Goal: Contribute content: Contribute content

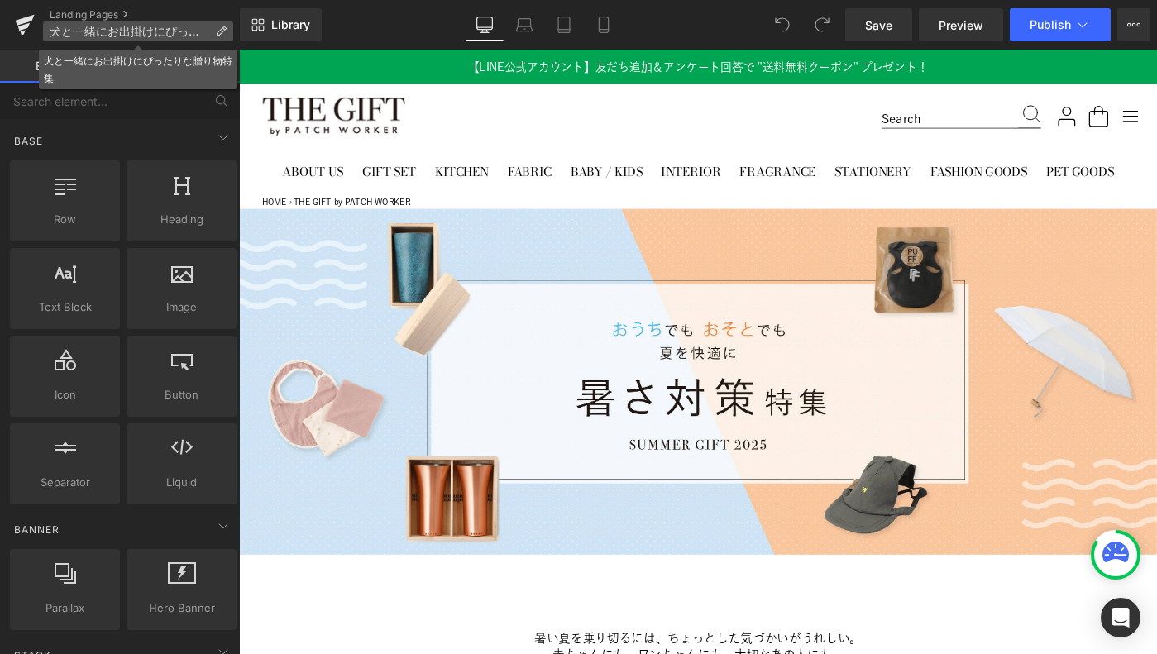
click at [113, 26] on span "犬と一緒にお出掛けにぴったりな贈り物特集" at bounding box center [129, 31] width 159 height 13
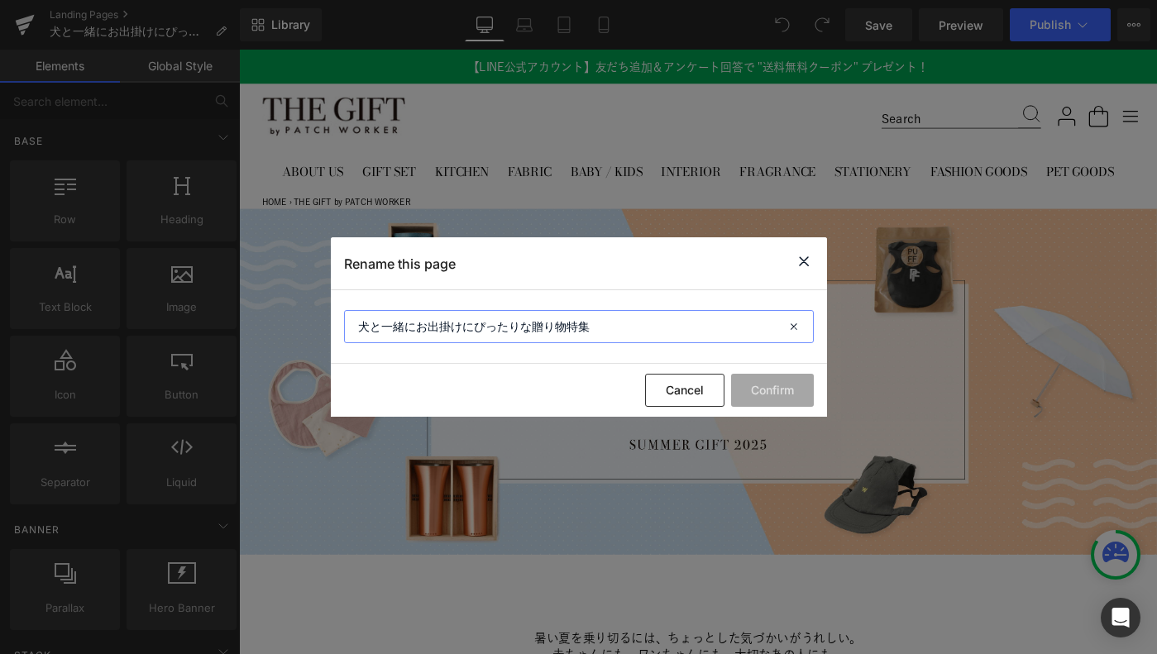
click at [419, 328] on input "犬と一緒にお出掛けにぴったりな贈り物特集" at bounding box center [579, 326] width 470 height 33
type input "犬と一緒のお出掛けにぴったりな贈り物特集"
click at [760, 393] on button "Confirm" at bounding box center [772, 390] width 83 height 33
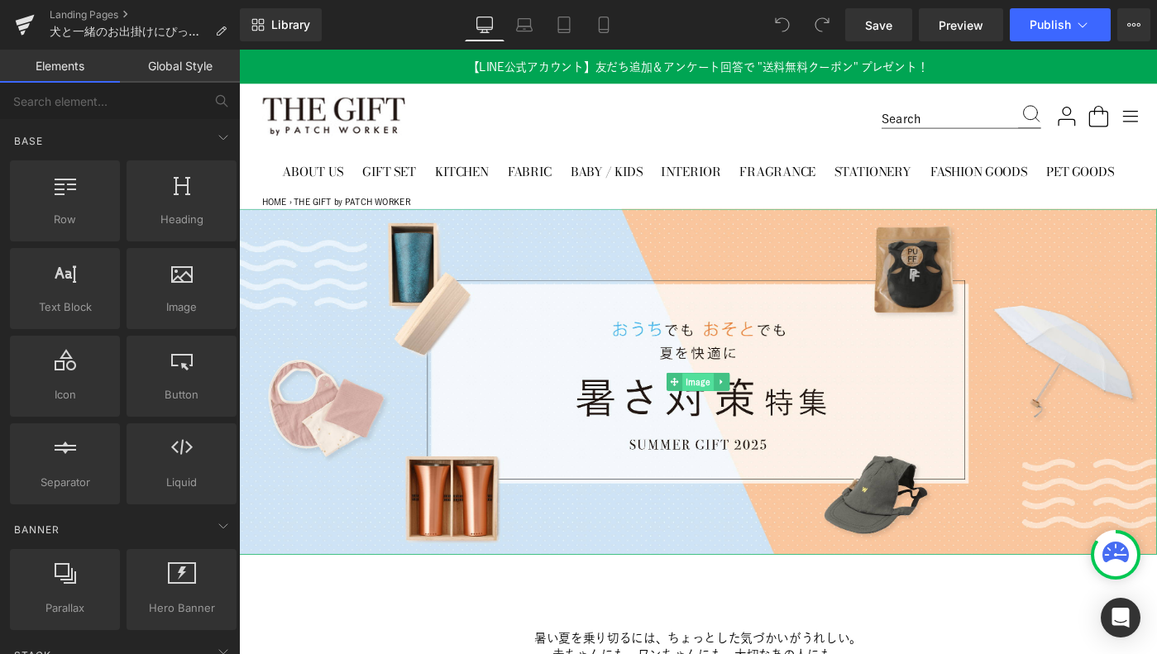
click at [733, 411] on span "Image" at bounding box center [739, 412] width 34 height 20
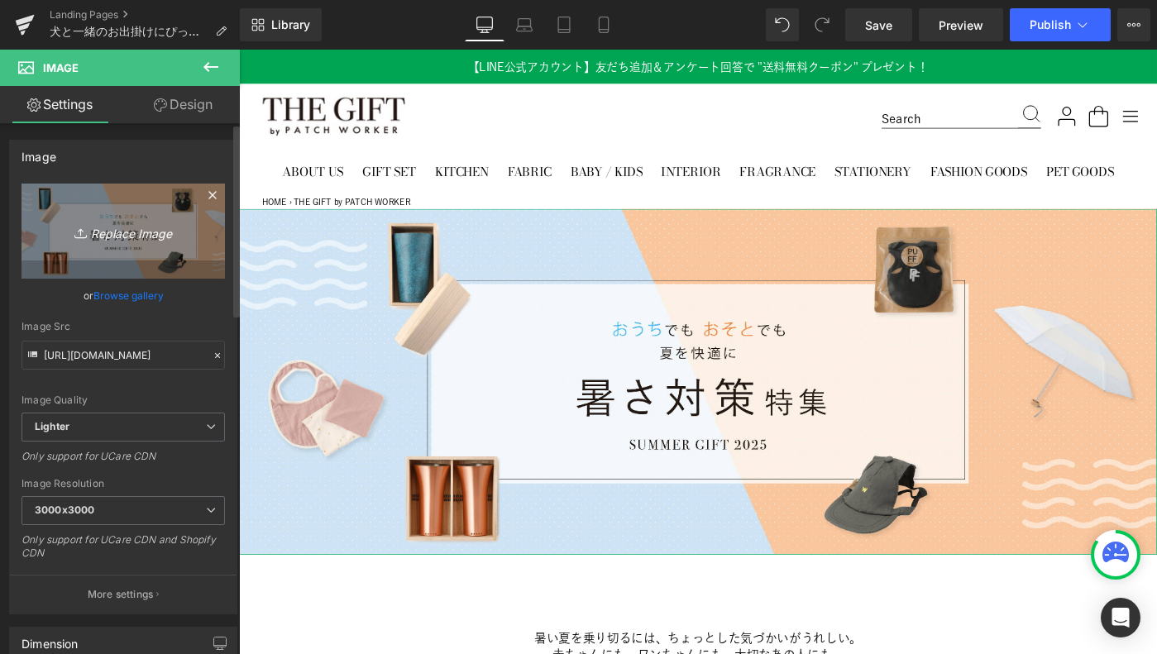
click at [108, 232] on icon "Replace Image" at bounding box center [123, 231] width 132 height 21
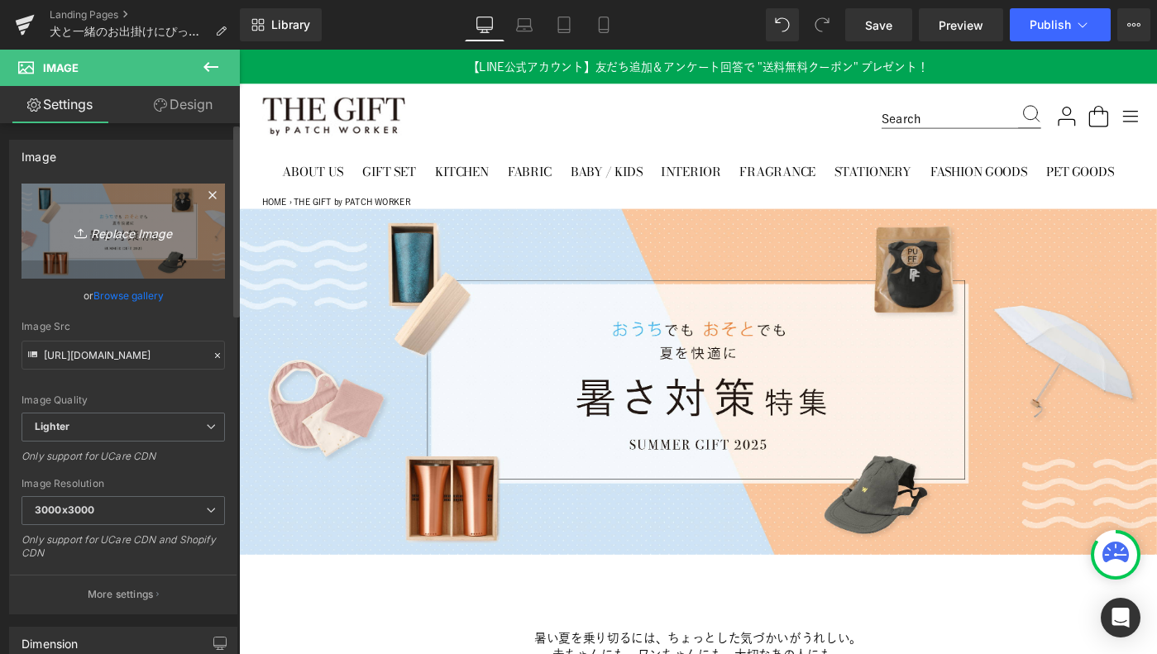
type input "C:\fakepath\pc_2400x905@2x.png"
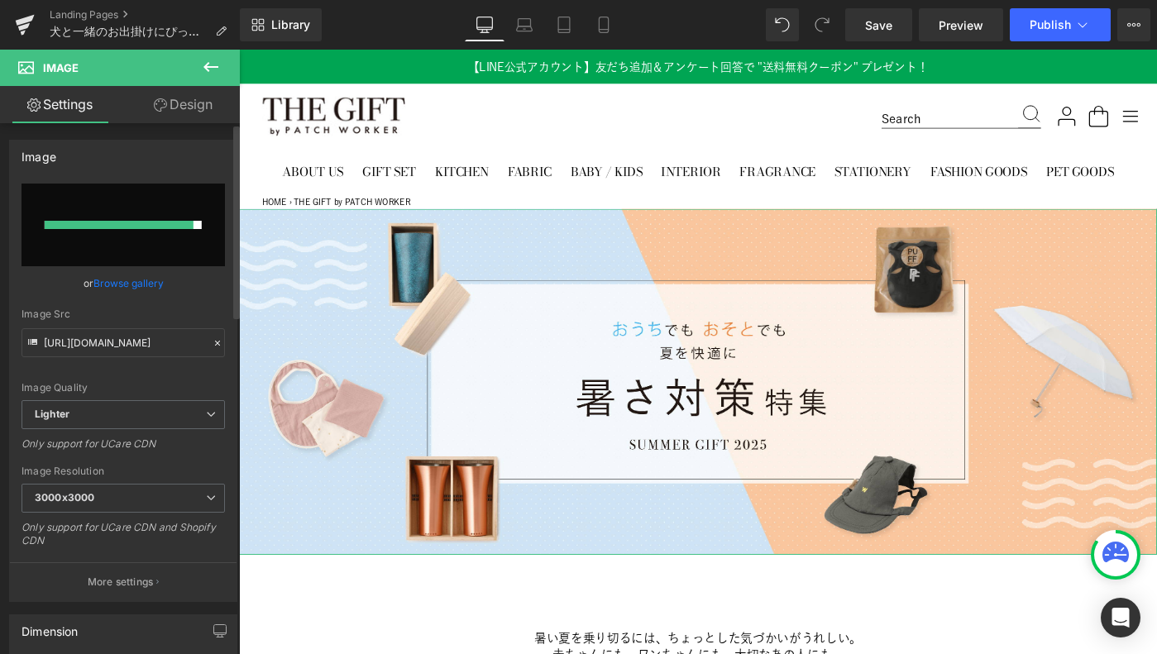
type input "[URL][DOMAIN_NAME]"
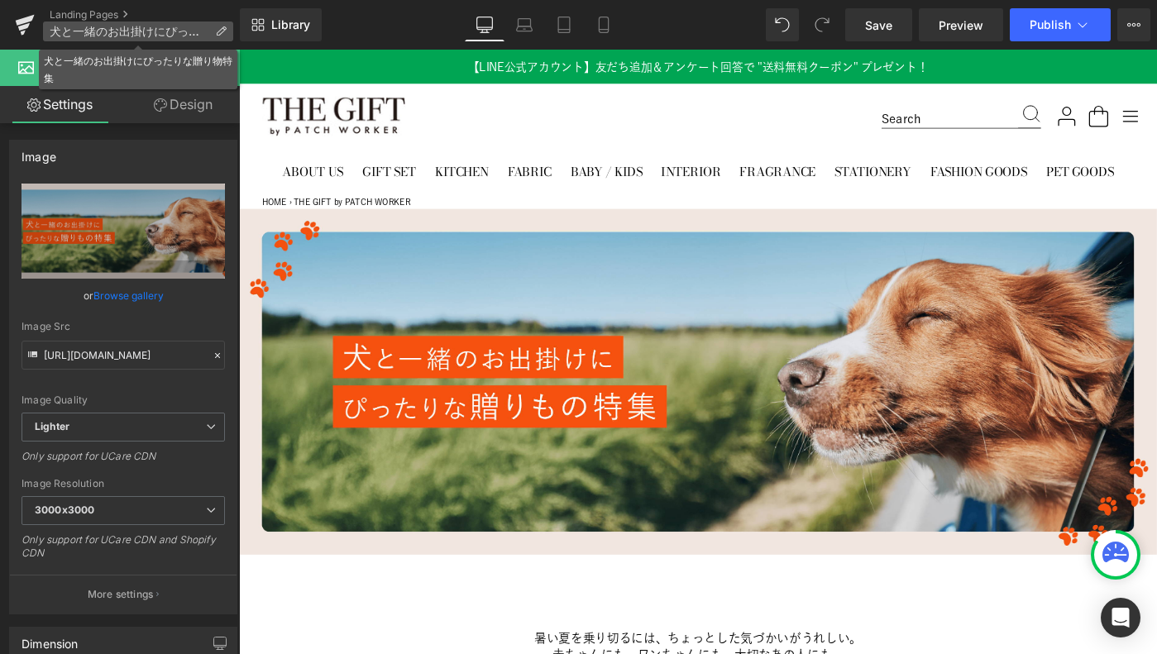
click at [184, 36] on span "犬と一緒のお出掛けにぴったりな贈り物特集" at bounding box center [129, 31] width 159 height 13
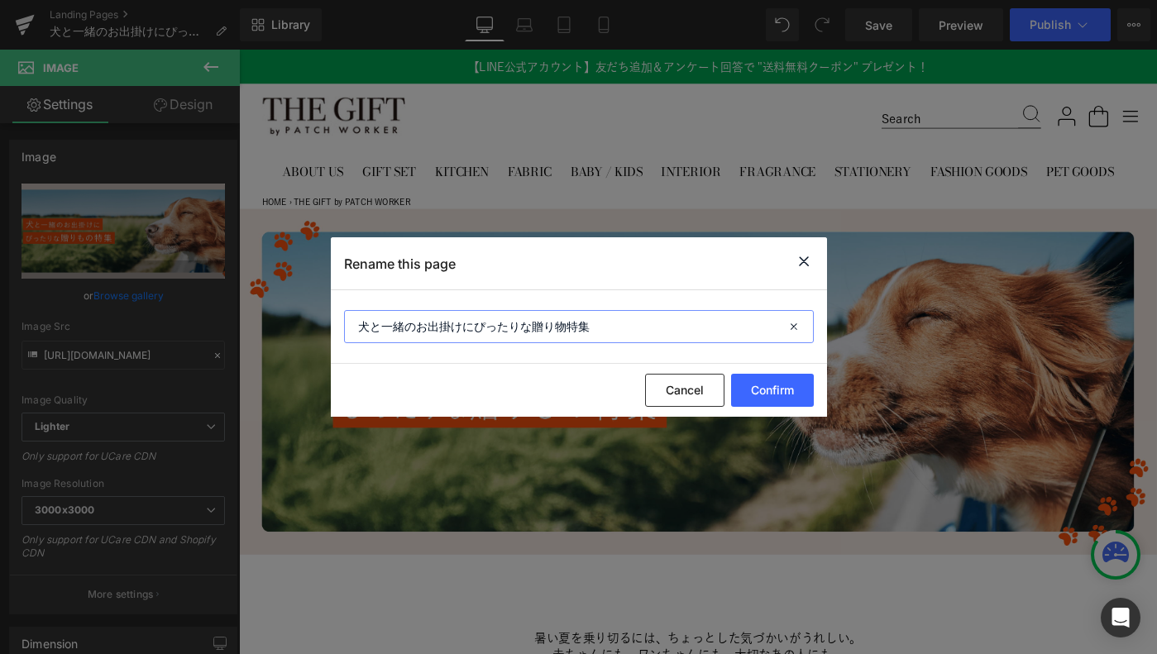
drag, startPoint x: 598, startPoint y: 323, endPoint x: 235, endPoint y: 333, distance: 363.3
click at [235, 333] on div "Rename this page 犬と一緒のお出掛けにぴったりな贈り物特集 Cancel Confirm" at bounding box center [578, 327] width 1157 height 654
click at [570, 323] on input "犬と一緒のお出掛けにぴったりな贈り物特集" at bounding box center [579, 326] width 470 height 33
type input "犬と一緒のお出掛けにぴったりな贈りもの特集"
click at [759, 387] on button "Confirm" at bounding box center [772, 390] width 83 height 33
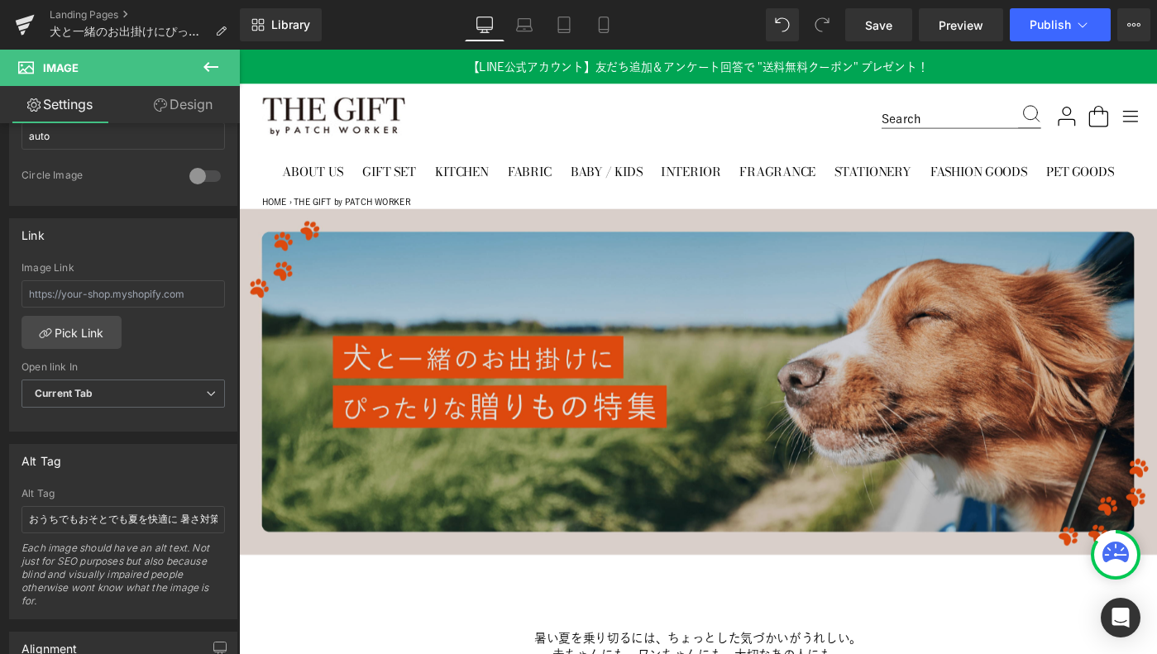
scroll to position [653, 0]
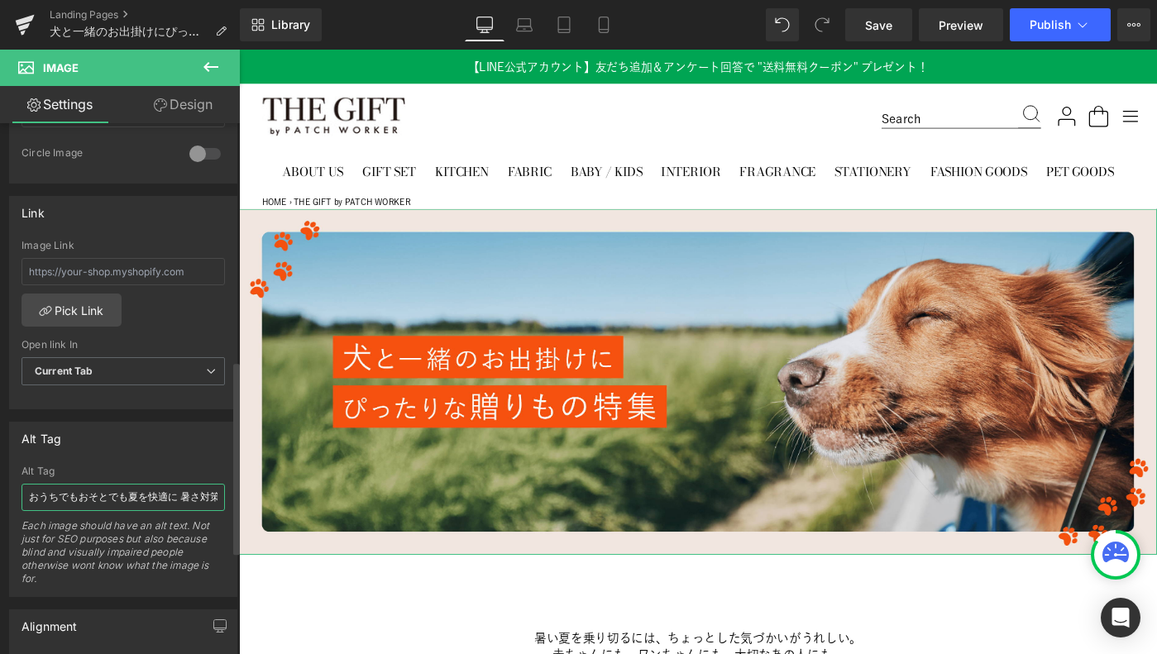
click at [117, 495] on input "おうちでもおそとでも夏を快適に 暑さ対策特集 SUMMER GIFT [DATE]" at bounding box center [123, 497] width 203 height 27
paste input "犬と一緒のお出掛けにぴったりな贈りもの特集"
type input "犬と一緒のお出掛けにぴったりな贈りもの特集"
click at [149, 439] on div "Alt Tag" at bounding box center [123, 438] width 227 height 31
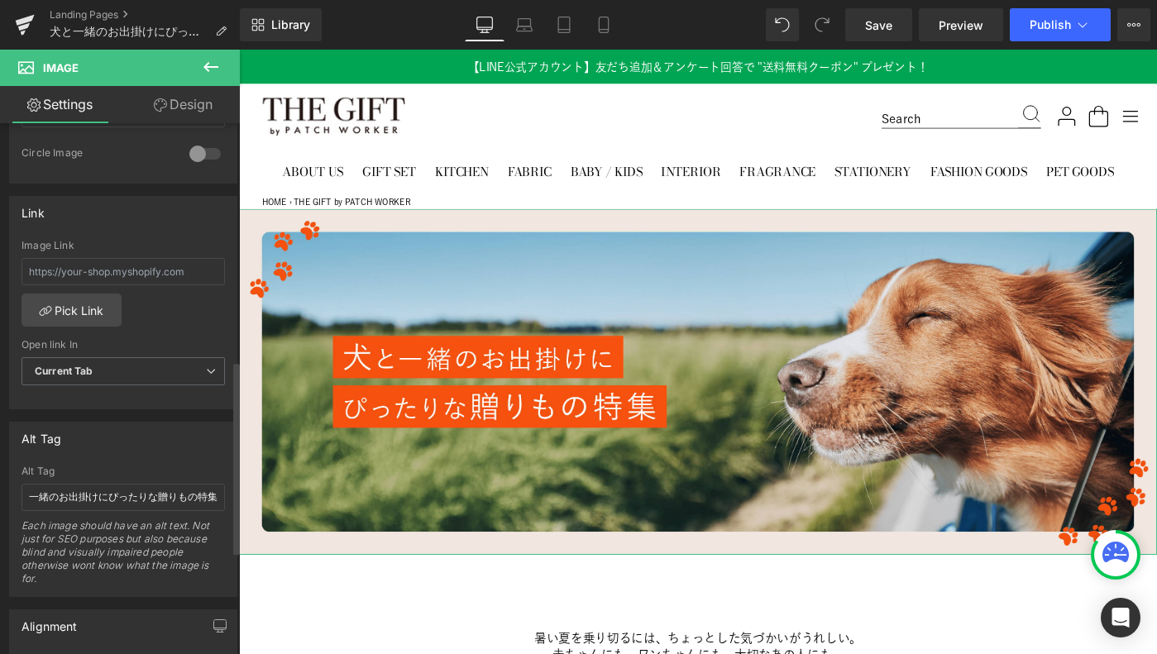
scroll to position [0, 0]
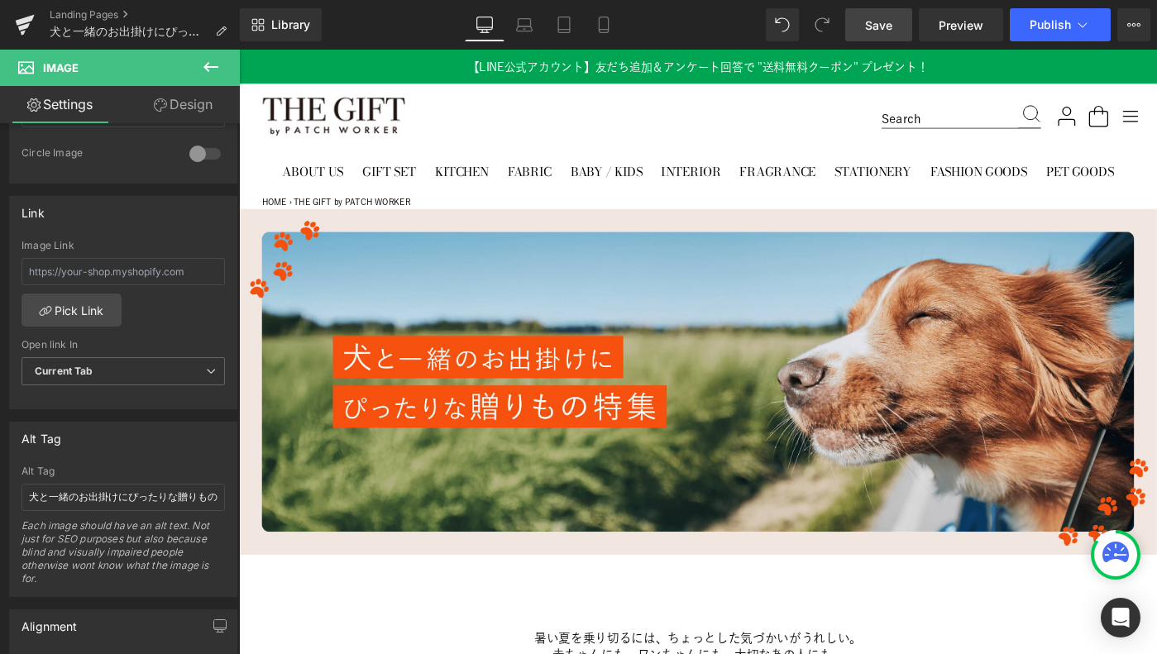
click at [867, 19] on span "Save" at bounding box center [878, 25] width 27 height 17
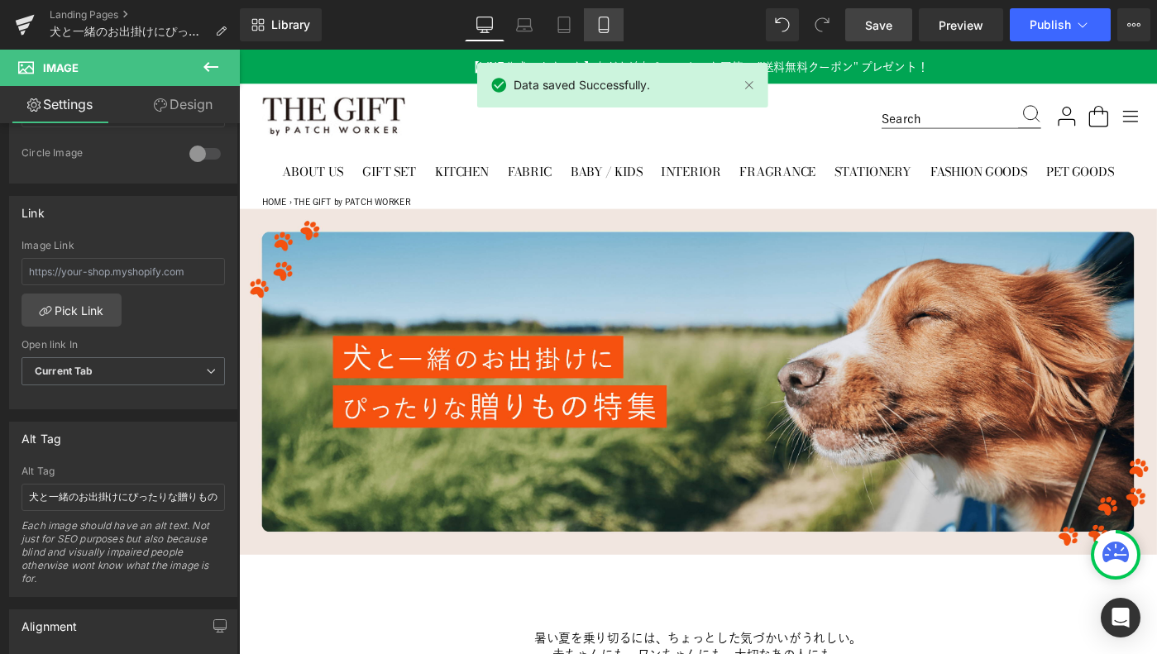
click at [602, 30] on icon at bounding box center [603, 30] width 9 height 0
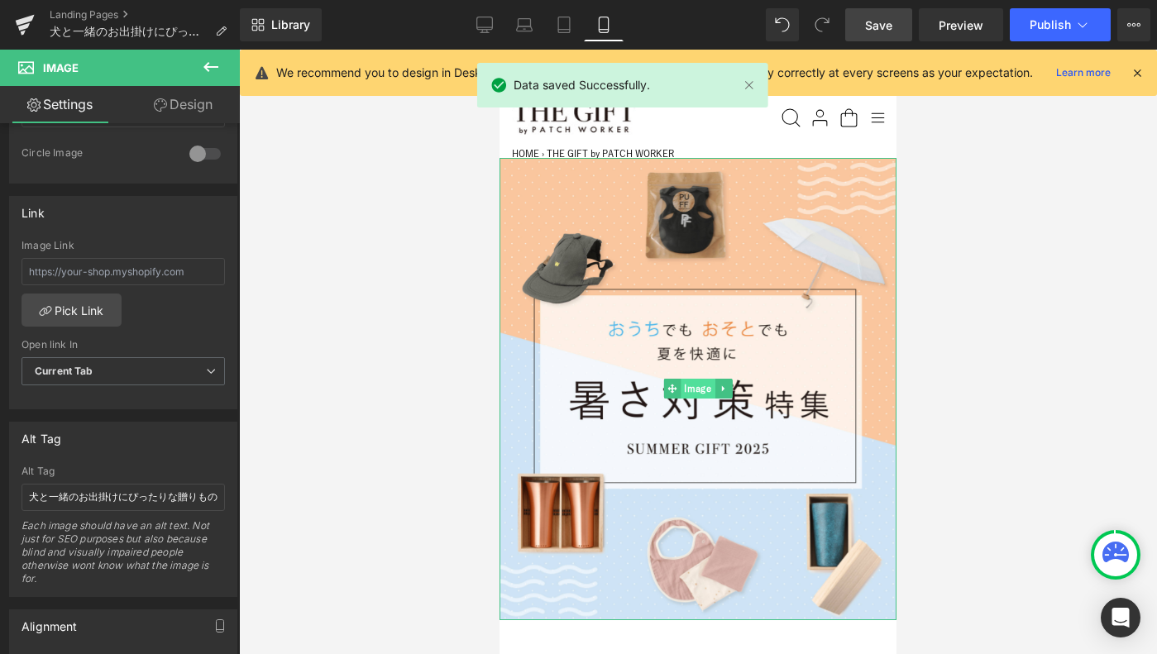
click at [699, 389] on span "Image" at bounding box center [698, 389] width 34 height 20
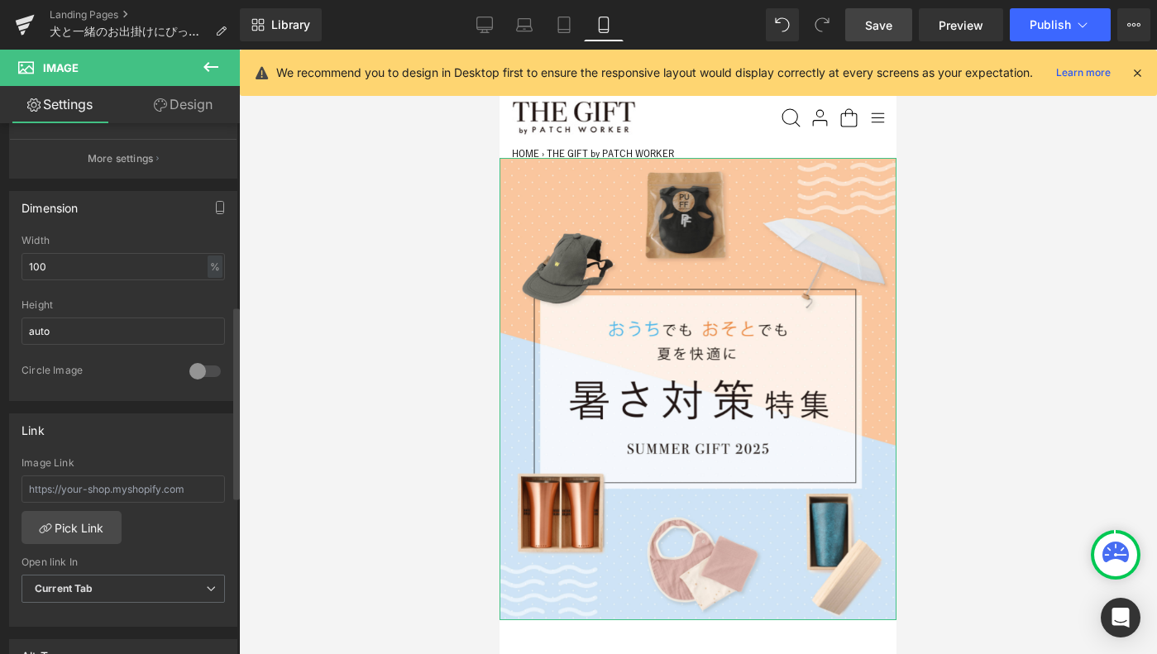
scroll to position [701, 0]
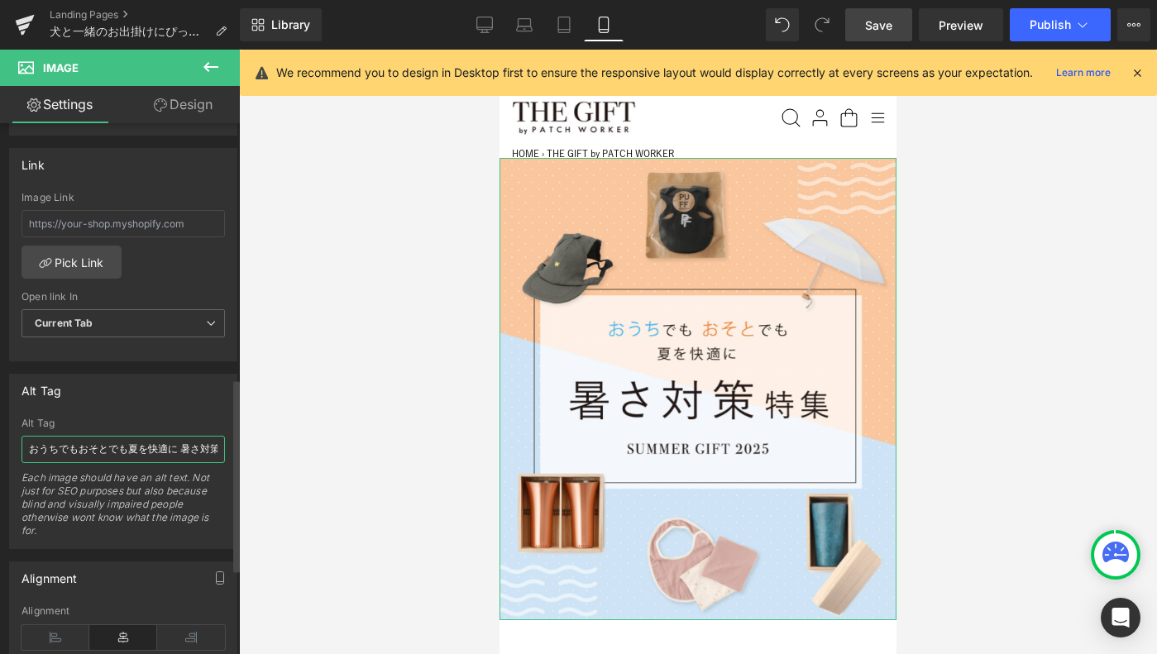
click at [104, 443] on input "おうちでもおそとでも夏を快適に 暑さ対策特集 SUMMER GIFT [DATE]" at bounding box center [123, 449] width 203 height 27
paste input "犬と一緒のお出掛けにぴったりな贈りもの特集"
type input "犬と一緒のお出掛けにぴったりな贈りもの特集"
click at [127, 390] on div "Alt Tag" at bounding box center [123, 390] width 227 height 31
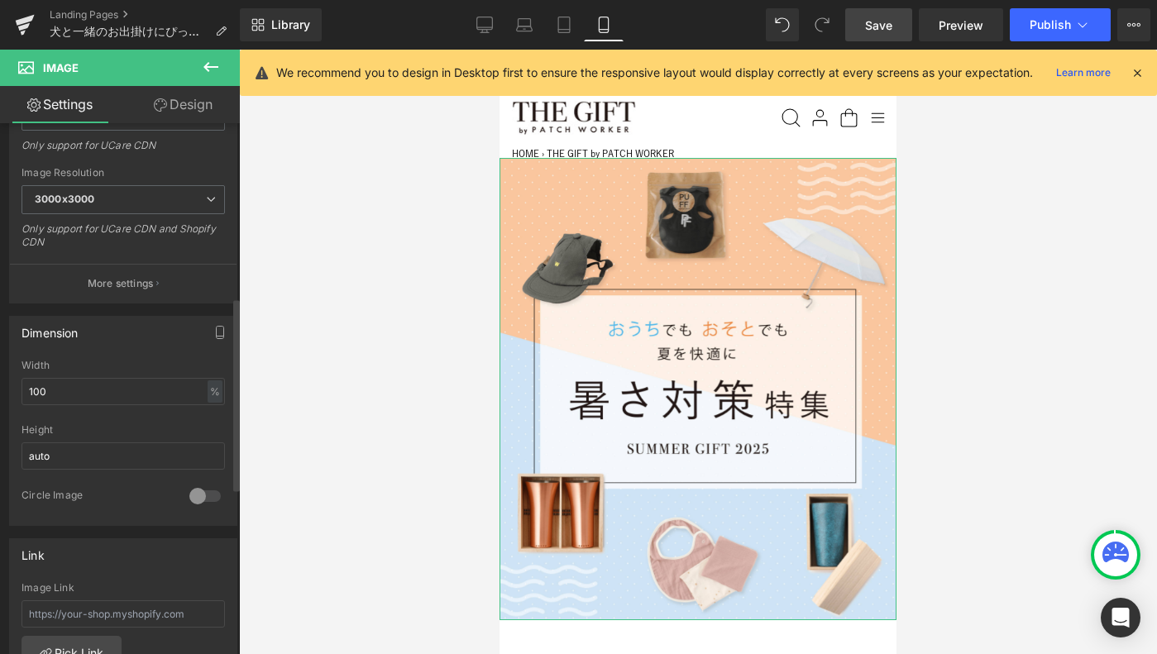
scroll to position [0, 0]
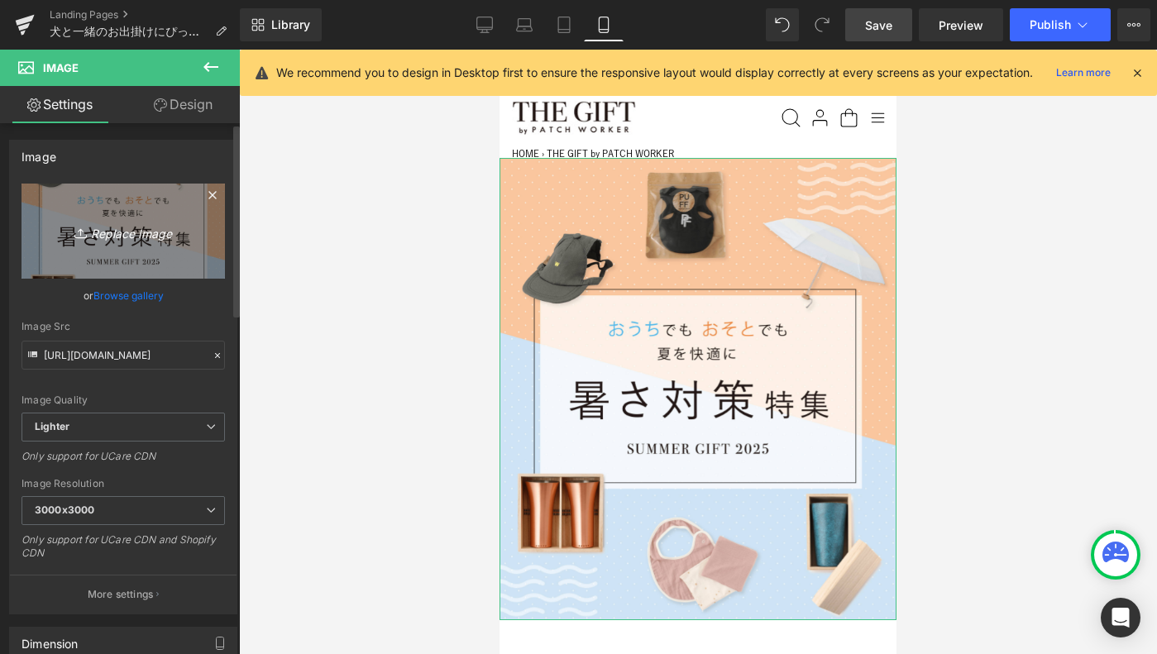
click at [109, 229] on icon "Replace Image" at bounding box center [123, 231] width 132 height 21
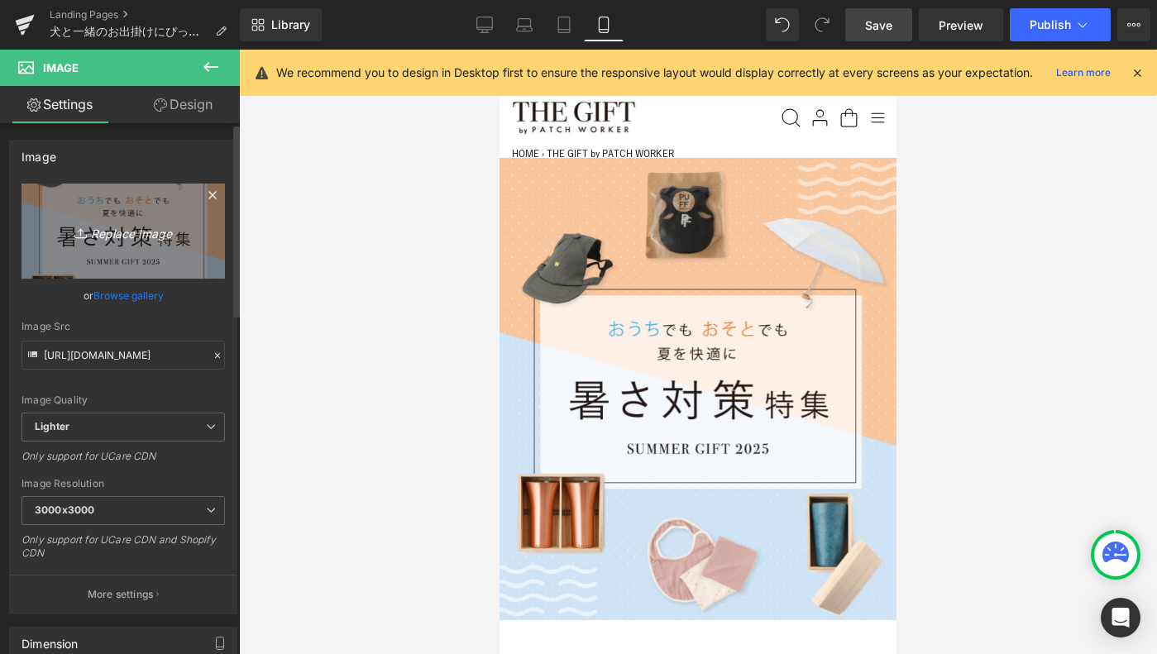
type input "C:\fakepath\sp_1400x1630@2x.png"
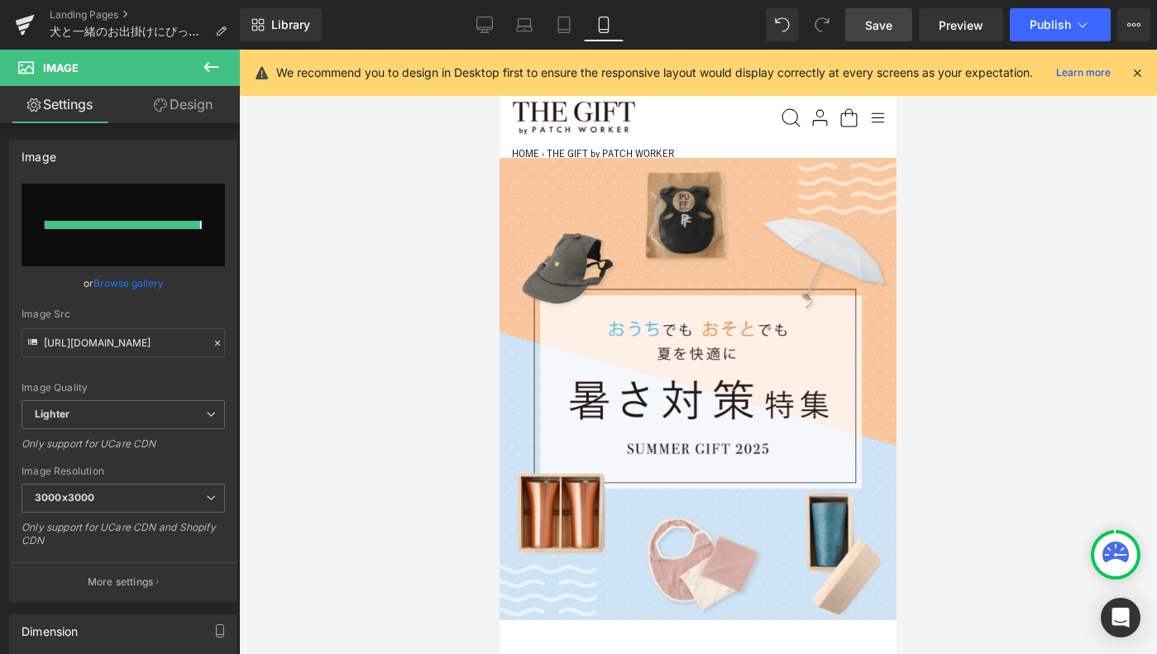
type input "[URL][DOMAIN_NAME]"
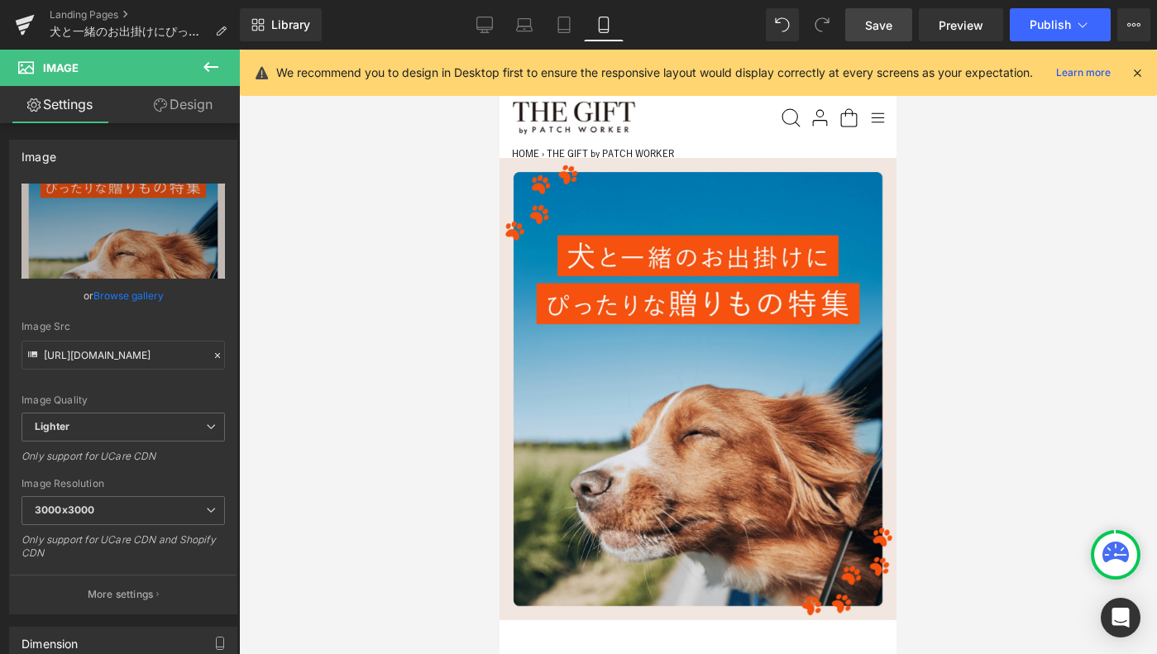
click at [873, 31] on span "Save" at bounding box center [878, 25] width 27 height 17
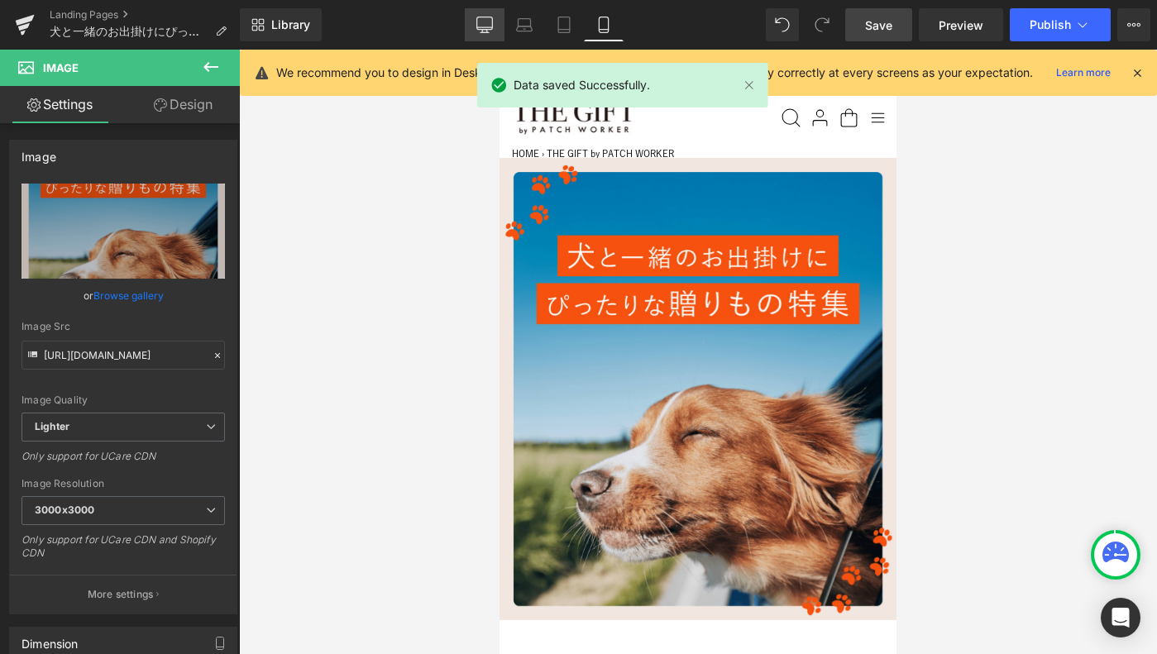
click at [482, 26] on icon at bounding box center [484, 25] width 17 height 17
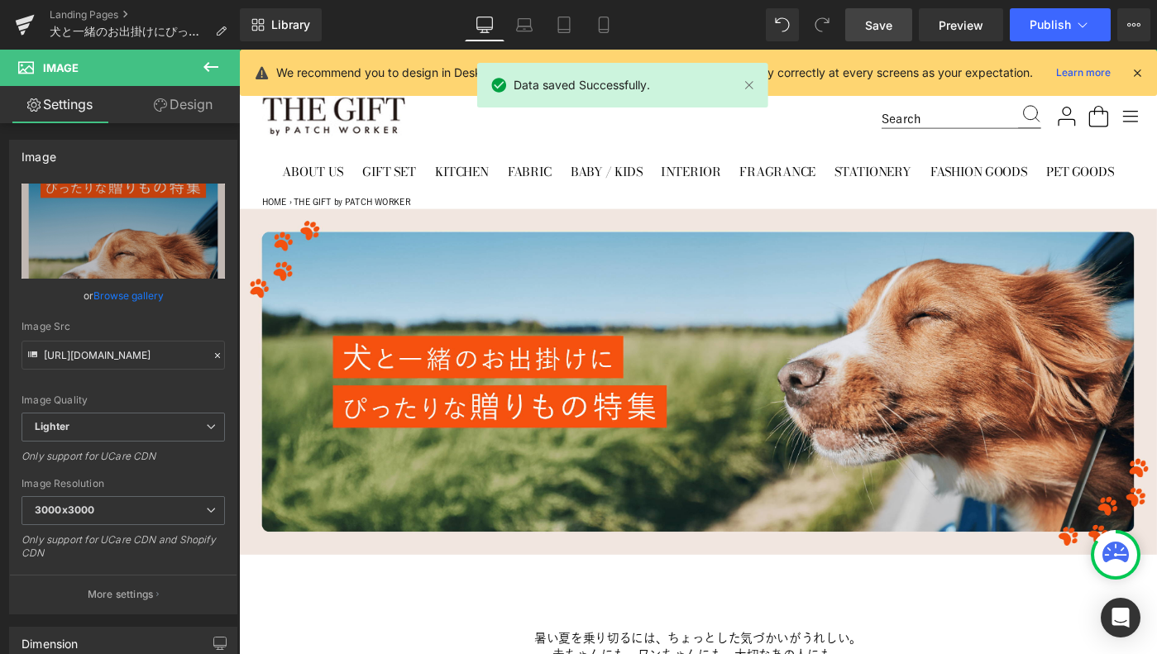
click at [1136, 75] on icon at bounding box center [1137, 72] width 15 height 15
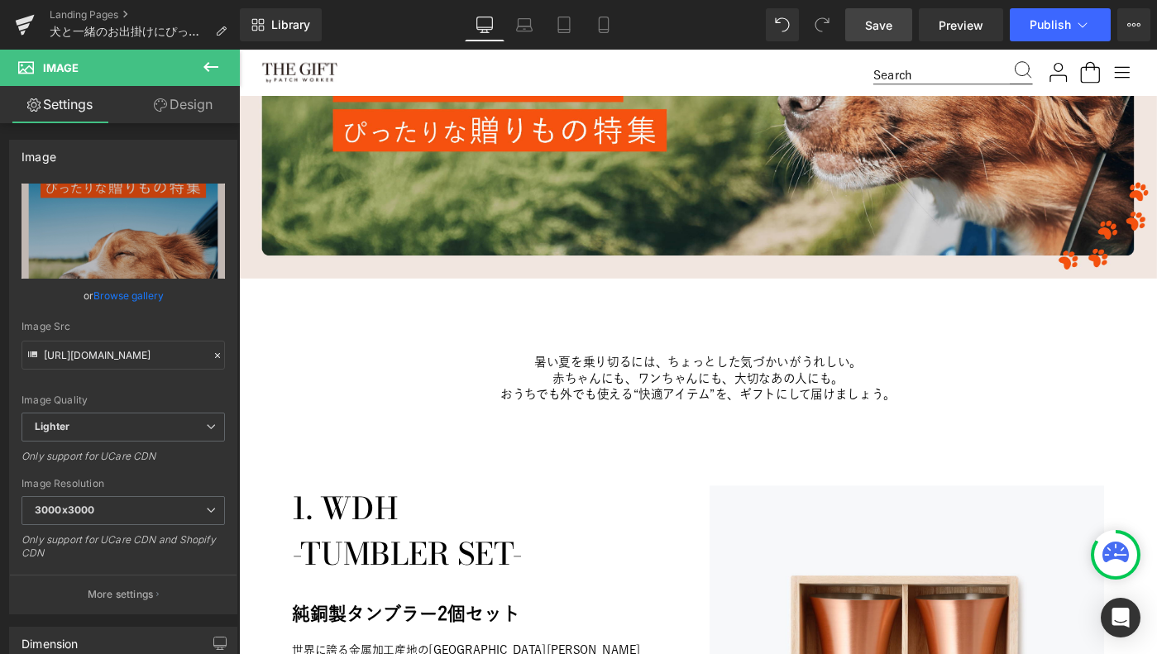
scroll to position [304, 0]
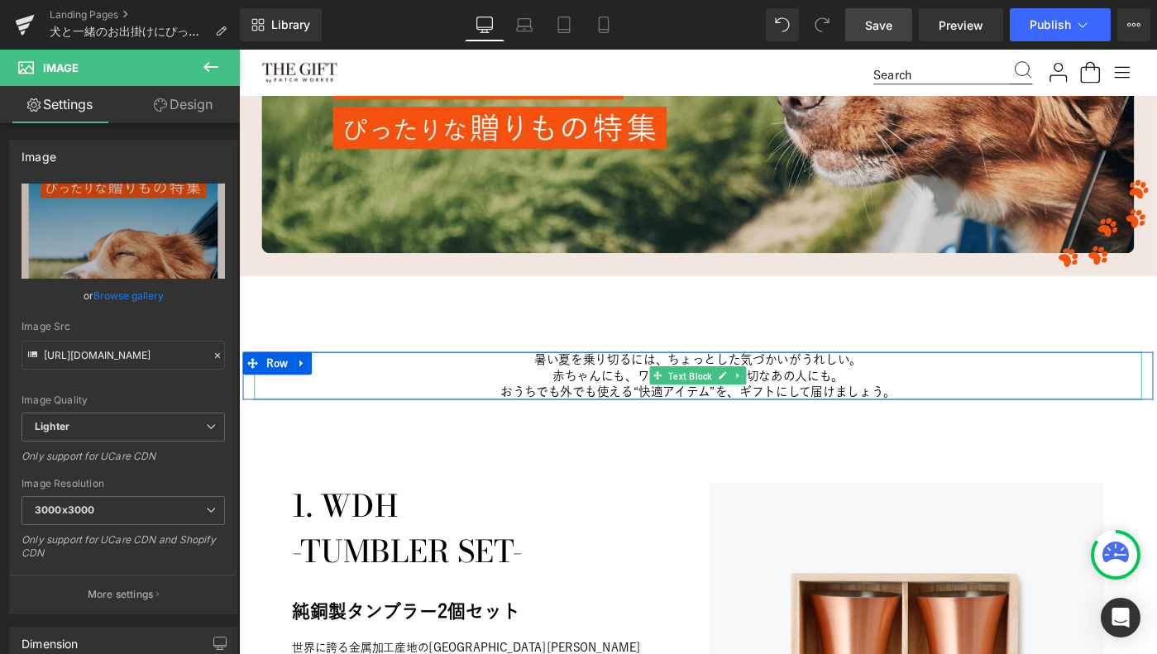
click at [715, 411] on span "Text Block" at bounding box center [731, 406] width 54 height 20
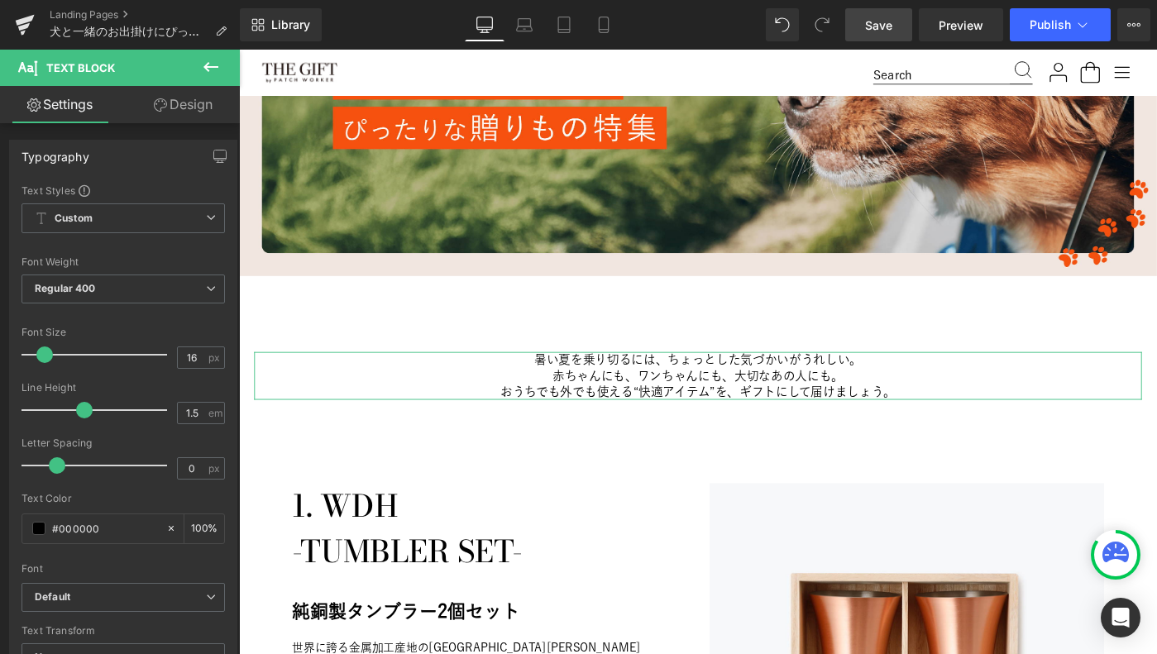
click at [179, 103] on link "Design" at bounding box center [183, 104] width 120 height 37
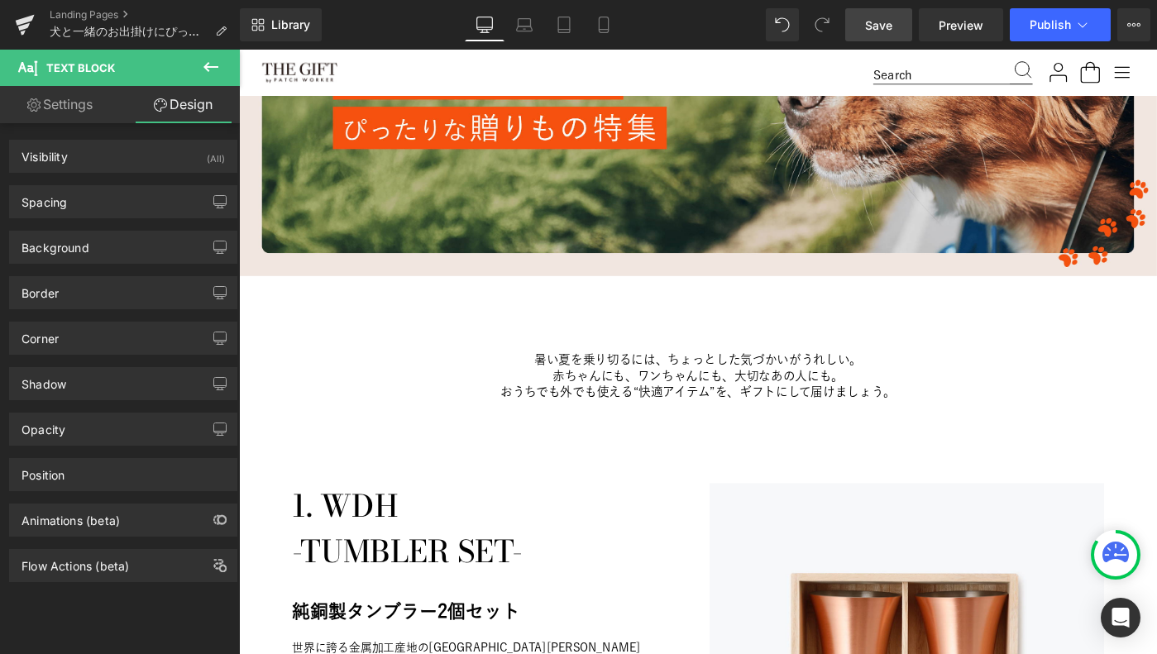
click at [203, 61] on icon at bounding box center [211, 67] width 20 height 20
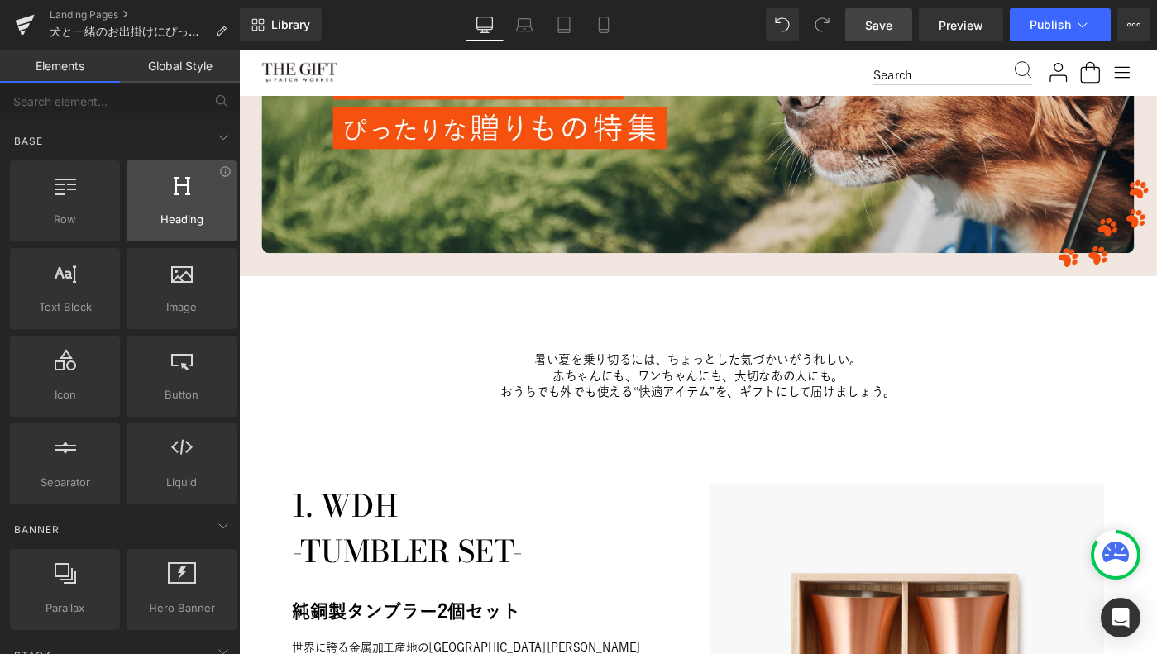
click at [141, 214] on span "Heading" at bounding box center [182, 219] width 100 height 17
click at [167, 218] on span "Heading" at bounding box center [182, 219] width 100 height 17
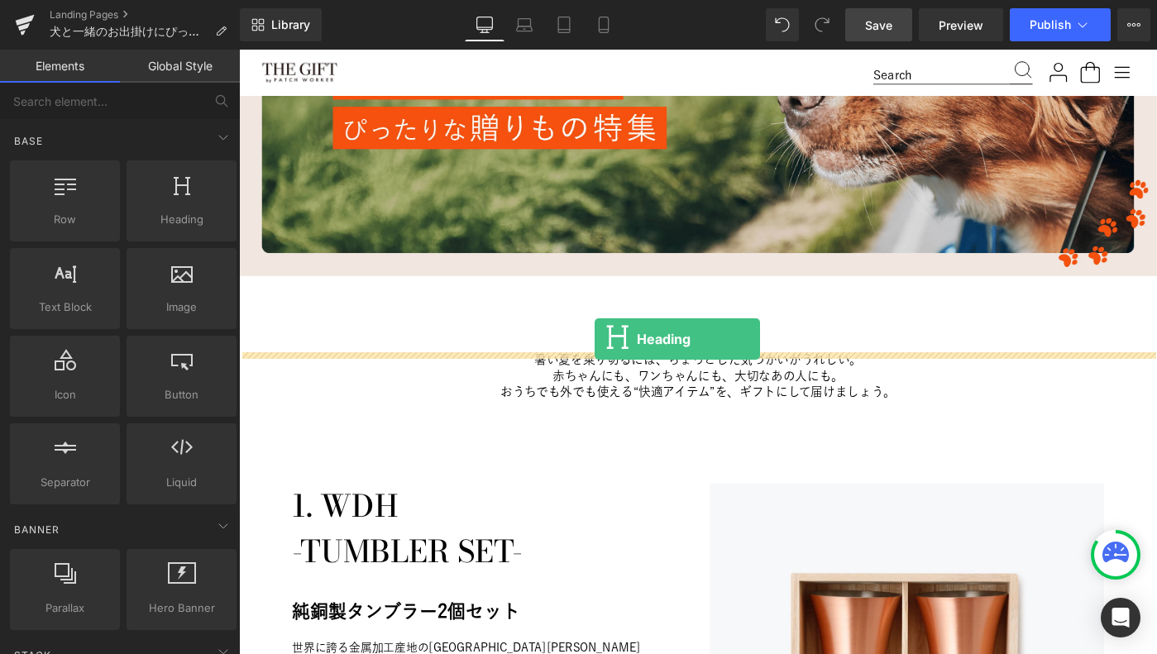
drag, startPoint x: 398, startPoint y: 263, endPoint x: 627, endPoint y: 366, distance: 251.0
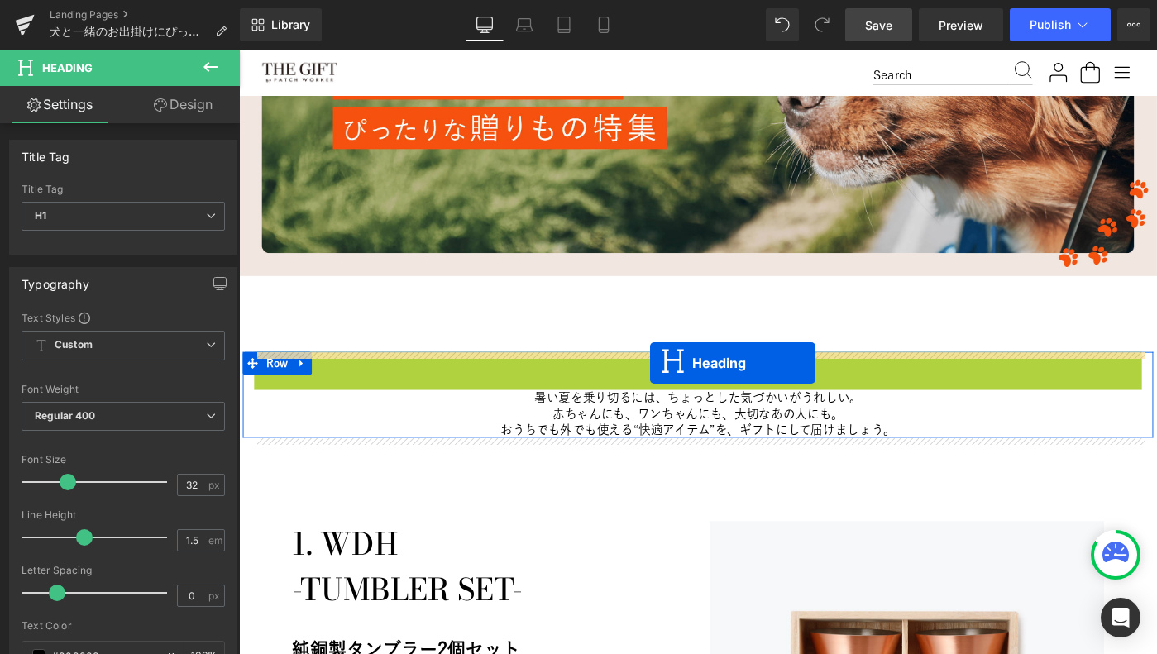
drag, startPoint x: 700, startPoint y: 397, endPoint x: 687, endPoint y: 391, distance: 13.7
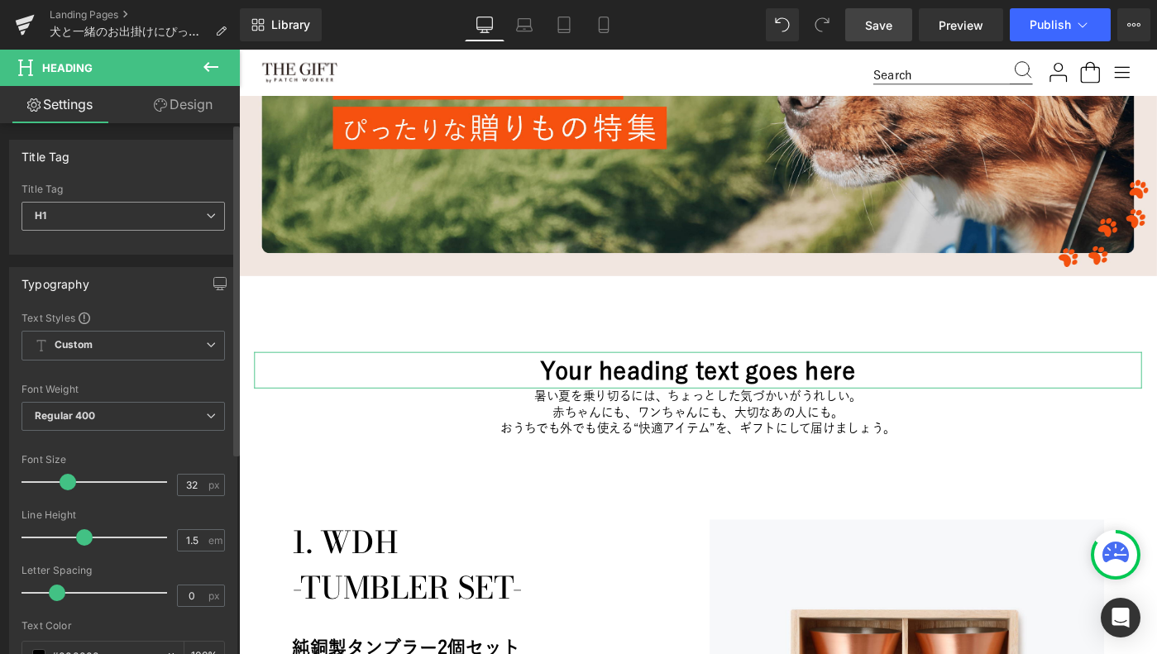
click at [206, 215] on icon at bounding box center [211, 216] width 10 height 10
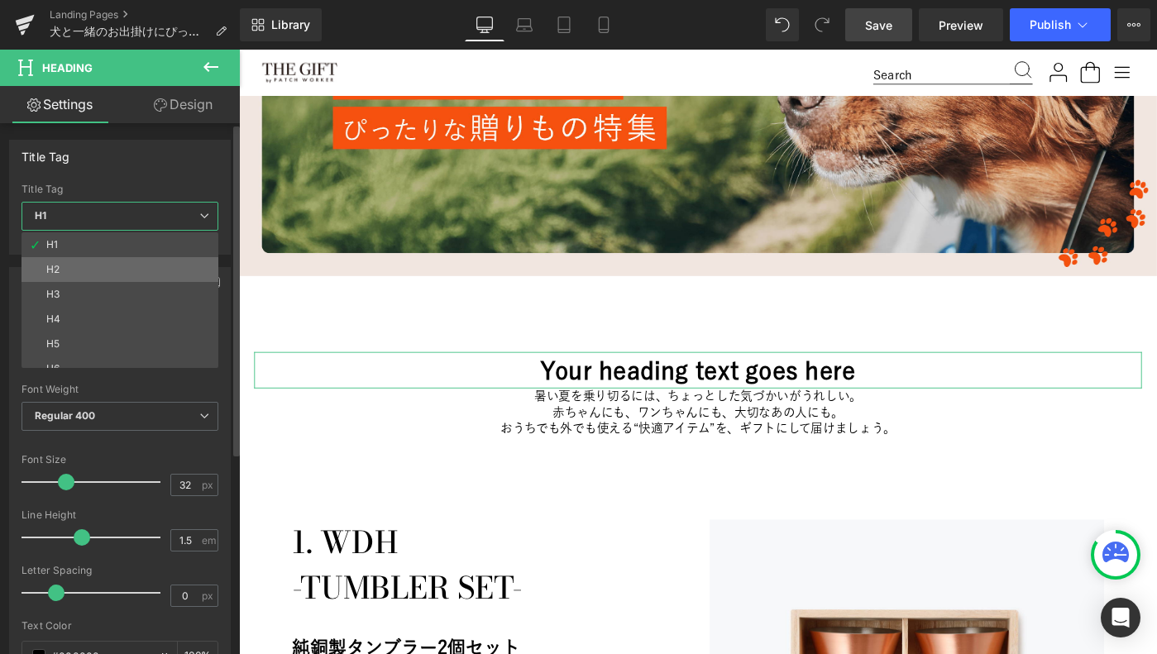
click at [108, 266] on li "H2" at bounding box center [124, 269] width 204 height 25
type input "24"
type input "100"
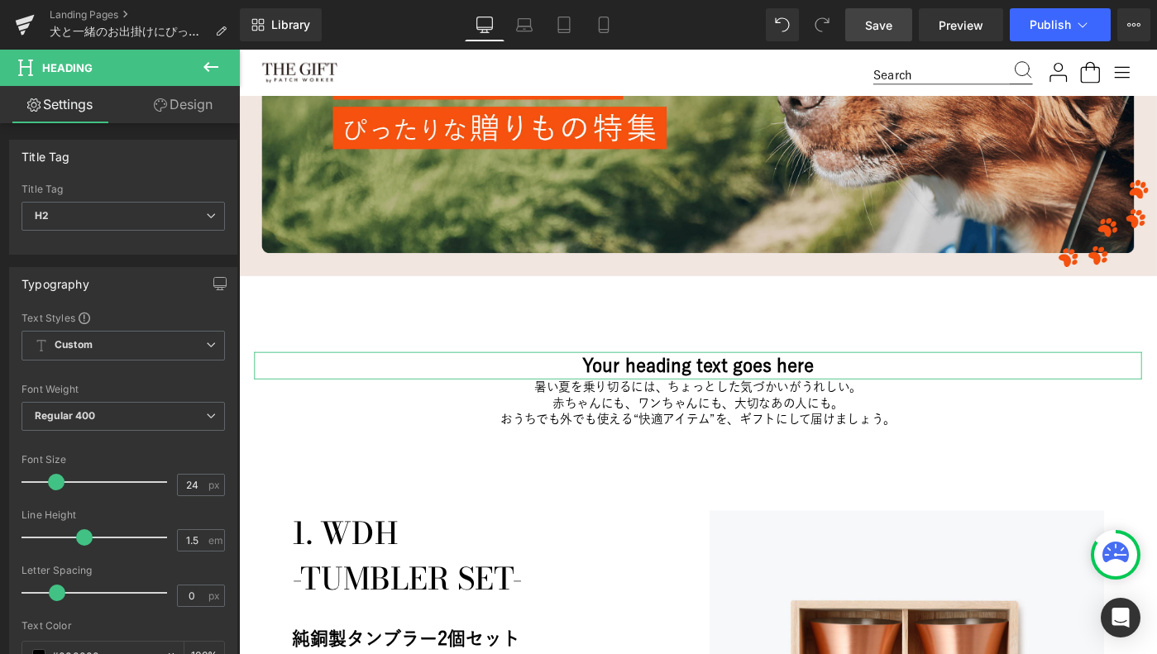
click at [203, 109] on link "Design" at bounding box center [183, 104] width 120 height 37
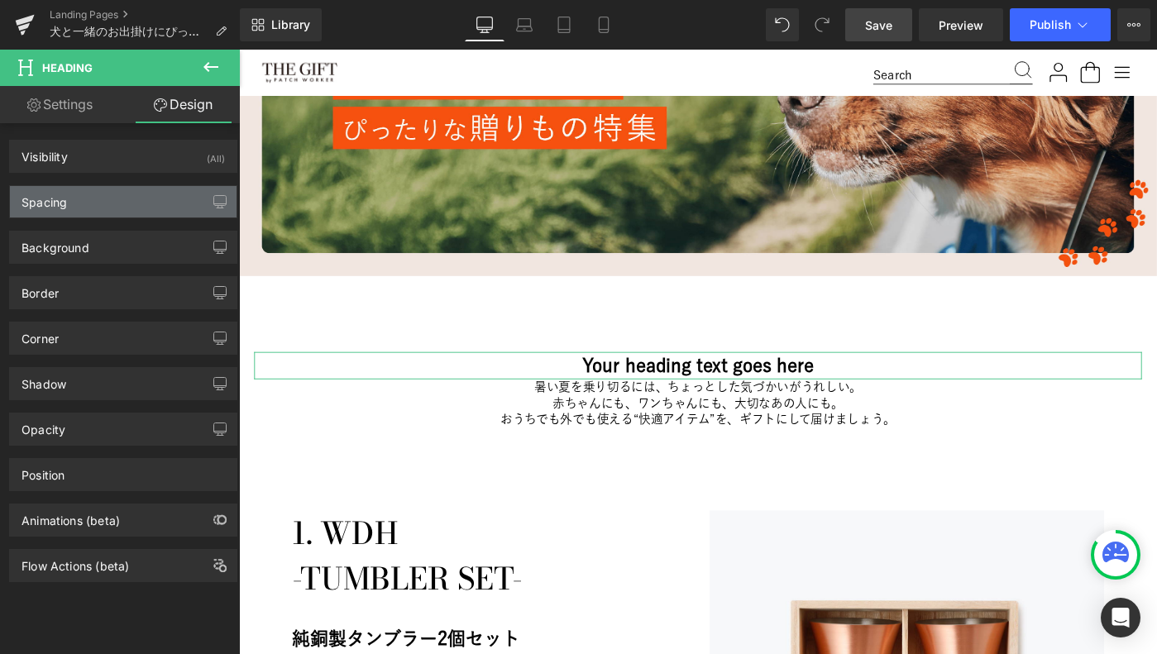
click at [105, 208] on div "Spacing" at bounding box center [123, 201] width 227 height 31
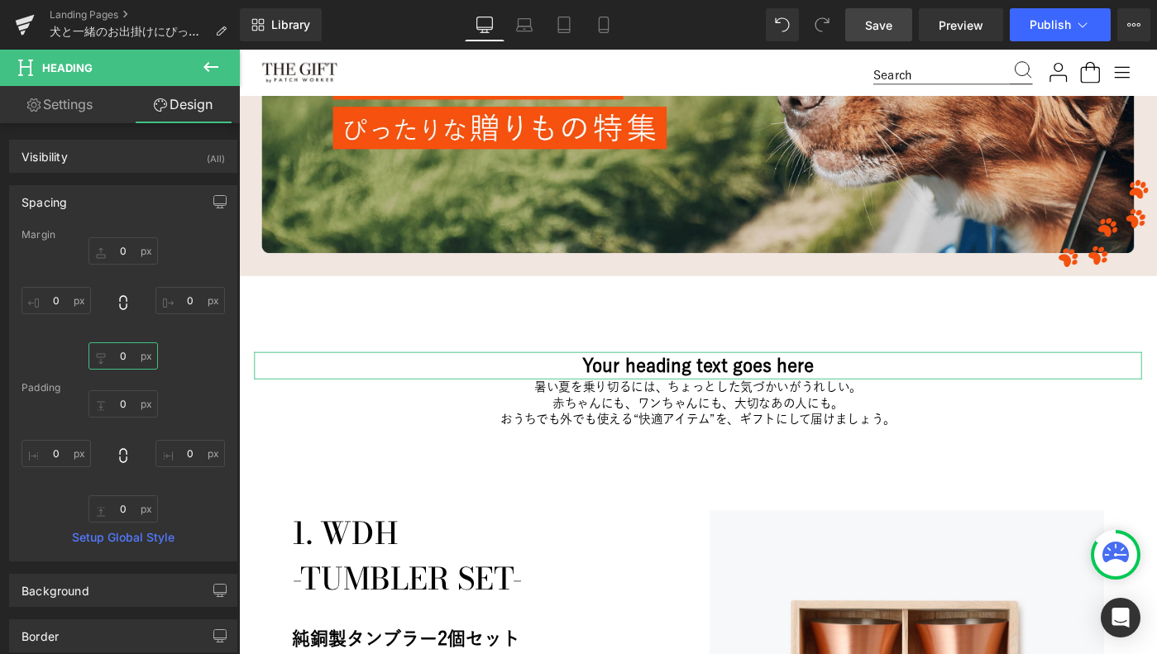
click at [118, 360] on input "0" at bounding box center [123, 355] width 69 height 27
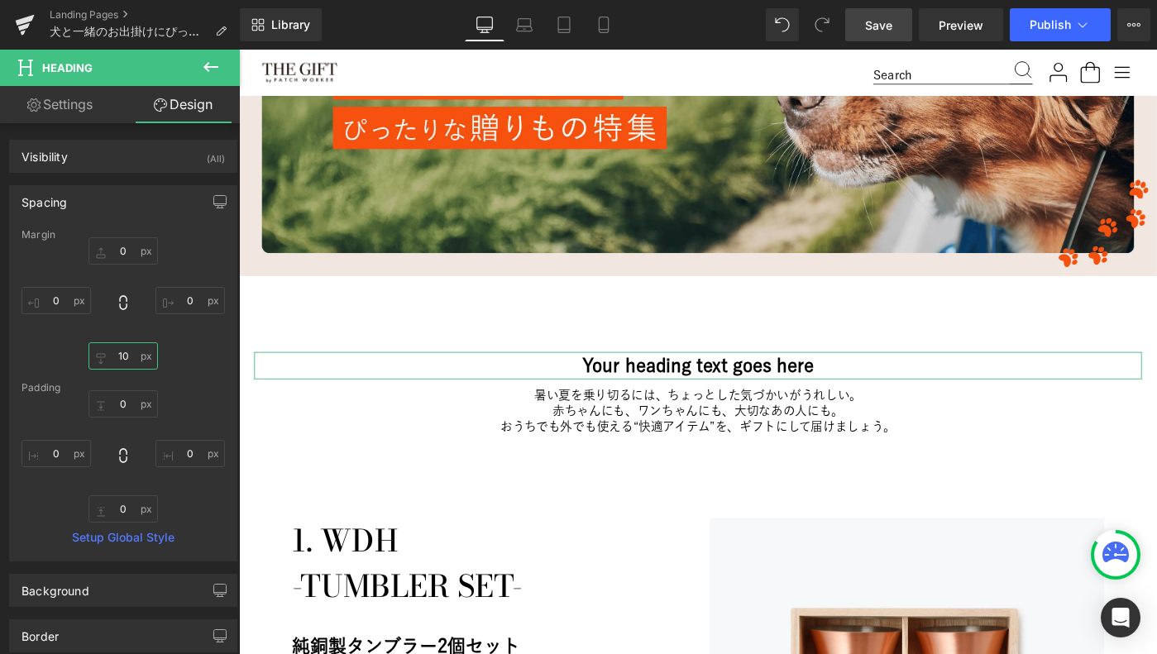
type input "20"
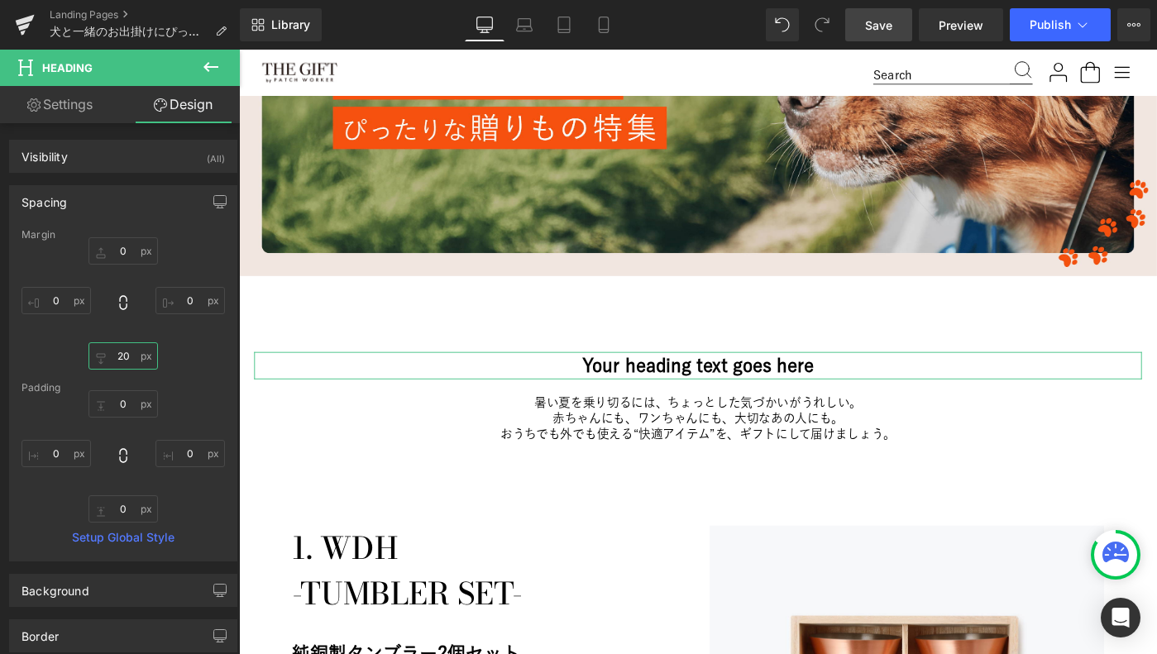
click at [118, 360] on input "20" at bounding box center [123, 355] width 69 height 27
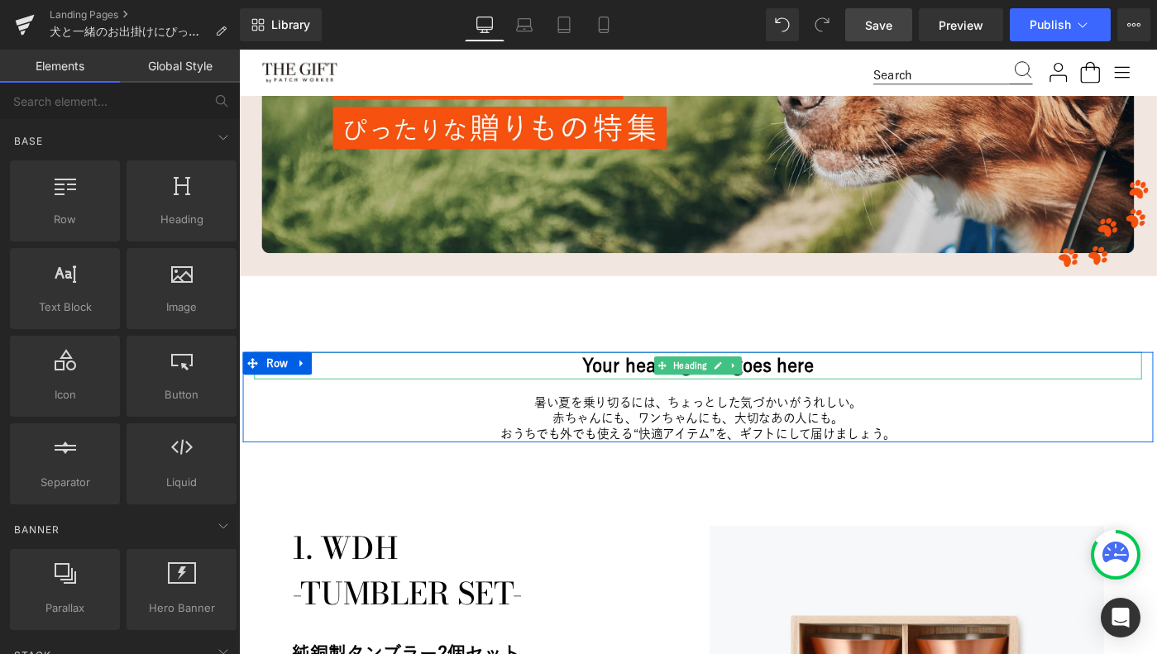
click at [646, 395] on h2 "Your heading text goes here" at bounding box center [740, 395] width 968 height 30
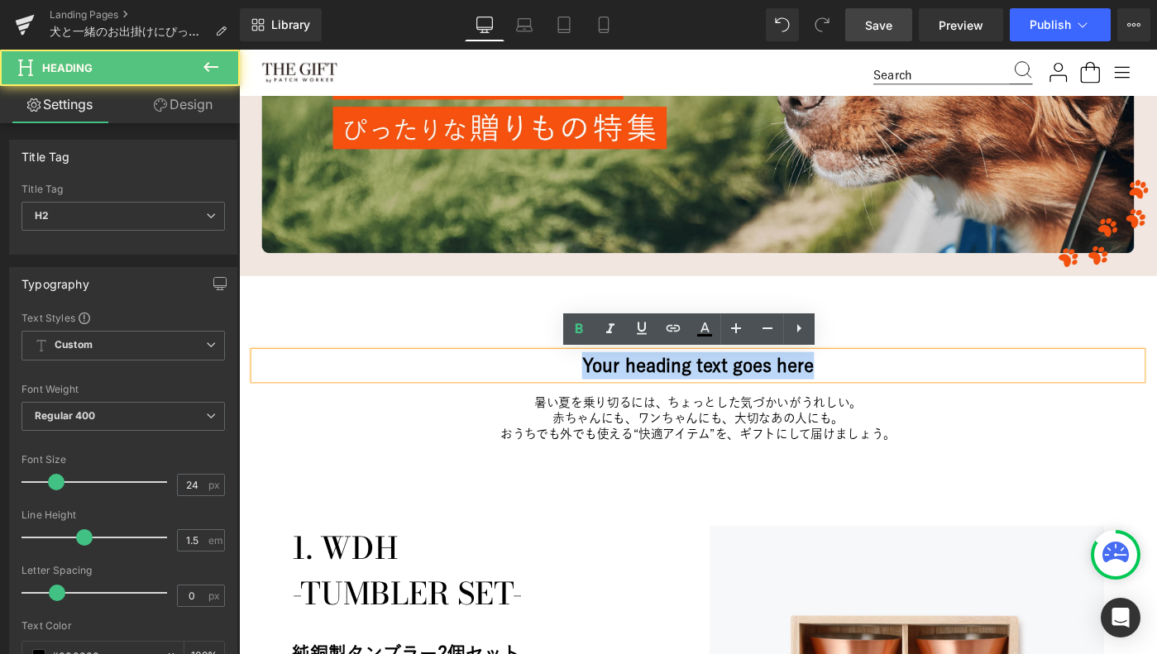
drag, startPoint x: 609, startPoint y: 396, endPoint x: 865, endPoint y: 392, distance: 256.4
click at [865, 392] on h2 "Your heading text goes here" at bounding box center [740, 395] width 968 height 30
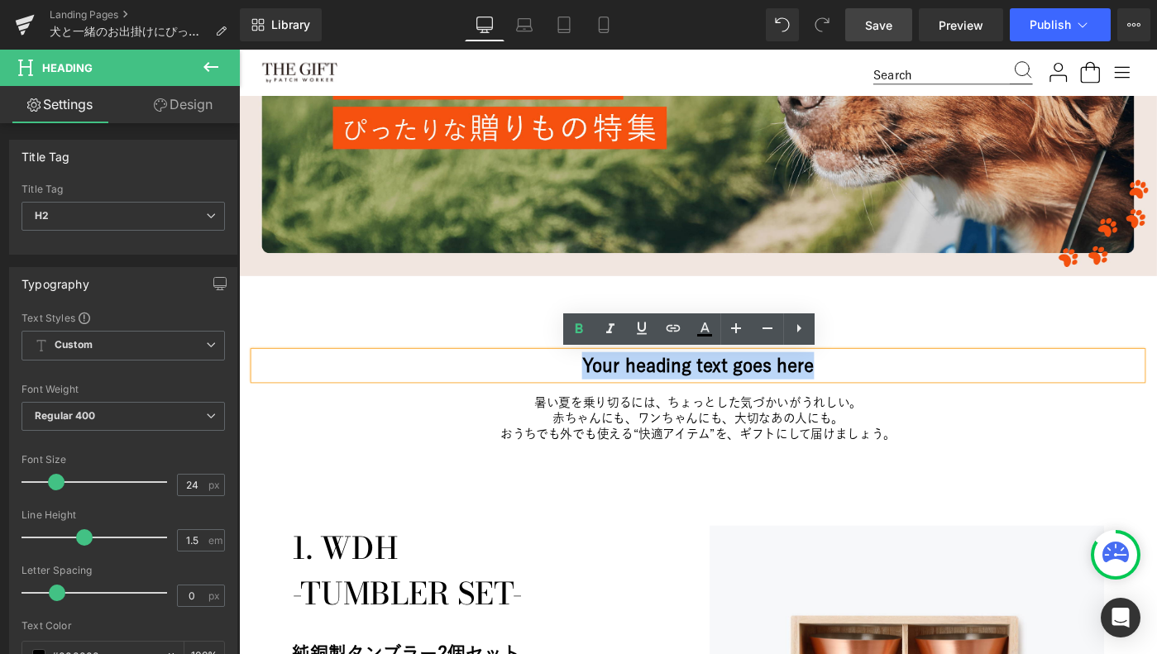
paste div
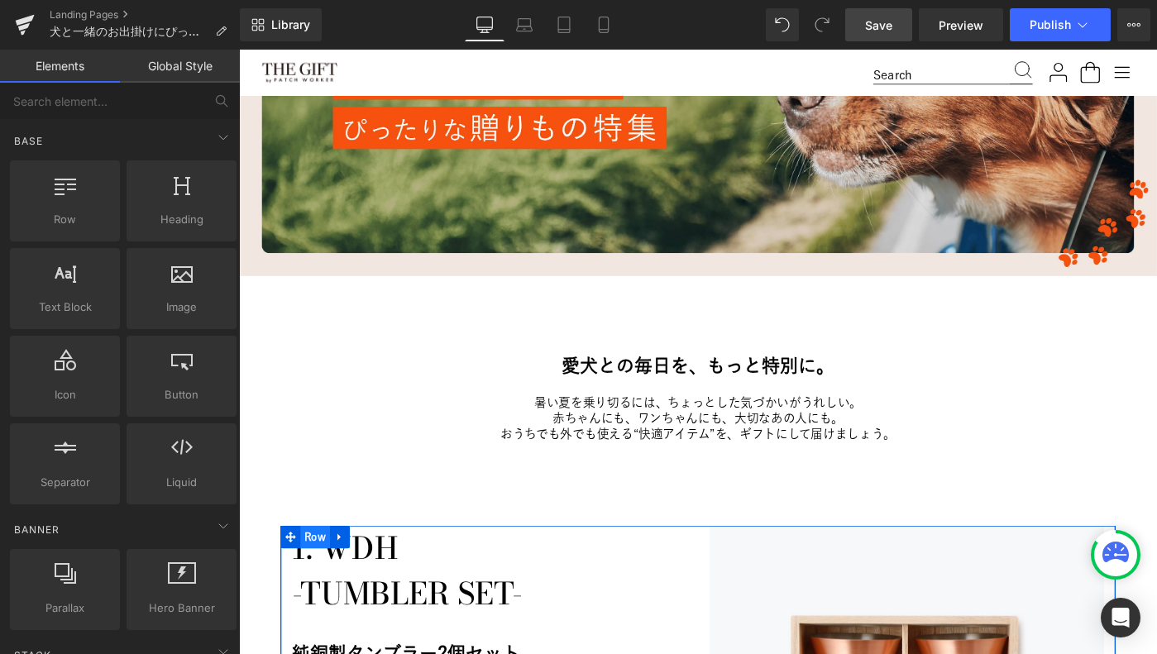
click at [322, 581] on span "Row" at bounding box center [322, 581] width 32 height 25
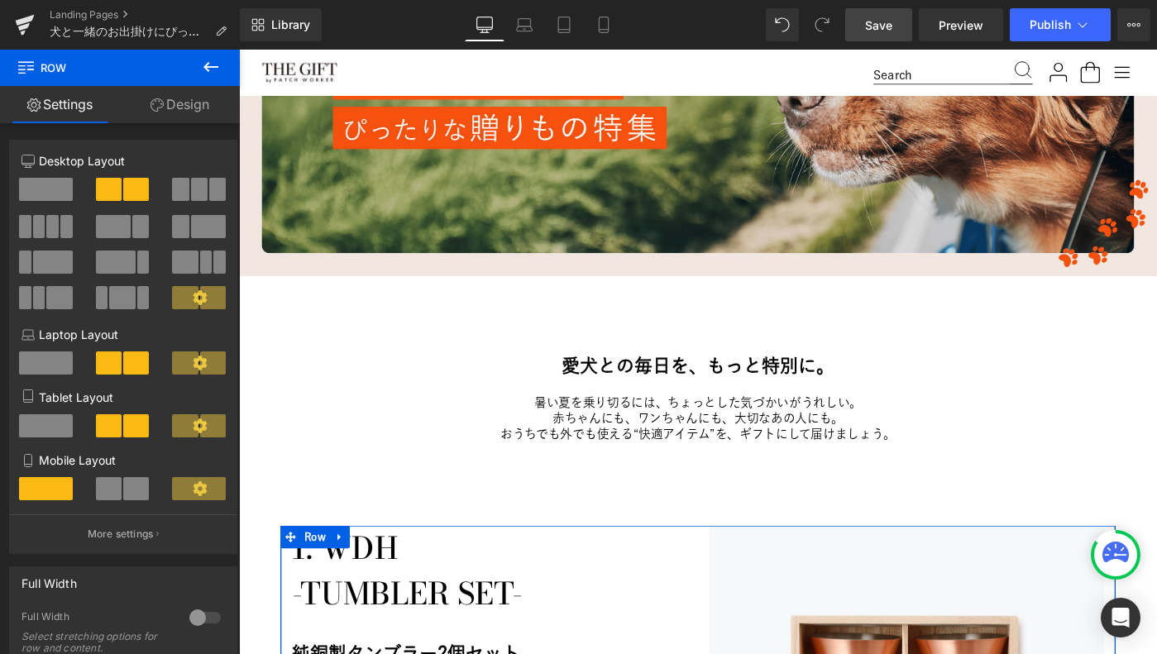
click at [178, 99] on link "Design" at bounding box center [180, 104] width 120 height 37
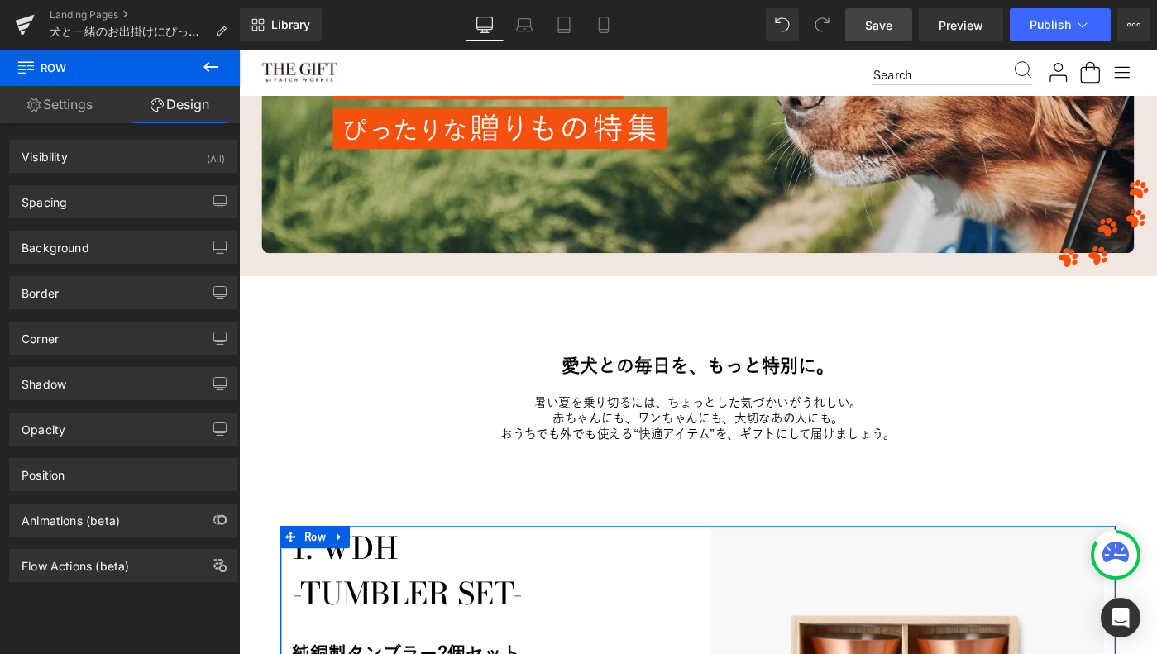
type input "10"
type input "80"
type input "0"
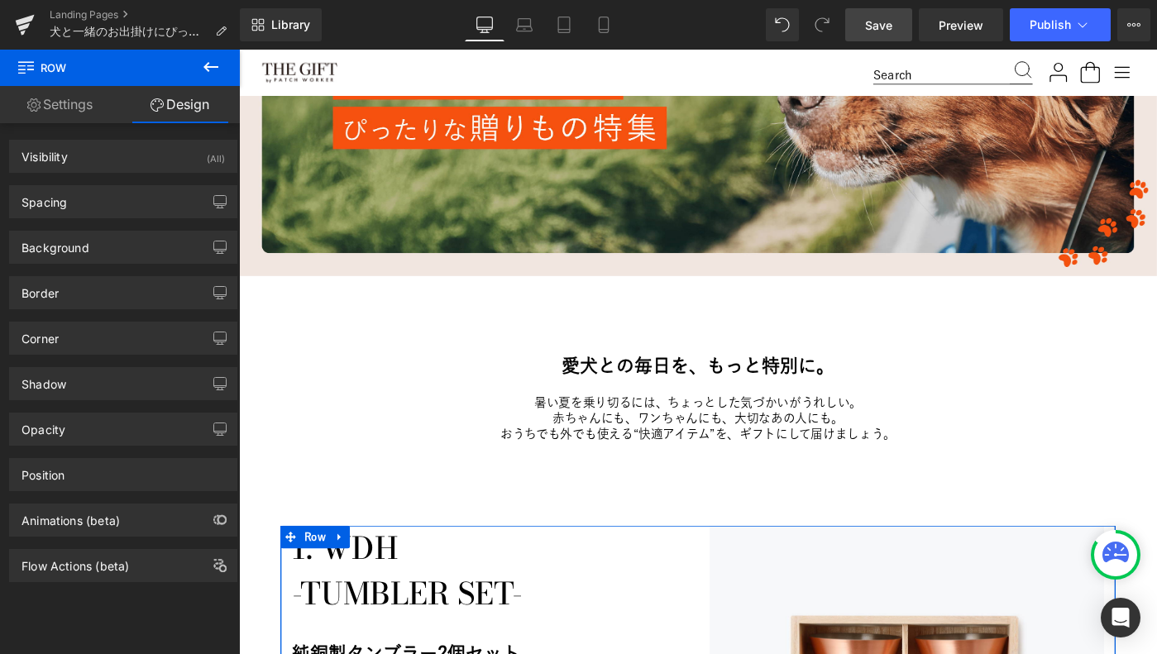
type input "0"
click at [103, 208] on div "Spacing" at bounding box center [123, 201] width 227 height 31
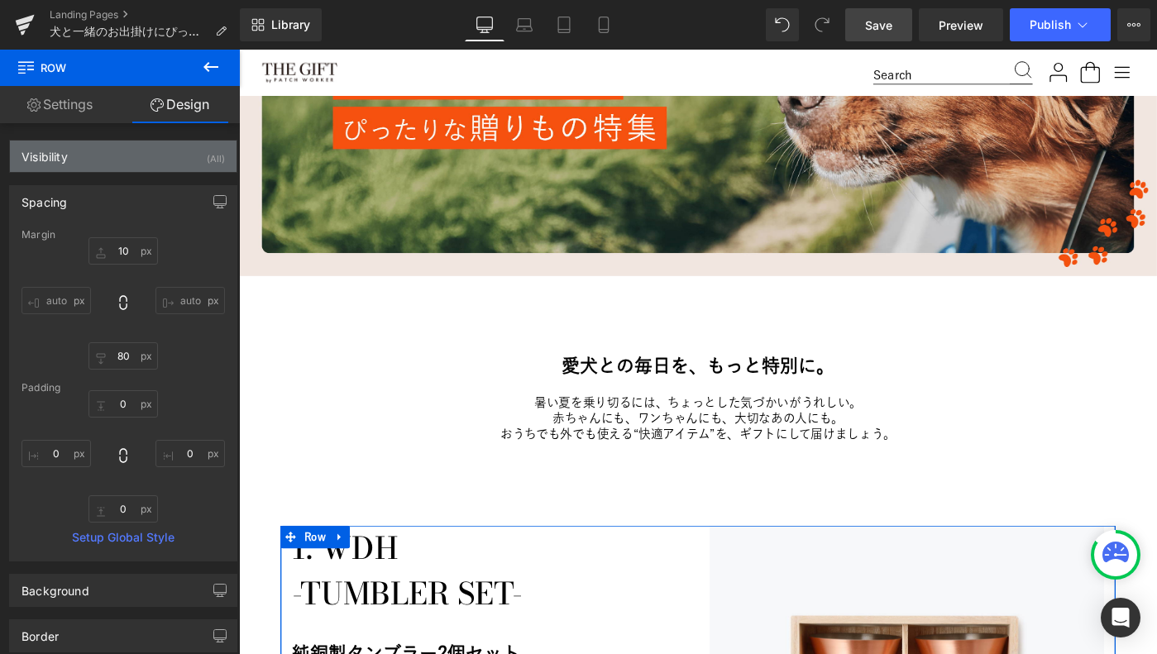
click at [116, 158] on div "Visibility (All)" at bounding box center [123, 156] width 227 height 31
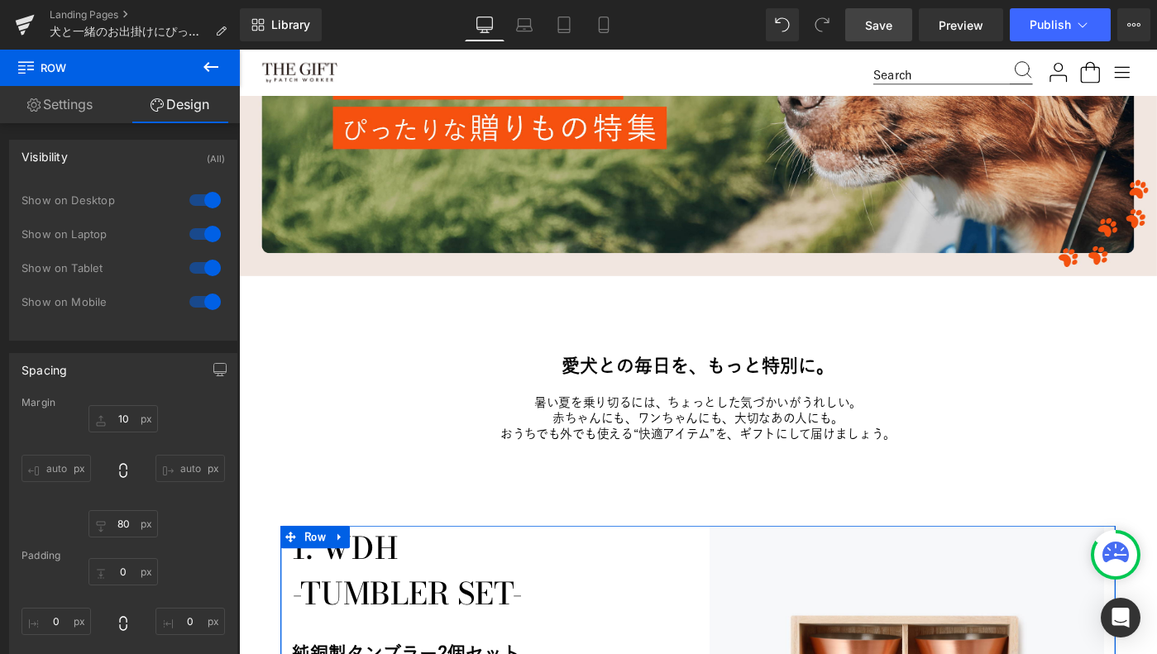
click at [116, 158] on div "Visibility (All)" at bounding box center [123, 156] width 227 height 31
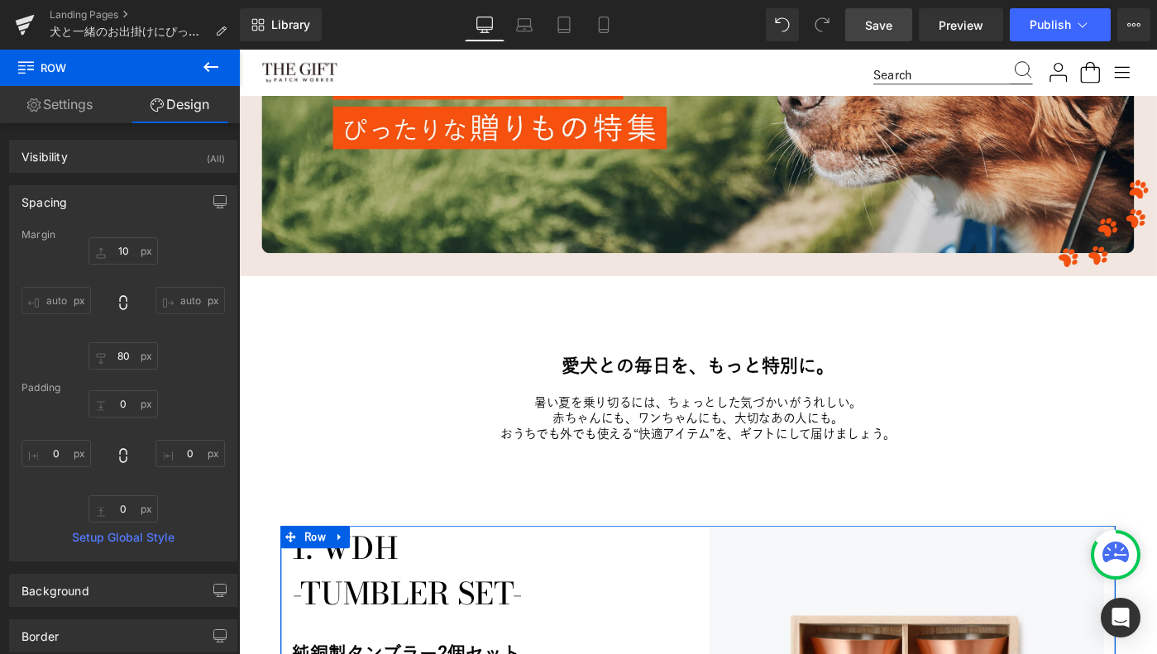
click at [125, 208] on div "Spacing" at bounding box center [123, 201] width 227 height 31
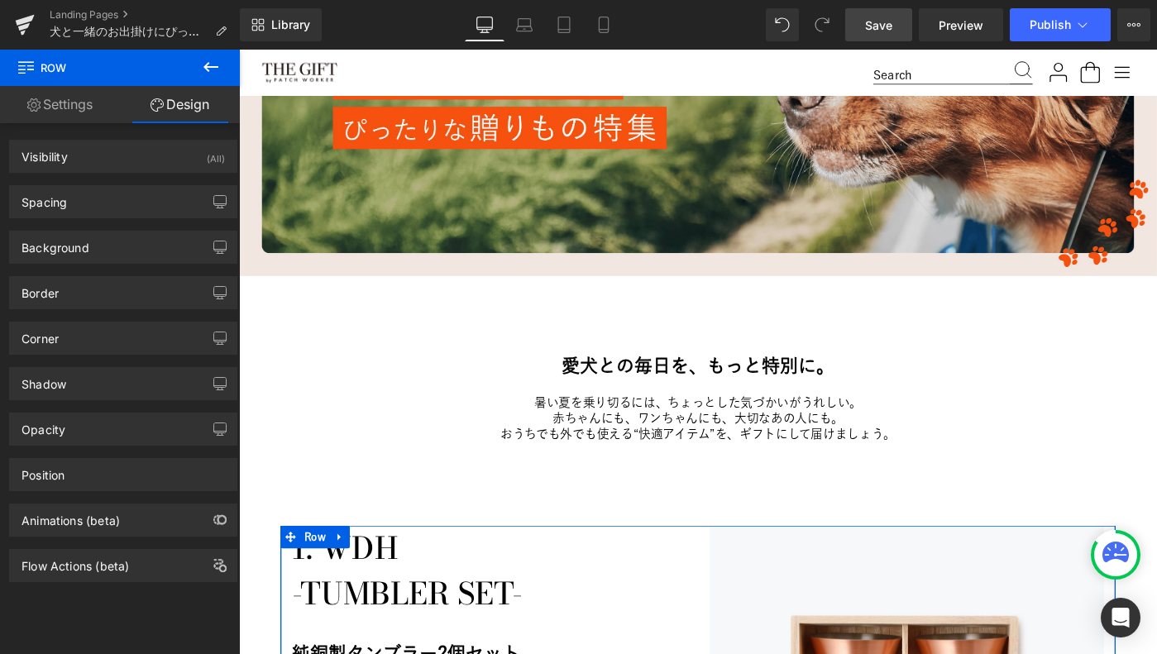
click at [56, 108] on link "Settings" at bounding box center [60, 104] width 120 height 37
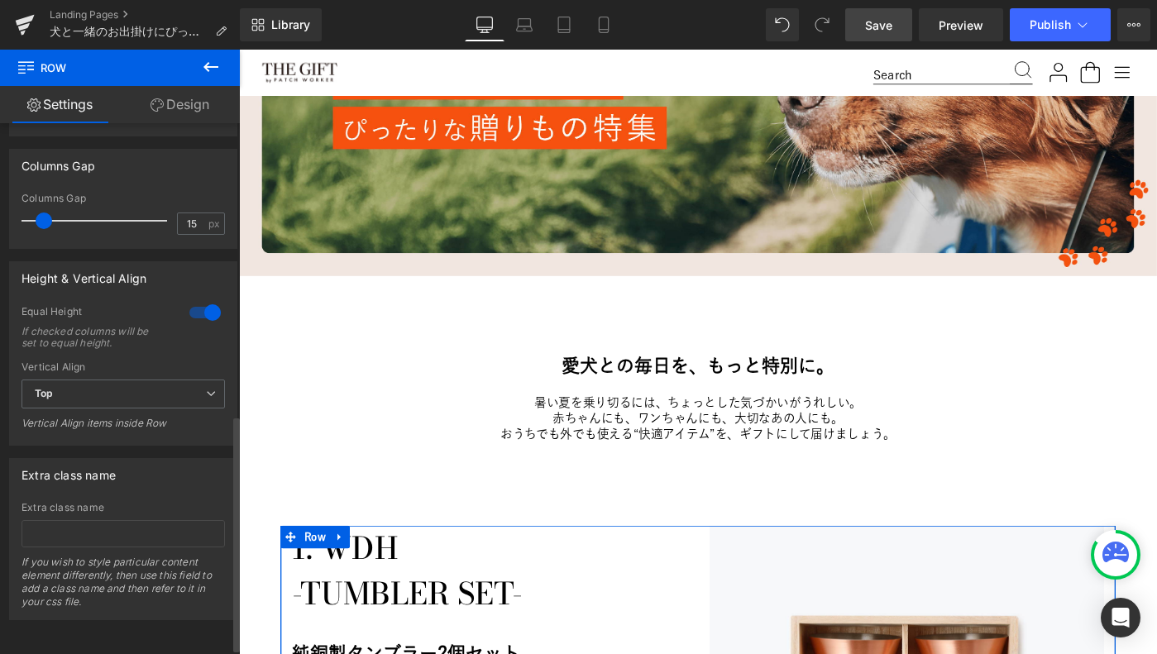
scroll to position [668, 0]
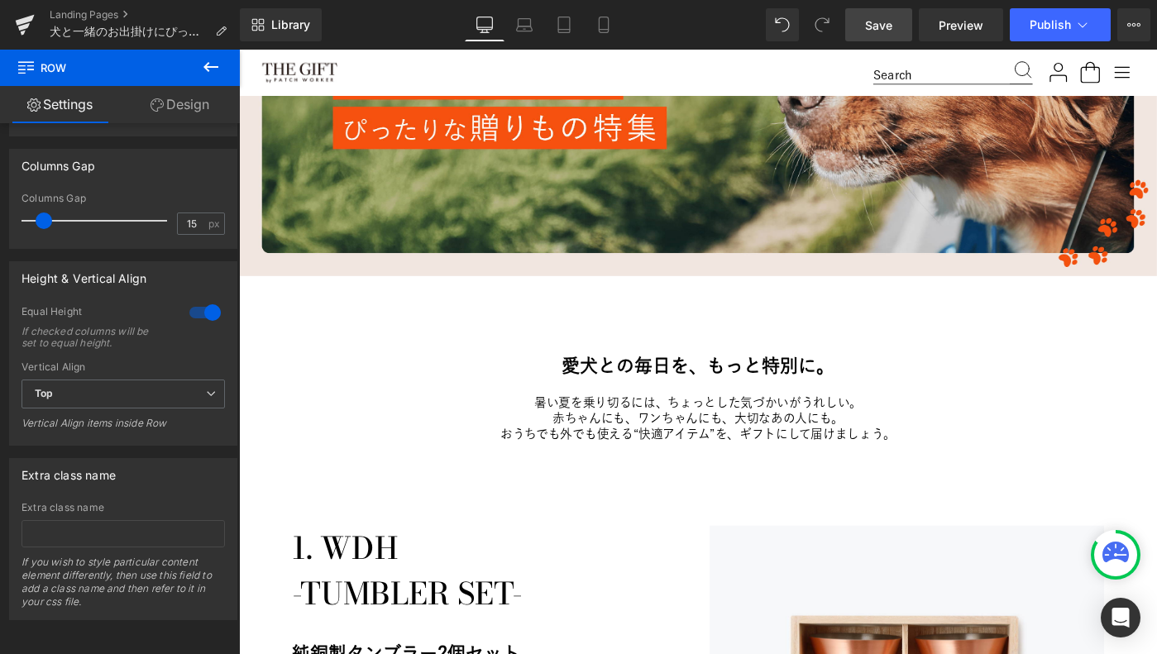
click at [239, 50] on div at bounding box center [239, 50] width 0 height 0
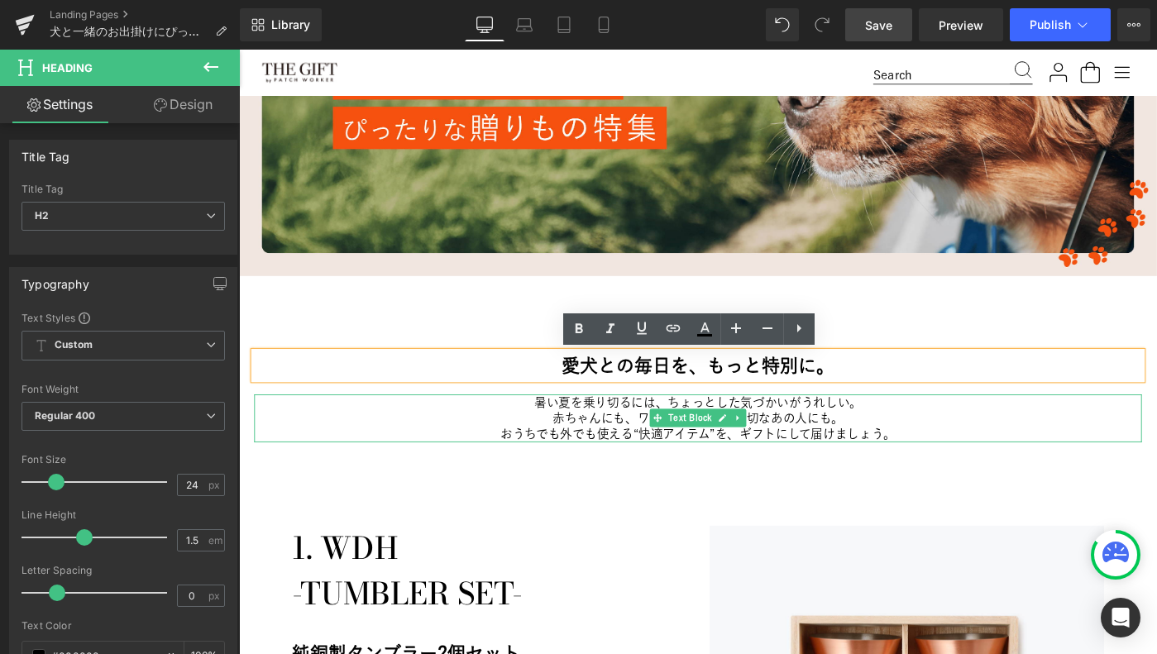
click at [337, 467] on p "おうちでも外でも使える“快適アイテム”を、ギフトにして届けましょう。" at bounding box center [740, 469] width 968 height 17
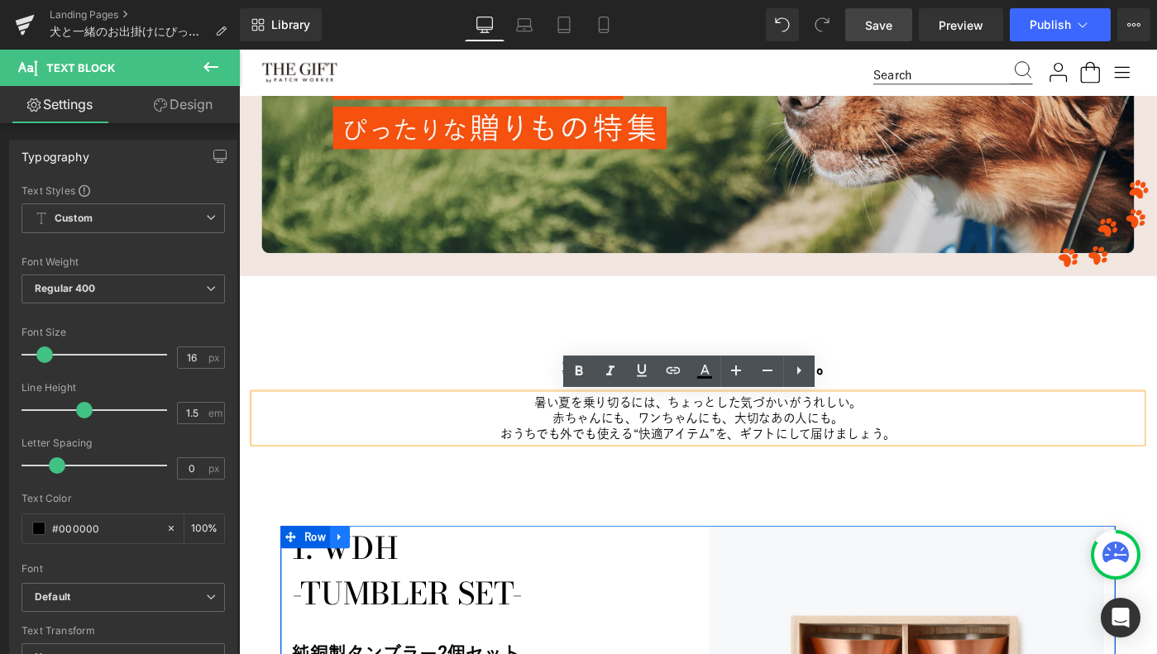
click at [344, 581] on icon at bounding box center [349, 581] width 12 height 12
click at [376, 579] on link at bounding box center [371, 581] width 22 height 25
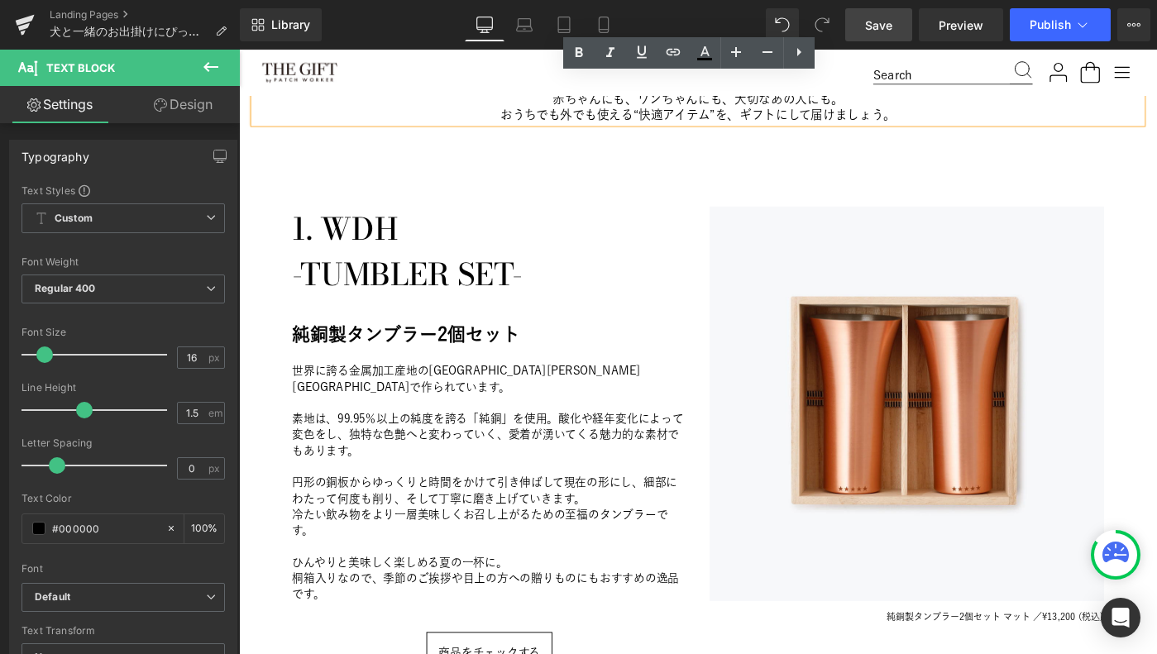
scroll to position [651, 0]
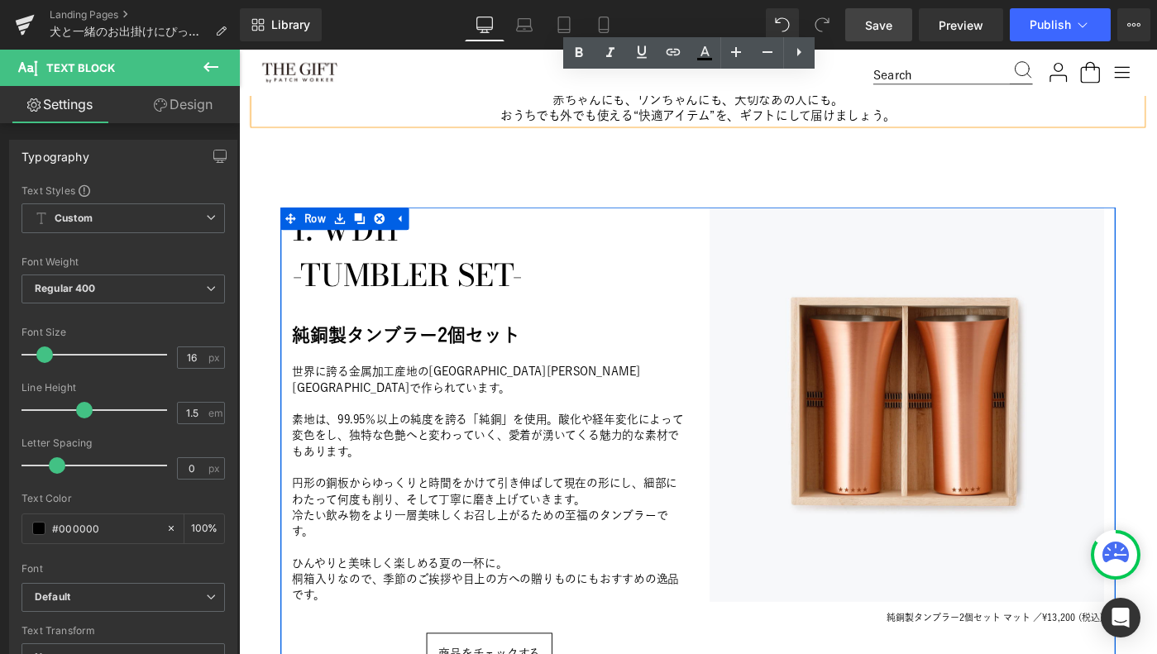
click at [391, 276] on h1 "-TUMBLER SET-" at bounding box center [512, 296] width 430 height 50
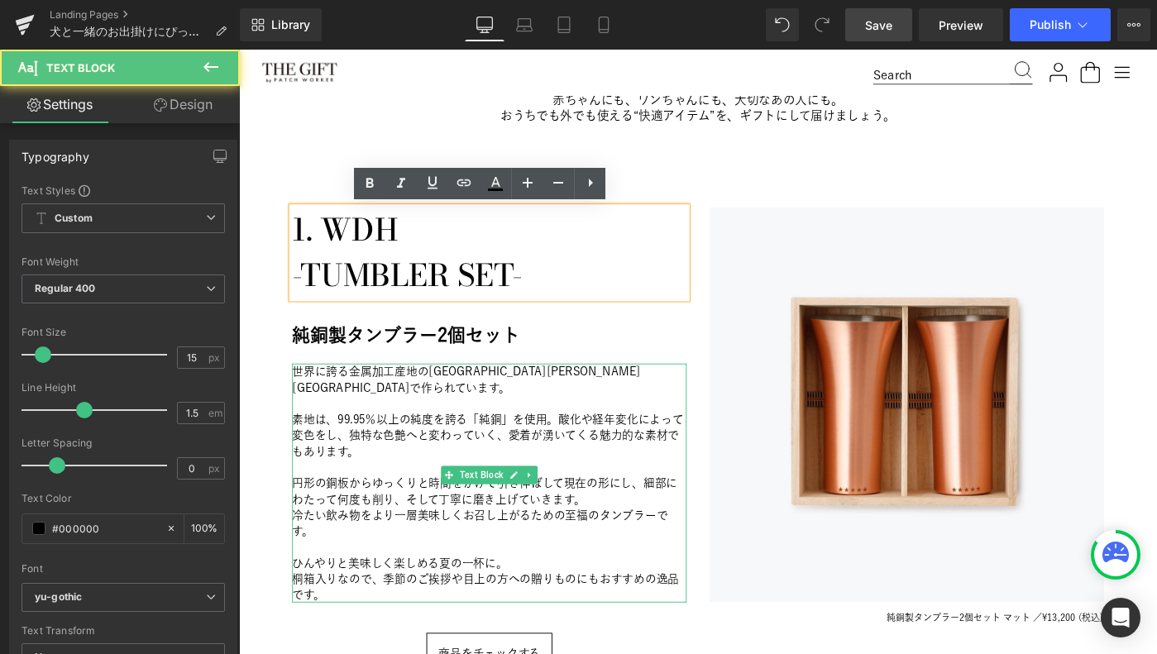
click at [366, 450] on p "素地は、99.95％以上の純度を誇る「純銅」を使用。酸化や経年変化によって変色をし、独特な色艶へと変わっていく、愛着が湧いてくる魅力的な素材でもあります。" at bounding box center [512, 470] width 430 height 52
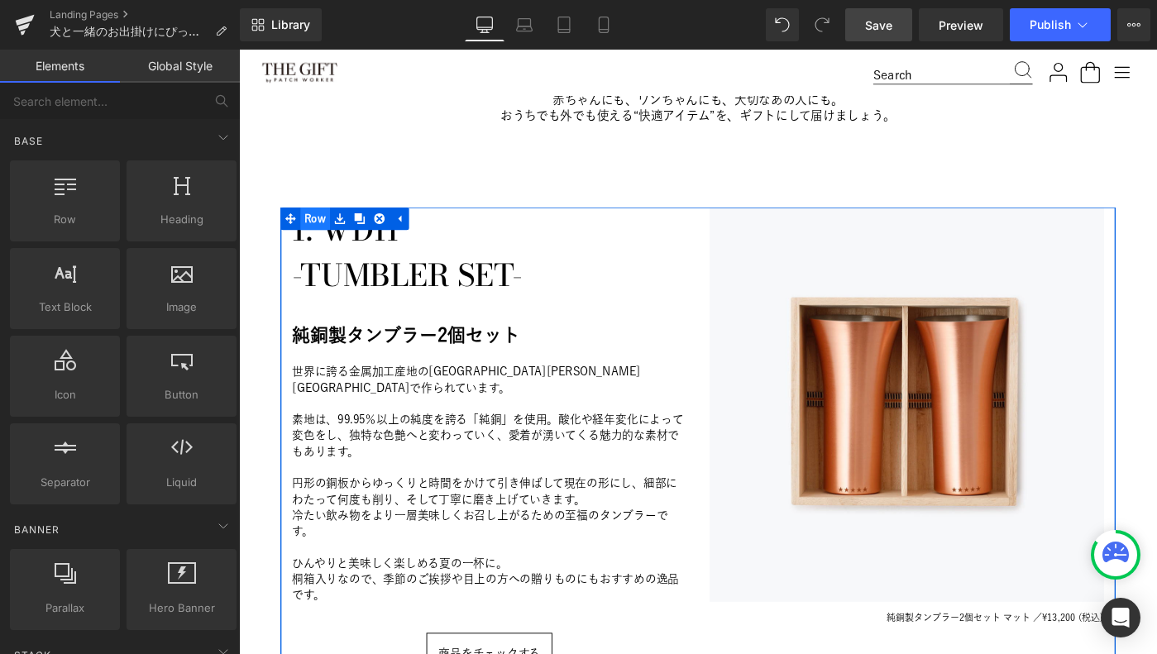
click at [323, 234] on span "Row" at bounding box center [322, 234] width 32 height 25
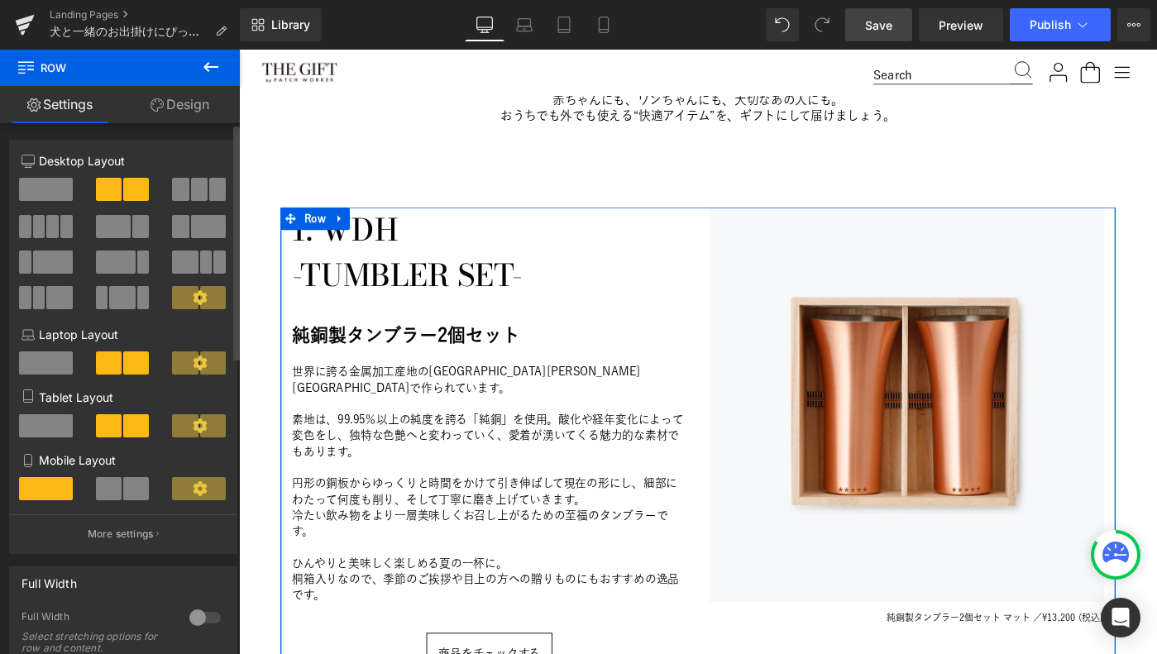
click at [38, 187] on span at bounding box center [46, 189] width 54 height 23
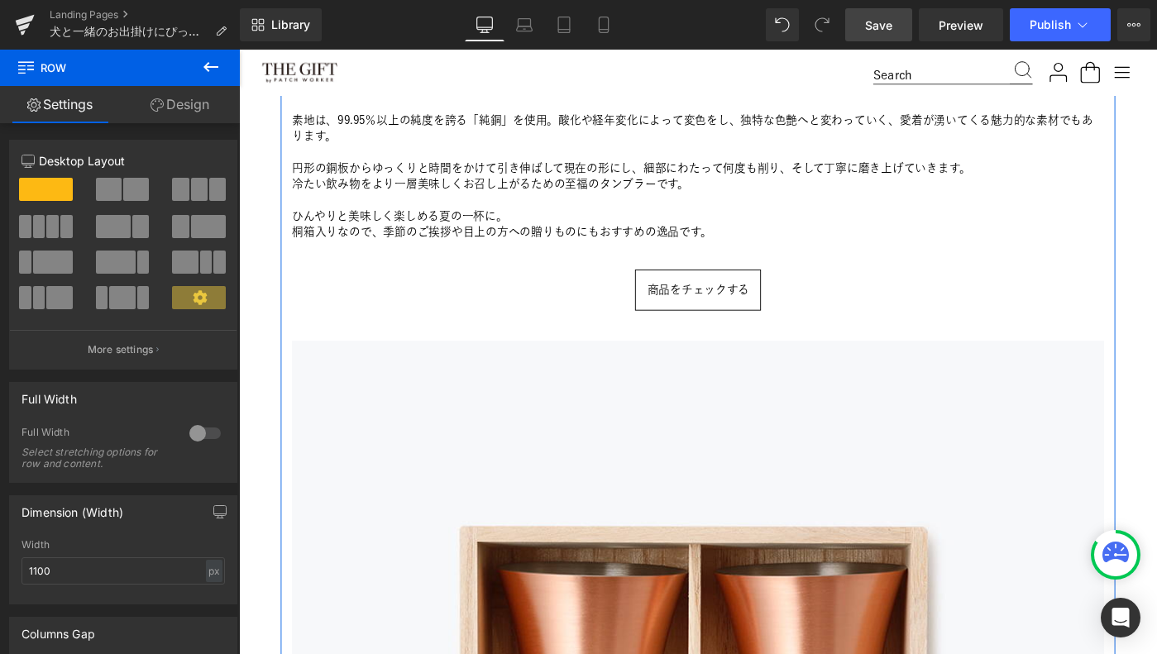
scroll to position [979, 0]
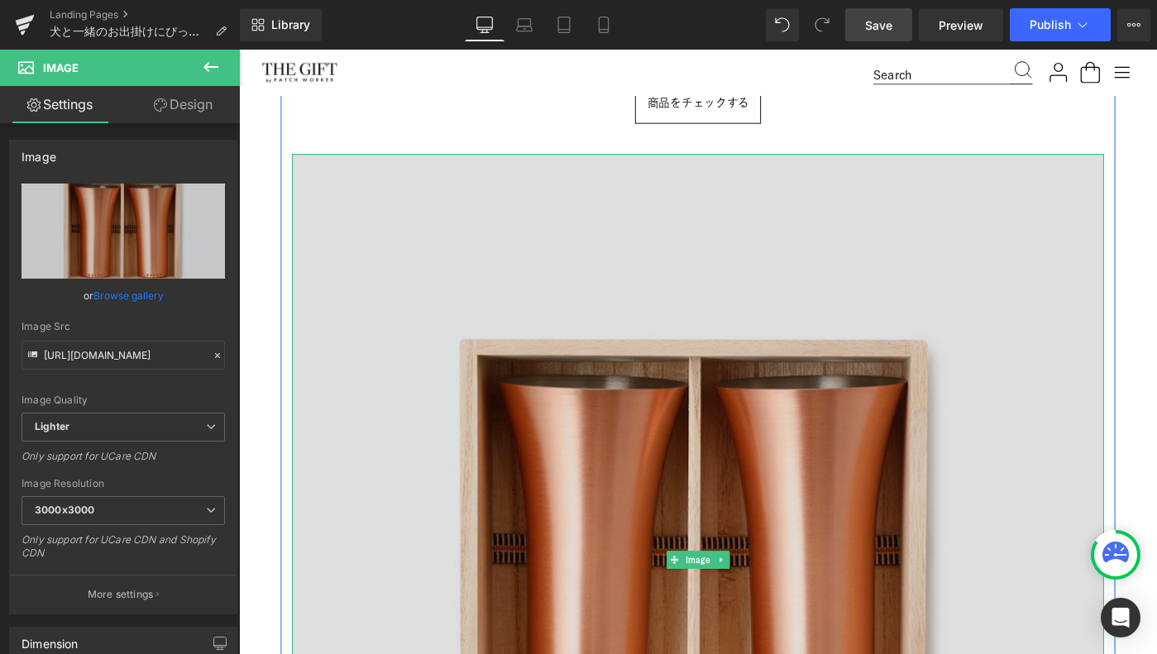
scroll to position [1208, 0]
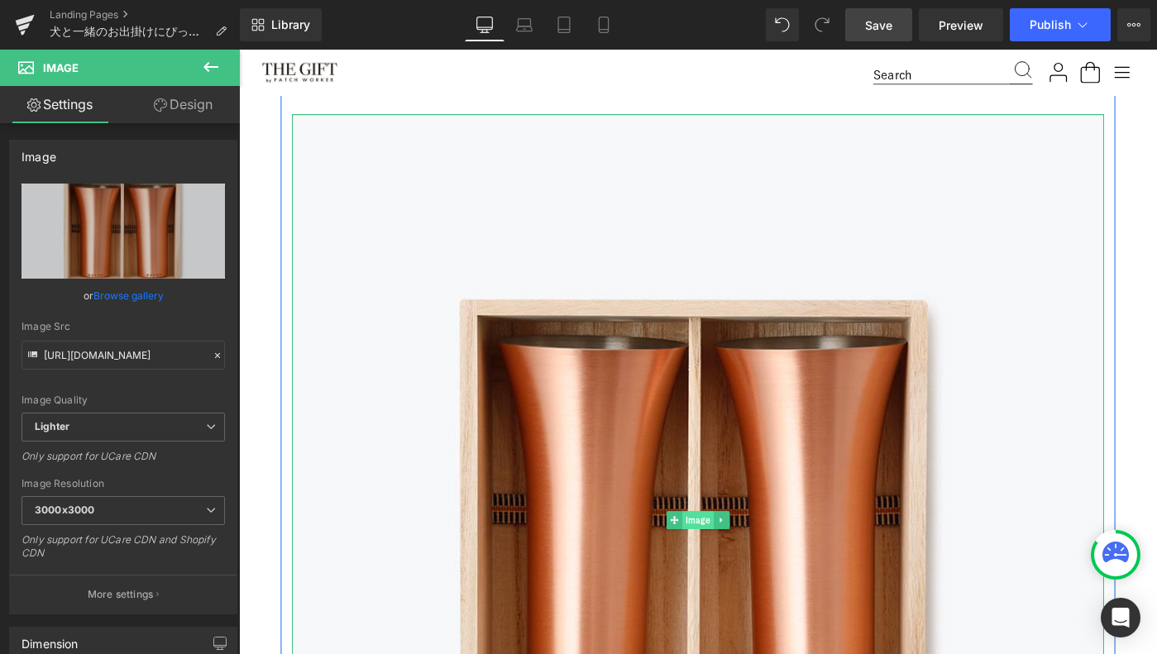
click at [734, 559] on span "Image" at bounding box center [739, 563] width 34 height 20
click at [768, 566] on icon at bounding box center [764, 562] width 9 height 10
click at [772, 566] on icon at bounding box center [773, 562] width 9 height 9
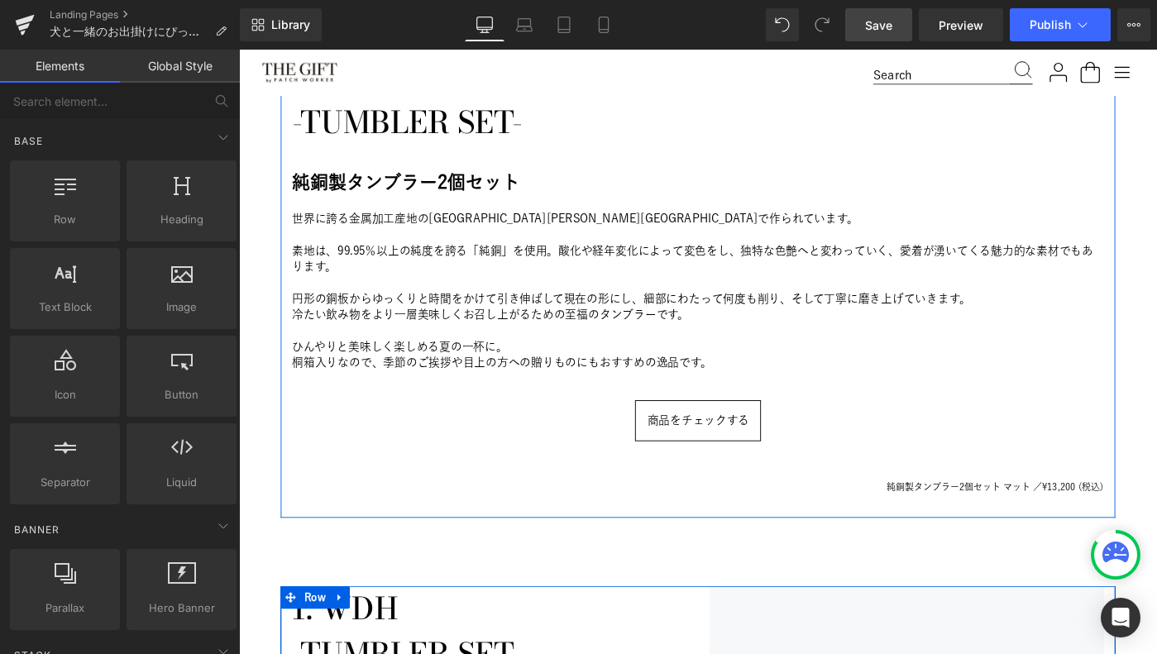
scroll to position [774, 0]
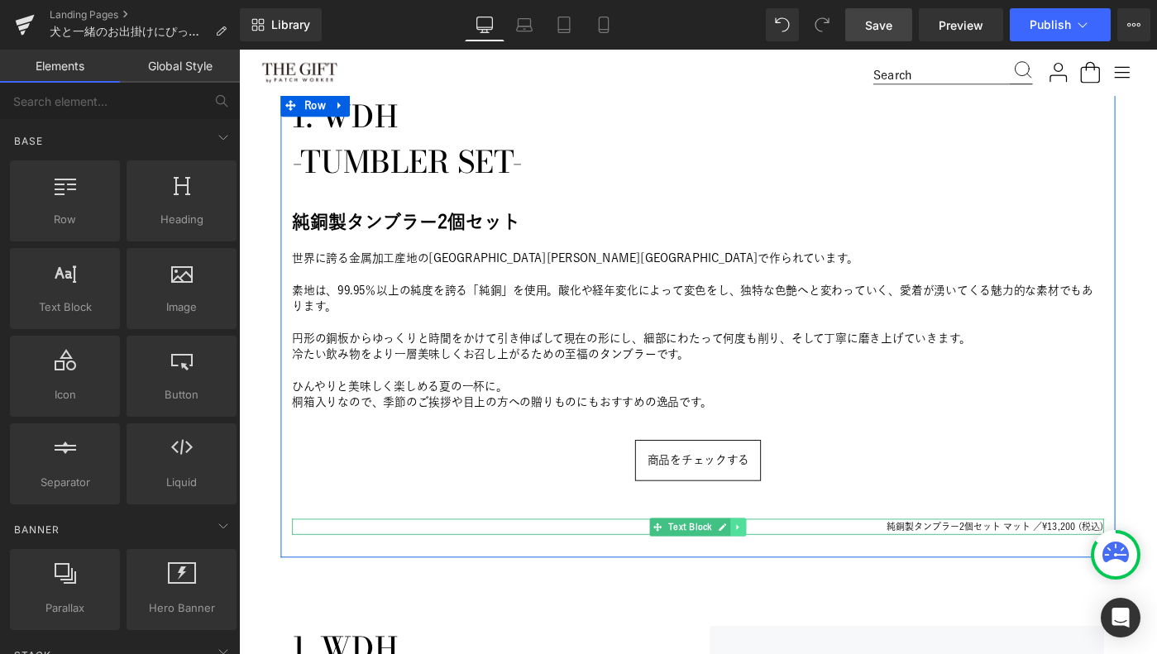
click at [782, 570] on icon at bounding box center [783, 570] width 2 height 6
click at [793, 571] on icon at bounding box center [791, 570] width 9 height 9
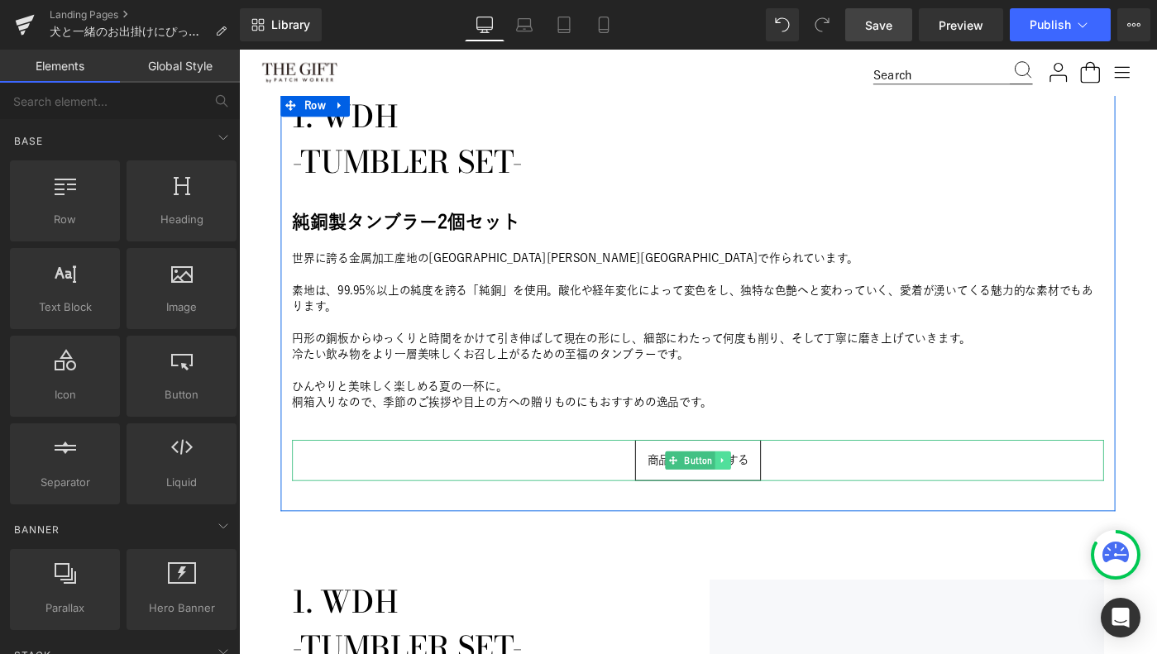
click at [768, 496] on icon at bounding box center [766, 498] width 9 height 10
click at [778, 495] on icon at bounding box center [775, 497] width 9 height 9
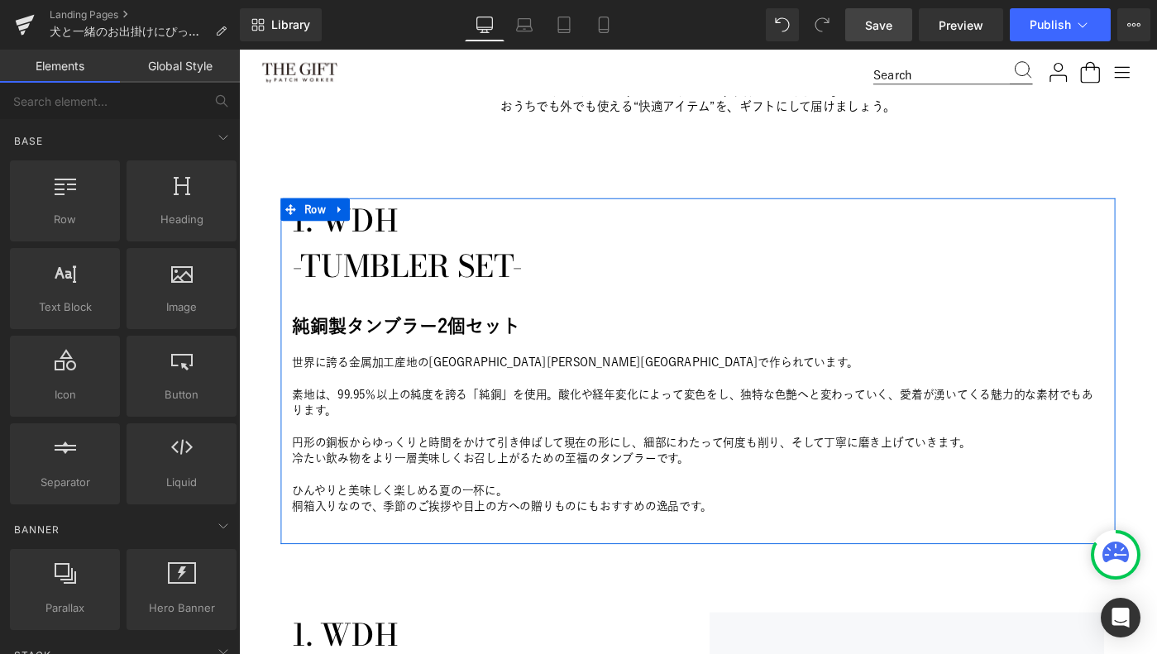
scroll to position [650, 0]
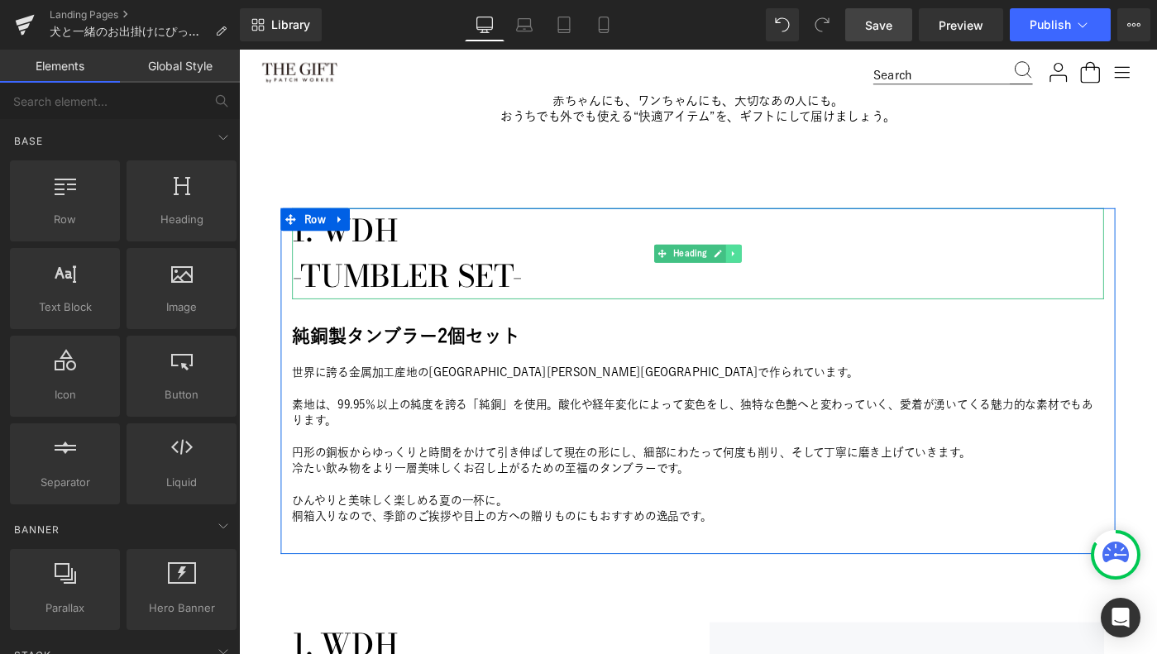
click at [778, 272] on icon at bounding box center [778, 272] width 2 height 6
click at [784, 267] on icon at bounding box center [786, 272] width 9 height 10
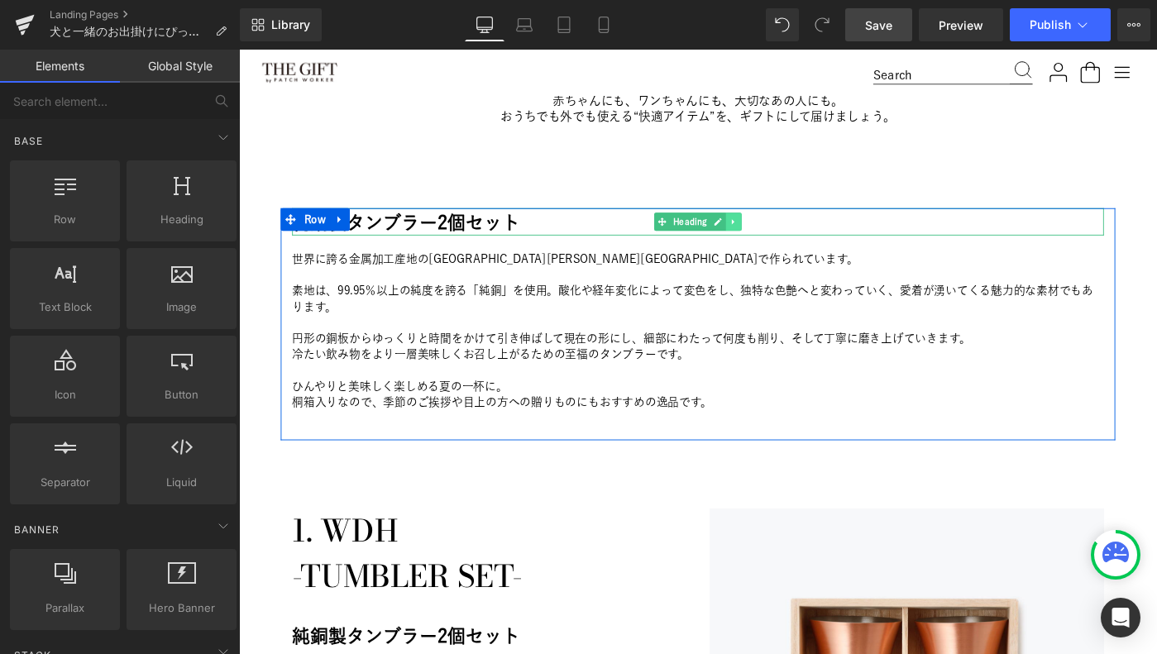
click at [775, 235] on icon at bounding box center [778, 237] width 9 height 10
click at [784, 230] on link at bounding box center [786, 237] width 17 height 20
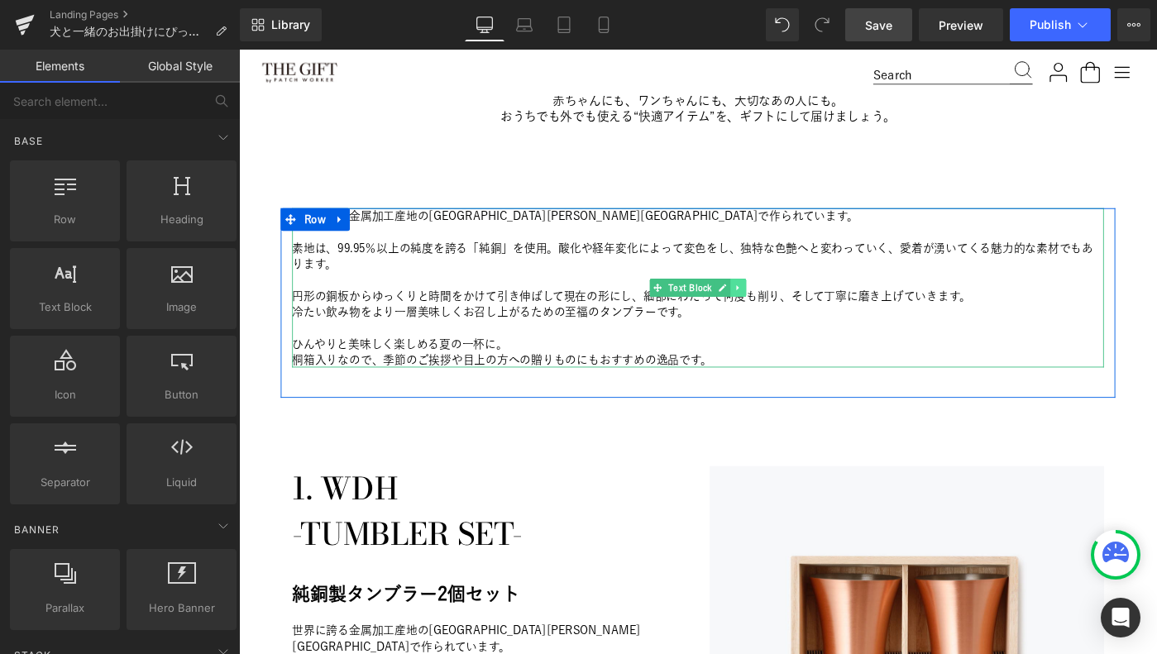
click at [782, 303] on link at bounding box center [783, 309] width 17 height 20
click at [792, 302] on link at bounding box center [791, 309] width 17 height 20
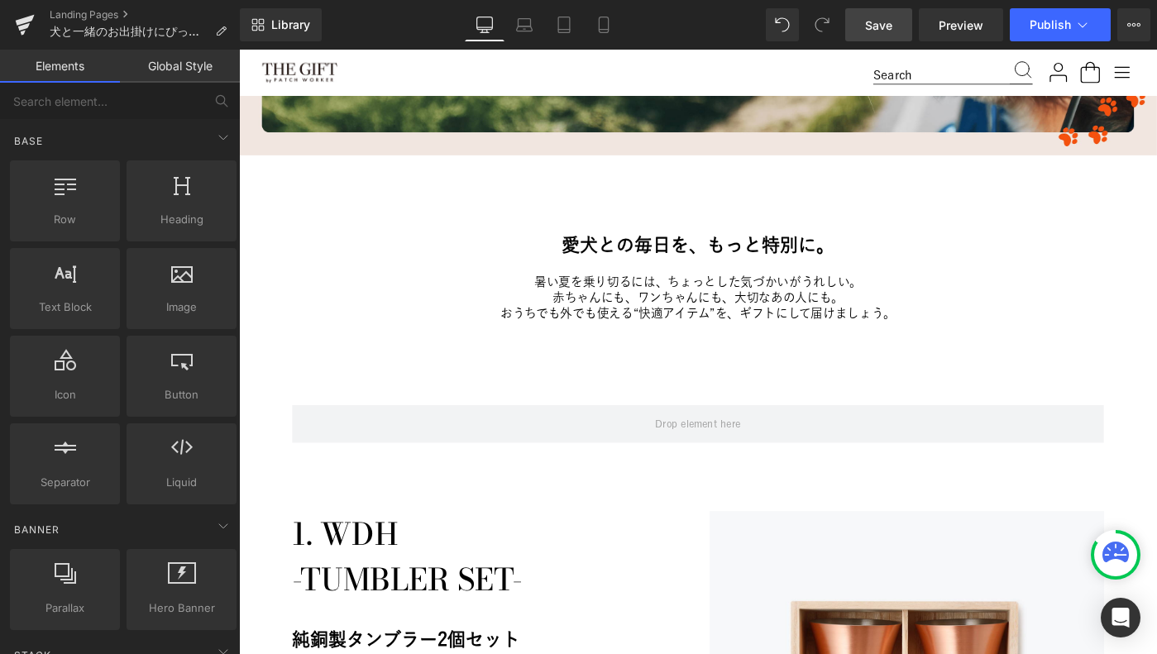
scroll to position [420, 0]
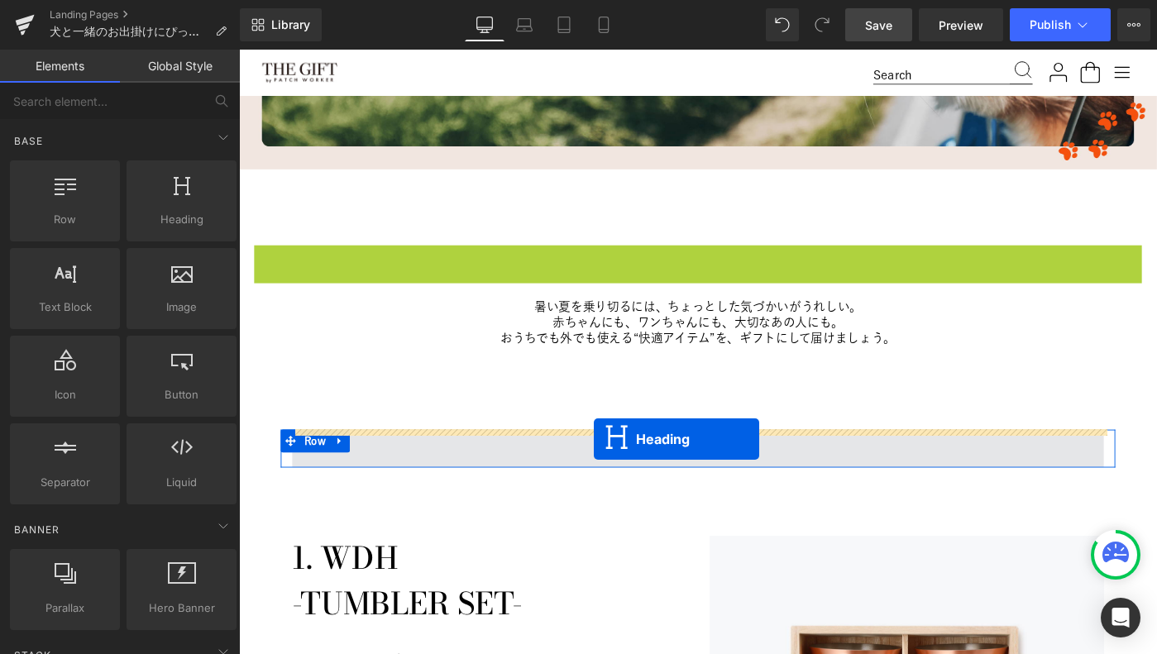
drag, startPoint x: 699, startPoint y: 277, endPoint x: 626, endPoint y: 474, distance: 209.9
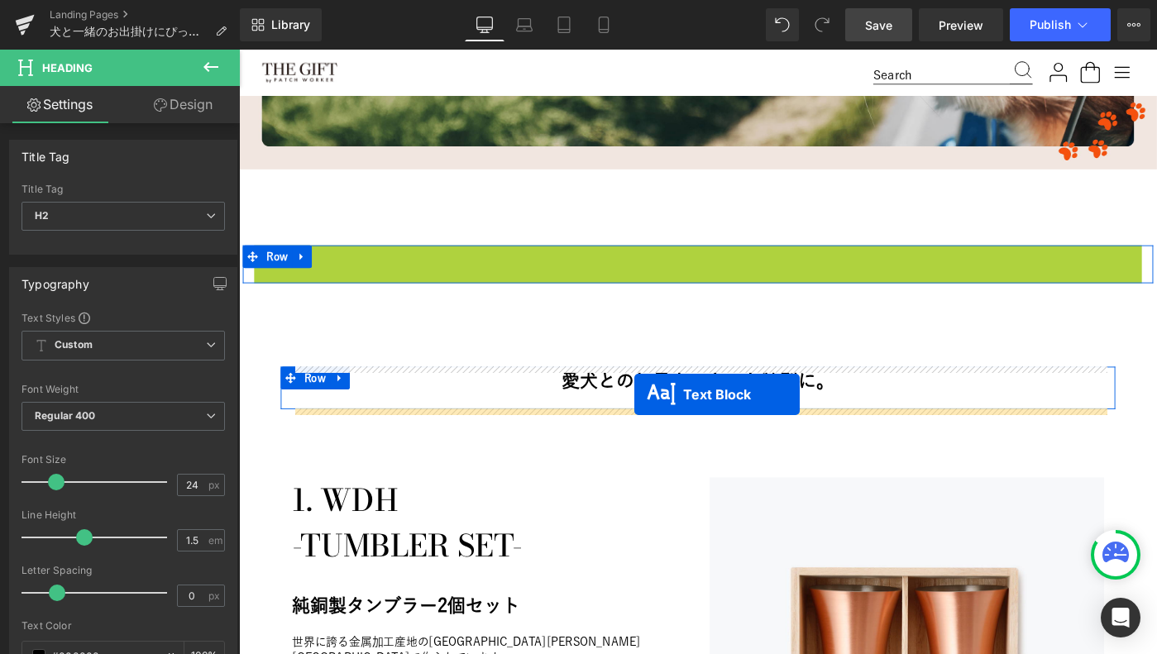
drag, startPoint x: 696, startPoint y: 289, endPoint x: 670, endPoint y: 425, distance: 139.0
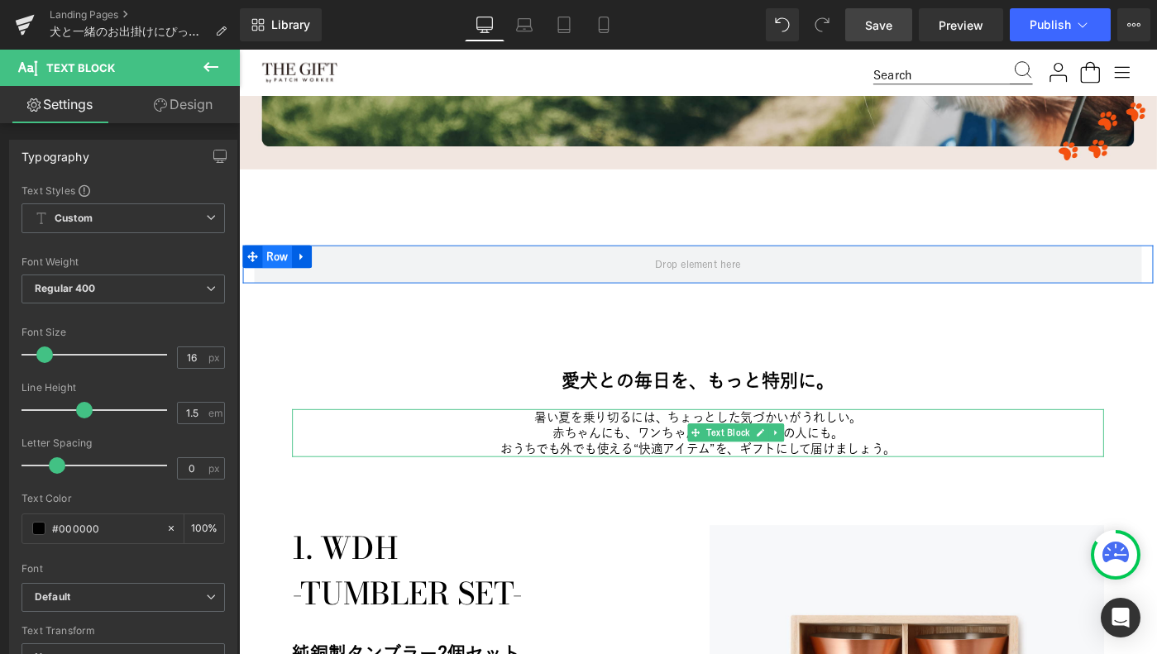
click at [287, 273] on span "Row" at bounding box center [281, 275] width 32 height 25
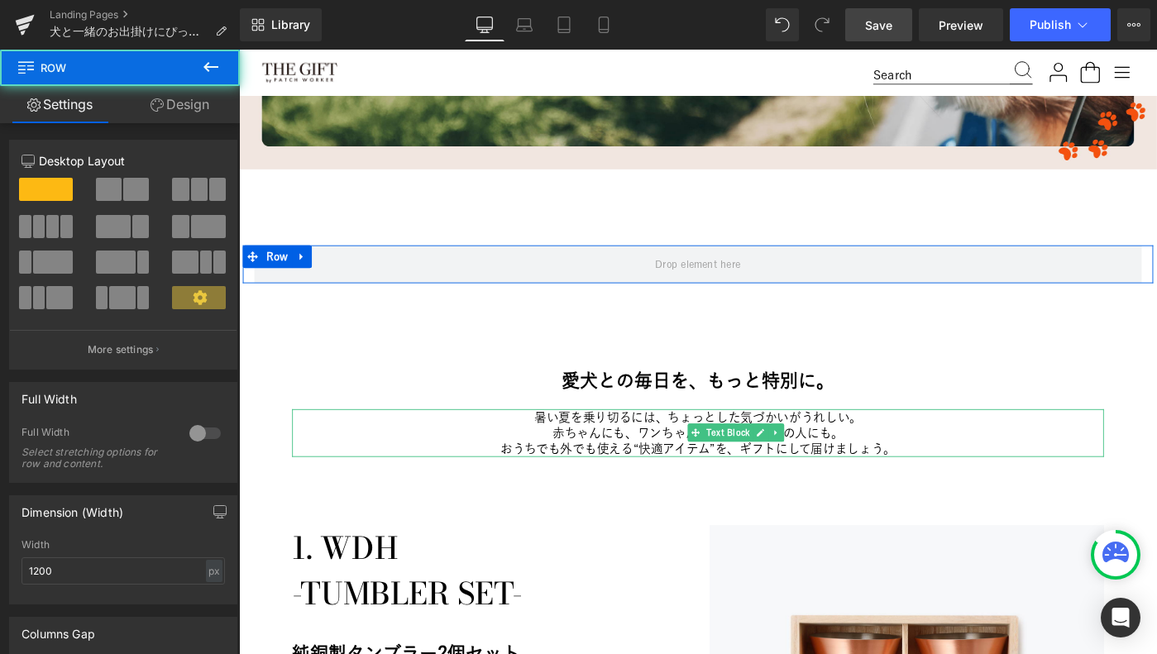
click at [171, 92] on link "Design" at bounding box center [180, 104] width 120 height 37
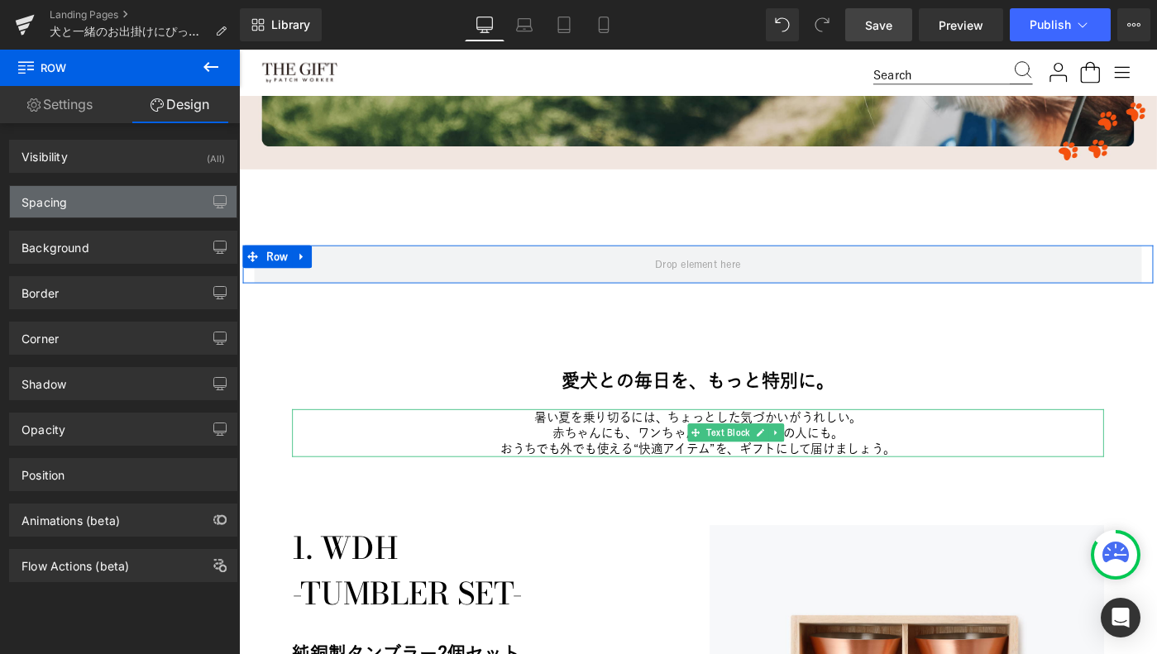
click at [147, 213] on div "Spacing" at bounding box center [123, 201] width 227 height 31
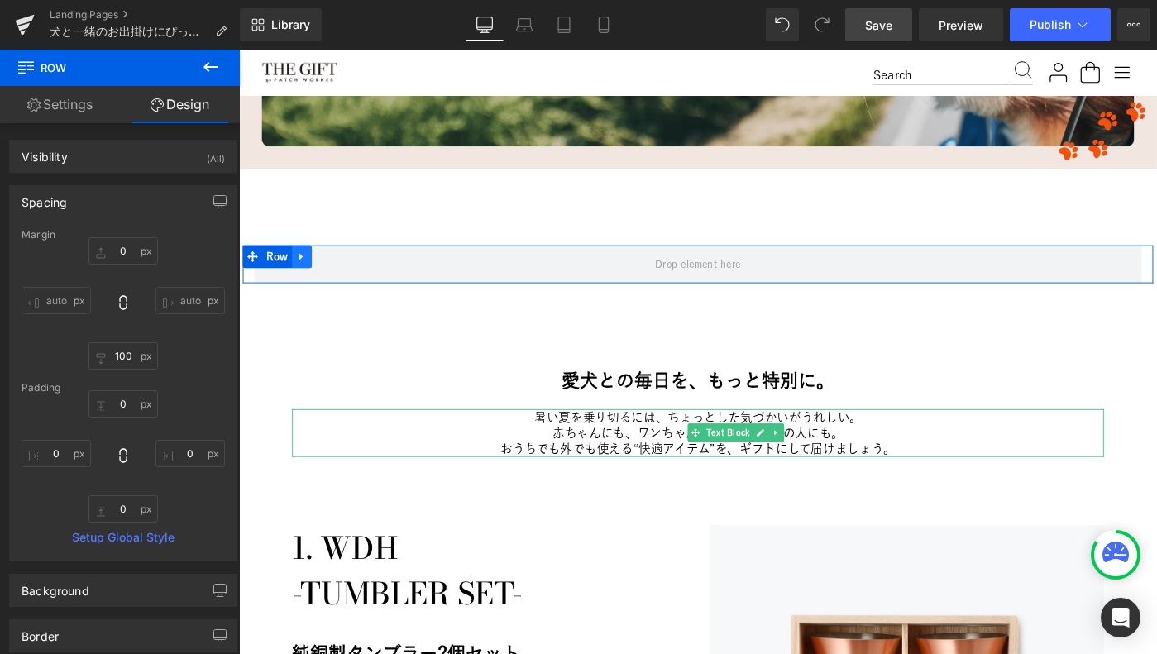
click at [310, 272] on icon at bounding box center [308, 275] width 12 height 12
click at [348, 275] on icon at bounding box center [351, 276] width 12 height 12
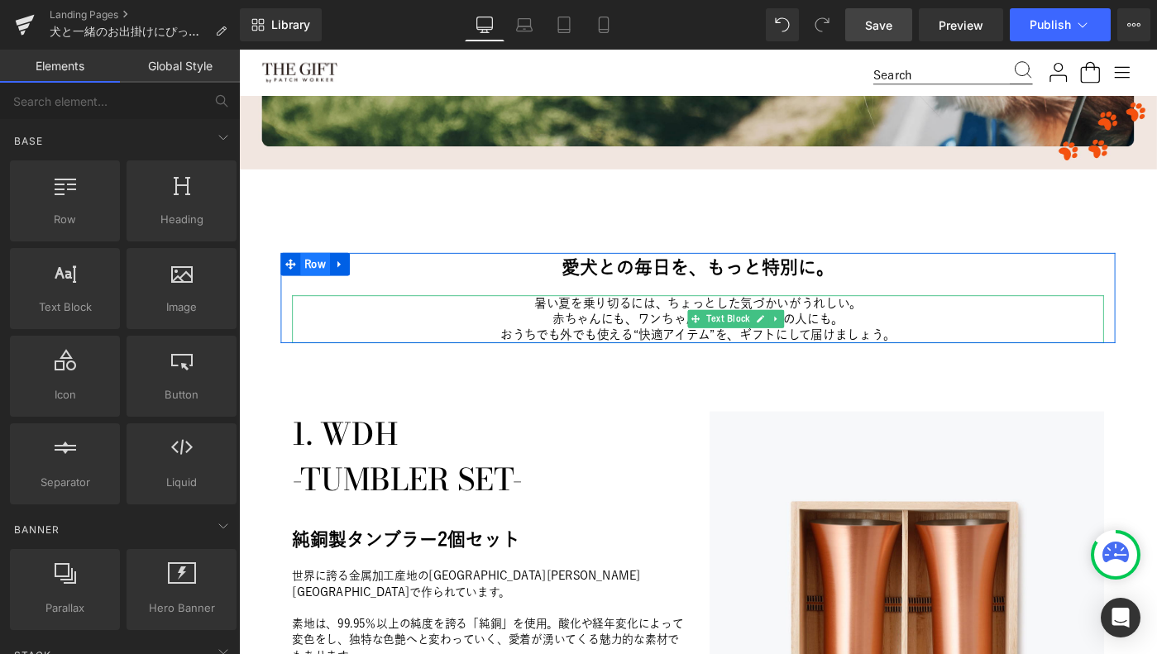
click at [324, 279] on span "Row" at bounding box center [322, 283] width 32 height 25
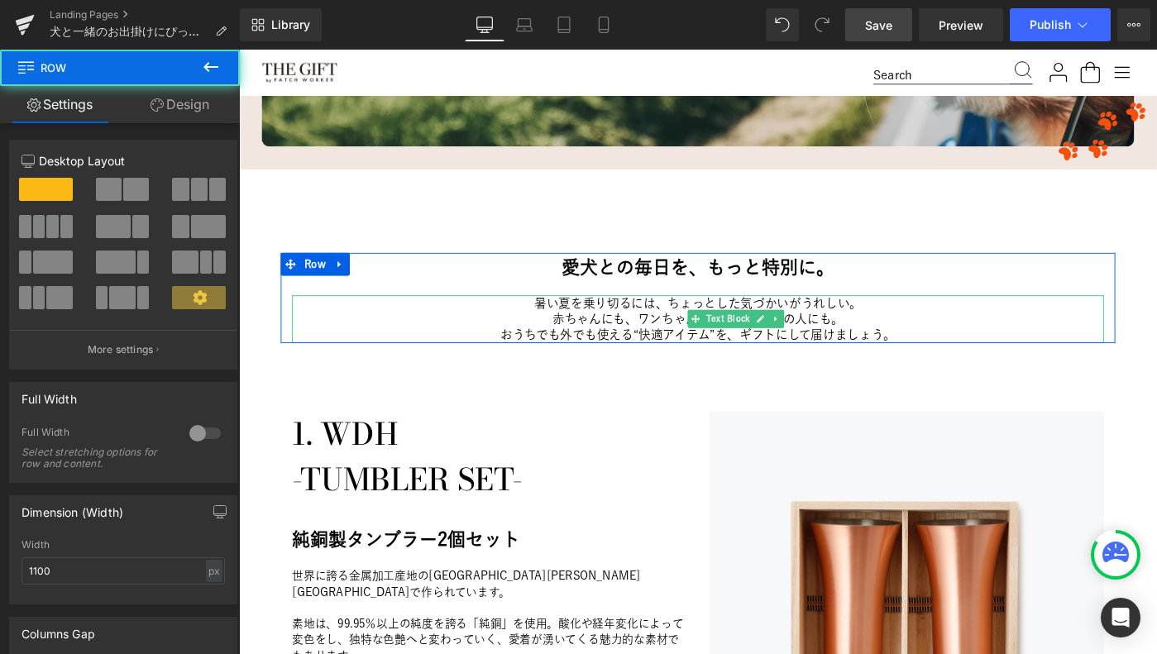
click at [184, 100] on link "Design" at bounding box center [180, 104] width 120 height 37
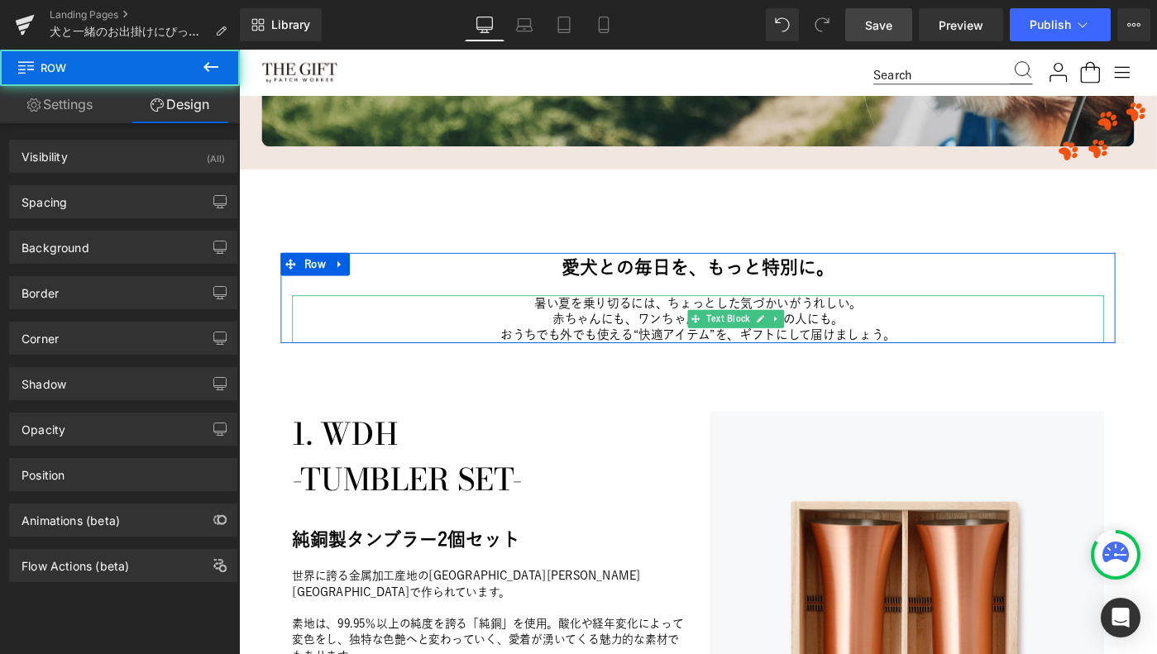
type input "10"
type input "80"
type input "0"
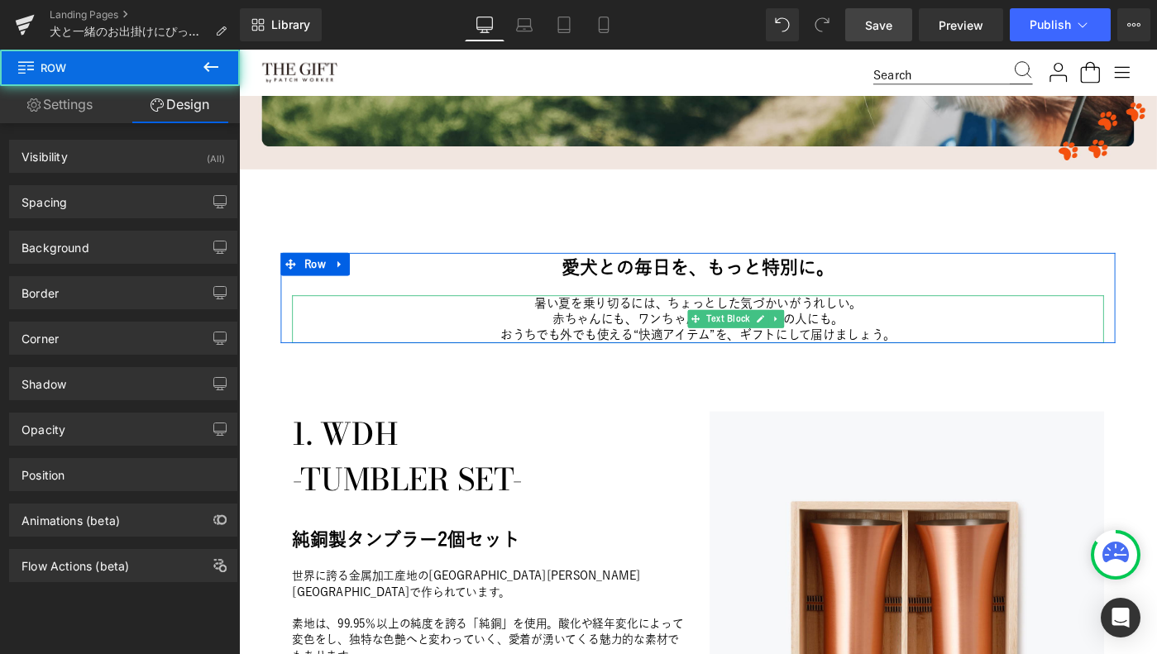
type input "0"
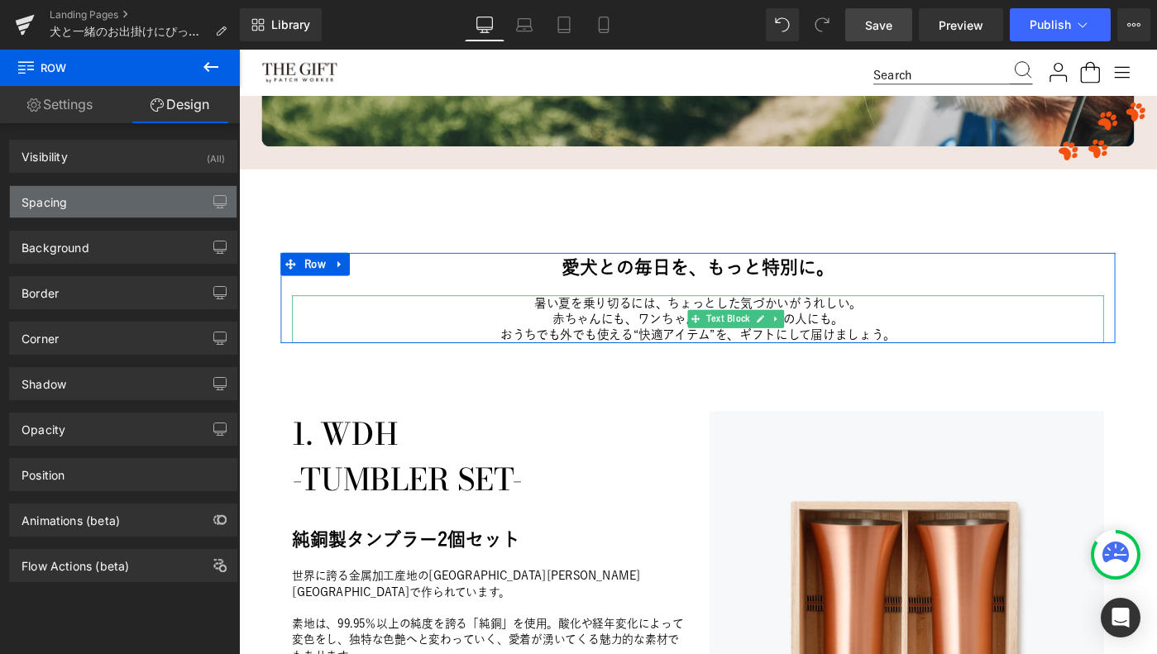
click at [90, 198] on div "Spacing" at bounding box center [123, 201] width 227 height 31
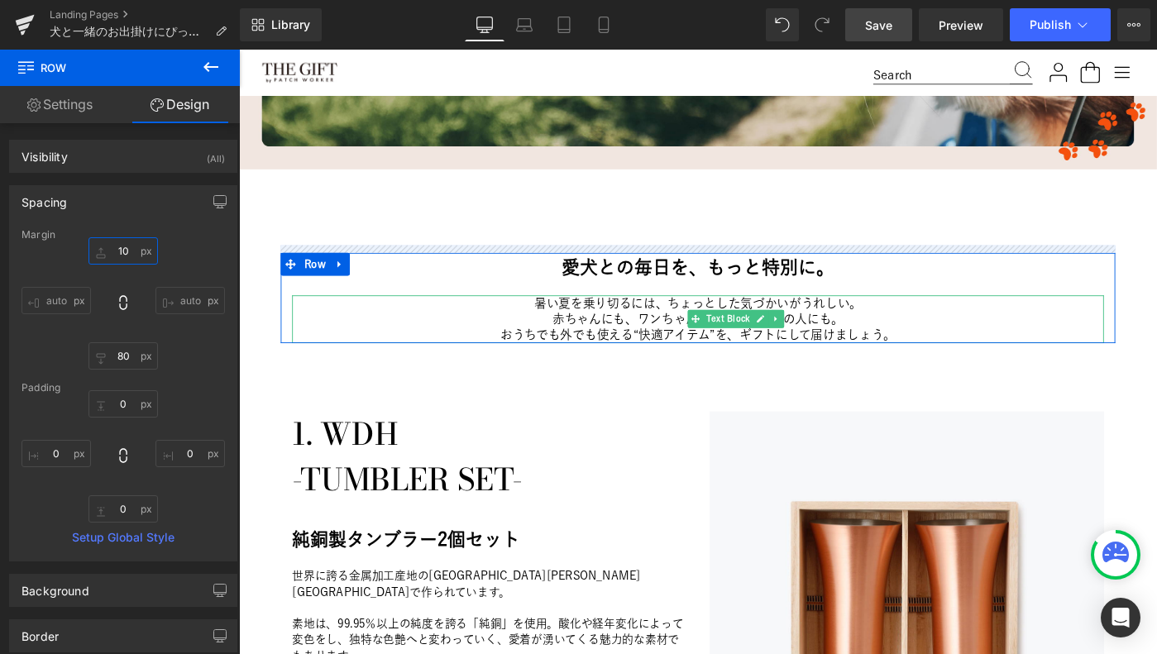
click at [114, 248] on input "10" at bounding box center [123, 250] width 69 height 27
type input "０"
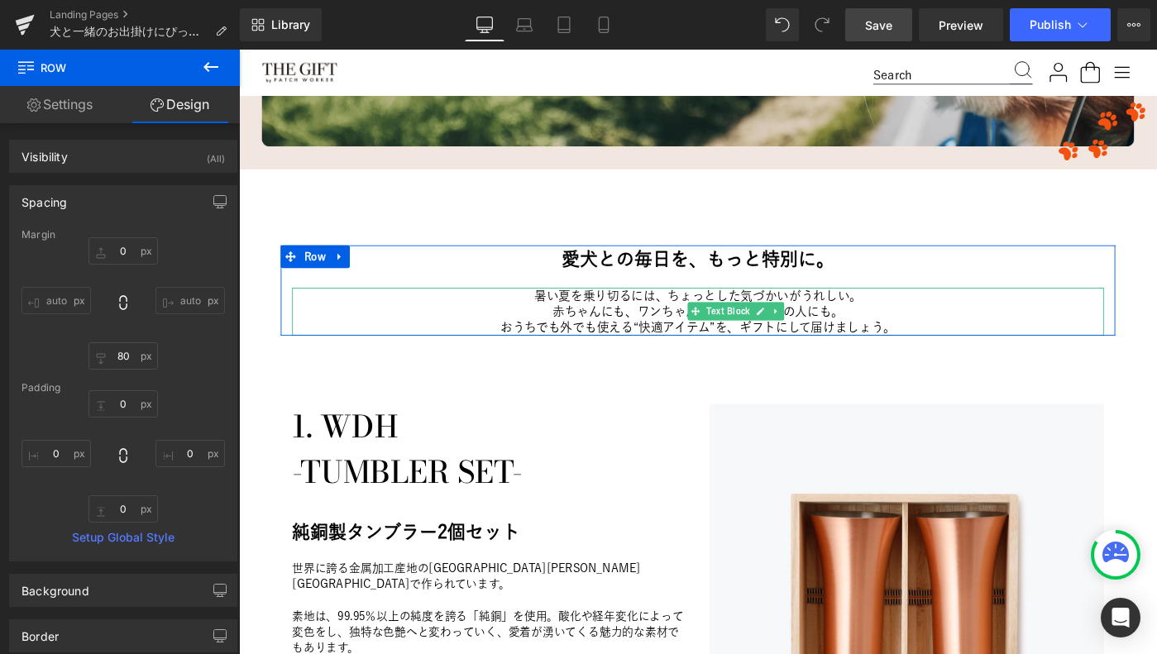
click at [38, 233] on div "Margin" at bounding box center [123, 235] width 203 height 12
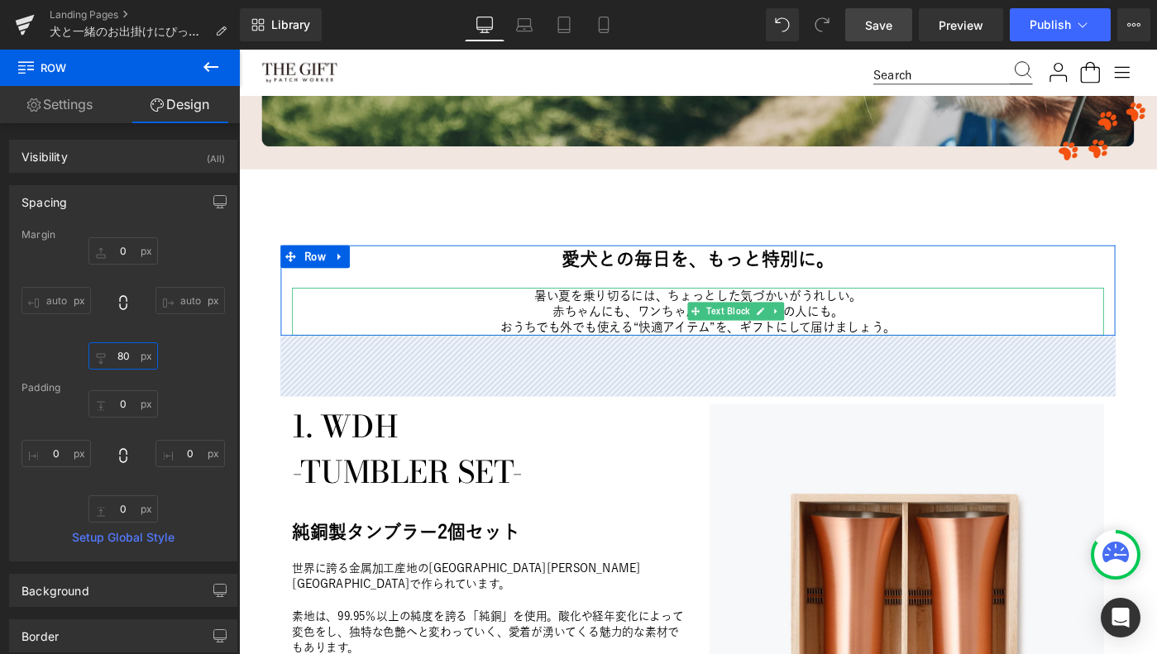
click at [119, 359] on input "80" at bounding box center [123, 355] width 69 height 27
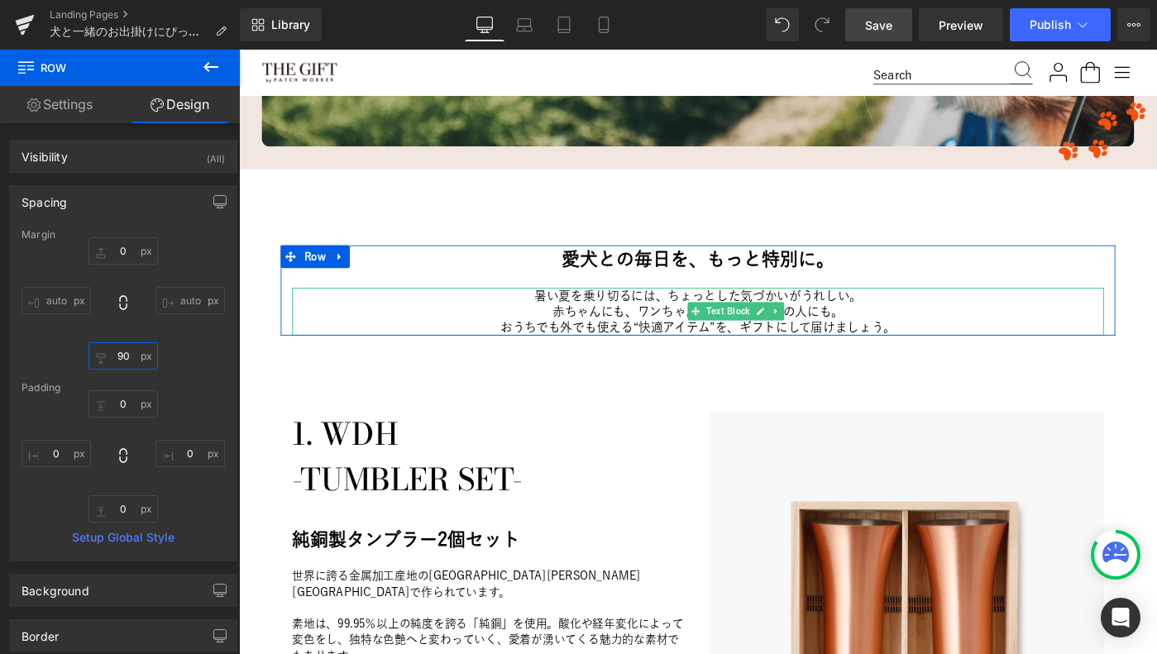
type input "100"
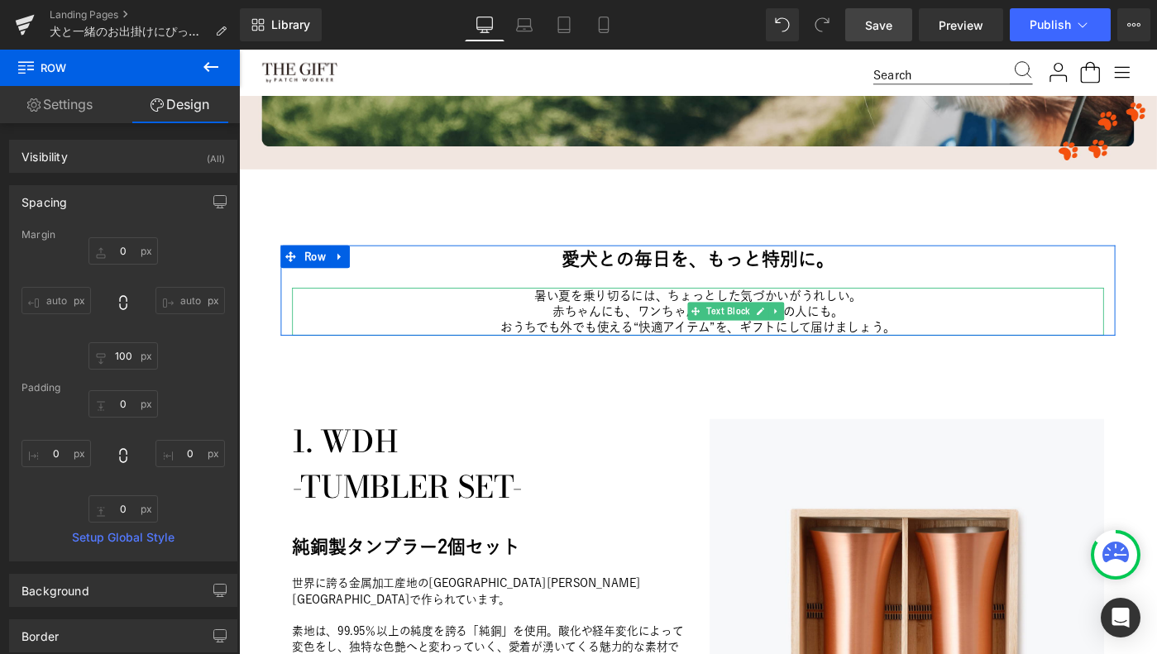
click at [60, 347] on div "auto auto 100 100 auto auto" at bounding box center [123, 303] width 203 height 132
click at [193, 222] on div "Spacing [GEOGRAPHIC_DATA] auto auto 100 100 auto auto [GEOGRAPHIC_DATA] 0px 0 0…" at bounding box center [123, 373] width 228 height 376
click at [730, 333] on span "Text Block" at bounding box center [731, 336] width 54 height 20
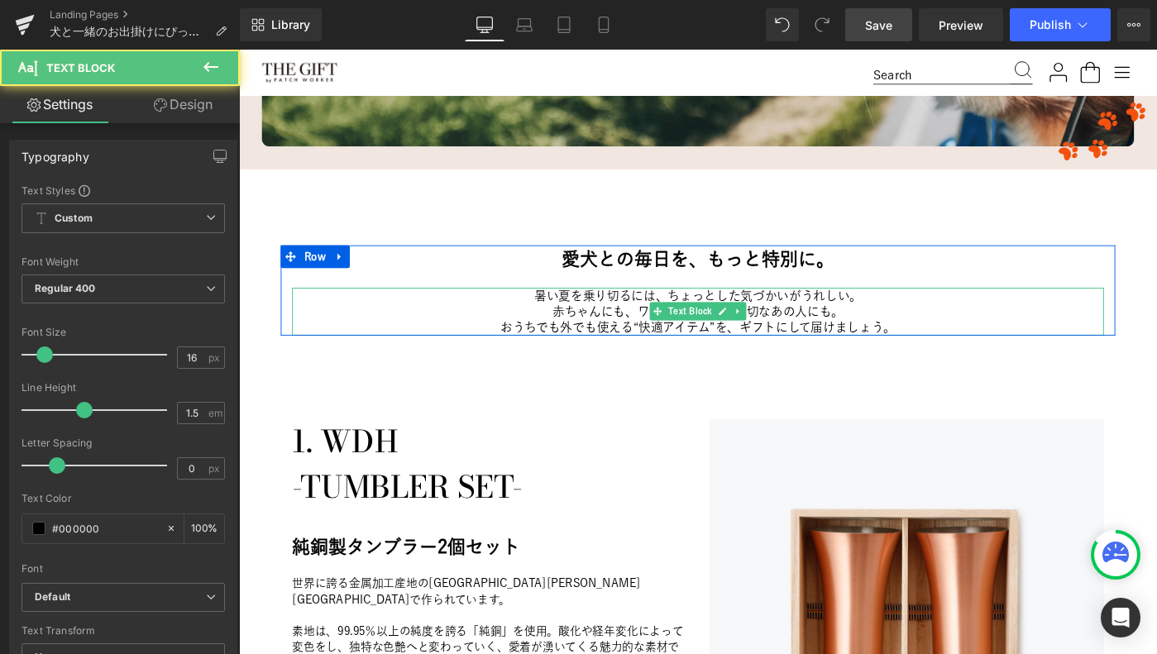
click at [596, 314] on p "暑い夏を乗り切るには、ちょっとした気づかいがうれしい。" at bounding box center [739, 317] width 885 height 17
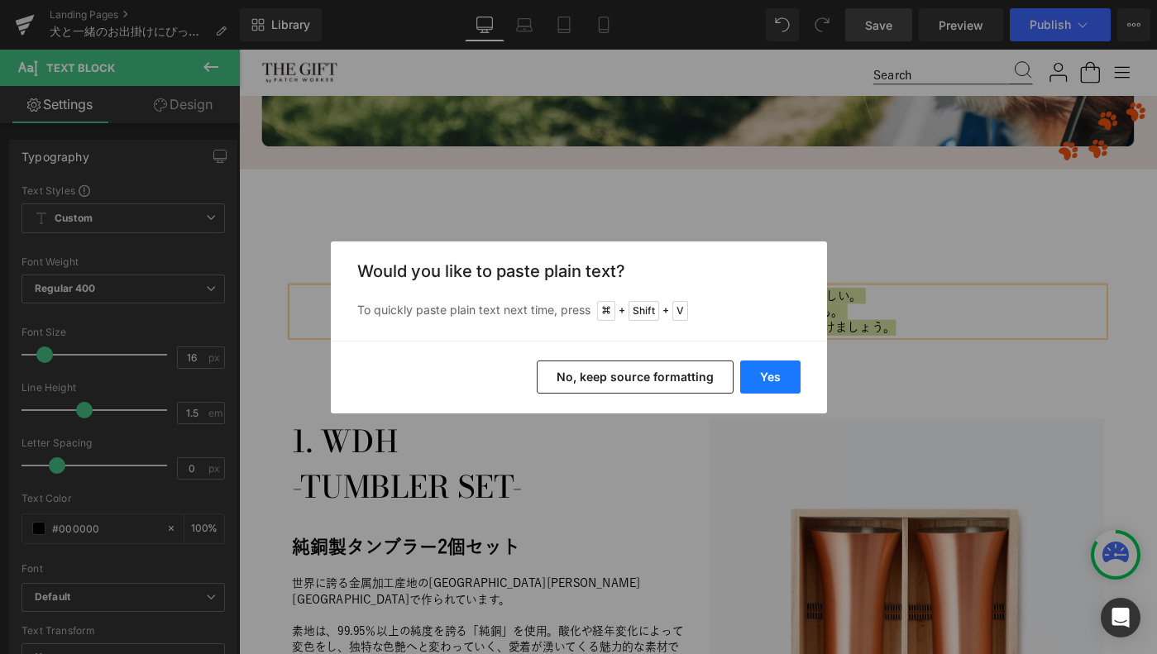
click at [773, 369] on button "Yes" at bounding box center [770, 377] width 60 height 33
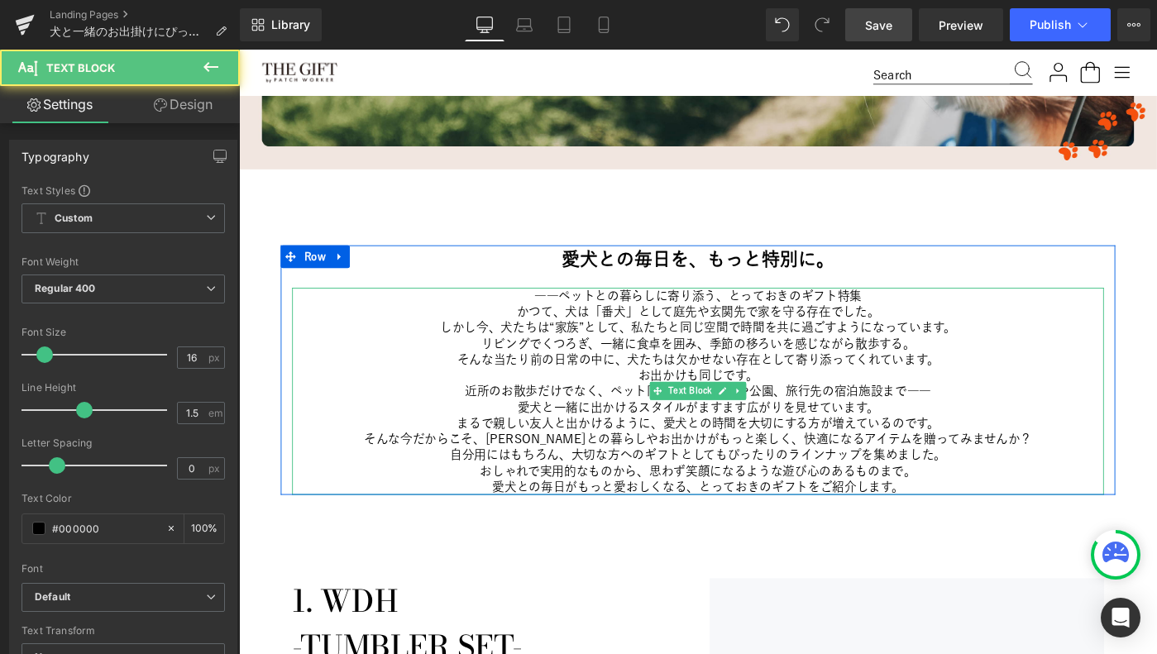
click at [921, 322] on p "――ペットとの暮らしに寄り添う、とっておきのギフト特集" at bounding box center [739, 317] width 885 height 17
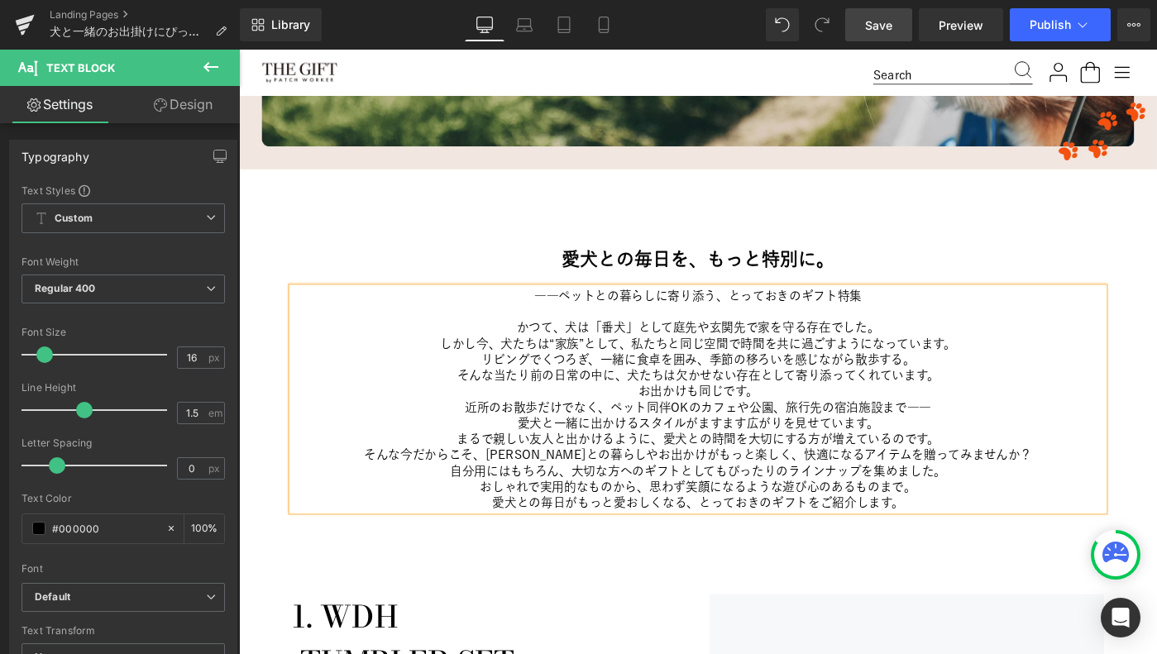
click at [1012, 404] on p "そんな当たり前の日常の中に、犬たちは欠かせない存在として寄り添ってくれています。" at bounding box center [739, 404] width 885 height 17
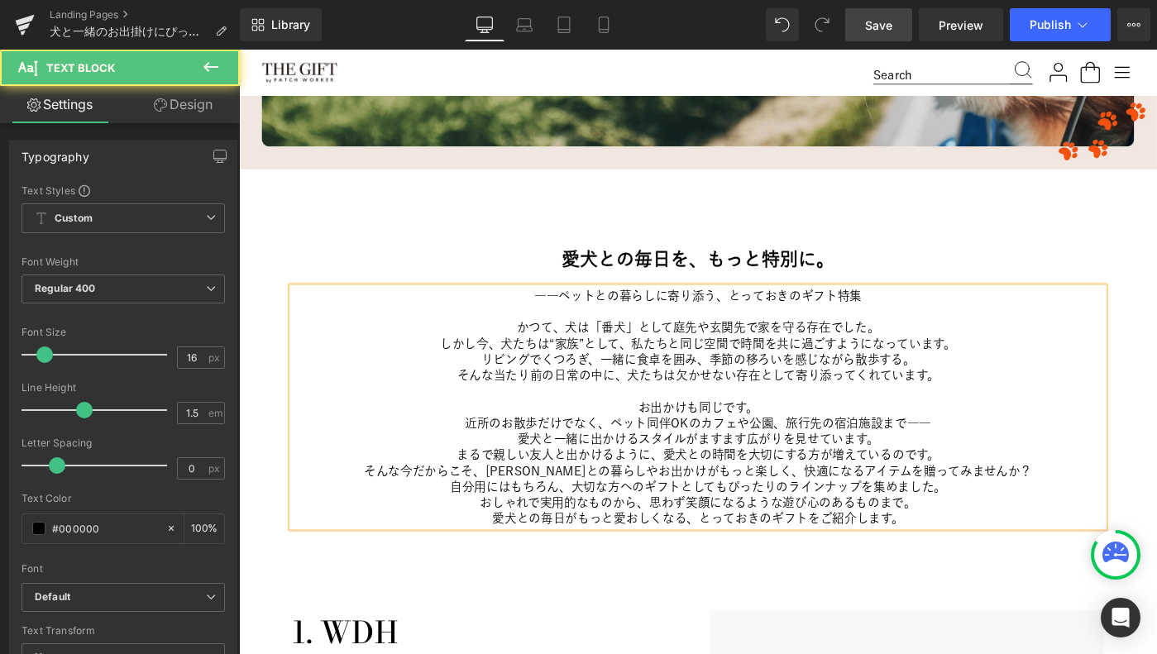
click at [1004, 487] on p "まるで親しい友人と出かけるように、愛犬との時間を大切にする方が増えているのです。" at bounding box center [739, 491] width 885 height 17
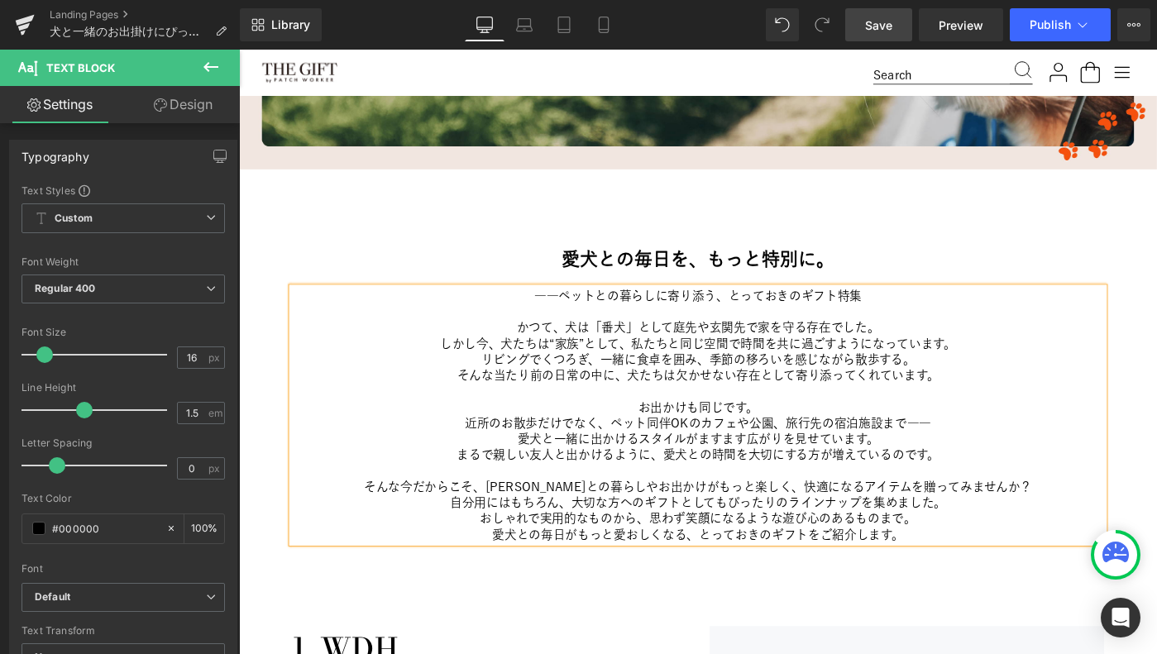
click at [821, 526] on p "そんな今だからこそ、[PERSON_NAME]との暮らしやお出かけがもっと楽しく、快適になるアイテムを贈ってみませんか？" at bounding box center [739, 526] width 885 height 17
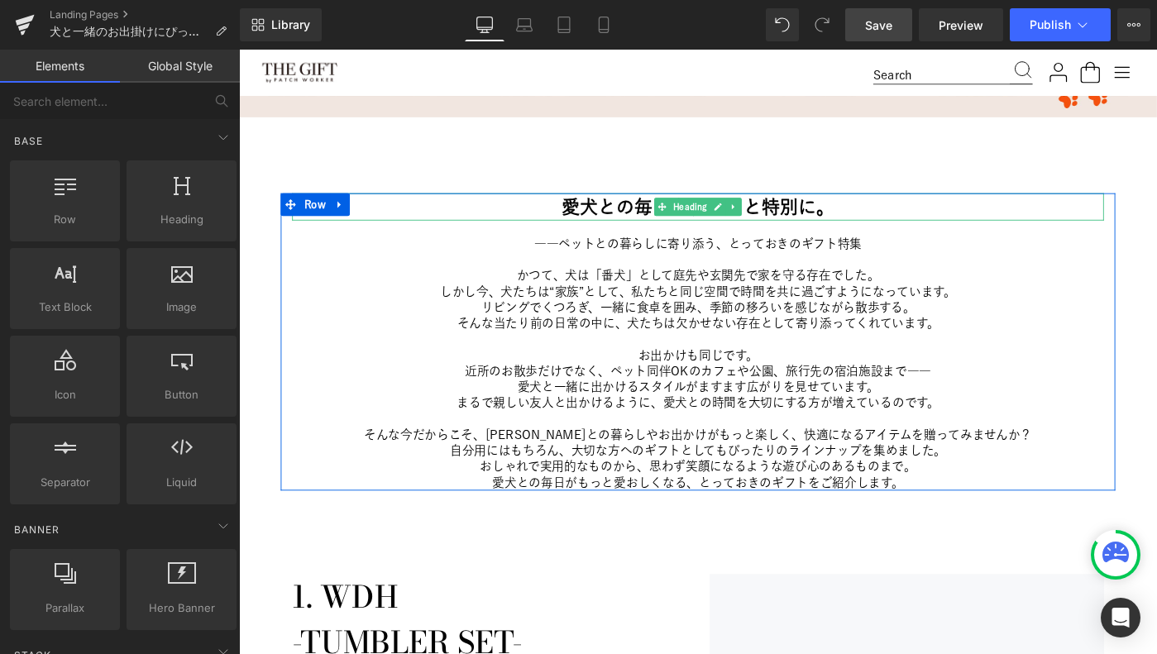
scroll to position [479, 0]
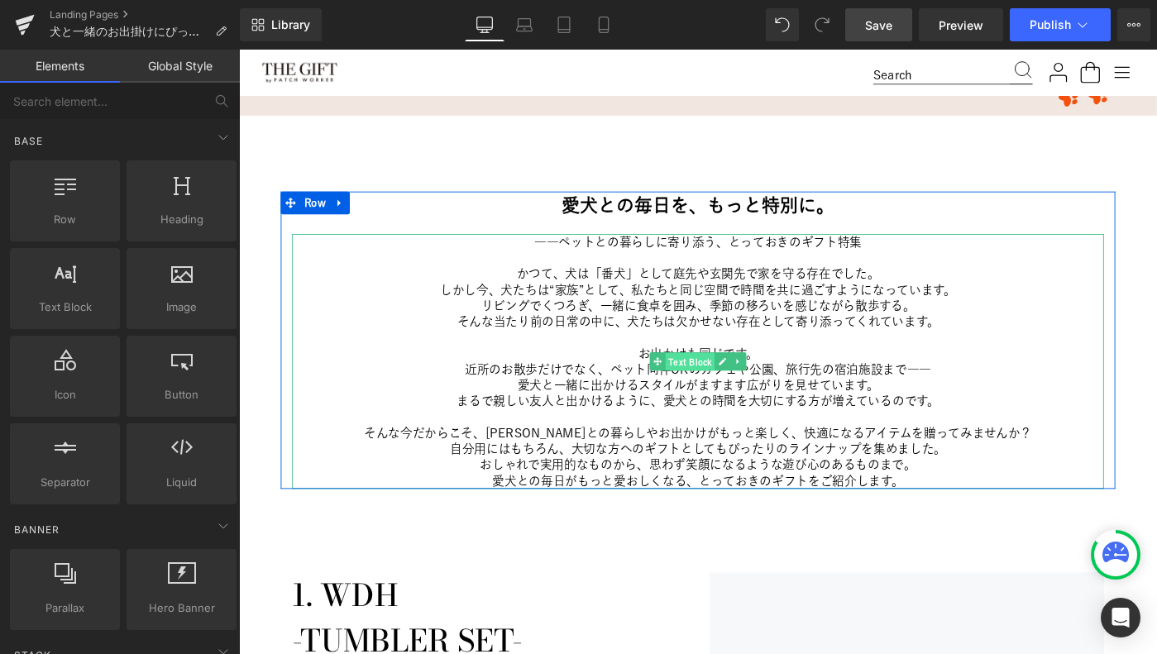
click at [730, 385] on span "Text Block" at bounding box center [731, 390] width 54 height 20
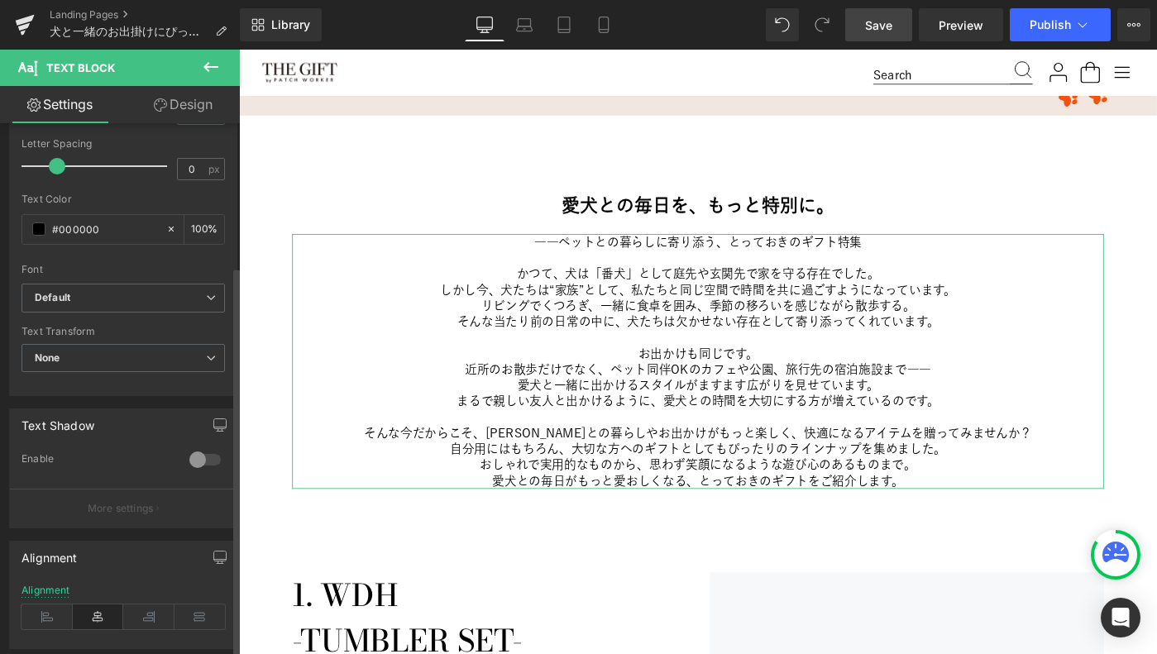
scroll to position [331, 0]
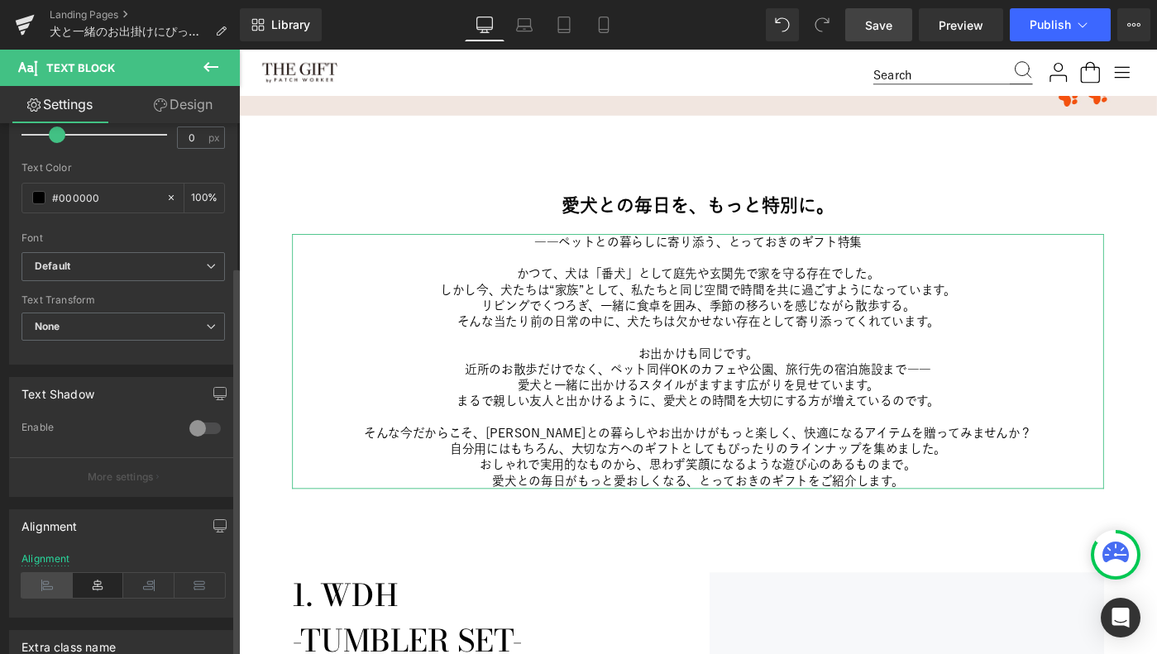
click at [31, 590] on icon at bounding box center [47, 585] width 51 height 25
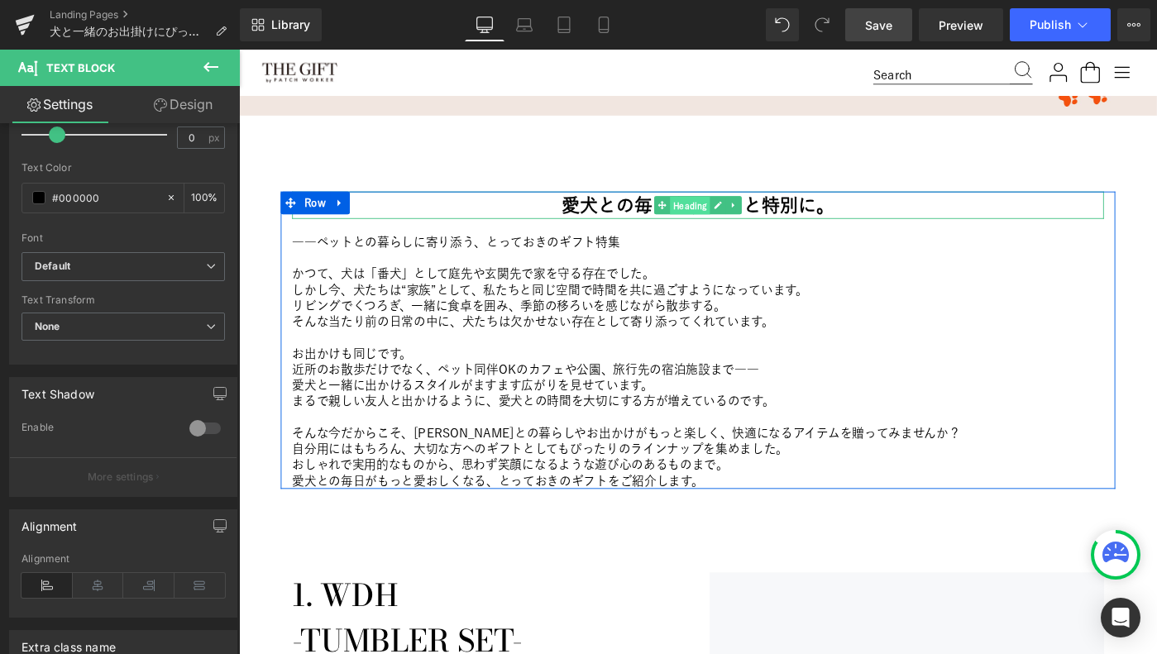
click at [733, 222] on span "Heading" at bounding box center [731, 219] width 44 height 20
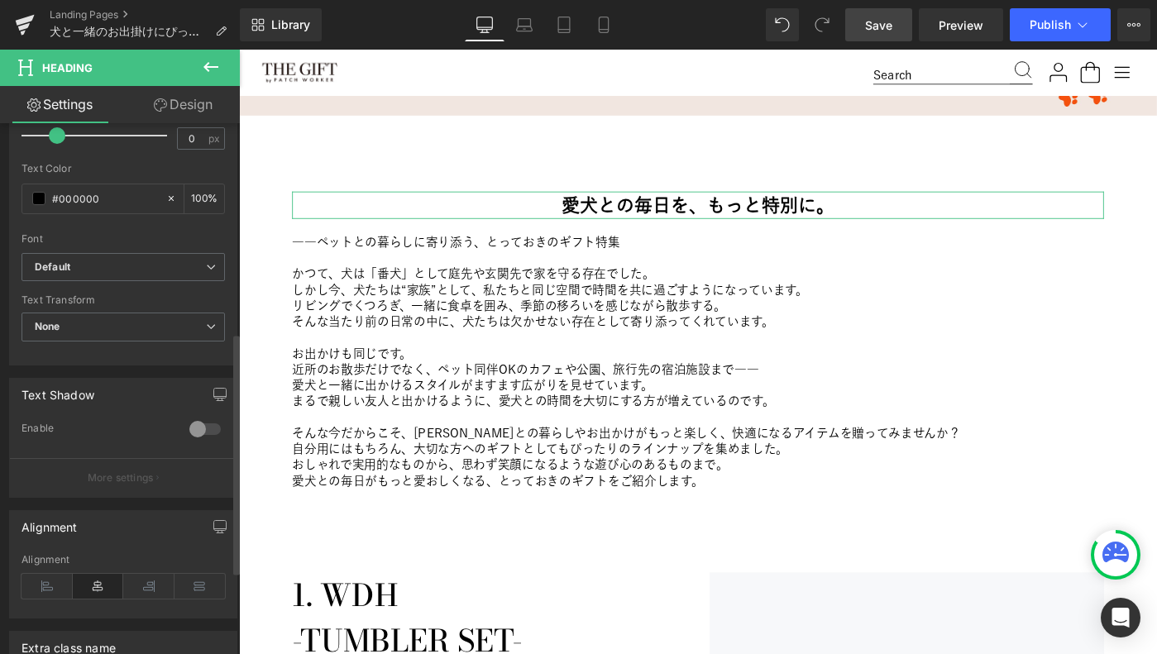
scroll to position [461, 0]
click at [45, 574] on icon at bounding box center [47, 583] width 51 height 25
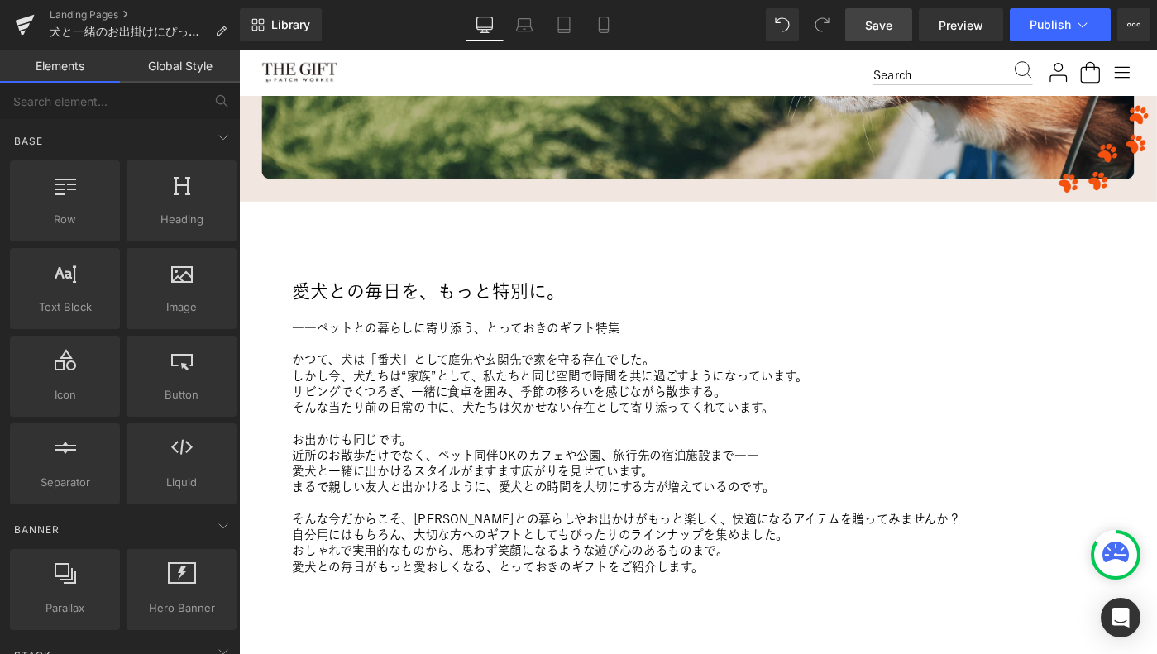
scroll to position [390, 0]
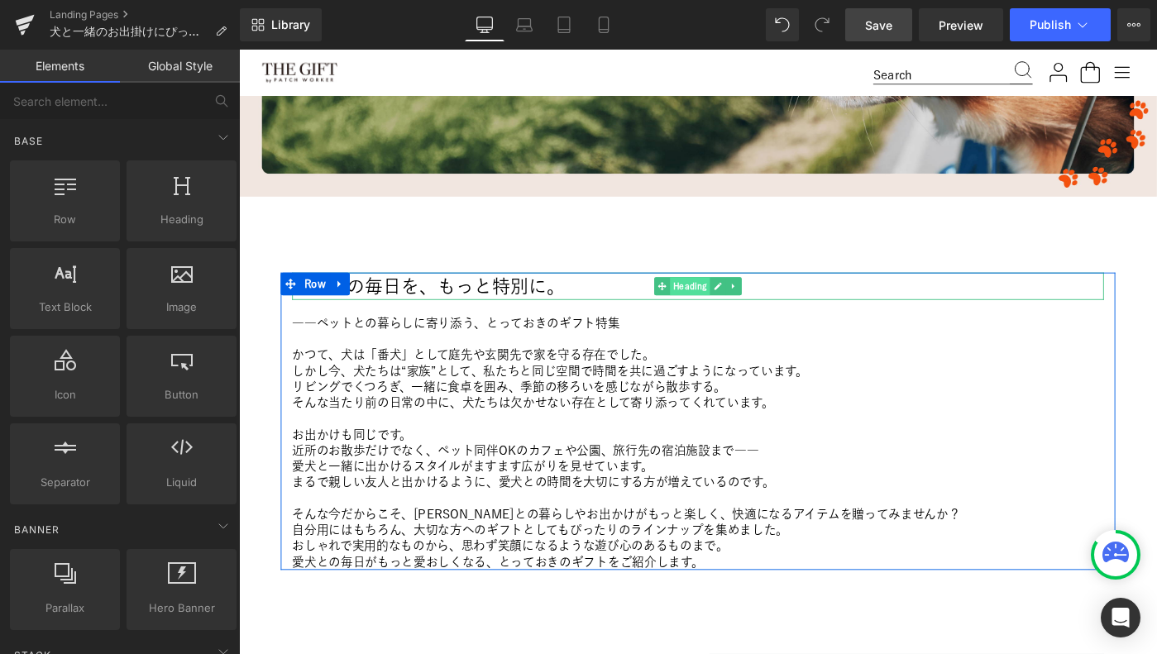
click at [730, 309] on span "Heading" at bounding box center [731, 308] width 44 height 20
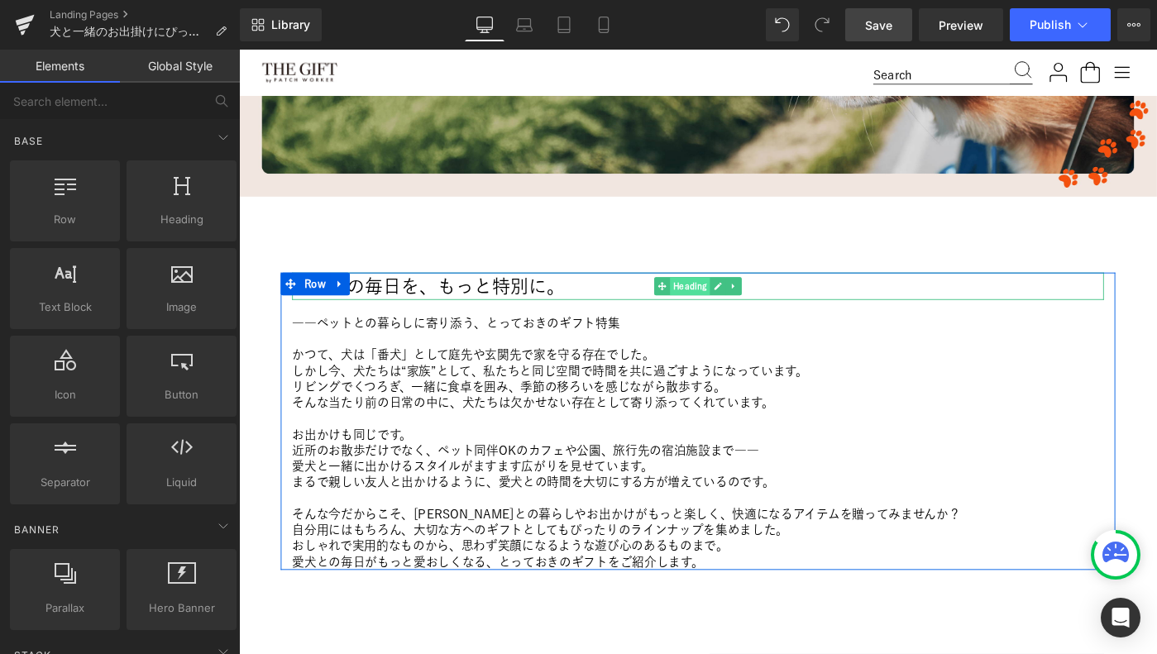
click at [737, 308] on span "Heading" at bounding box center [731, 308] width 44 height 20
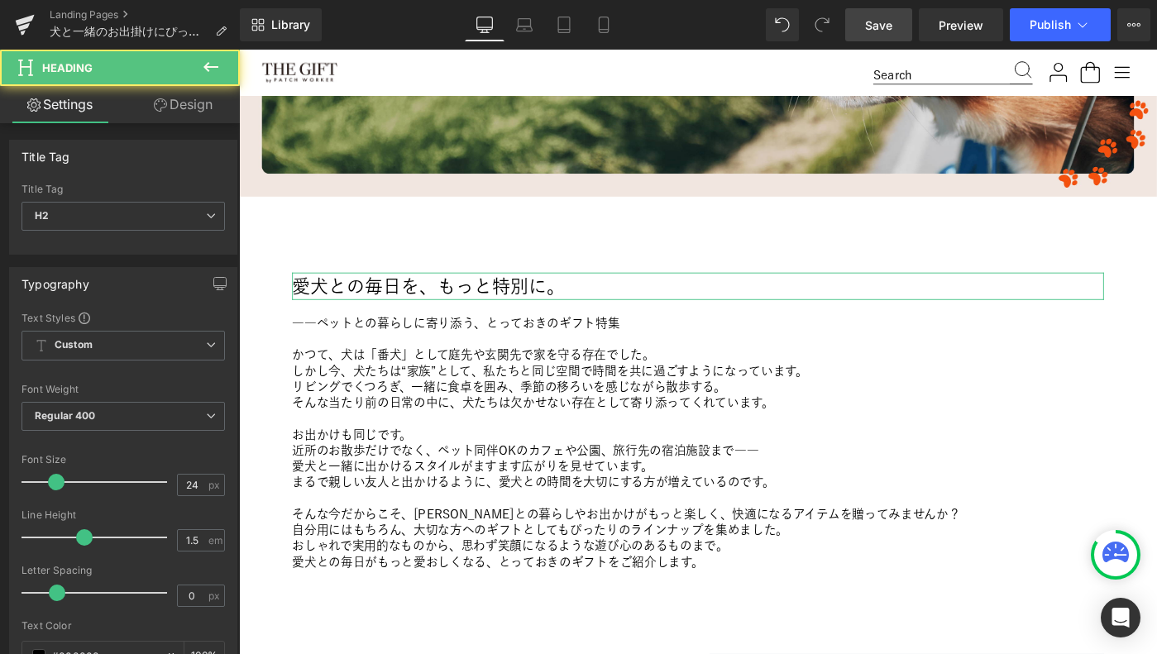
click at [194, 100] on link "Design" at bounding box center [183, 104] width 120 height 37
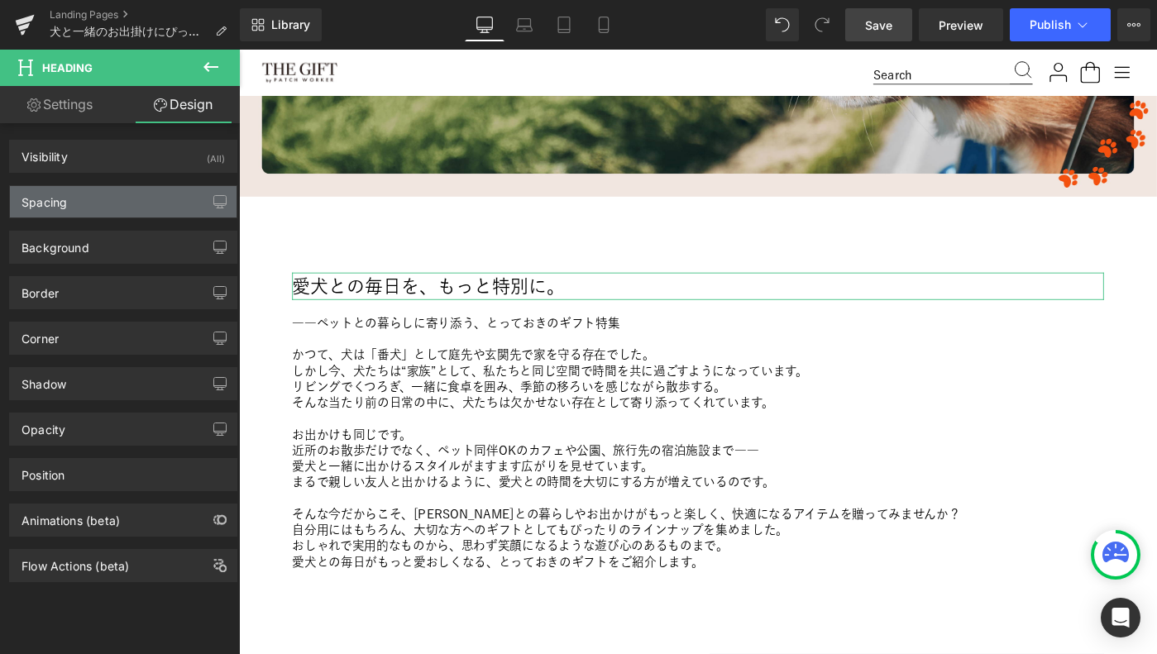
click at [103, 208] on div "Spacing" at bounding box center [123, 201] width 227 height 31
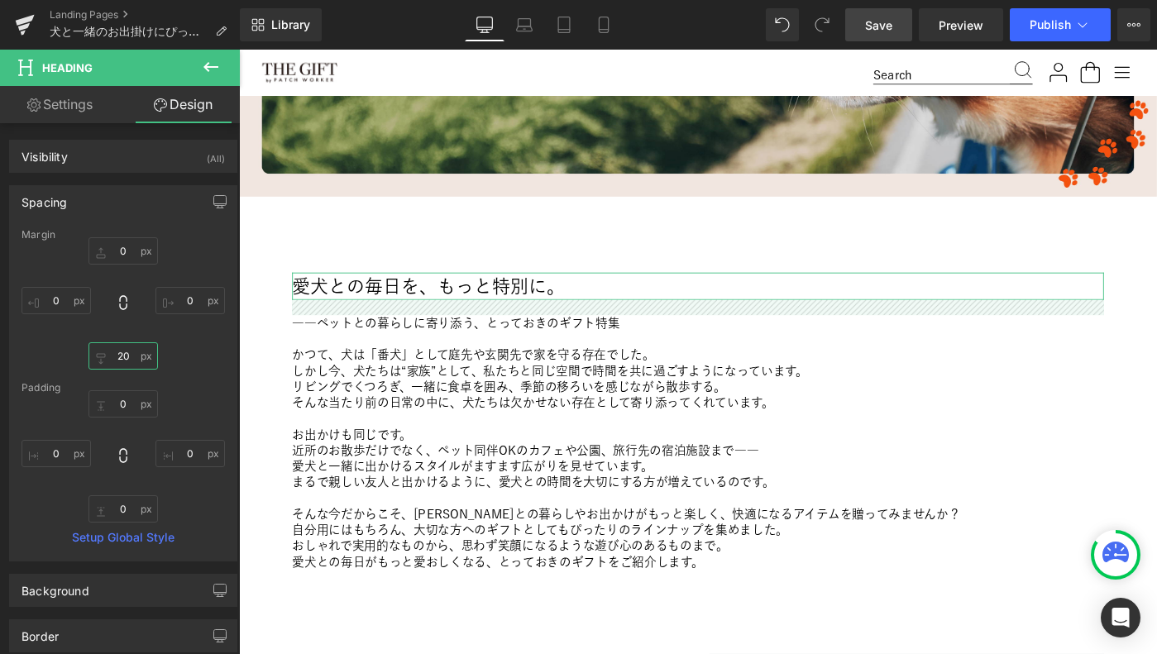
click at [124, 361] on input "20" at bounding box center [123, 355] width 69 height 27
type input "30"
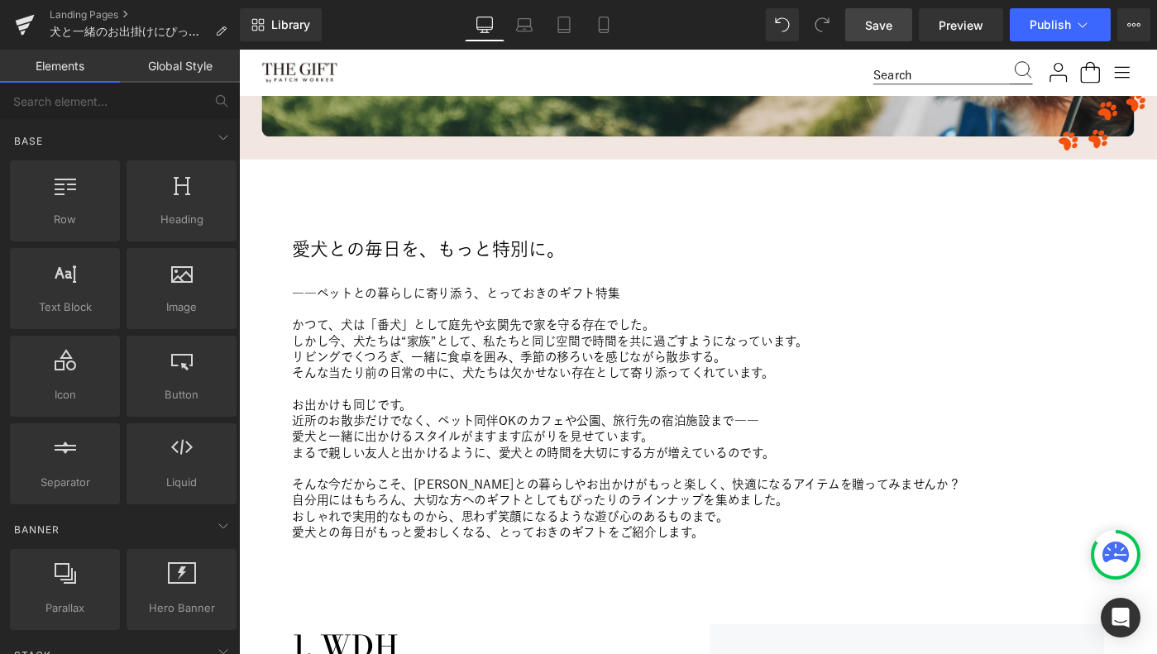
scroll to position [434, 0]
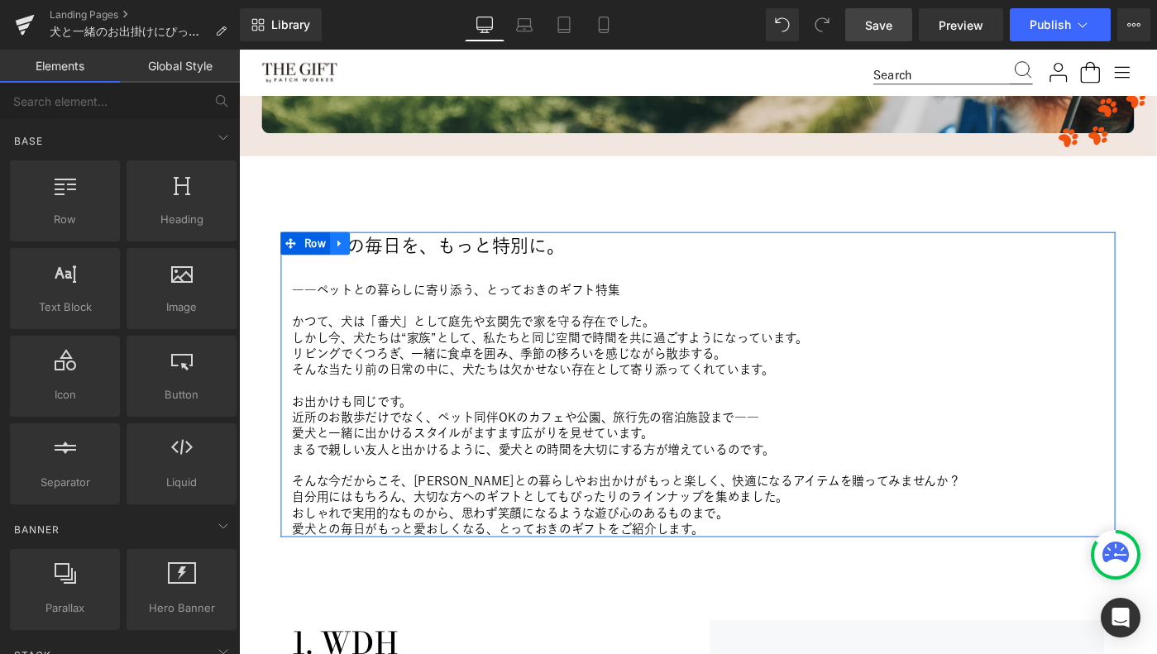
click at [347, 256] on icon at bounding box center [349, 261] width 12 height 12
click at [370, 260] on icon at bounding box center [371, 262] width 12 height 12
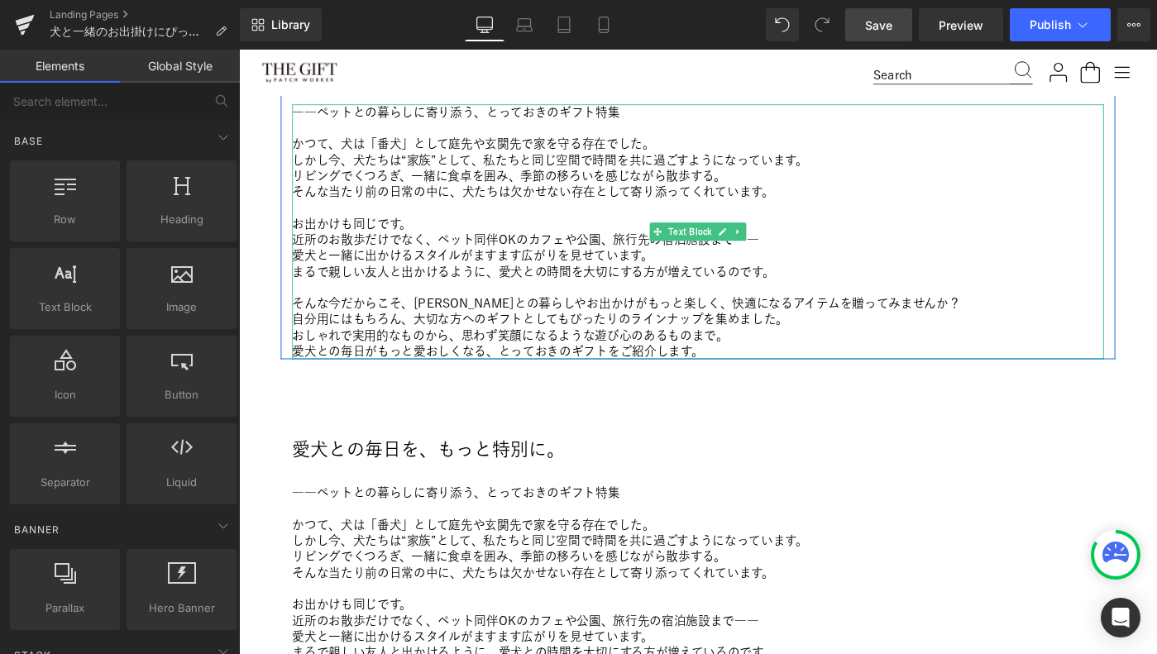
scroll to position [631, 0]
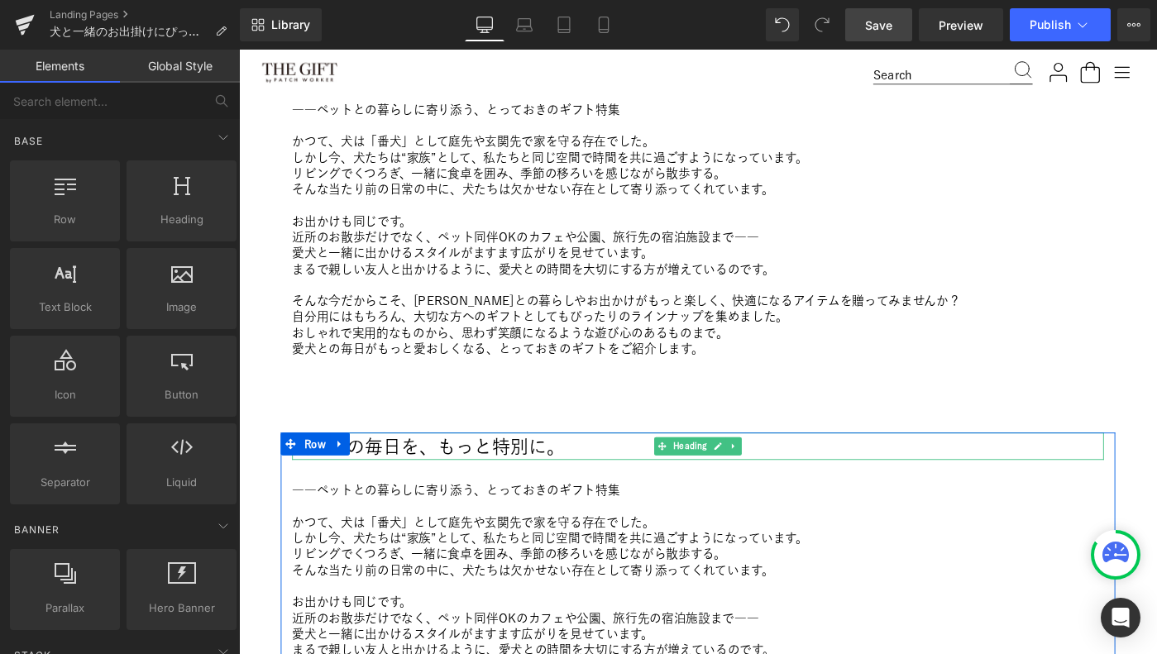
click at [395, 484] on h2 "愛犬との毎日を、もっと特別に。" at bounding box center [739, 482] width 885 height 30
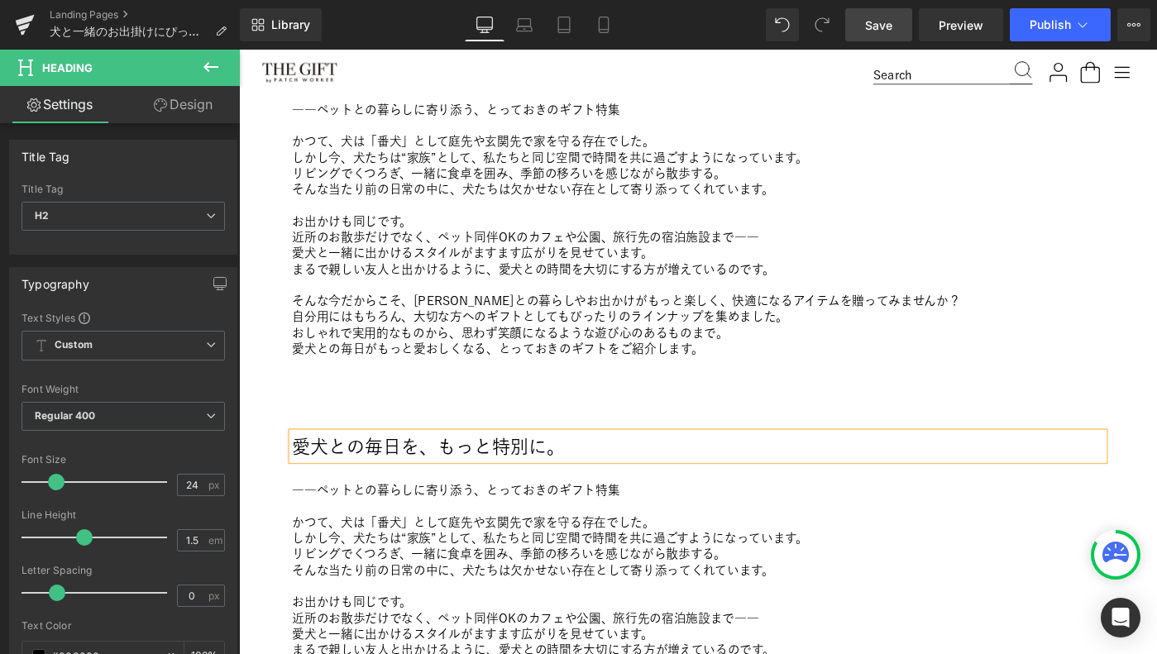
click at [395, 484] on h2 "愛犬との毎日を、もっと特別に。" at bounding box center [739, 482] width 885 height 30
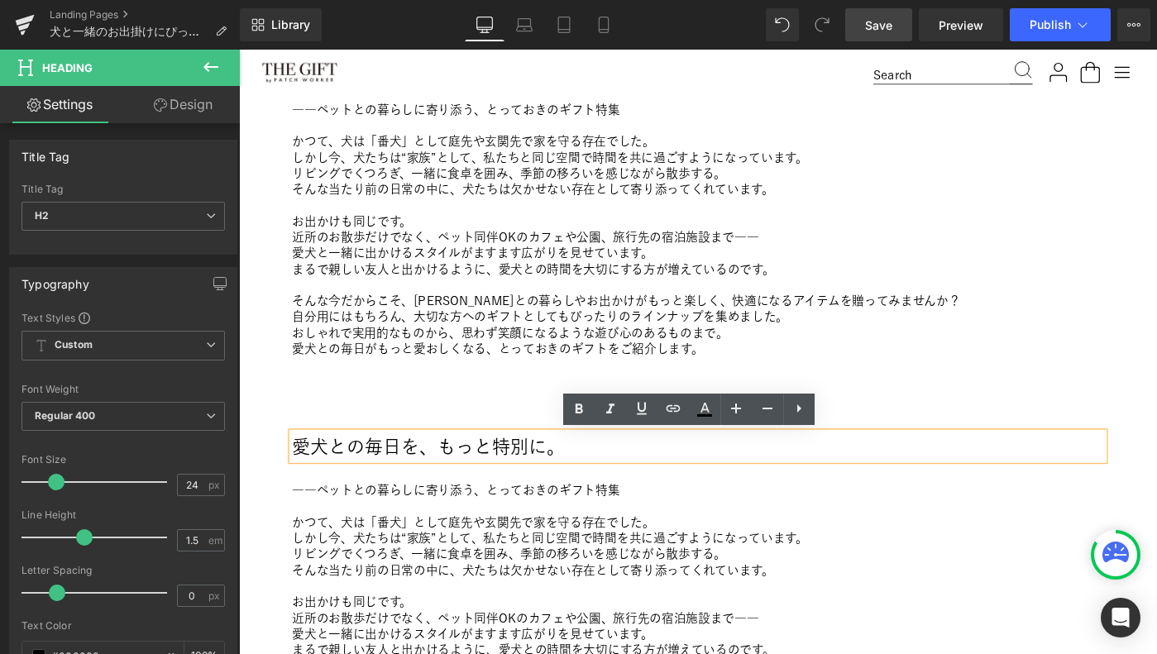
drag, startPoint x: 590, startPoint y: 484, endPoint x: 294, endPoint y: 488, distance: 296.1
click at [294, 488] on div "愛犬との毎日を、もっと特別に。 Heading ――ペットとの暮らしに寄り添う、とっておきのギフト特集 かつて、犬は「番犬」として庭先や玄関先で家を守る存在で…" at bounding box center [740, 633] width 910 height 333
click at [298, 479] on icon at bounding box center [300, 479] width 9 height 9
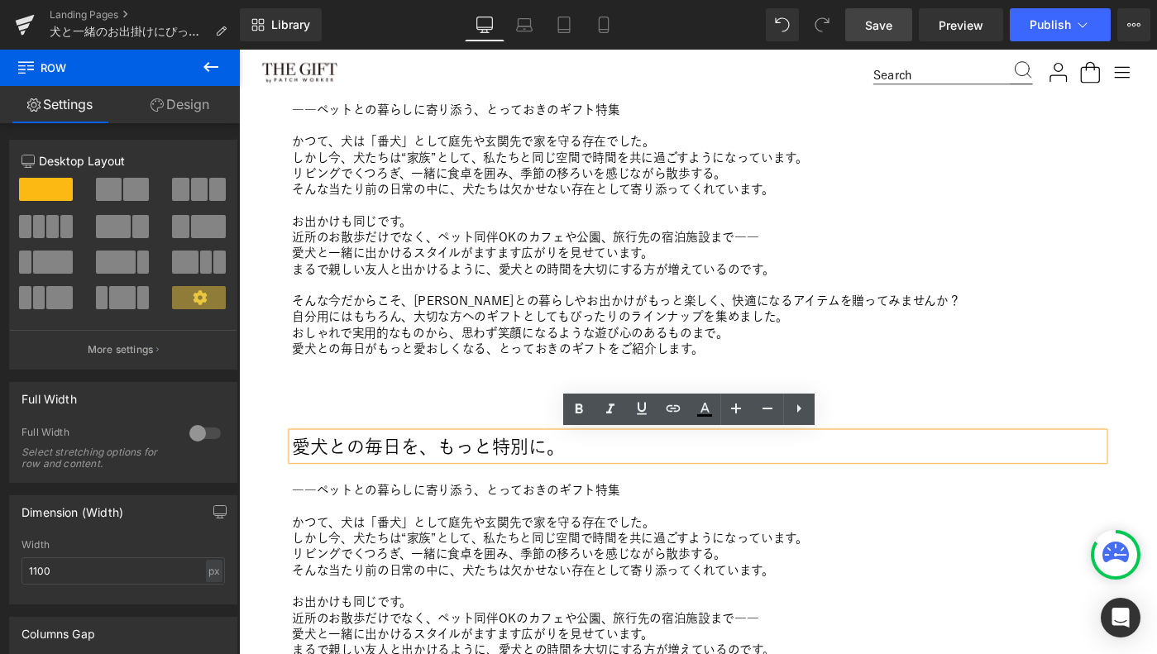
click at [337, 485] on link at bounding box center [343, 480] width 17 height 20
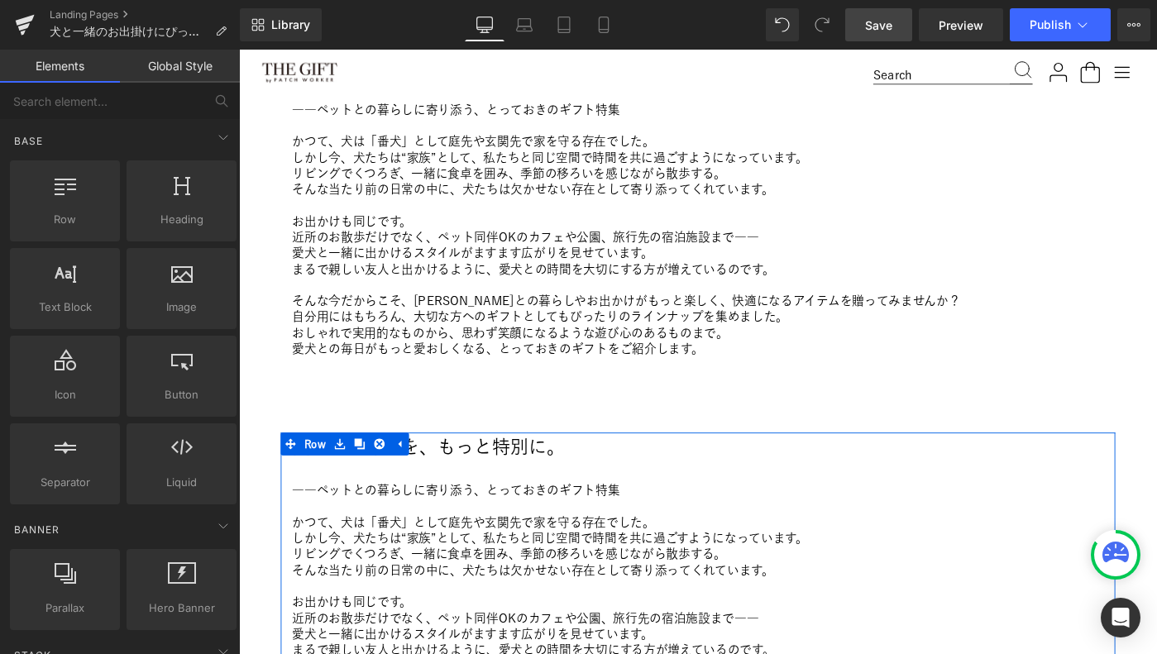
click at [420, 472] on link at bounding box center [414, 479] width 22 height 25
click at [461, 486] on h2 "愛犬との毎日を、もっと特別に。" at bounding box center [739, 482] width 885 height 30
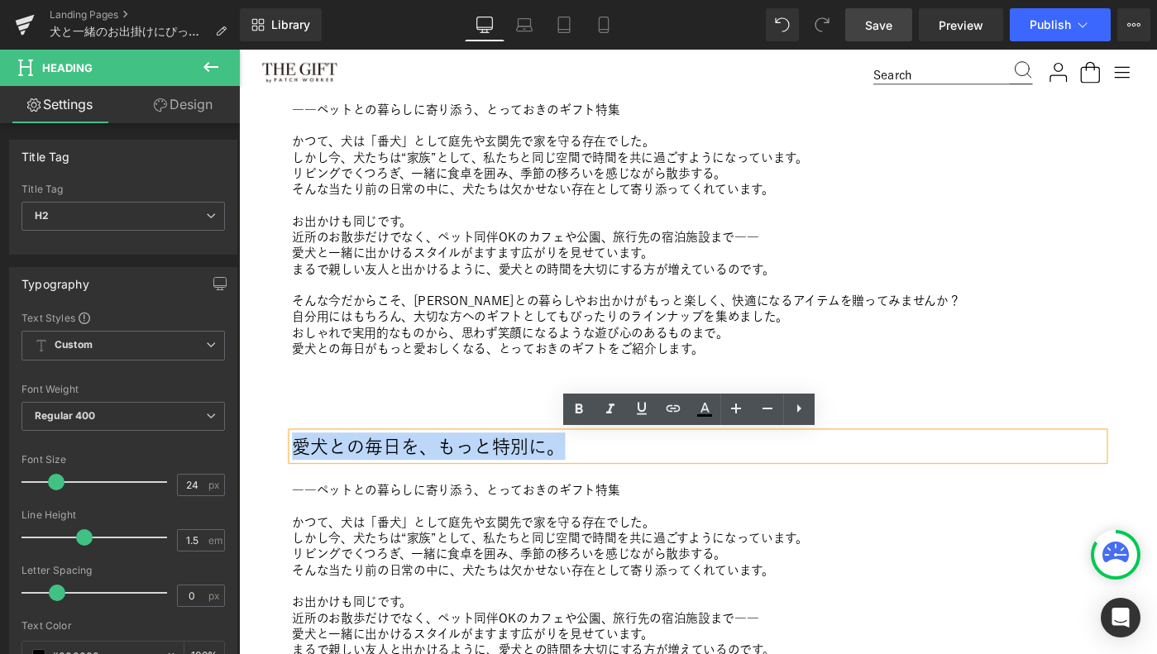
drag, startPoint x: 585, startPoint y: 483, endPoint x: 310, endPoint y: 477, distance: 274.7
click at [310, 477] on div "愛犬との毎日を、もっと特別に。 Heading ――ペットとの暮らしに寄り添う、とっておきのギフト特集 かつて、犬は「番犬」として庭先や玄関先で家を守る存在で…" at bounding box center [740, 633] width 910 height 333
paste div
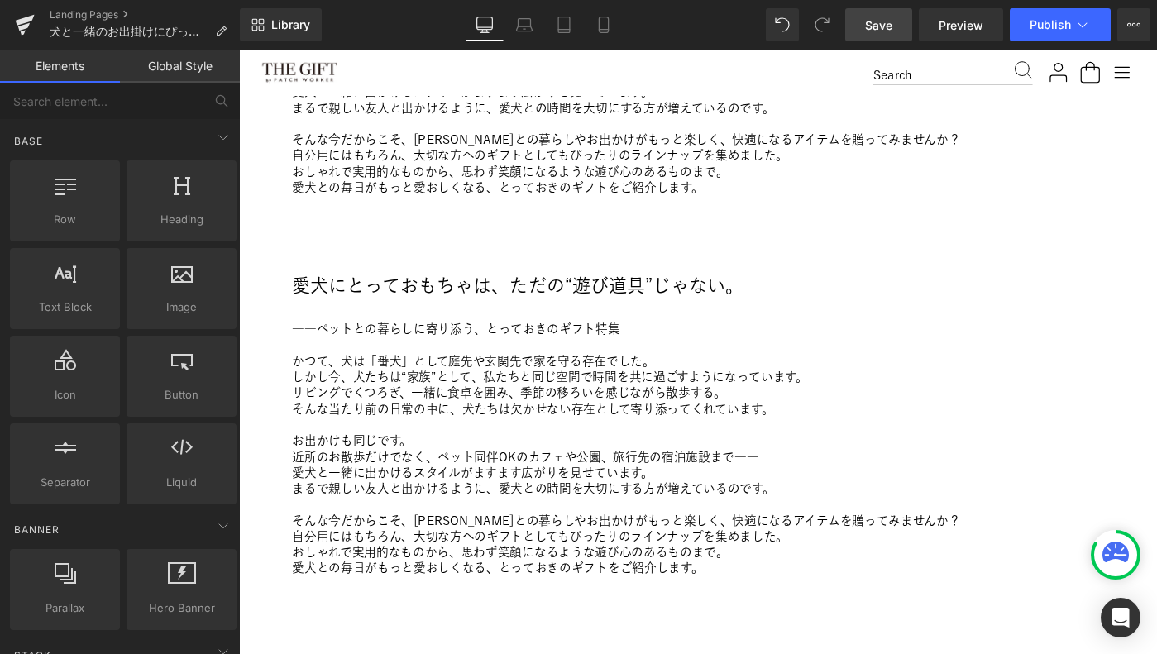
scroll to position [861, 0]
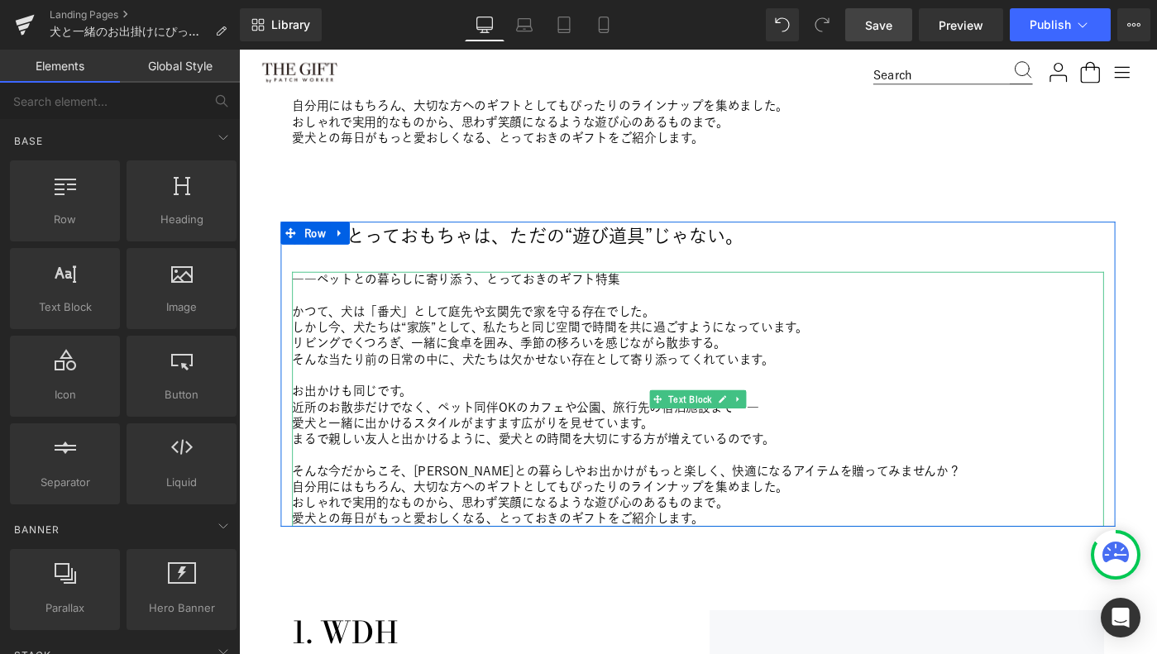
click at [341, 301] on p "――ペットとの暮らしに寄り添う、とっておきのギフト特集" at bounding box center [739, 300] width 885 height 17
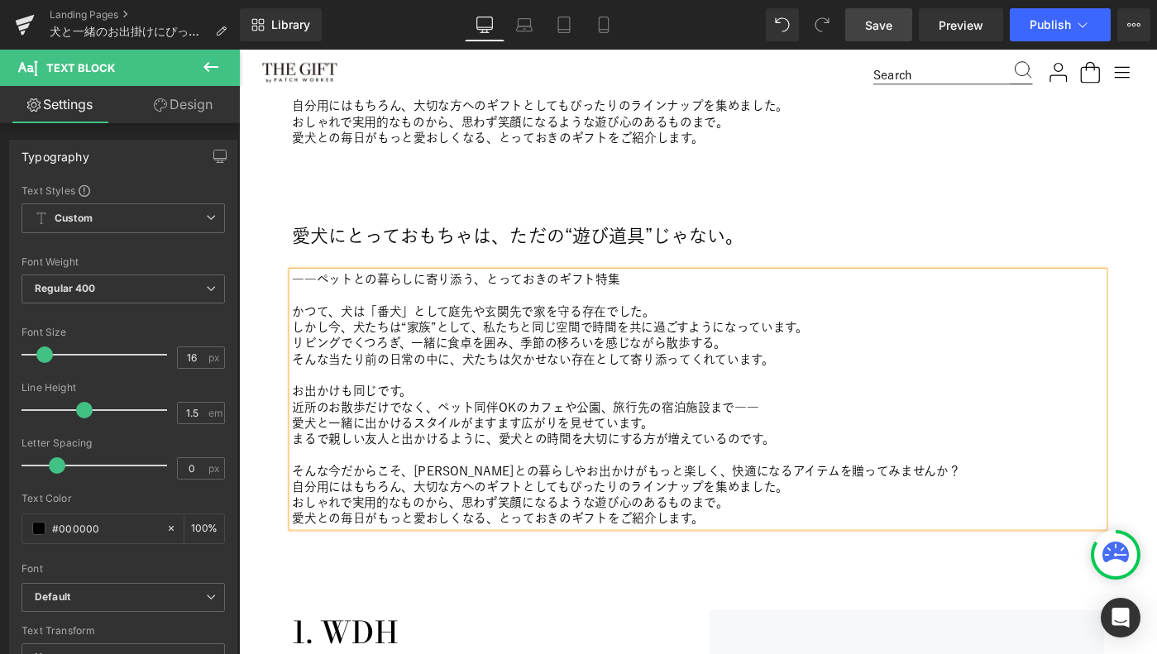
click at [341, 301] on p "――ペットとの暮らしに寄り添う、とっておきのギフト特集" at bounding box center [739, 300] width 885 height 17
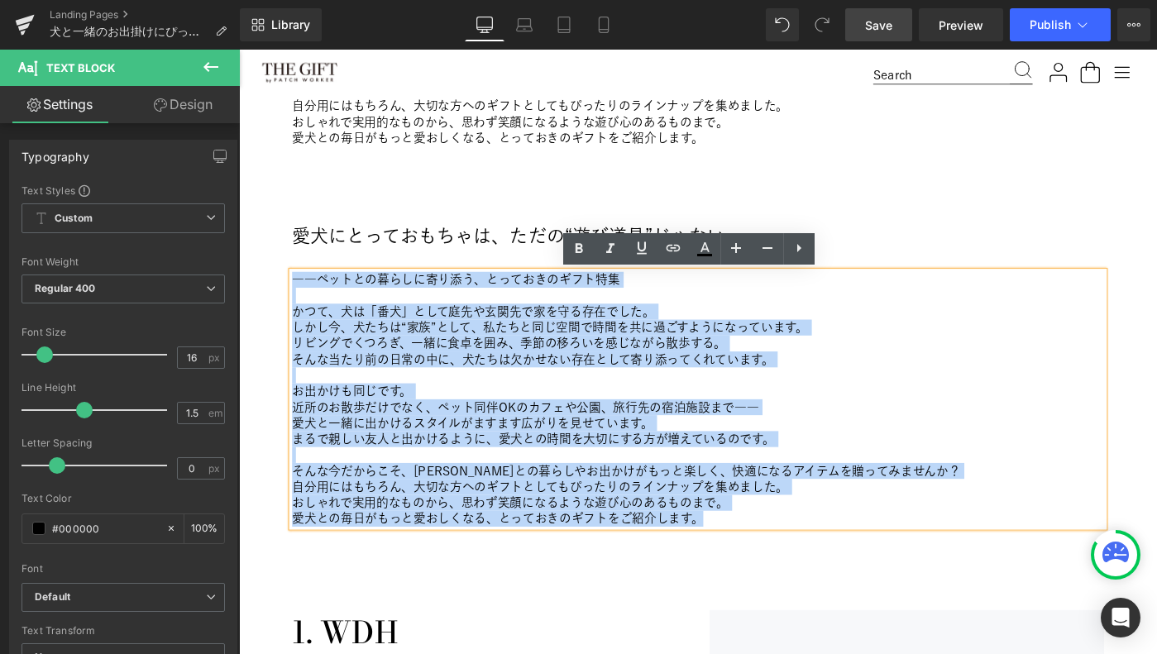
drag, startPoint x: 747, startPoint y: 561, endPoint x: 298, endPoint y: 296, distance: 521.3
click at [298, 296] on div "――ペットとの暮らしに寄り添う、とっておきのギフト特集 かつて、犬は「番犬」として庭先や玄関先で家を守る存在でした。 しかし今、犬たちは“家族”として、私たち…" at bounding box center [739, 431] width 885 height 278
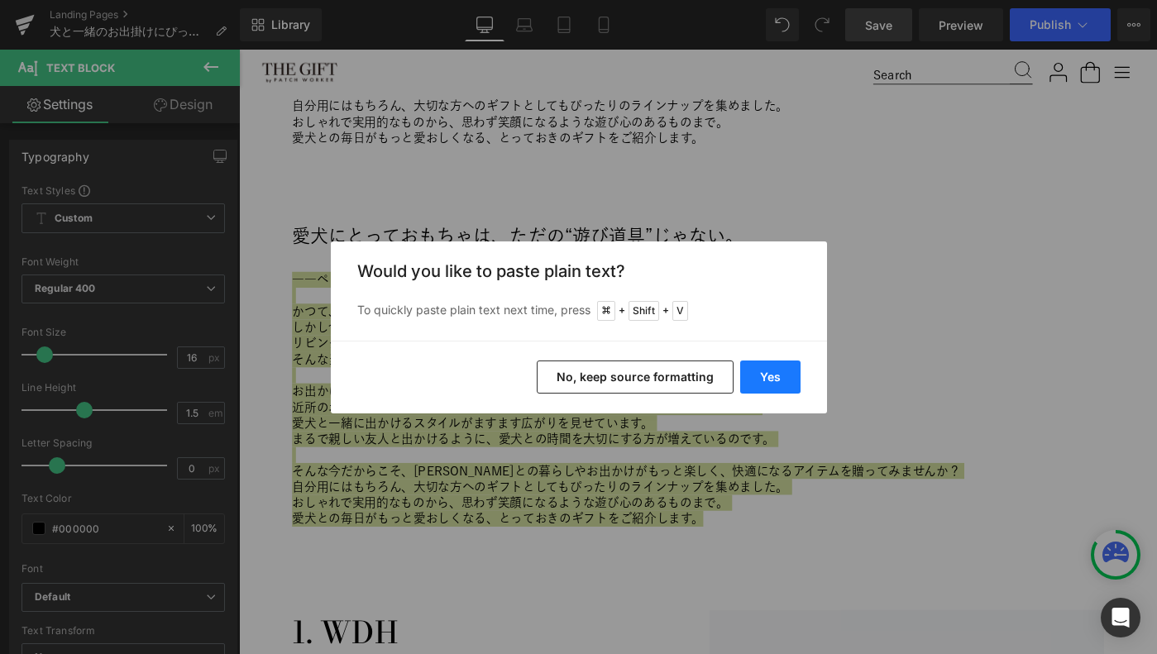
click at [764, 373] on button "Yes" at bounding box center [770, 377] width 60 height 33
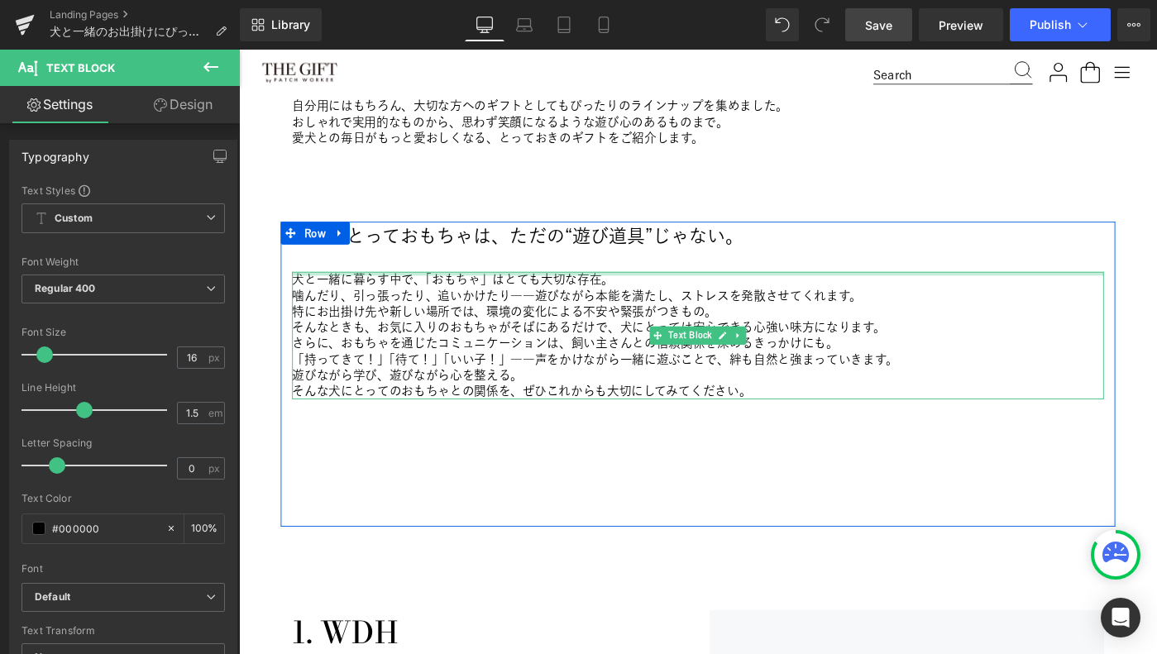
click at [648, 294] on div at bounding box center [739, 294] width 885 height 4
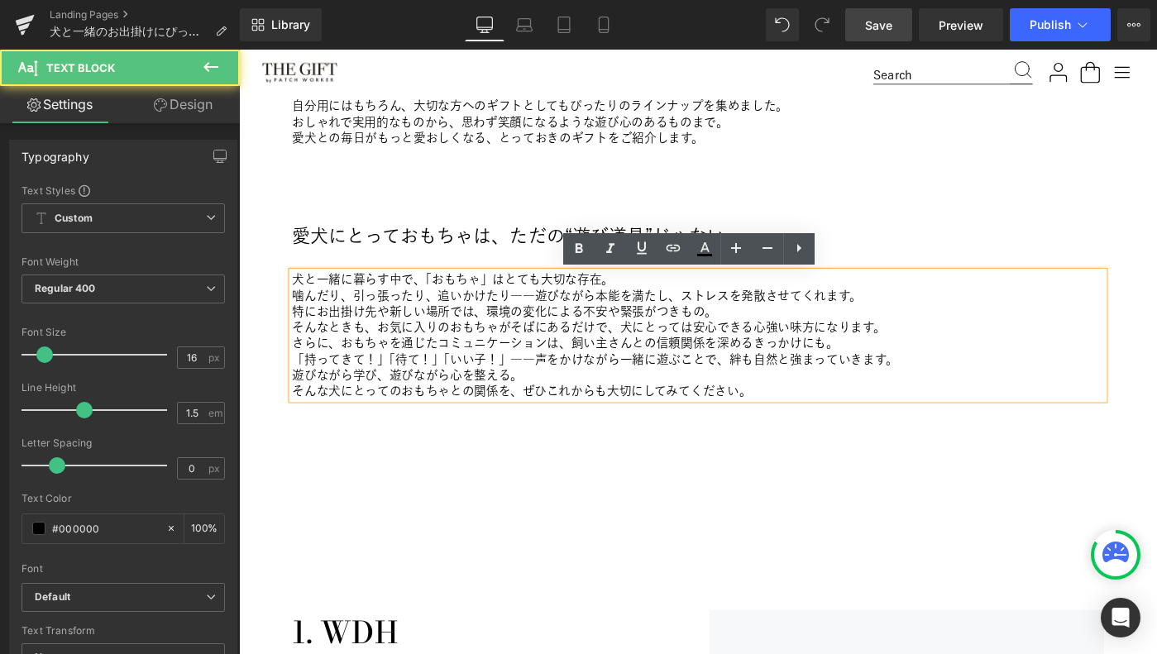
click at [651, 304] on p "犬と一緒に暮らす中で、「おもちゃ」はとても大切な存在。" at bounding box center [739, 300] width 885 height 17
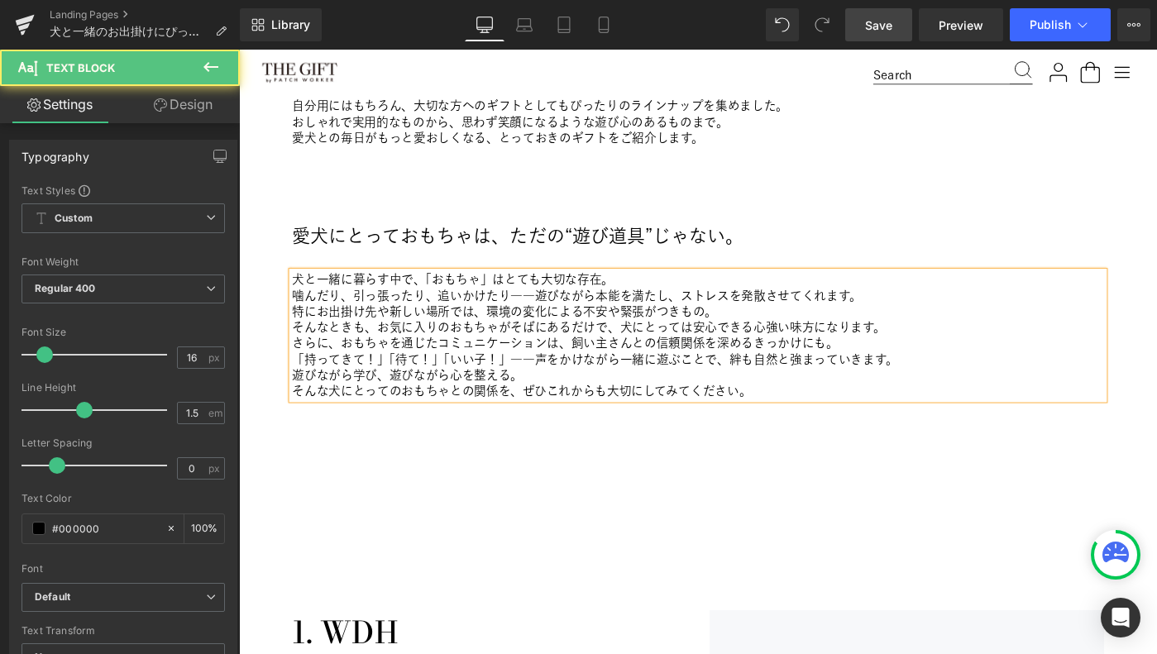
click at [915, 317] on p "噛んだり、引っ張ったり、追いかけたり――遊びながら本能を満たし、ストレスを発散させてくれます。" at bounding box center [739, 317] width 885 height 17
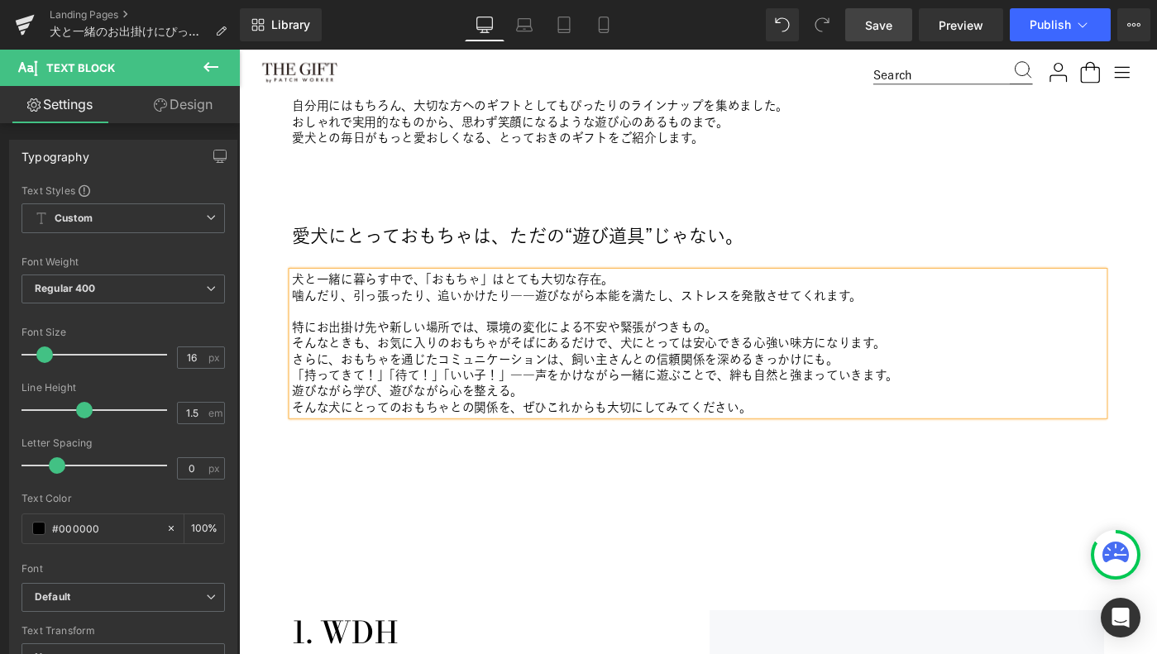
click at [945, 374] on p "そんなときも、お気に入りのおもちゃがそばにあるだけで、犬にとっては安心できる心強い味方になります。" at bounding box center [739, 369] width 885 height 17
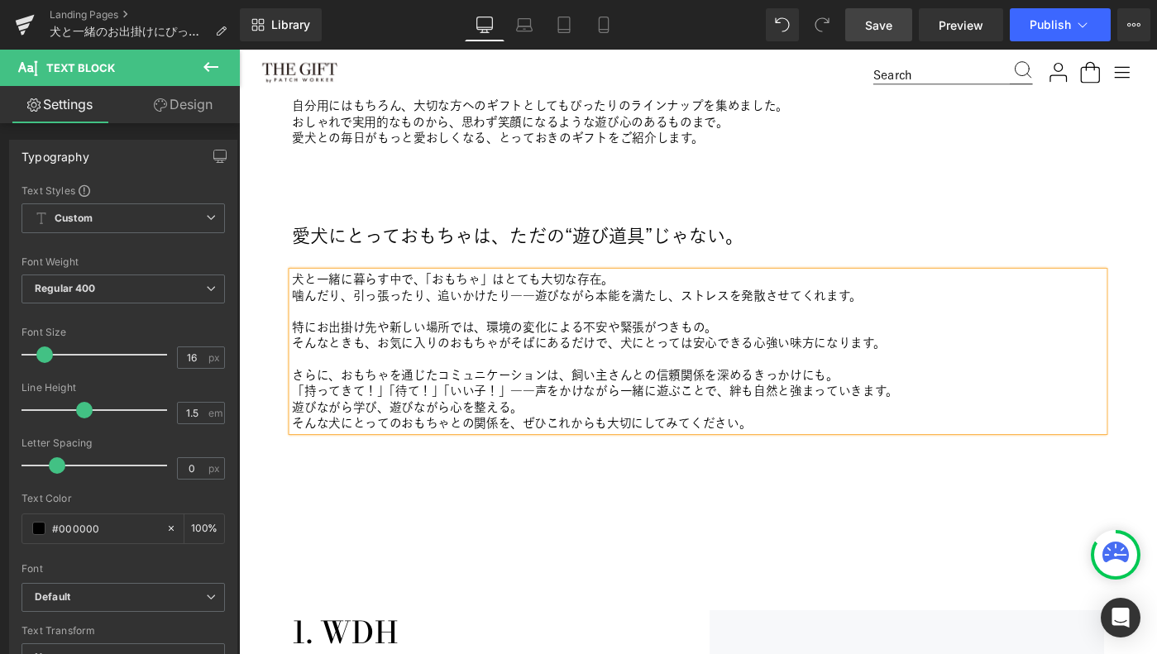
click at [967, 421] on p "「持ってきて！」「待て！」「いい子！」――声をかけながら一緒に遊ぶことで、絆も自然と強まっていきます。" at bounding box center [739, 422] width 885 height 17
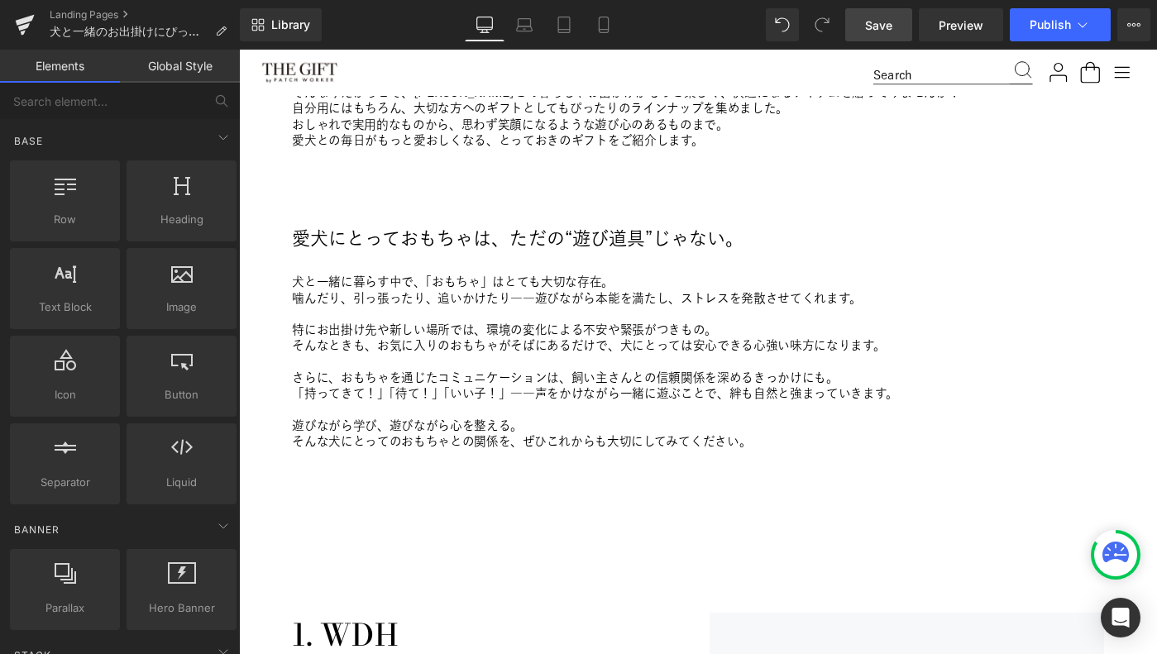
scroll to position [870, 0]
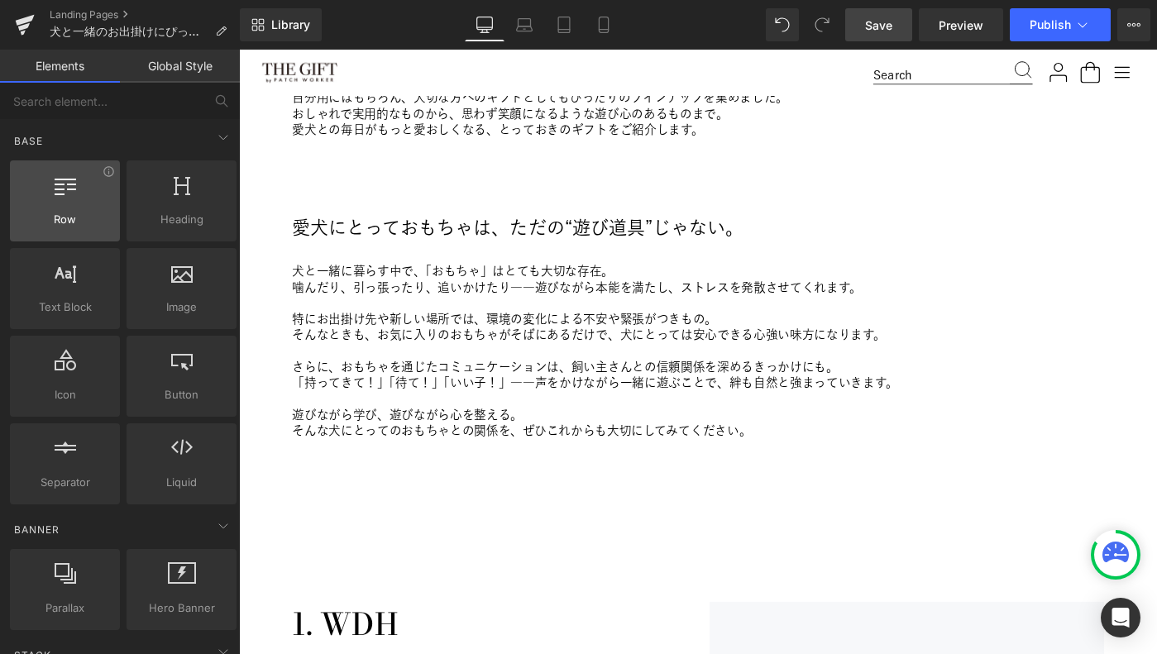
click at [101, 216] on span "Row" at bounding box center [65, 219] width 100 height 17
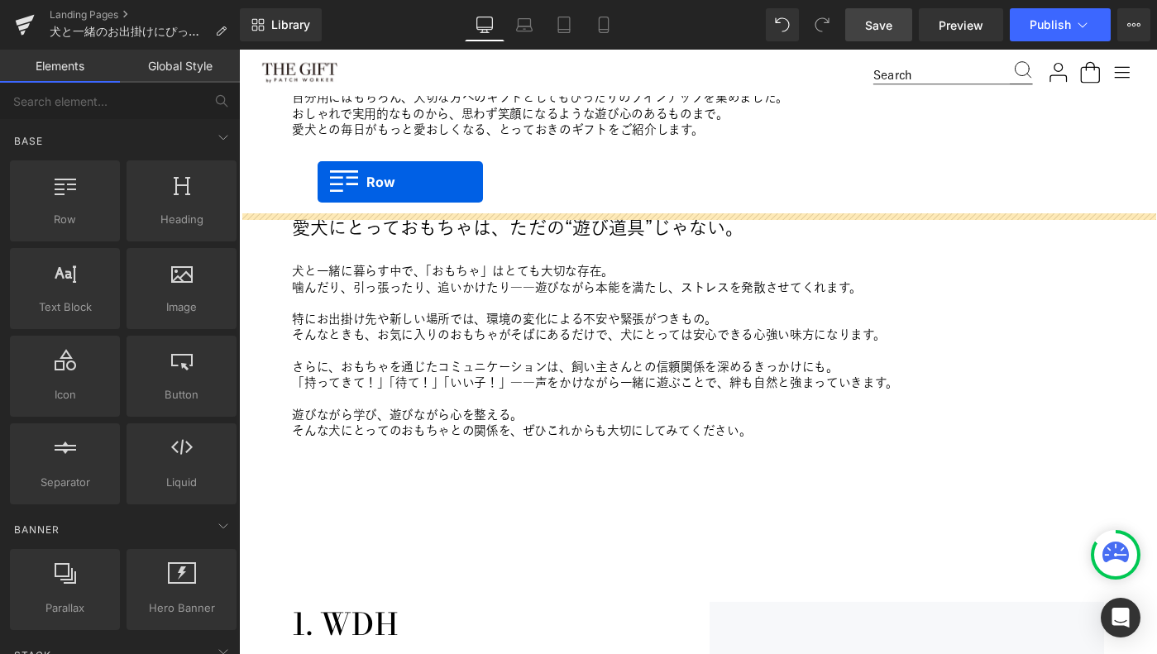
drag, startPoint x: 325, startPoint y: 289, endPoint x: 325, endPoint y: 194, distance: 95.1
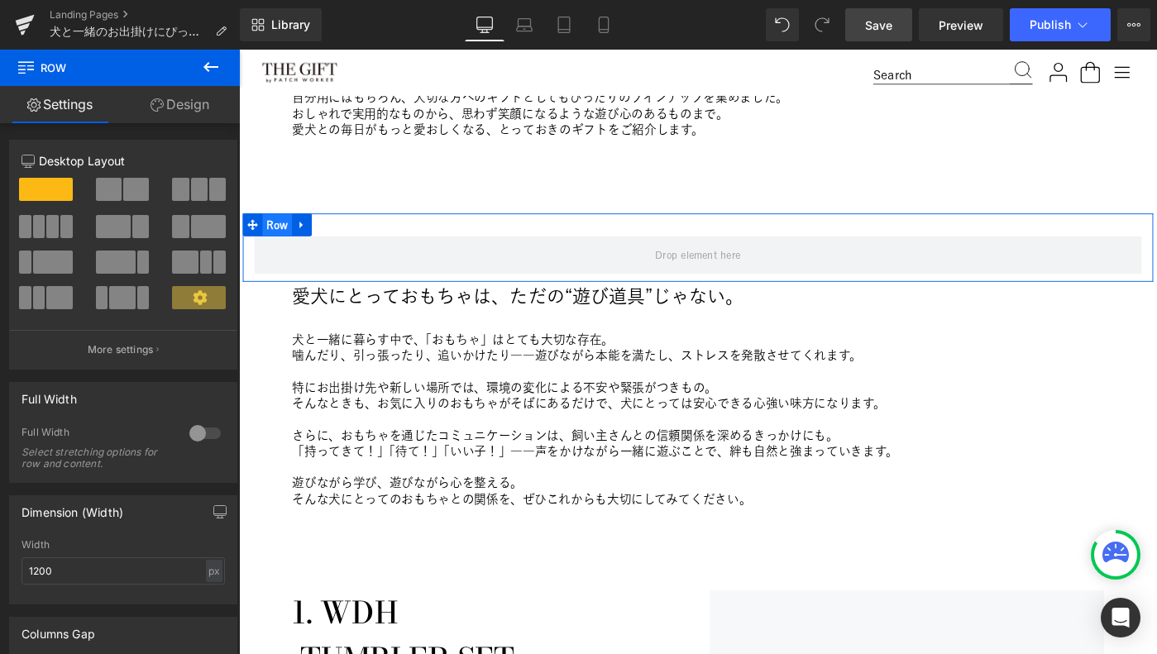
click at [275, 238] on span "Row" at bounding box center [281, 240] width 32 height 25
click at [190, 431] on div at bounding box center [205, 433] width 40 height 26
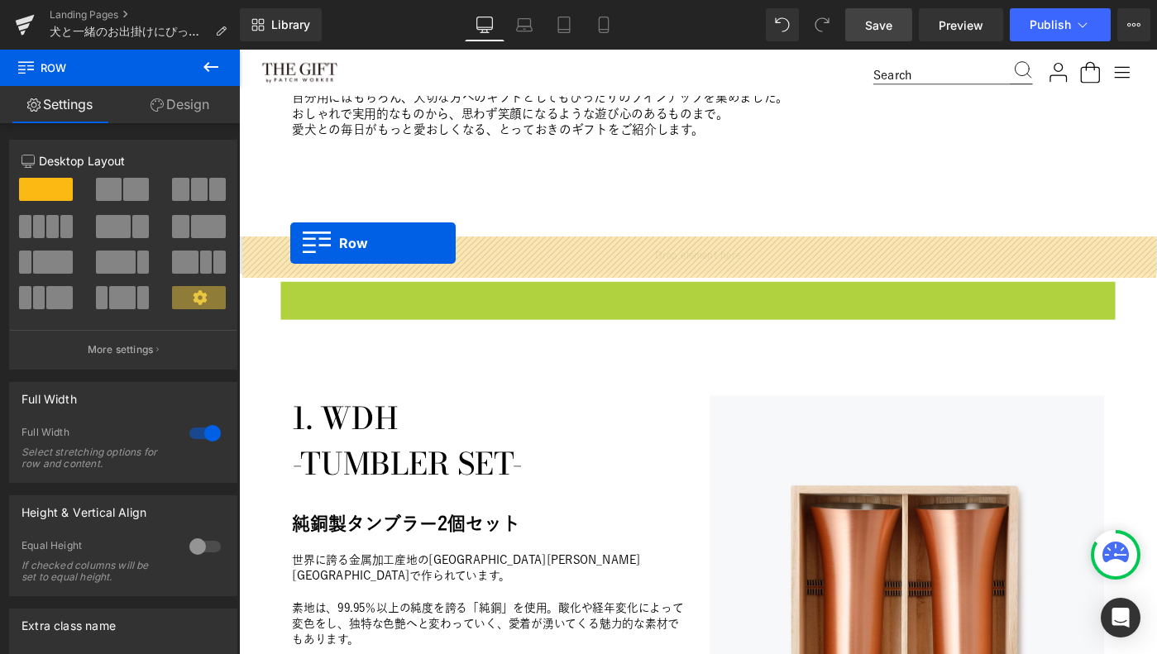
drag, startPoint x: 295, startPoint y: 316, endPoint x: 295, endPoint y: 261, distance: 55.4
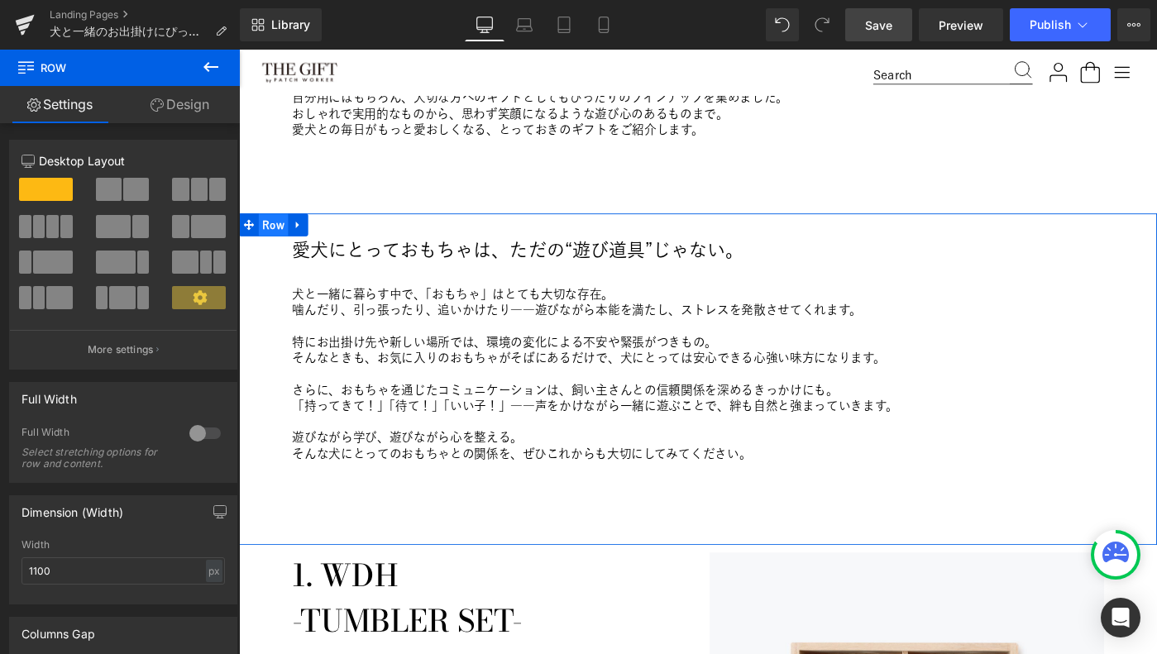
click at [283, 240] on span "Row" at bounding box center [277, 240] width 32 height 25
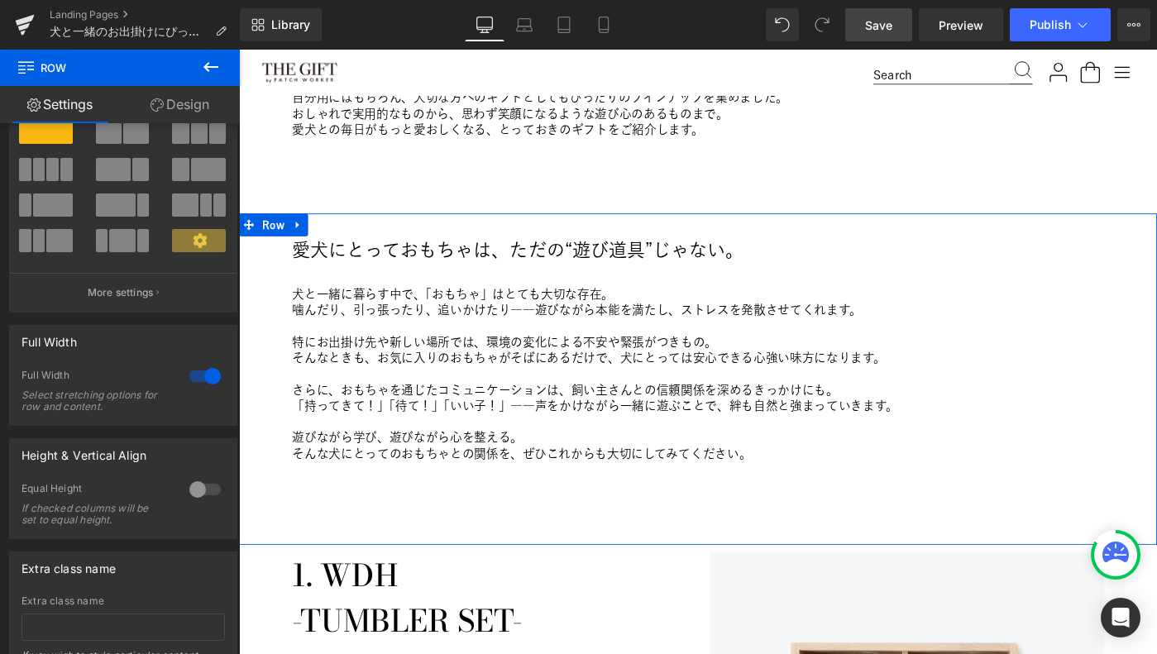
scroll to position [61, 0]
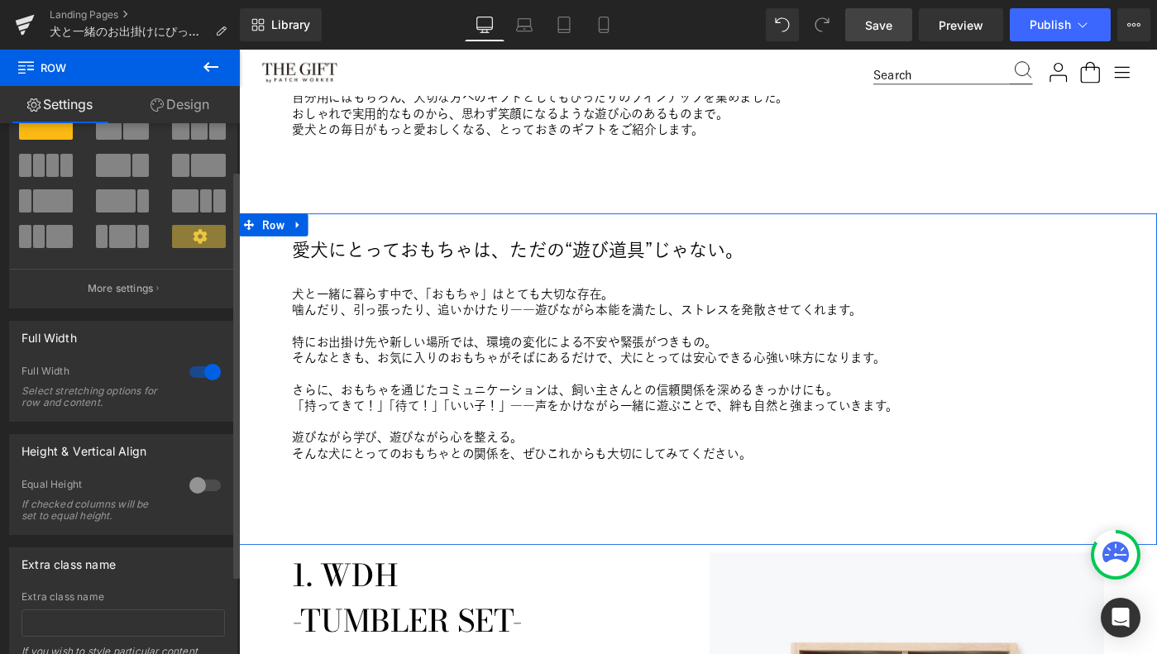
click at [193, 485] on div at bounding box center [205, 485] width 40 height 26
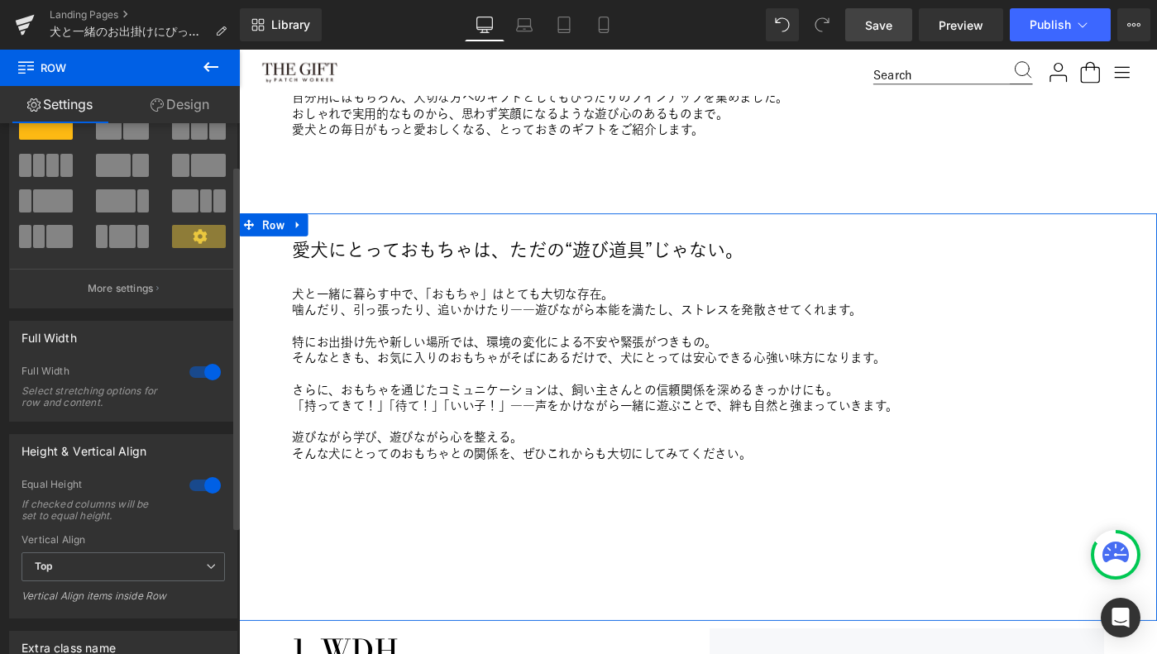
click at [200, 490] on div at bounding box center [205, 485] width 40 height 26
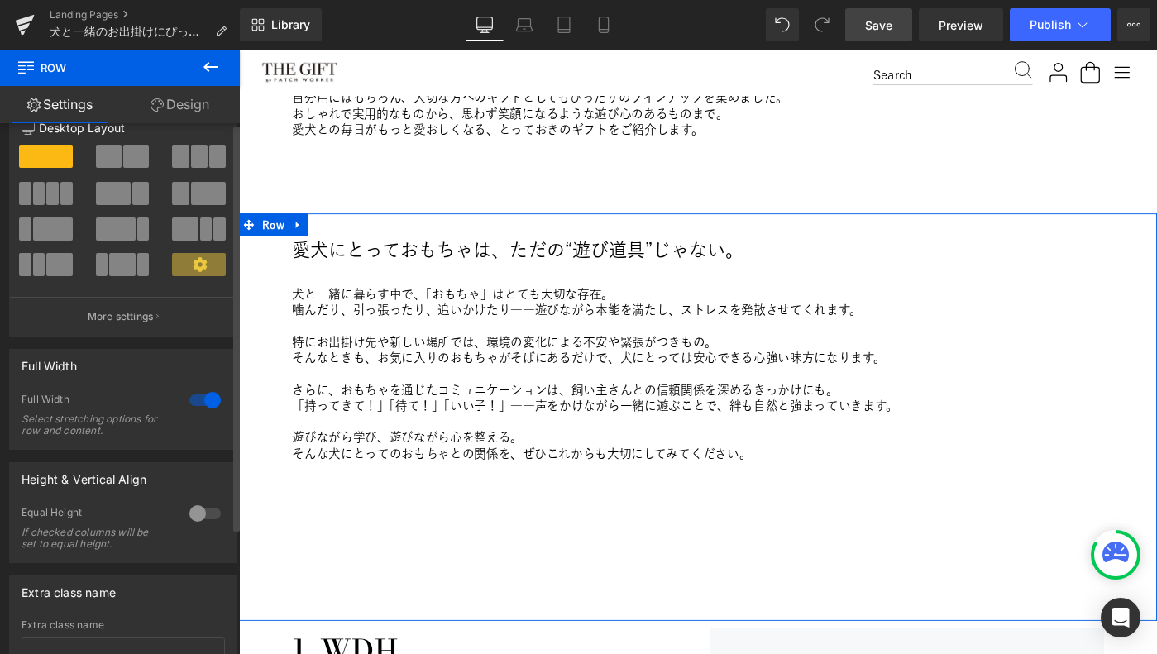
scroll to position [0, 0]
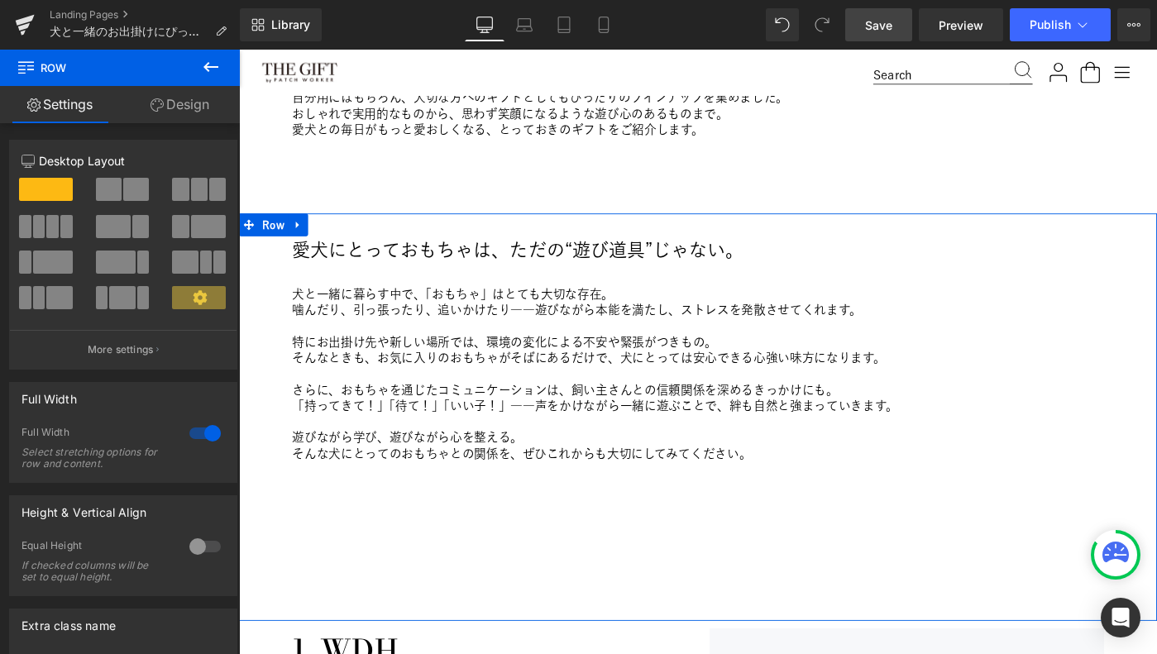
click at [170, 112] on link "Design" at bounding box center [180, 104] width 120 height 37
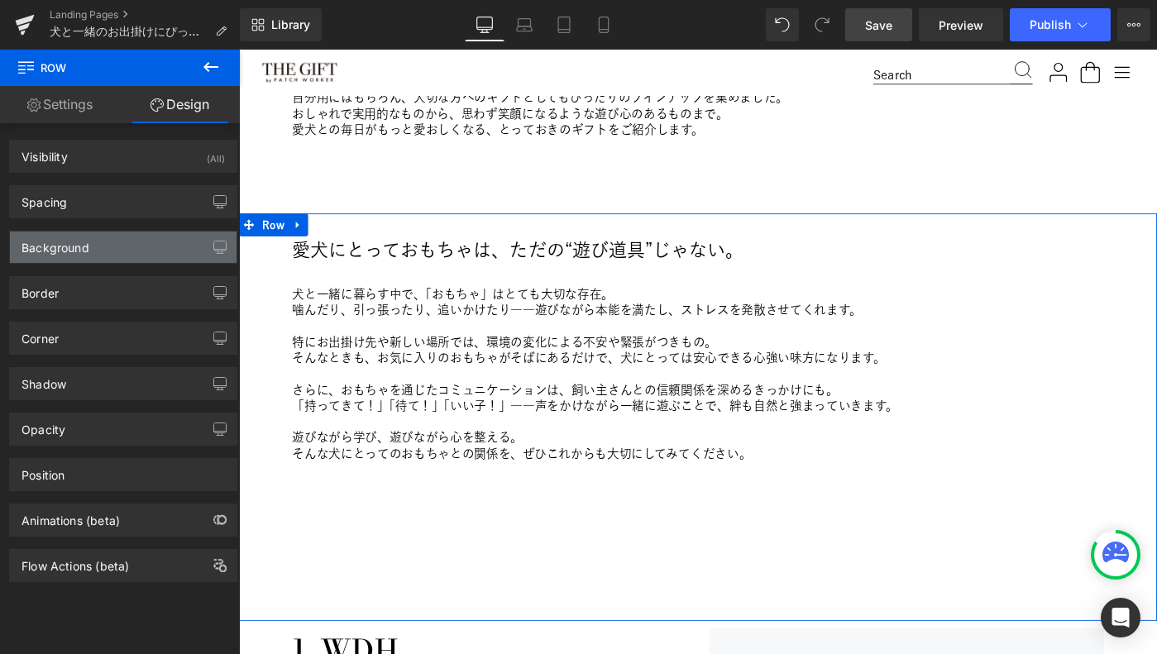
click at [93, 255] on div "Background" at bounding box center [123, 247] width 227 height 31
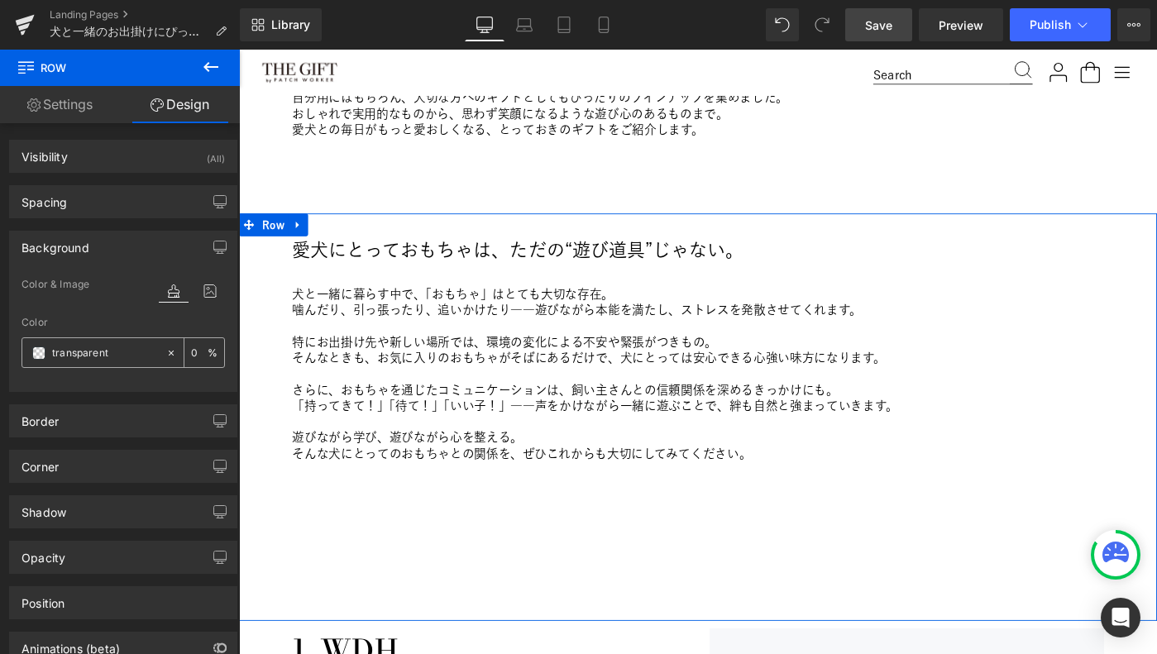
click at [83, 356] on input "transparent" at bounding box center [105, 353] width 106 height 18
paste input "F1E7E0"
type input "F1E7E0"
type input "100"
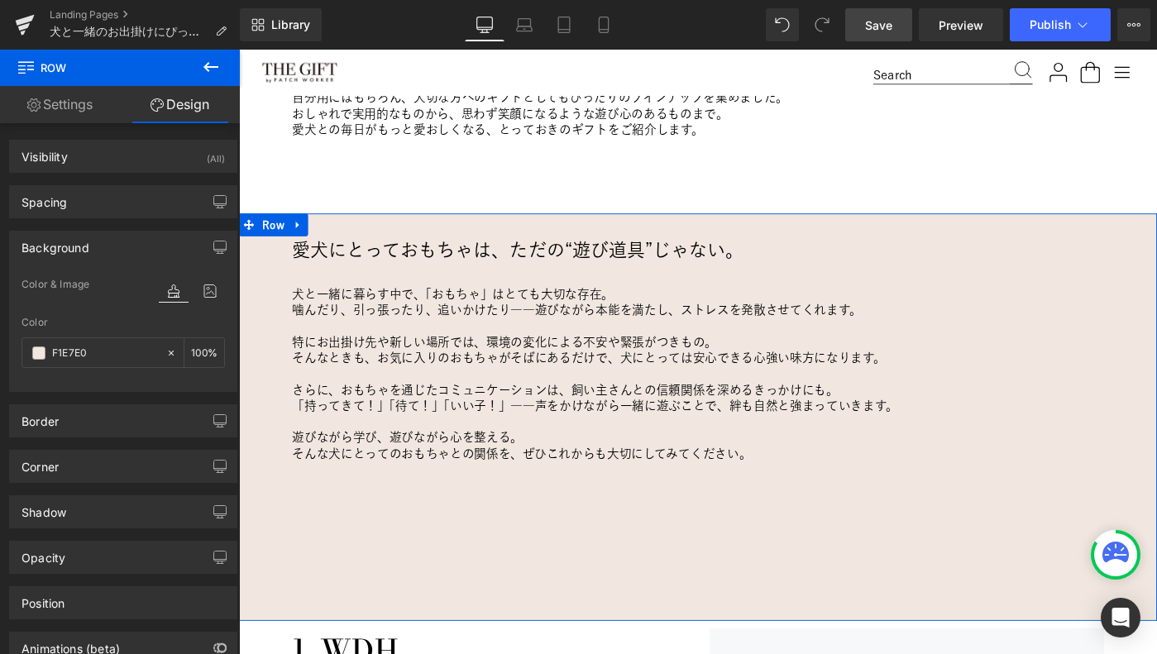
type input "#f1e7e0"
click at [85, 322] on div "Color" at bounding box center [123, 323] width 203 height 12
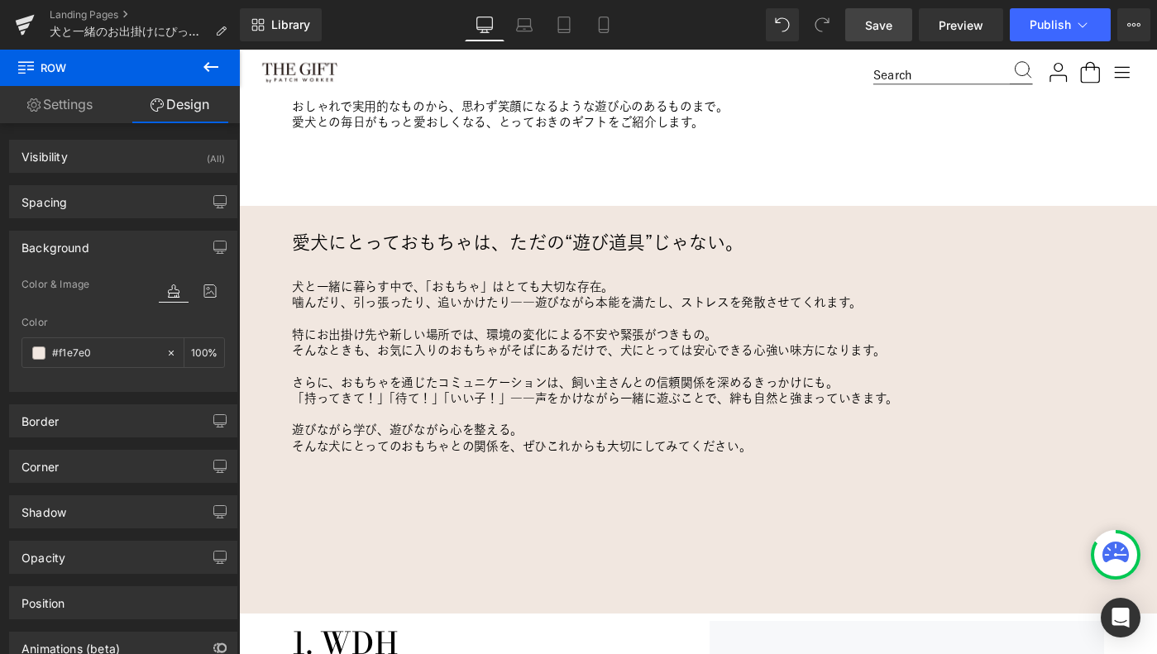
scroll to position [892, 0]
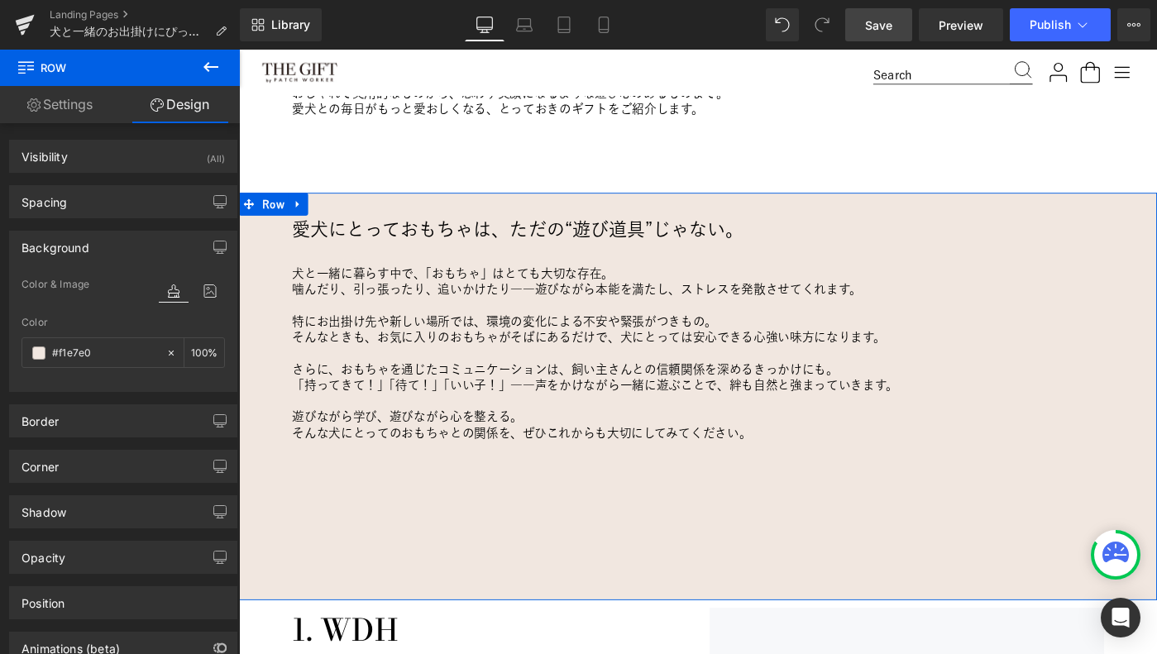
click at [62, 112] on link "Settings" at bounding box center [60, 104] width 120 height 37
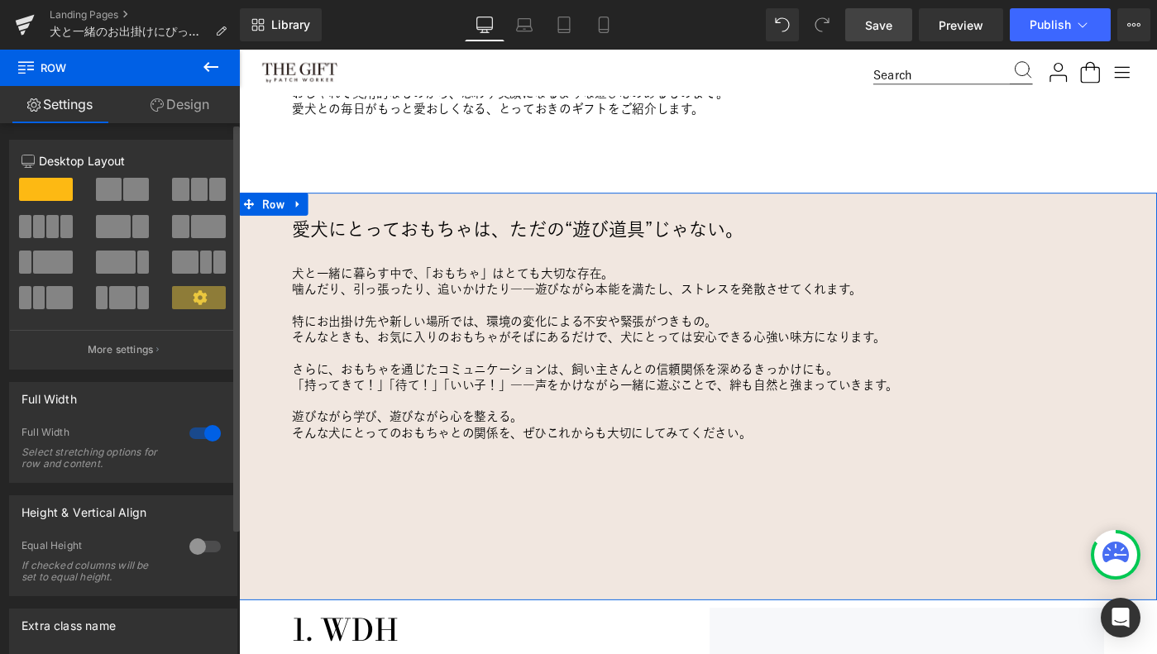
click at [189, 549] on div at bounding box center [205, 547] width 40 height 26
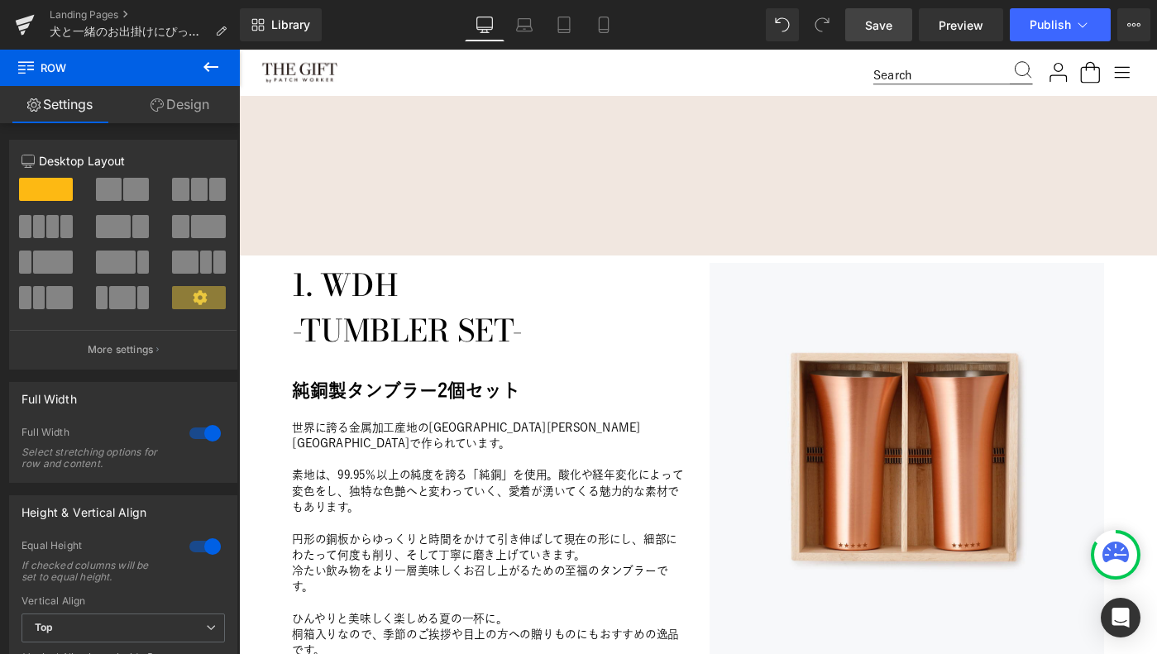
scroll to position [1267, 0]
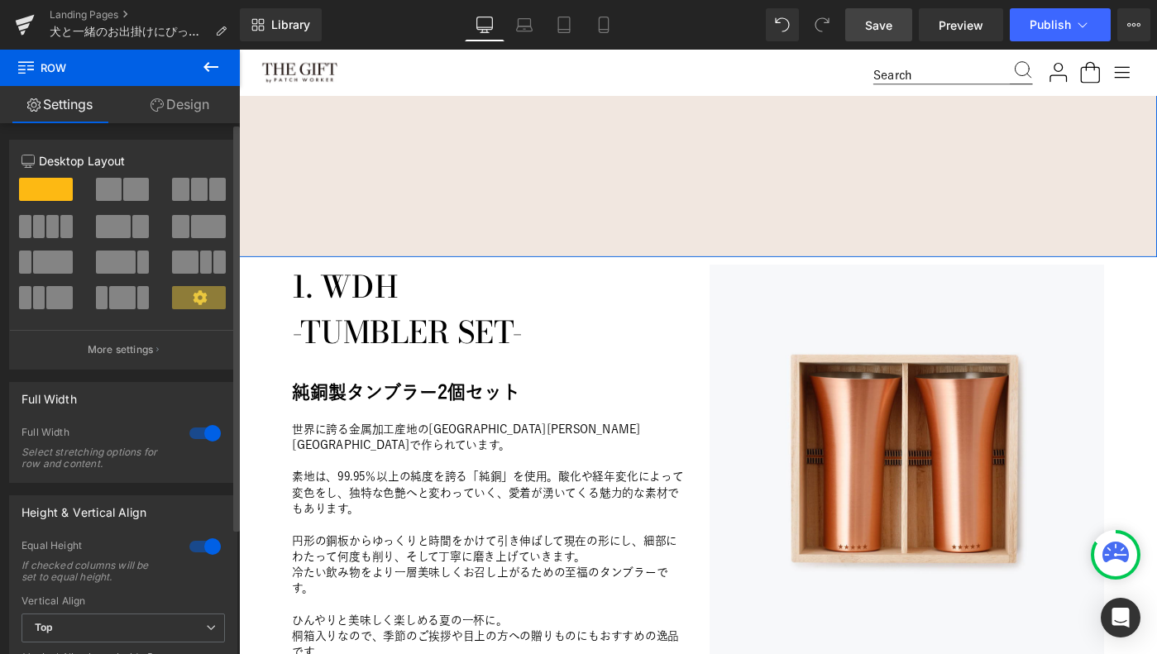
click at [194, 546] on div at bounding box center [205, 547] width 40 height 26
click at [194, 543] on div at bounding box center [205, 547] width 40 height 26
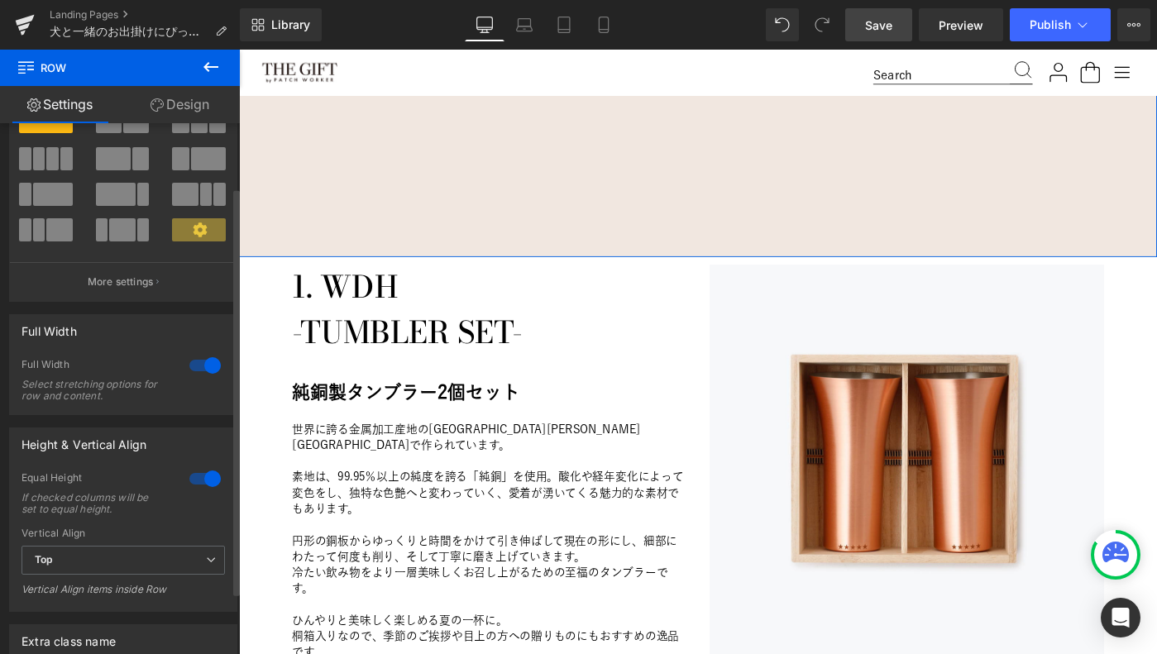
scroll to position [111, 0]
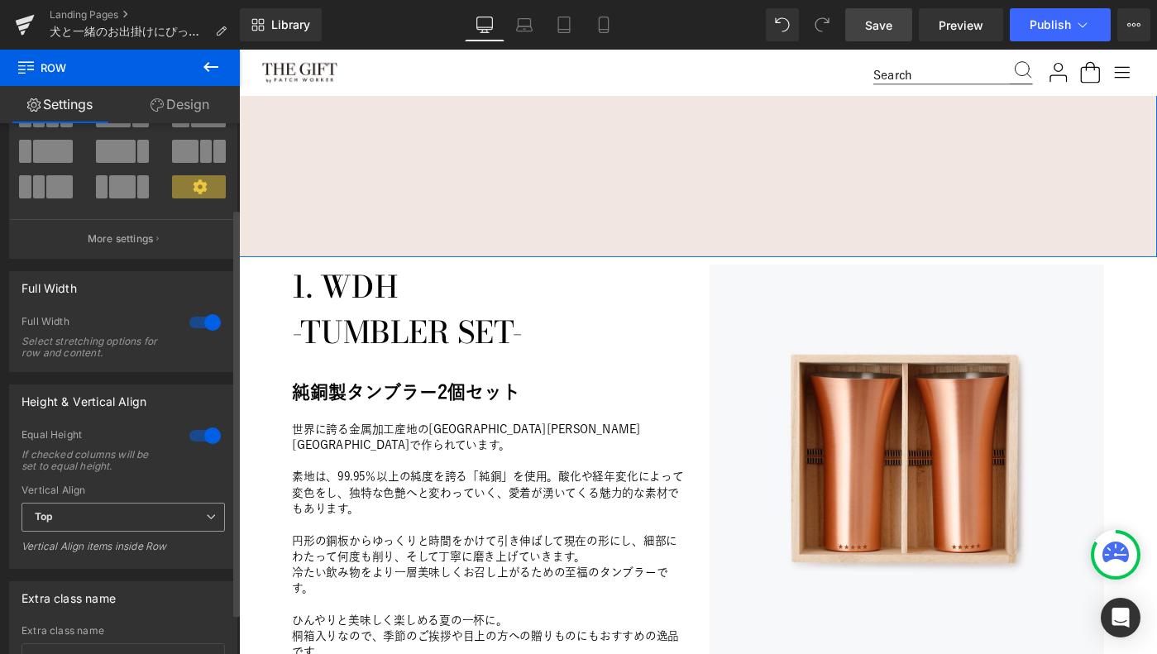
click at [198, 511] on span "Top" at bounding box center [123, 517] width 203 height 29
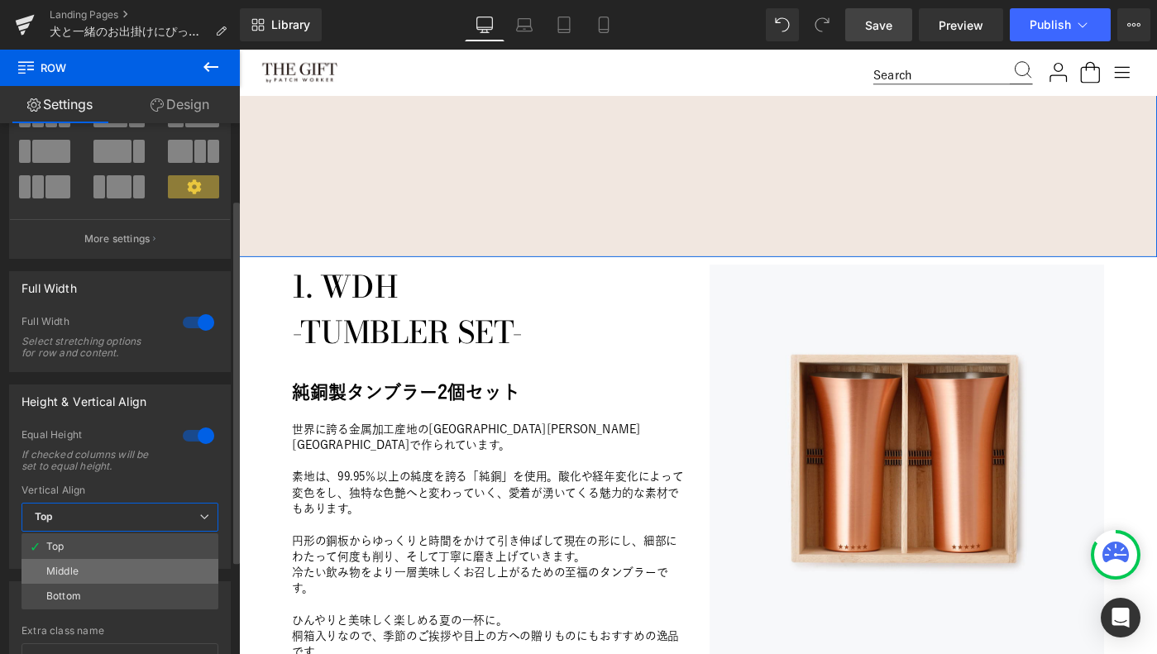
click at [123, 573] on li "Middle" at bounding box center [120, 571] width 197 height 25
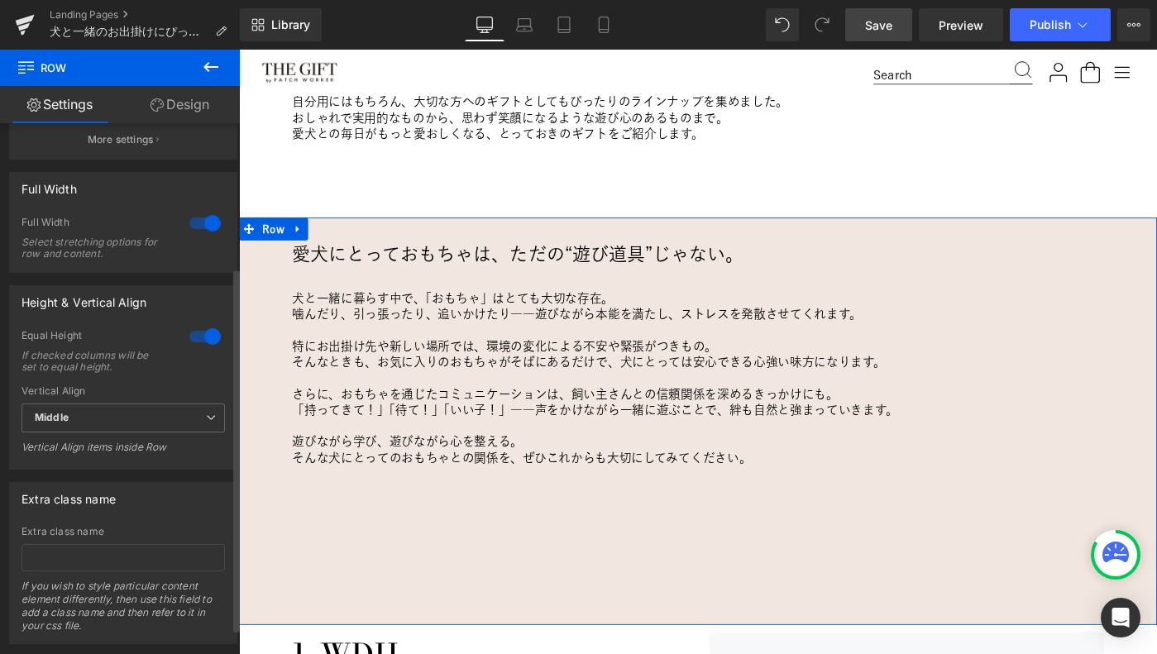
scroll to position [212, 0]
click at [214, 421] on span "Middle" at bounding box center [123, 416] width 203 height 29
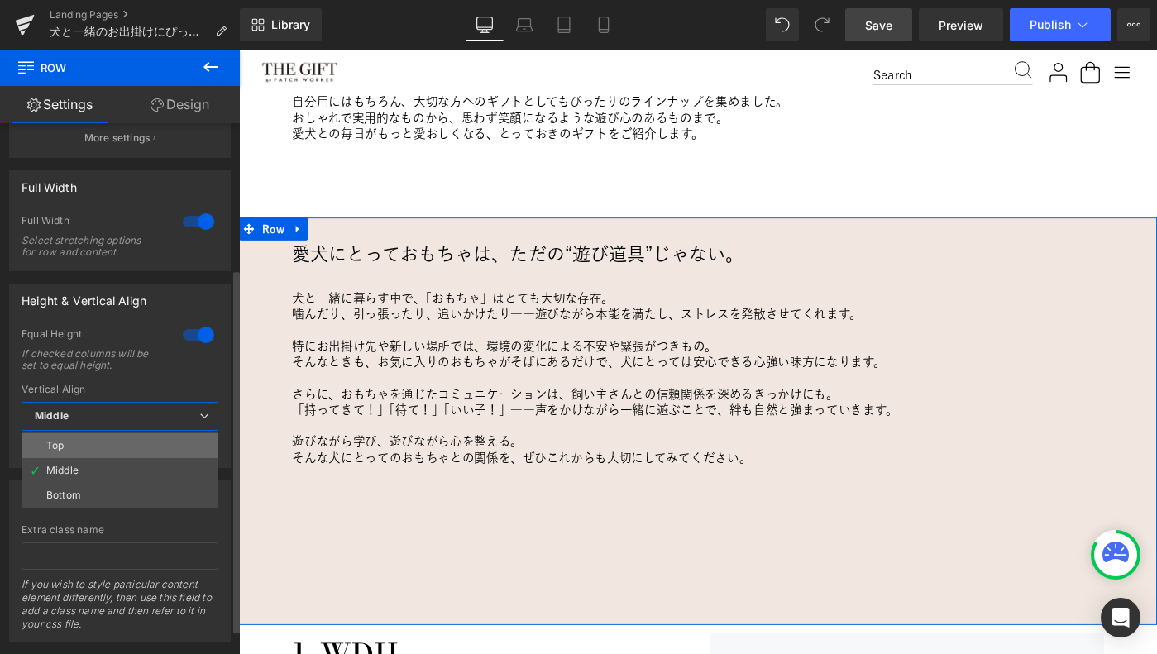
click at [157, 444] on li "Top" at bounding box center [120, 445] width 197 height 25
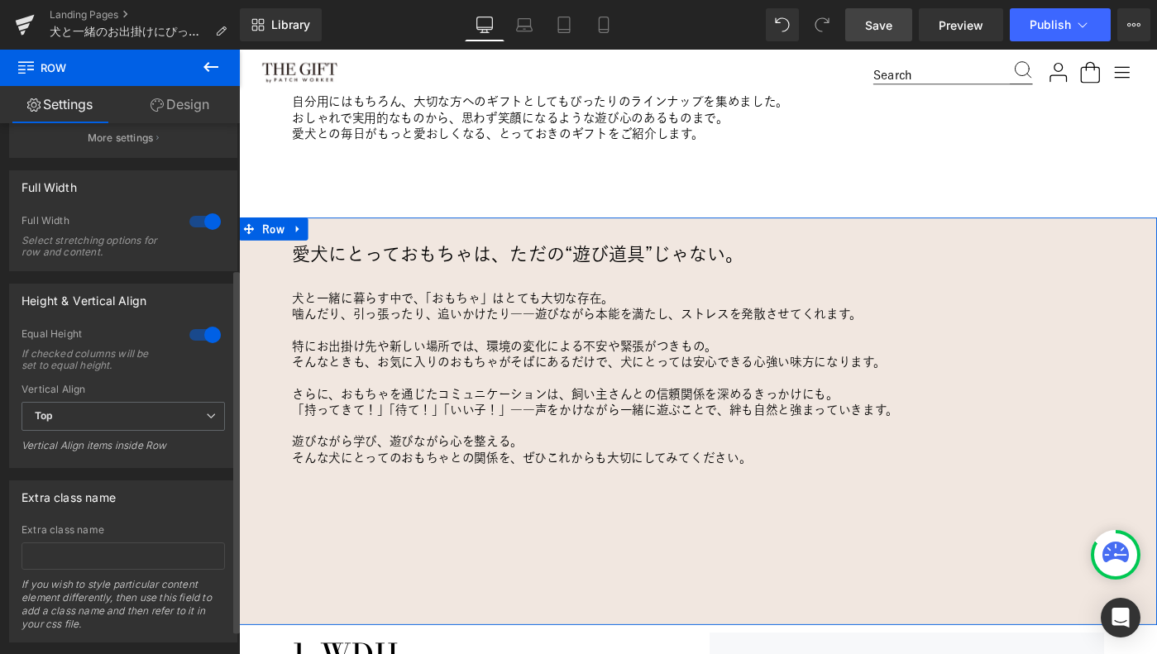
click at [204, 333] on div at bounding box center [205, 335] width 40 height 26
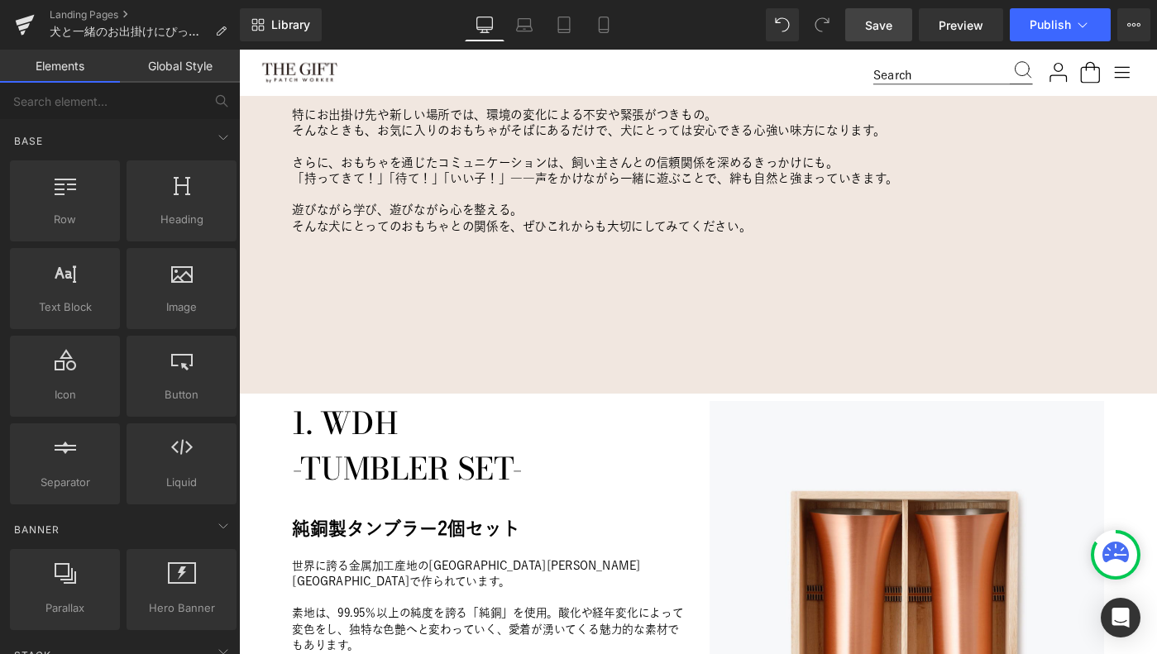
scroll to position [1105, 0]
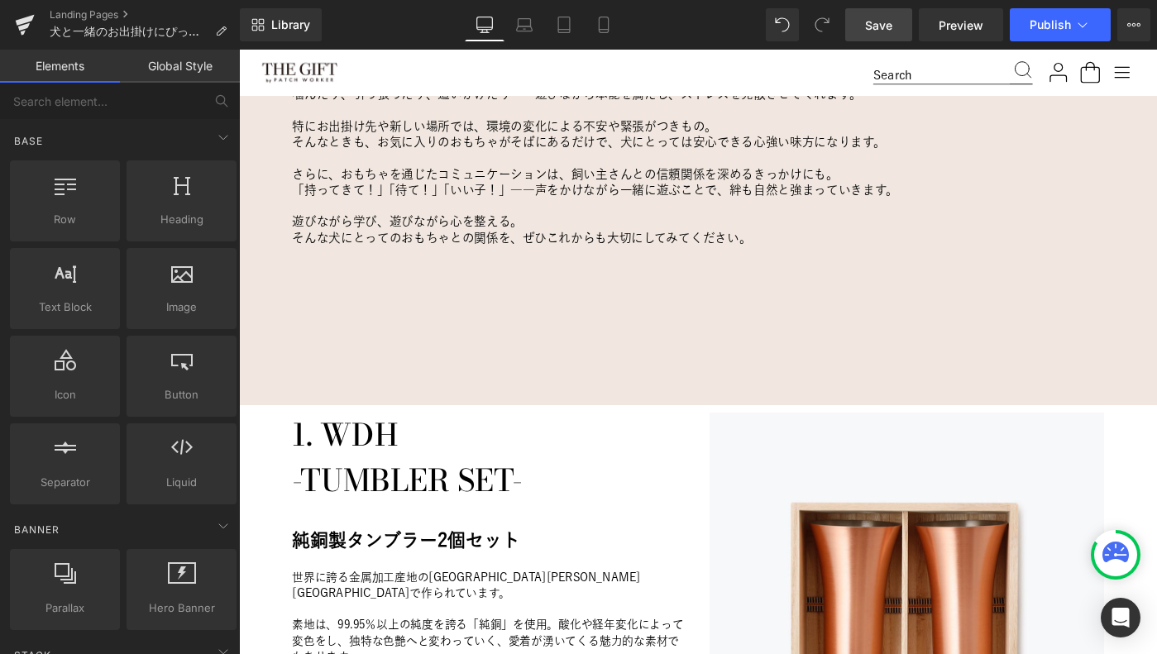
click at [376, 515] on h1 "-TUMBLER SET-" at bounding box center [512, 520] width 430 height 50
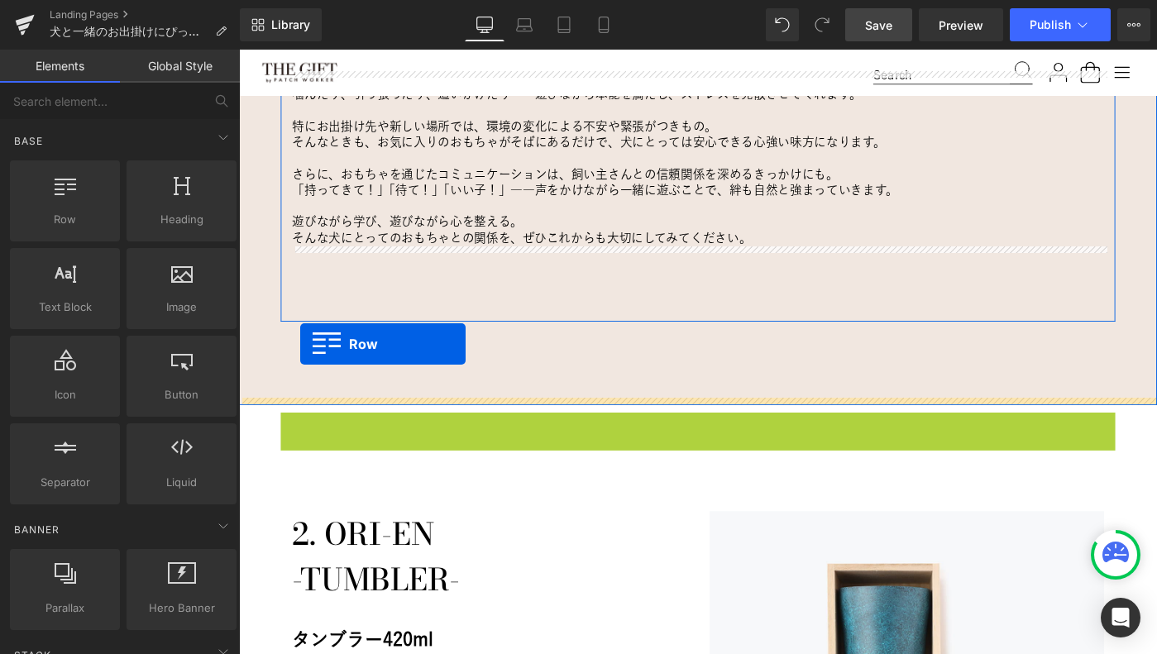
drag, startPoint x: 300, startPoint y: 459, endPoint x: 306, endPoint y: 371, distance: 88.7
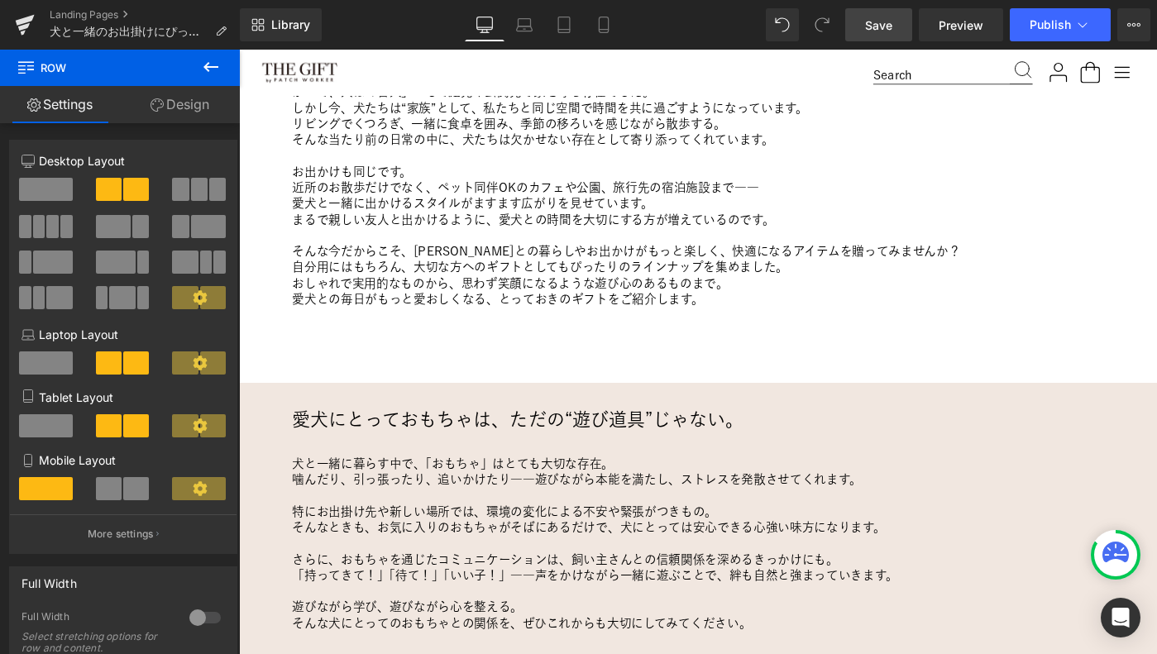
scroll to position [696, 0]
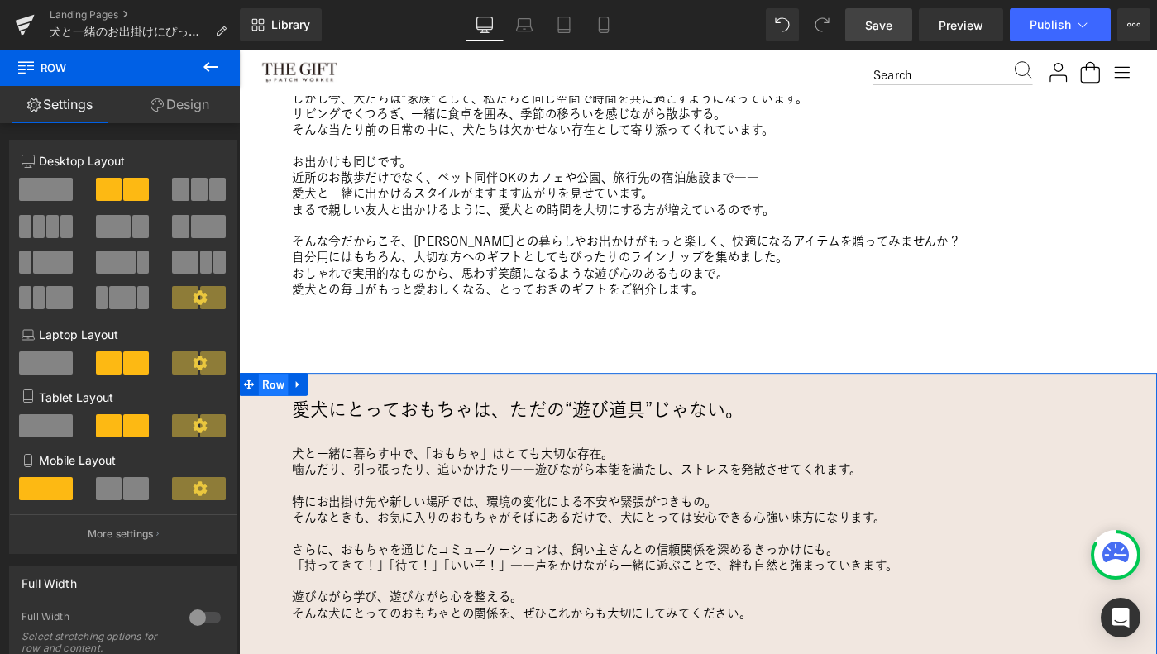
click at [279, 409] on span "Row" at bounding box center [277, 415] width 32 height 25
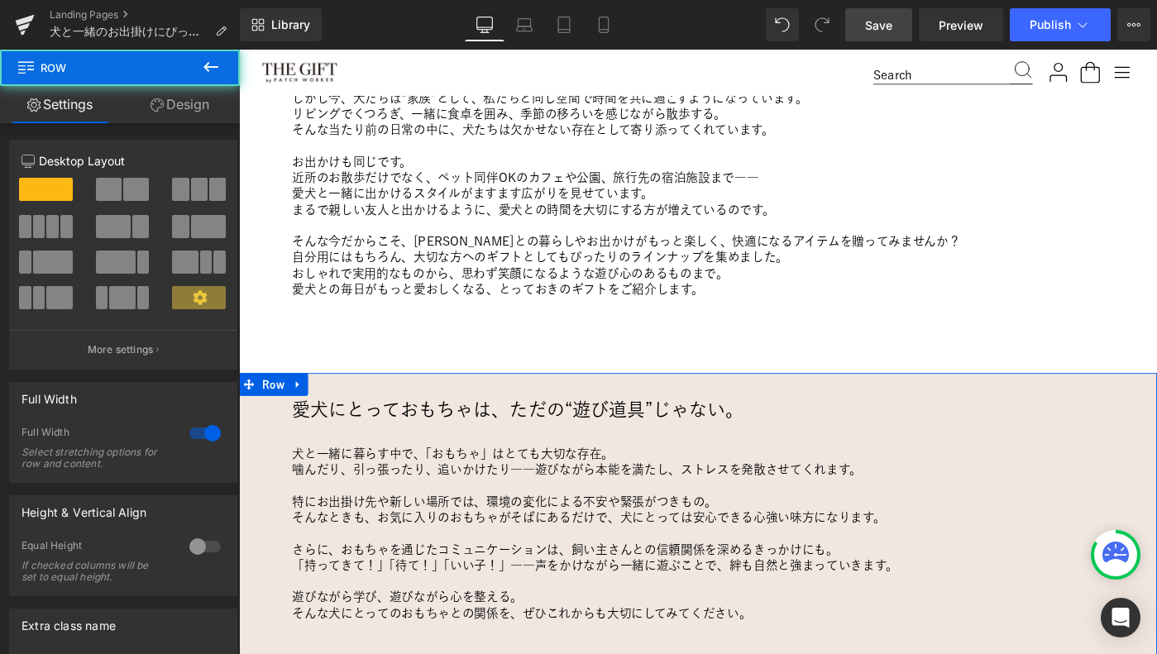
click at [183, 111] on link "Design" at bounding box center [180, 104] width 120 height 37
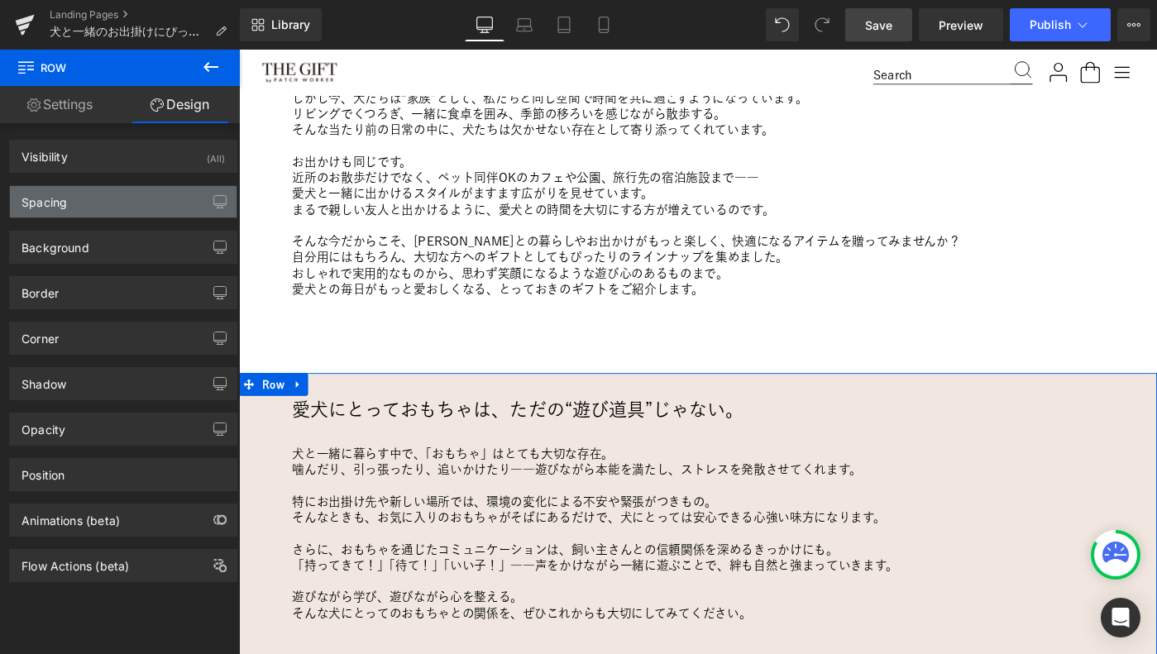
click at [127, 203] on div "Spacing" at bounding box center [123, 201] width 227 height 31
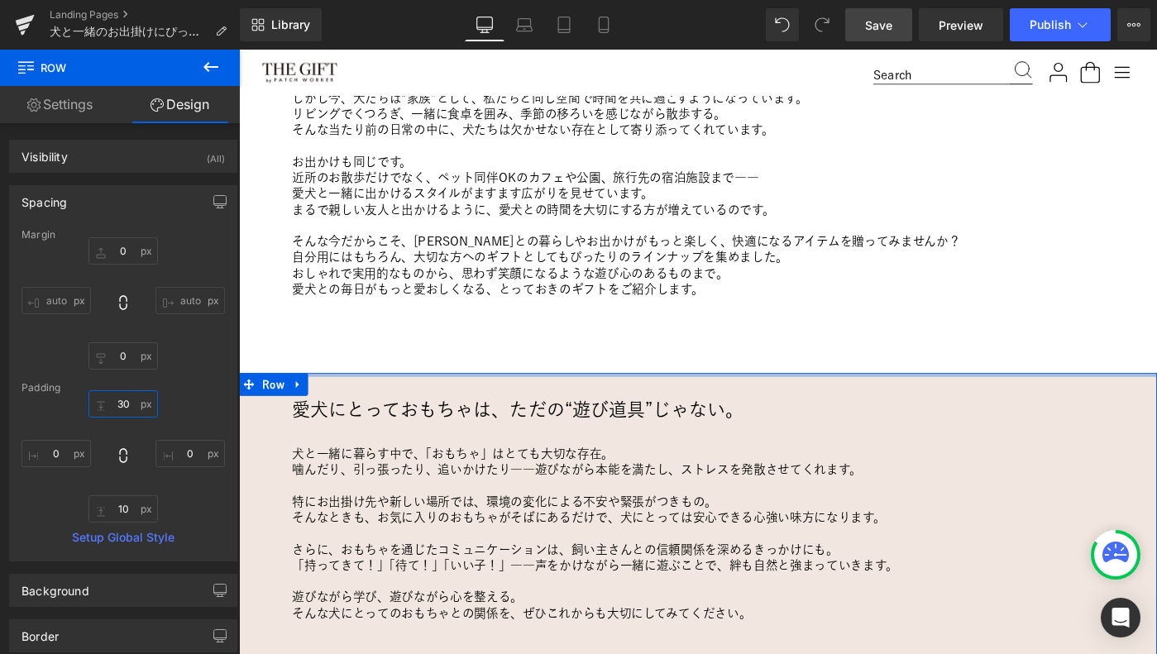
click at [122, 404] on input "30" at bounding box center [123, 403] width 69 height 27
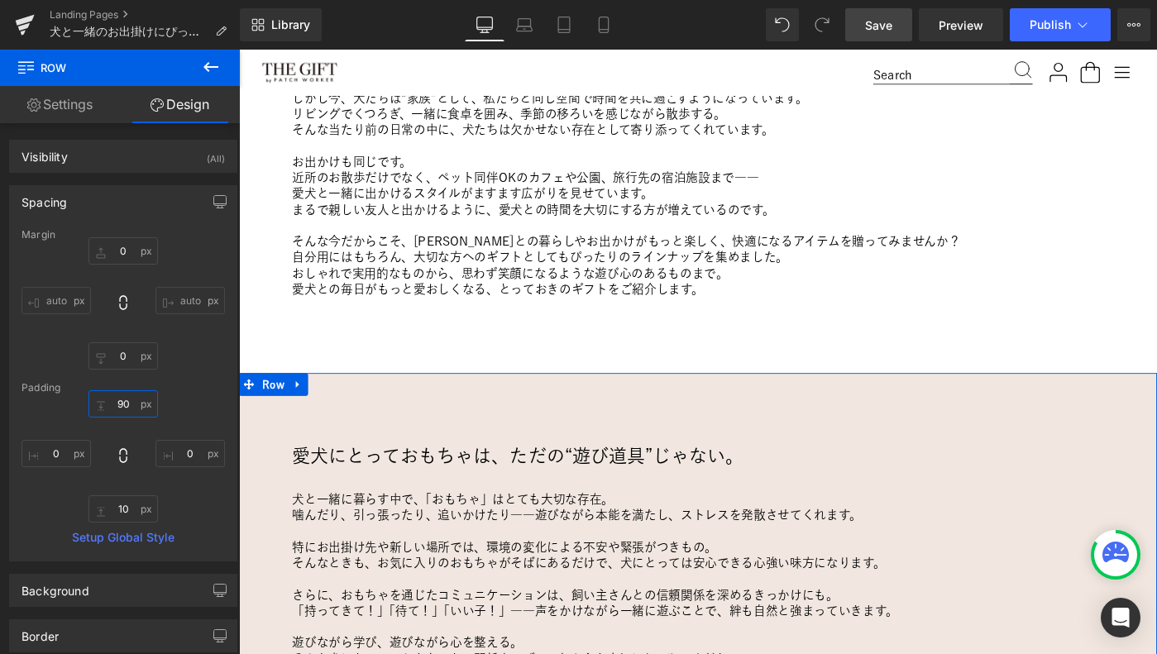
type input "100"
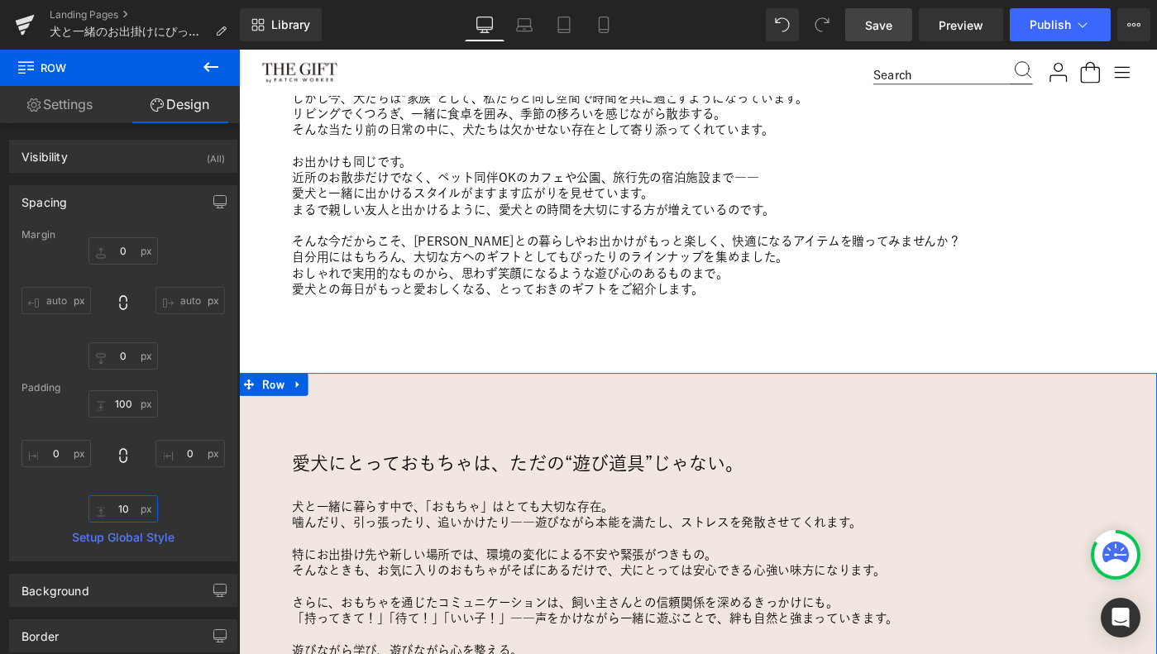
click at [124, 511] on input "10" at bounding box center [123, 508] width 69 height 27
type input "100"
click at [31, 486] on div "100 100 0px 0 100 100 0px 0" at bounding box center [123, 456] width 203 height 132
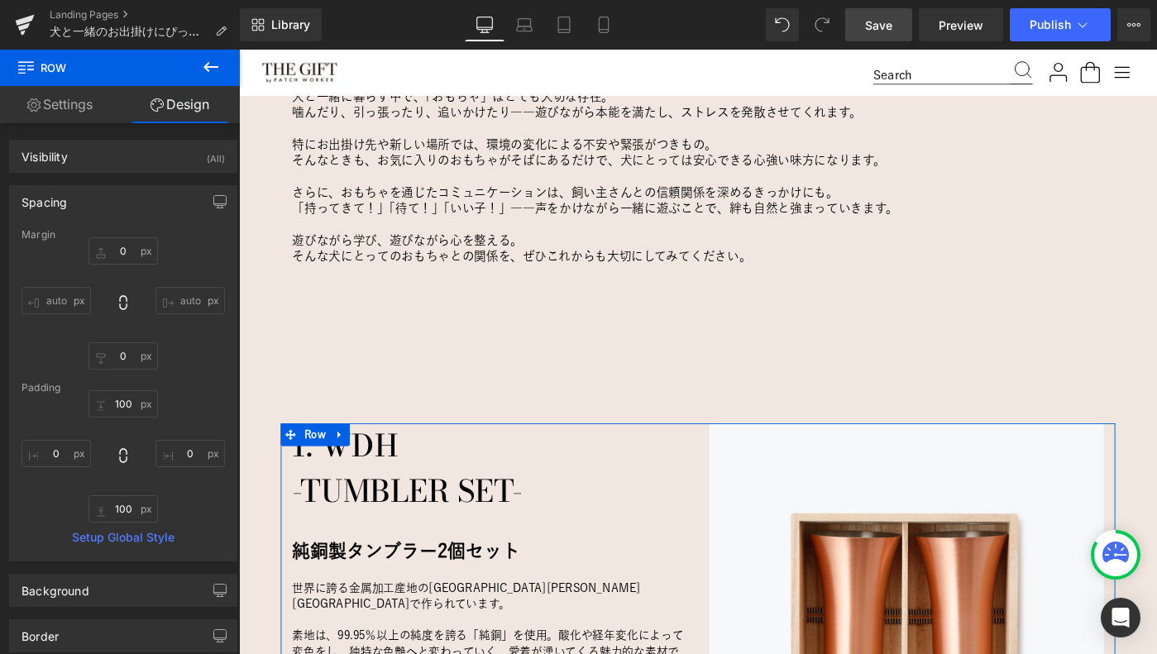
scroll to position [1173, 0]
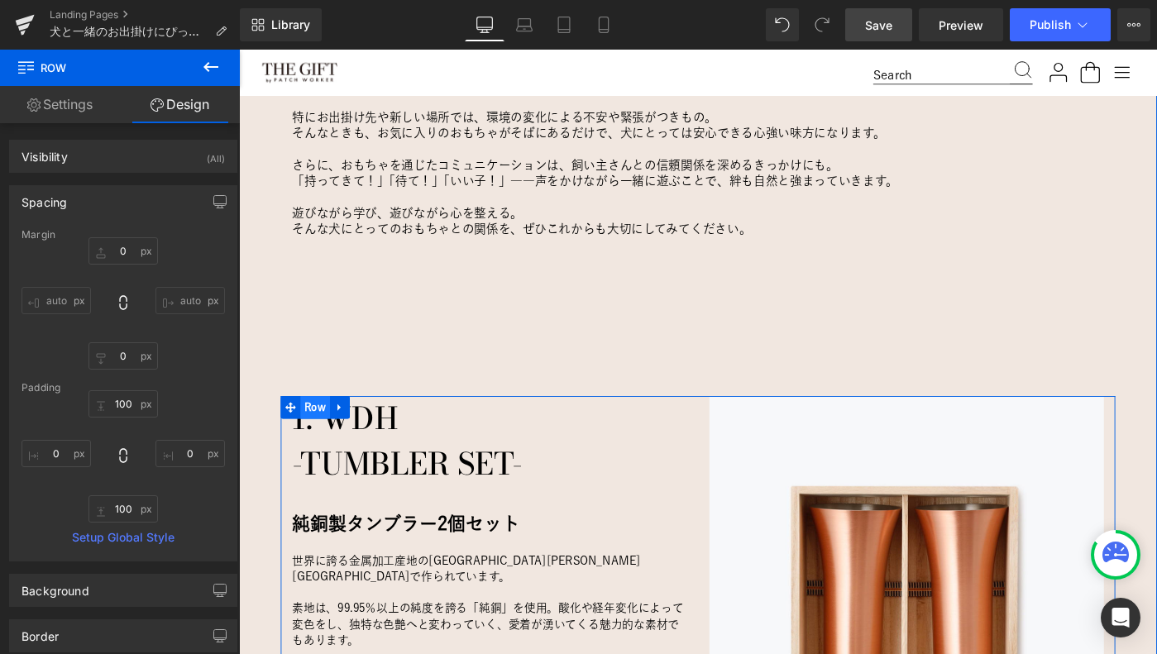
click at [320, 439] on span "Row" at bounding box center [322, 440] width 32 height 25
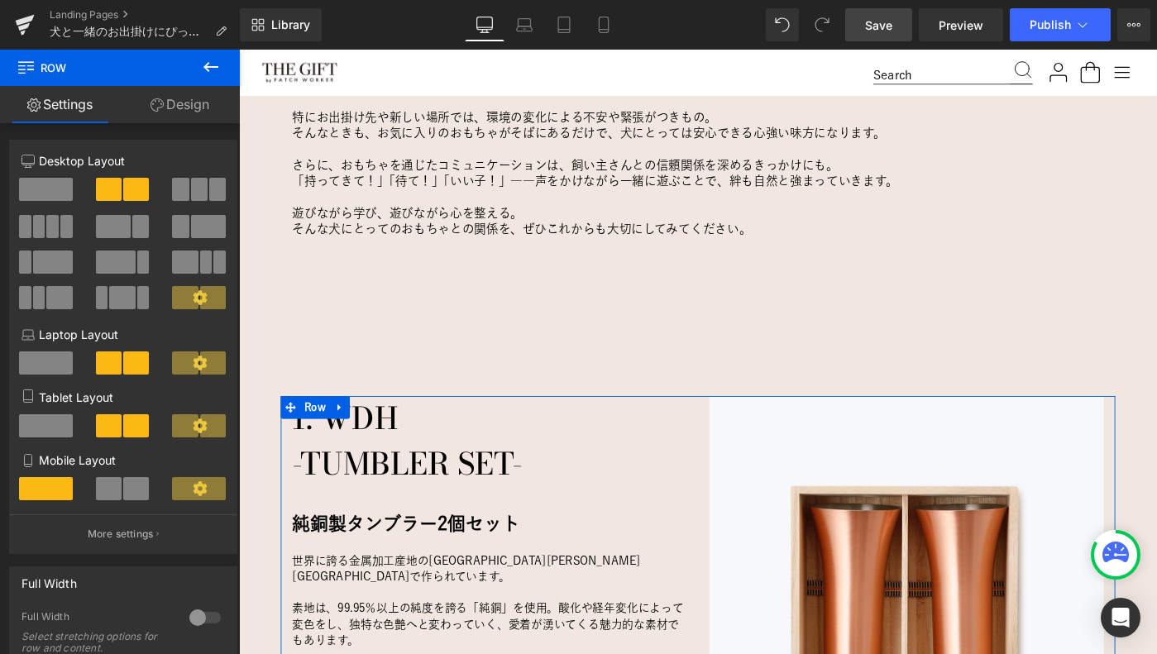
click at [178, 104] on link "Design" at bounding box center [180, 104] width 120 height 37
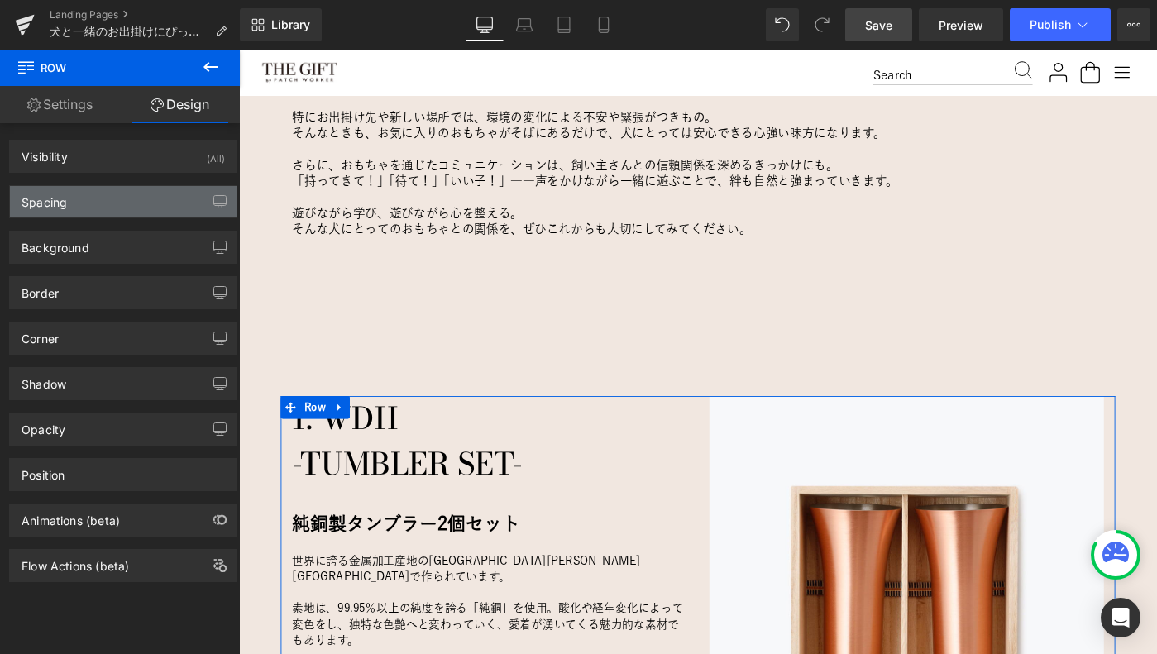
click at [110, 211] on div "Spacing" at bounding box center [123, 201] width 227 height 31
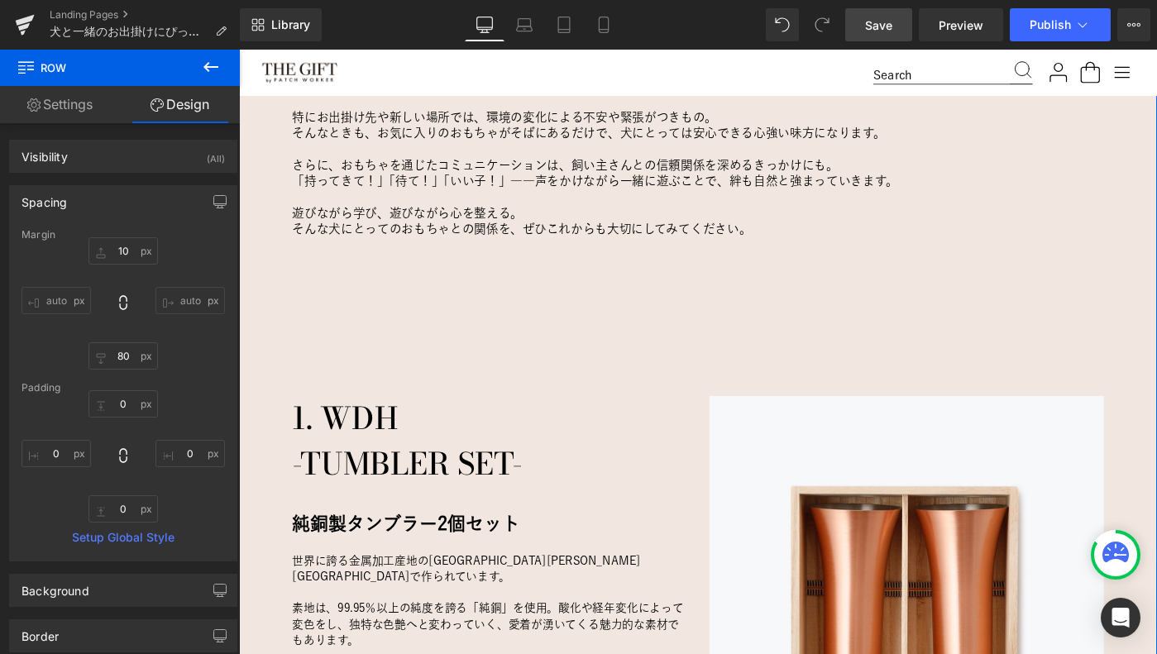
click at [553, 370] on div "愛犬にとっておもちゃは、ただの“遊び道具”じゃない。 Heading 犬と一緒に暮らす中で、「おもちゃ」はとても大切な存在。 噛んだり、引っ張ったり、追いかけ…" at bounding box center [739, 522] width 1001 height 1028
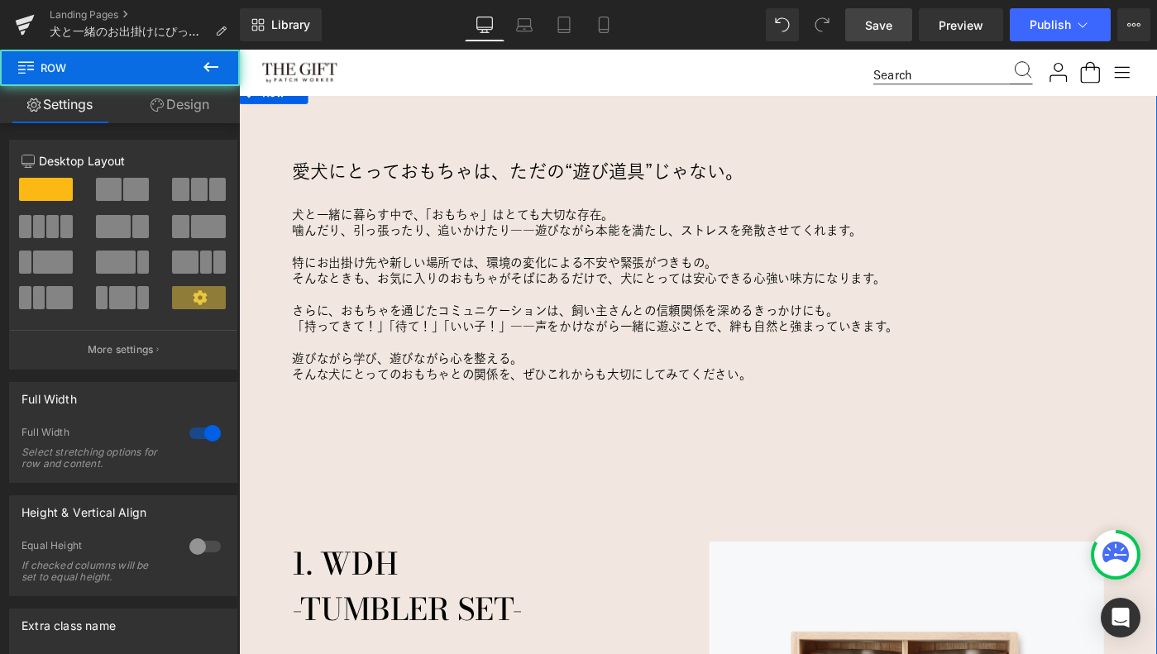
scroll to position [886, 0]
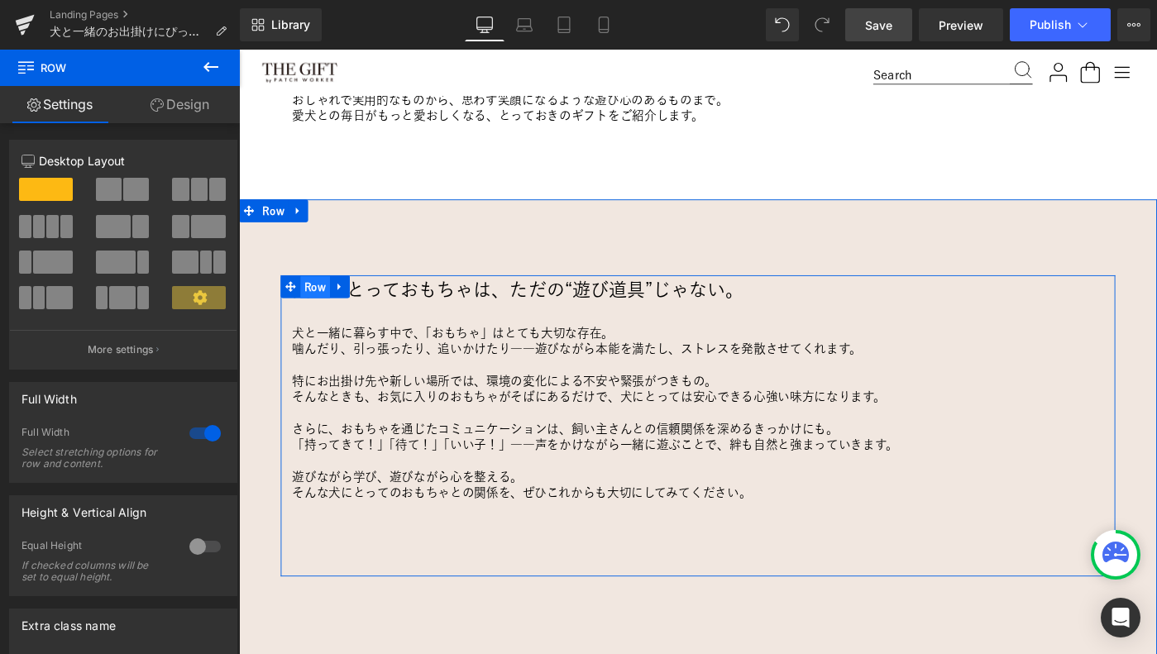
click at [323, 303] on span "Row" at bounding box center [322, 308] width 32 height 25
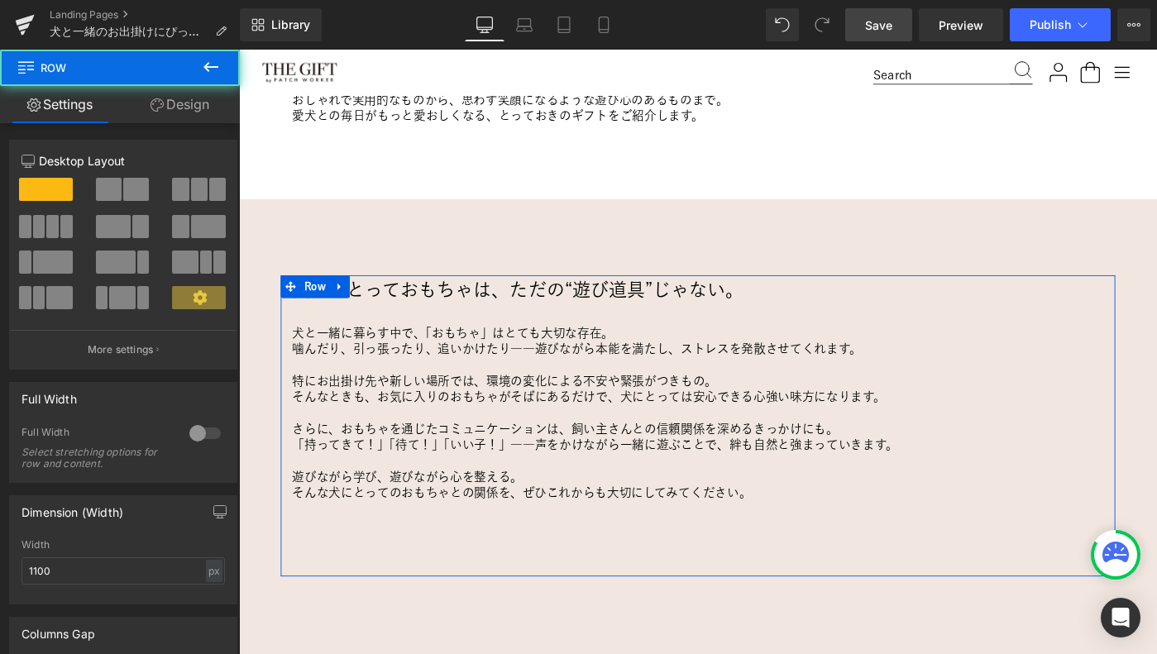
click at [181, 102] on link "Design" at bounding box center [180, 104] width 120 height 37
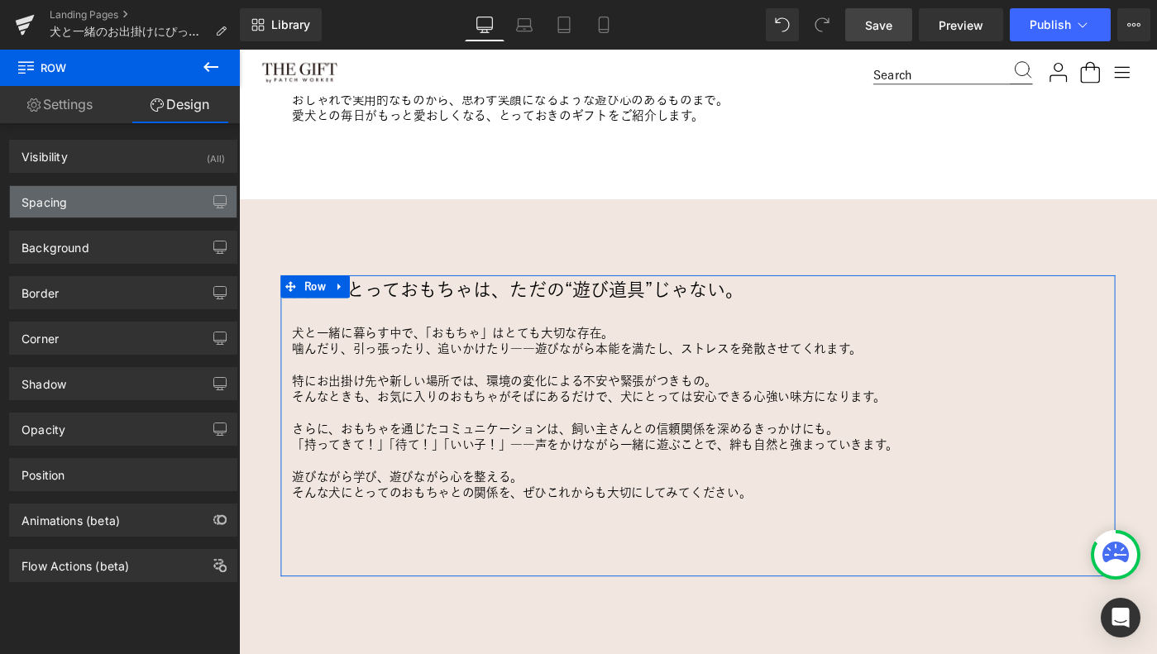
click at [85, 206] on div "Spacing" at bounding box center [123, 201] width 227 height 31
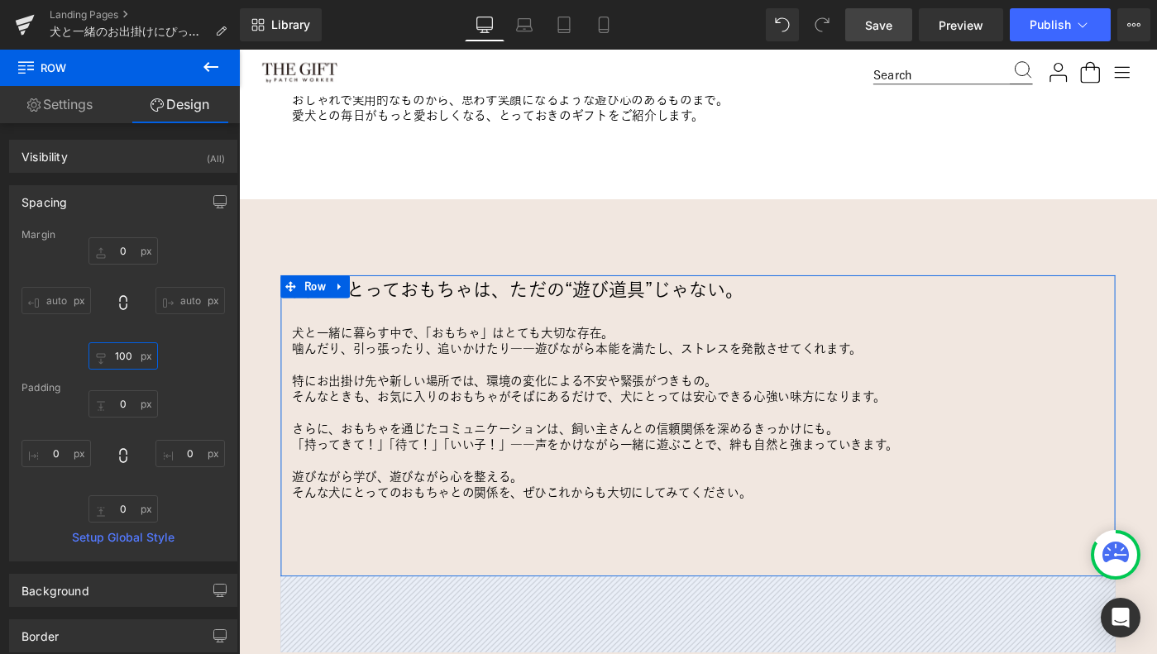
click at [122, 356] on input "100" at bounding box center [123, 355] width 69 height 27
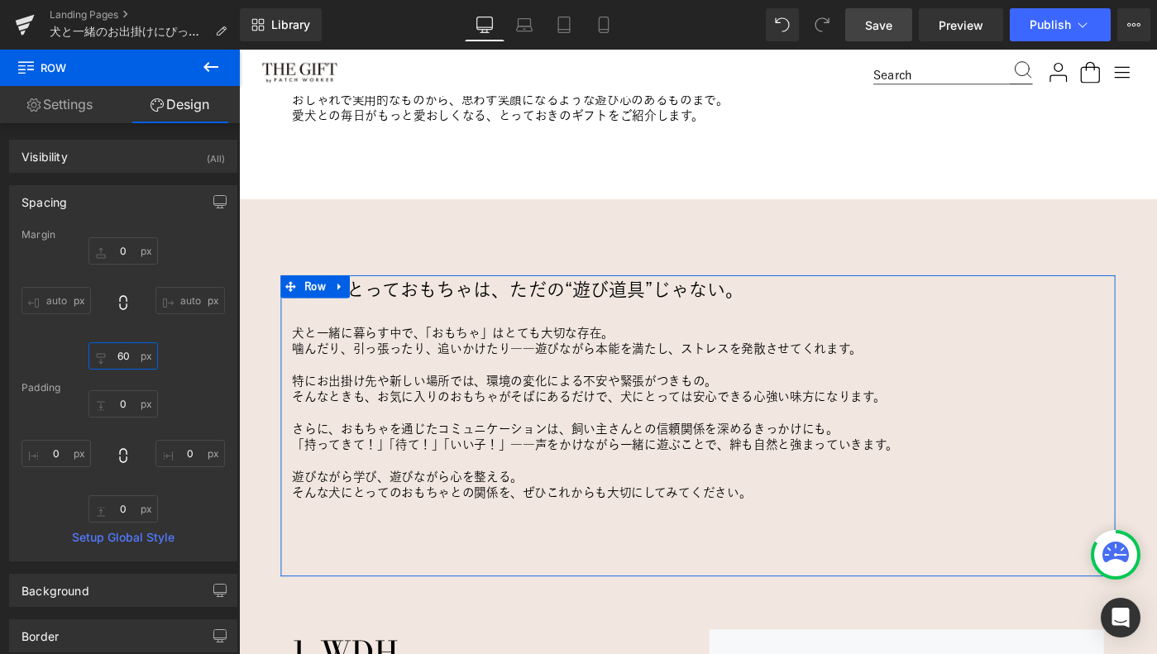
type input "50"
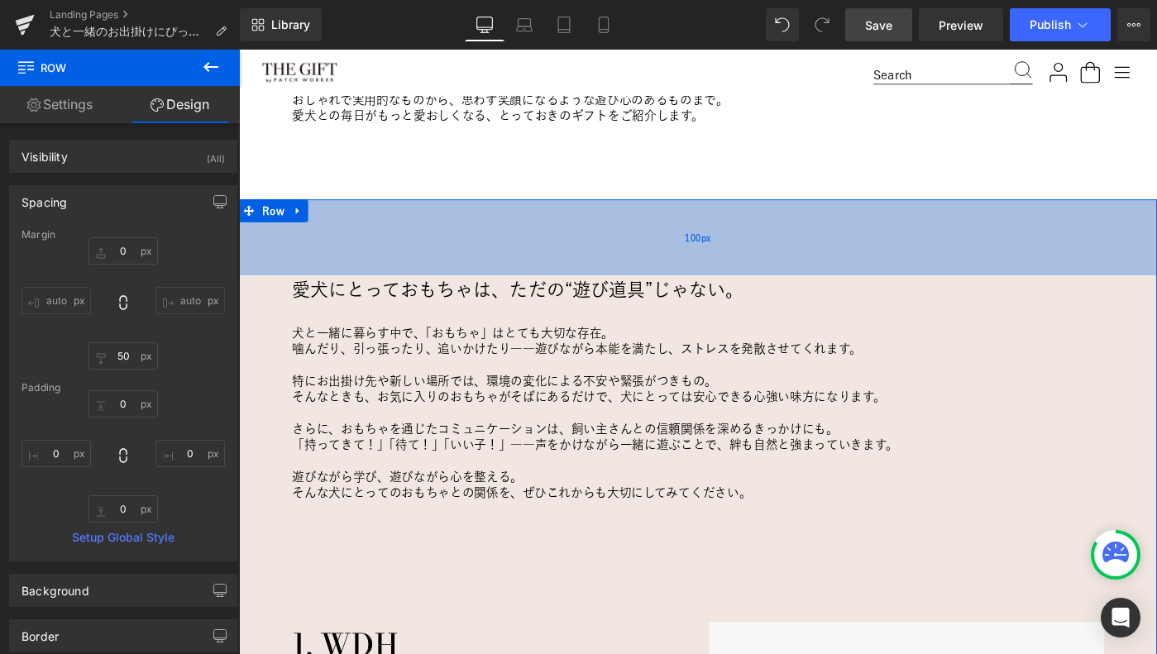
click at [357, 246] on div "100px" at bounding box center [739, 254] width 1001 height 83
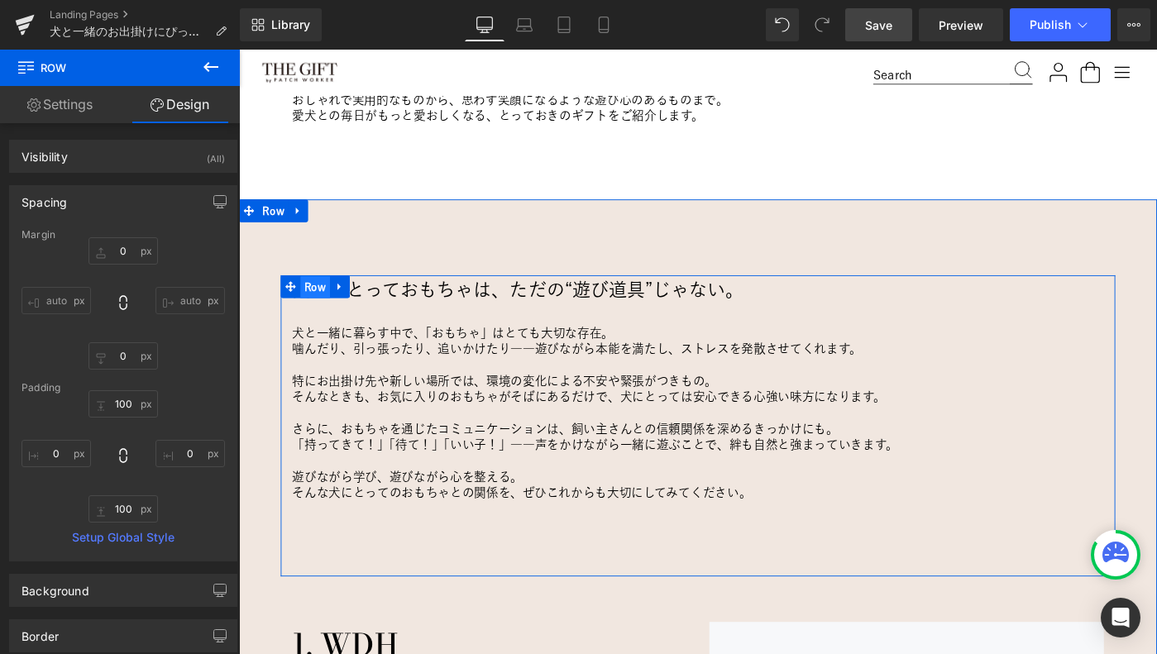
click at [315, 296] on span "Row" at bounding box center [322, 308] width 32 height 25
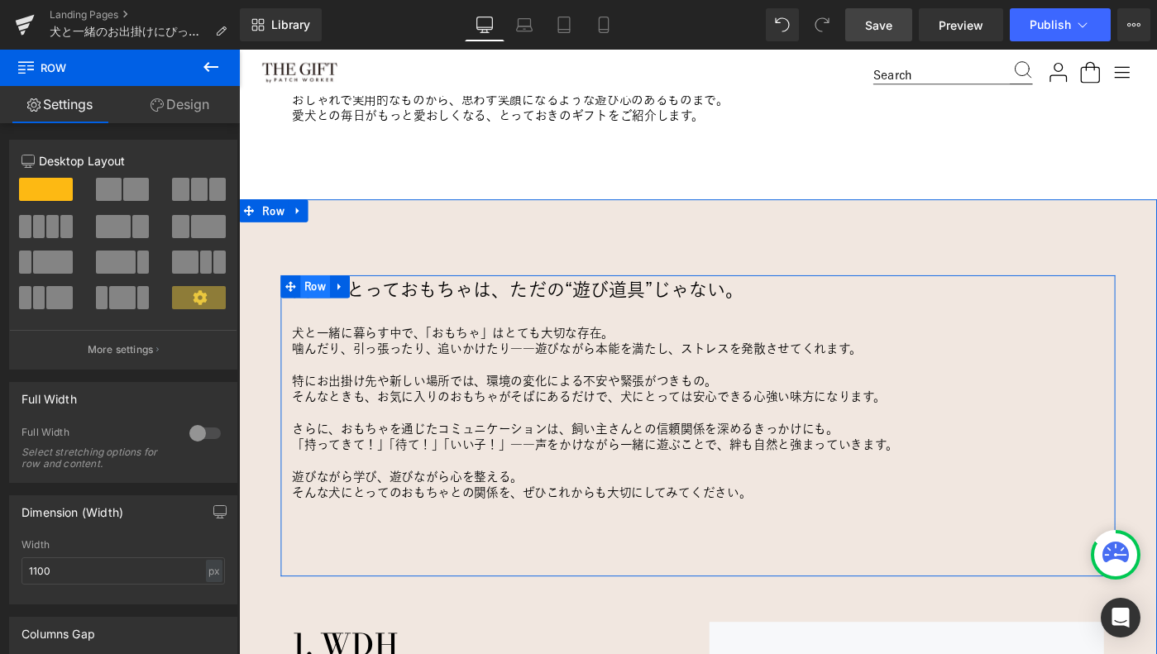
click at [319, 311] on span "Row" at bounding box center [322, 307] width 32 height 25
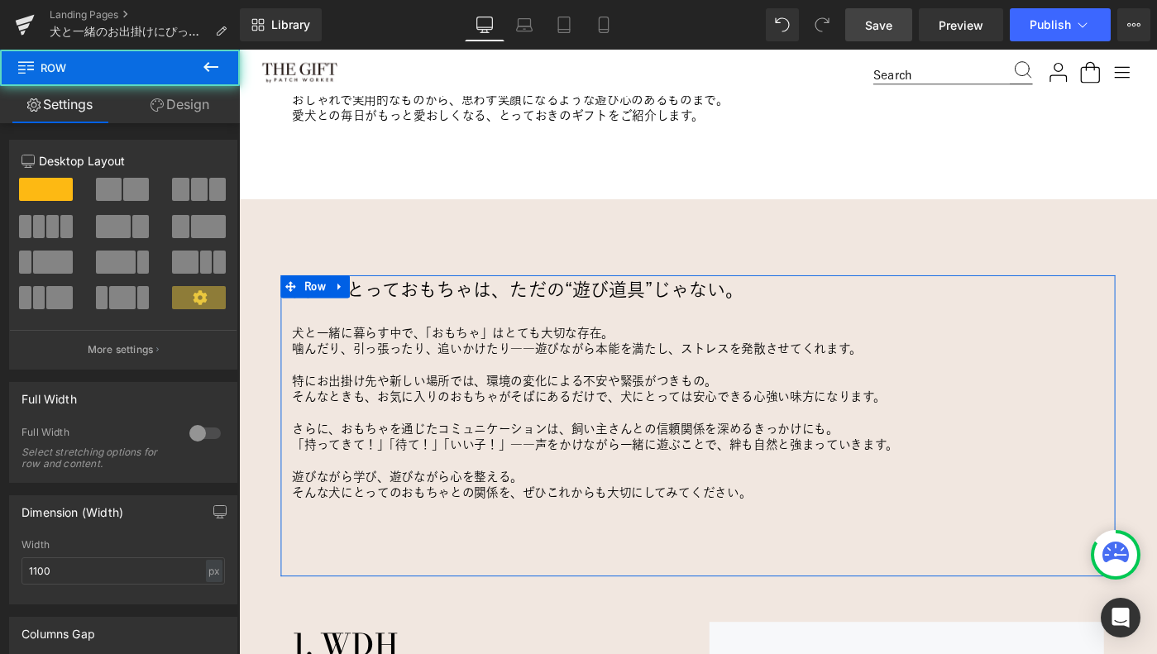
click at [177, 100] on link "Design" at bounding box center [180, 104] width 120 height 37
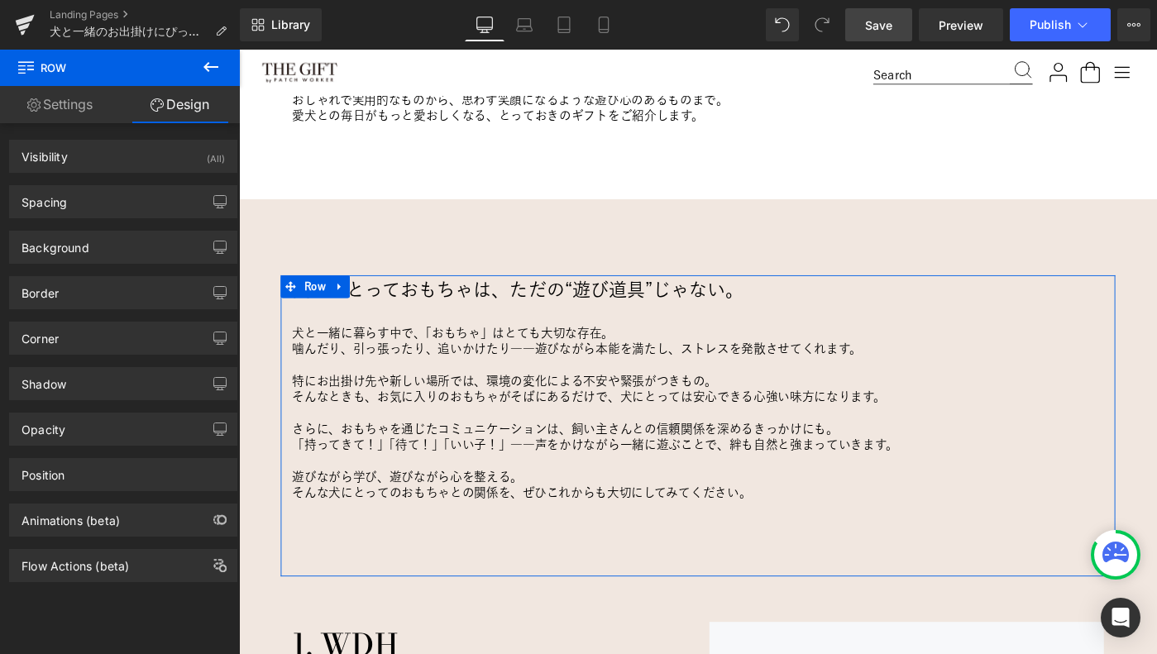
type input "0"
type input "50"
type input "0"
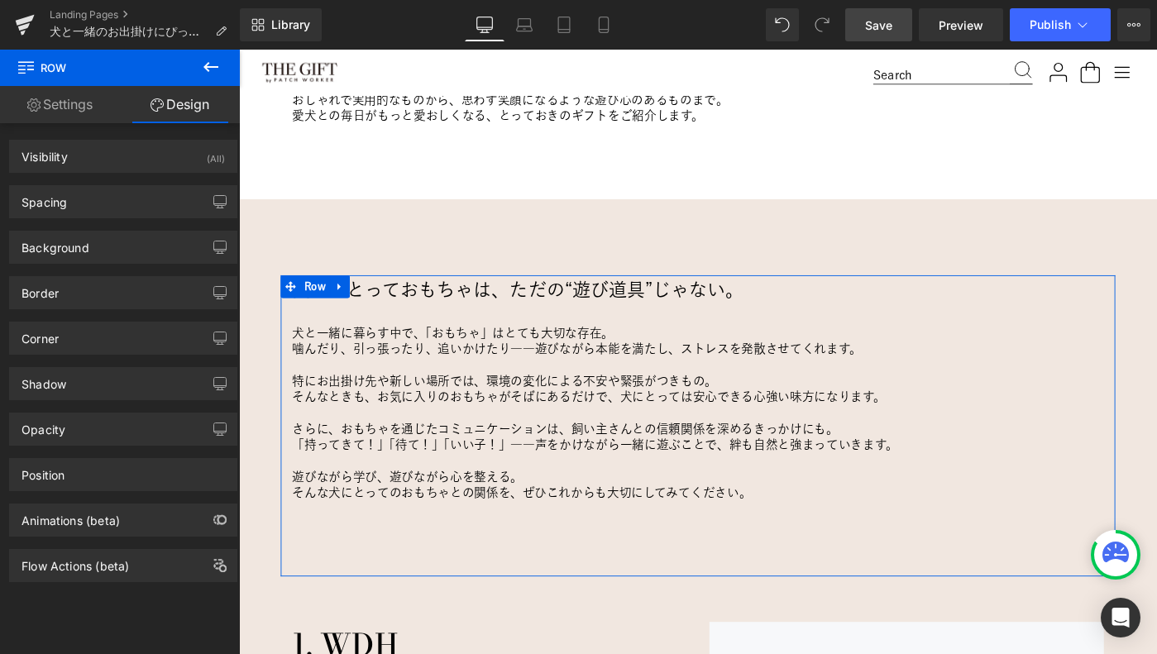
type input "0"
click at [124, 189] on div "Spacing" at bounding box center [123, 201] width 227 height 31
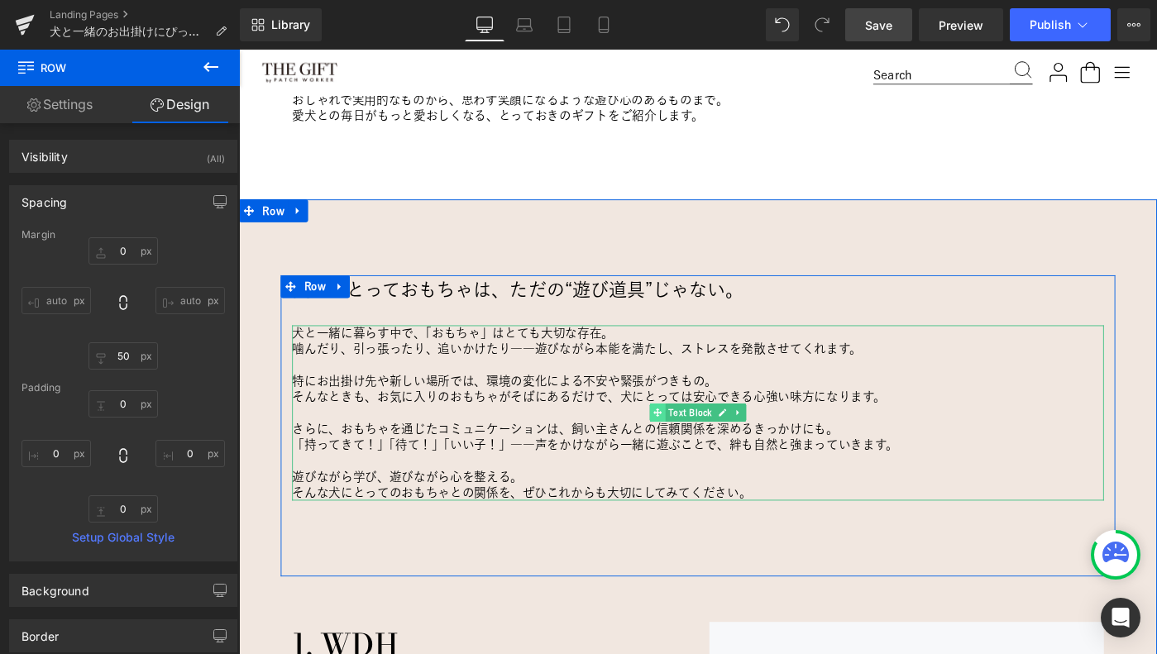
click at [701, 447] on span at bounding box center [695, 445] width 17 height 20
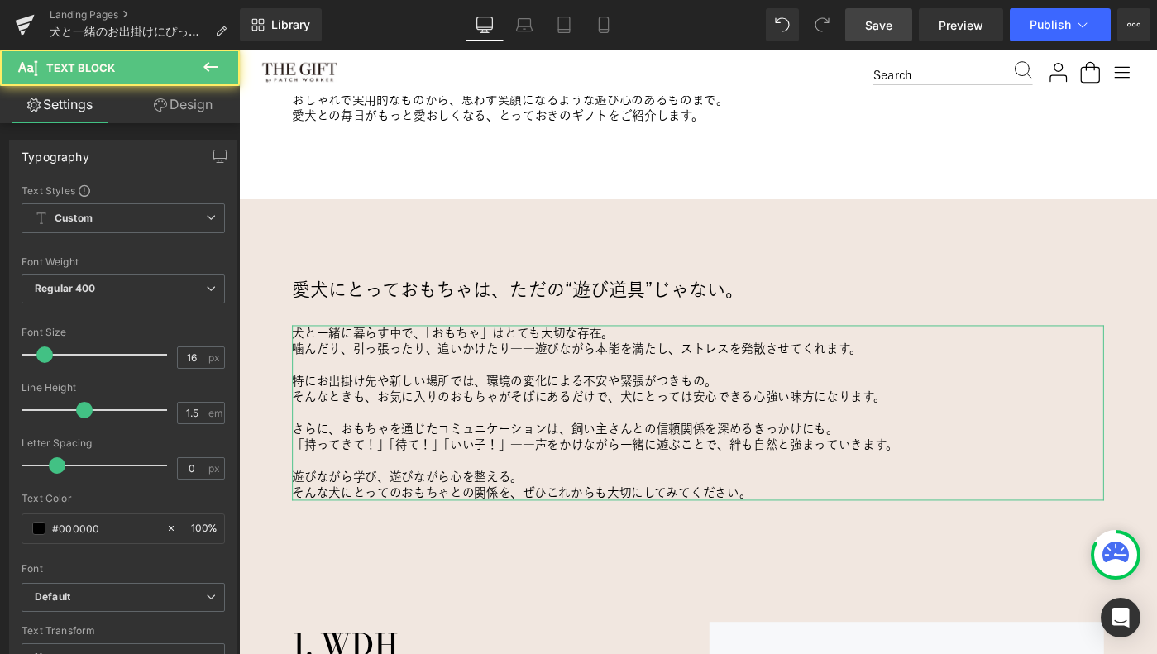
click at [185, 103] on link "Design" at bounding box center [183, 104] width 120 height 37
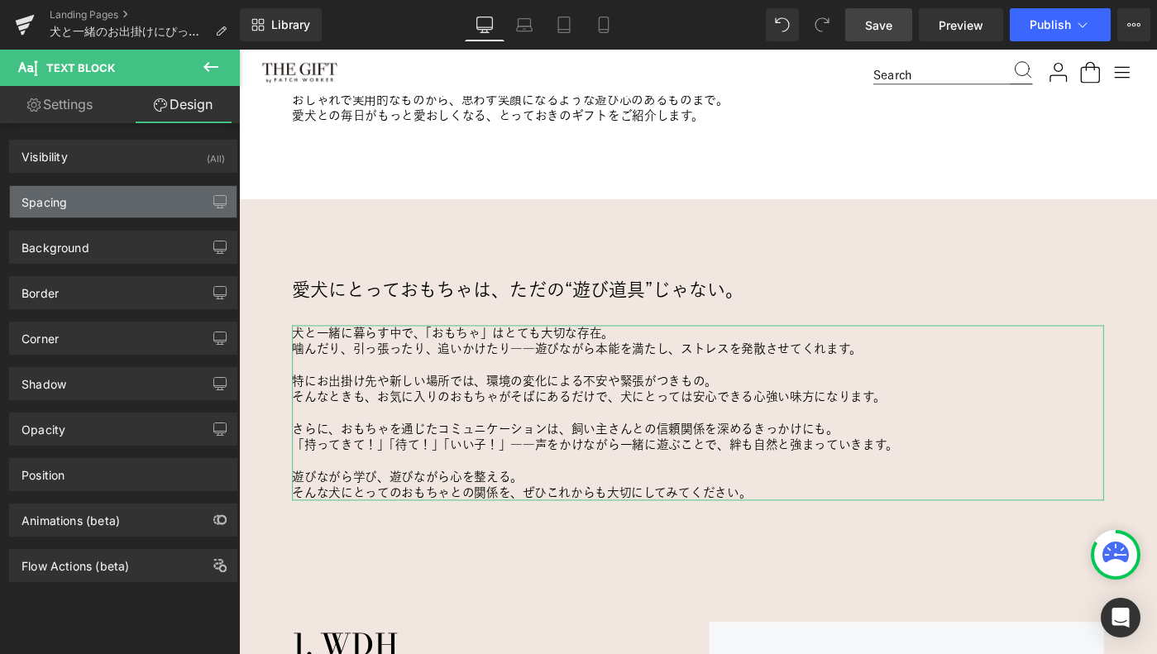
click at [77, 207] on div "Spacing" at bounding box center [123, 201] width 227 height 31
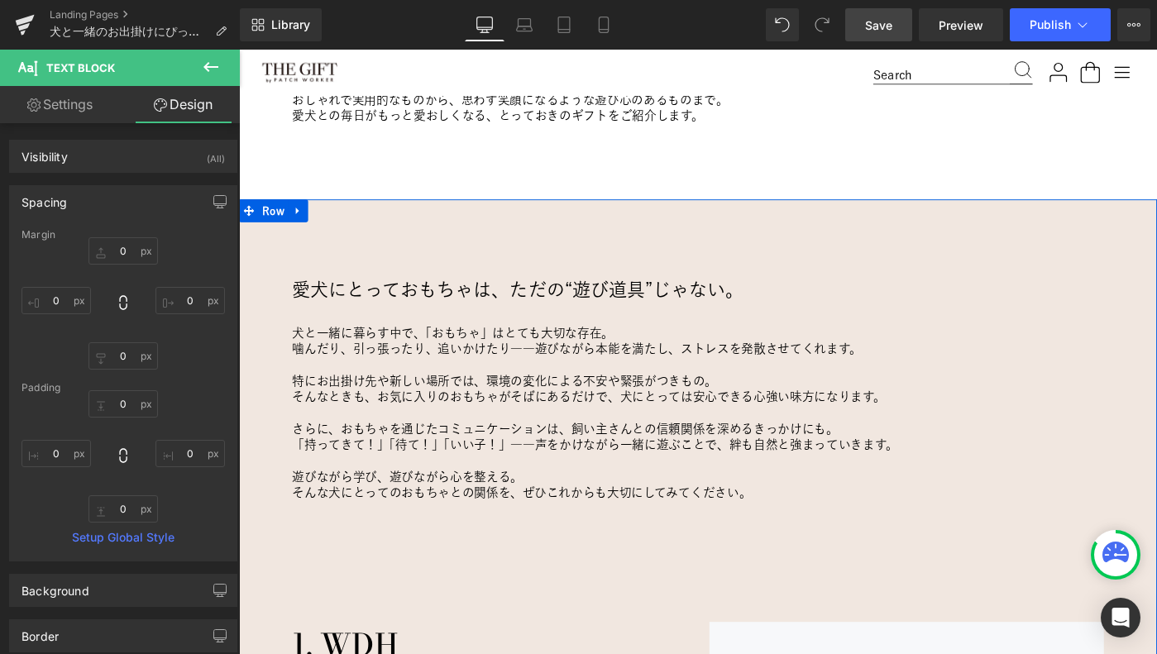
scroll to position [1023, 0]
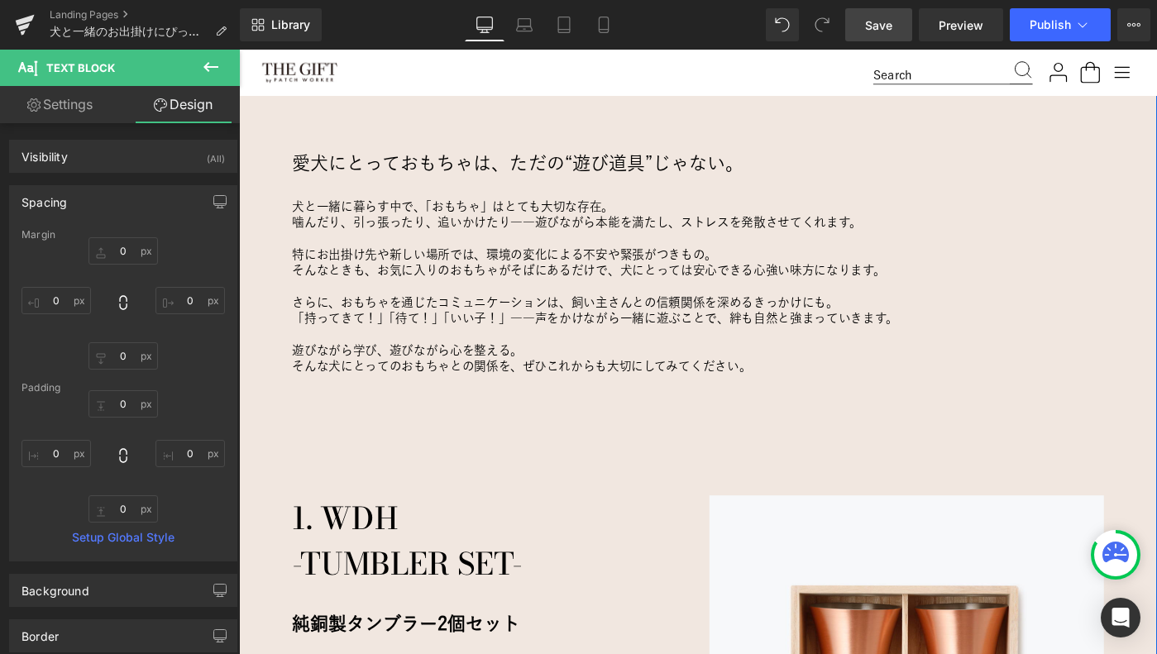
click at [337, 566] on h1 "1. WDH" at bounding box center [512, 561] width 430 height 50
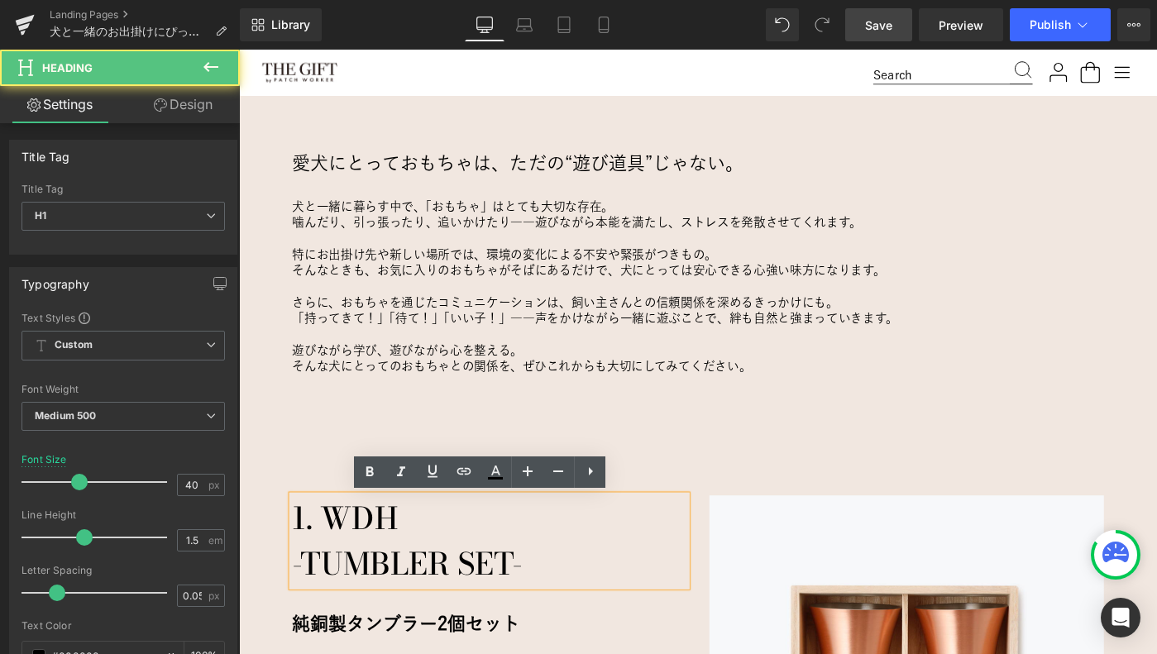
click at [272, 516] on div "愛犬にとっておもちゃは、ただの“遊び道具”じゃない。 Heading 犬と一緒に暮らす中で、「おもちゃ」はとても大切な存在。 噛んだり、引っ張ったり、追いかけ…" at bounding box center [739, 651] width 1001 height 987
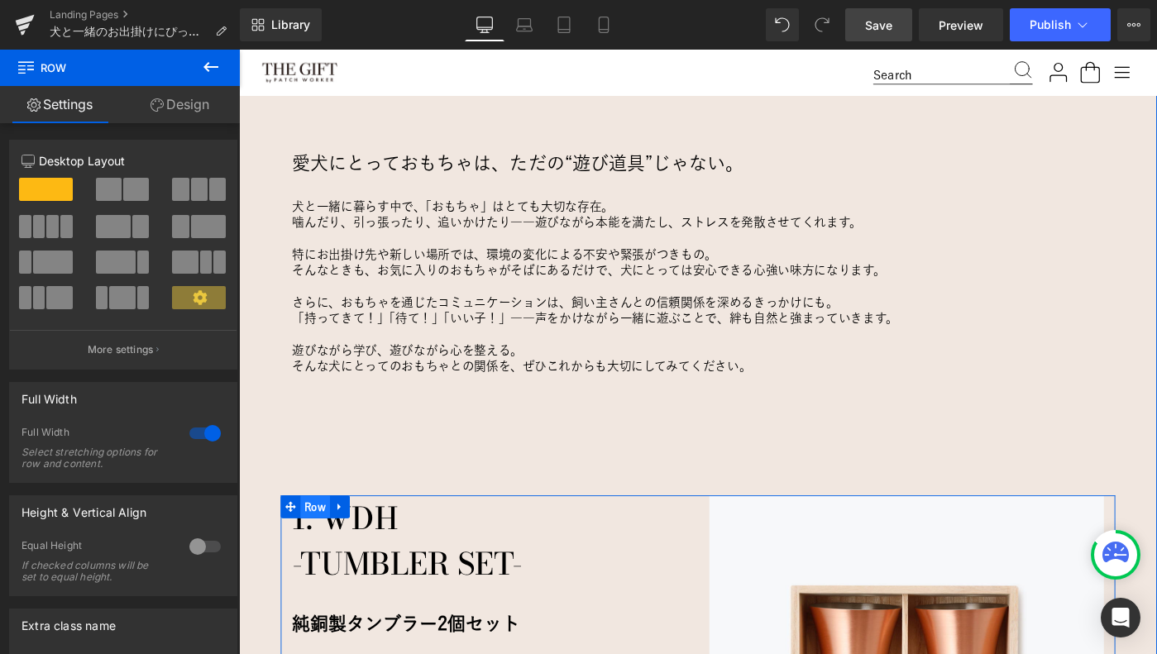
click at [315, 549] on span "Row" at bounding box center [322, 548] width 32 height 25
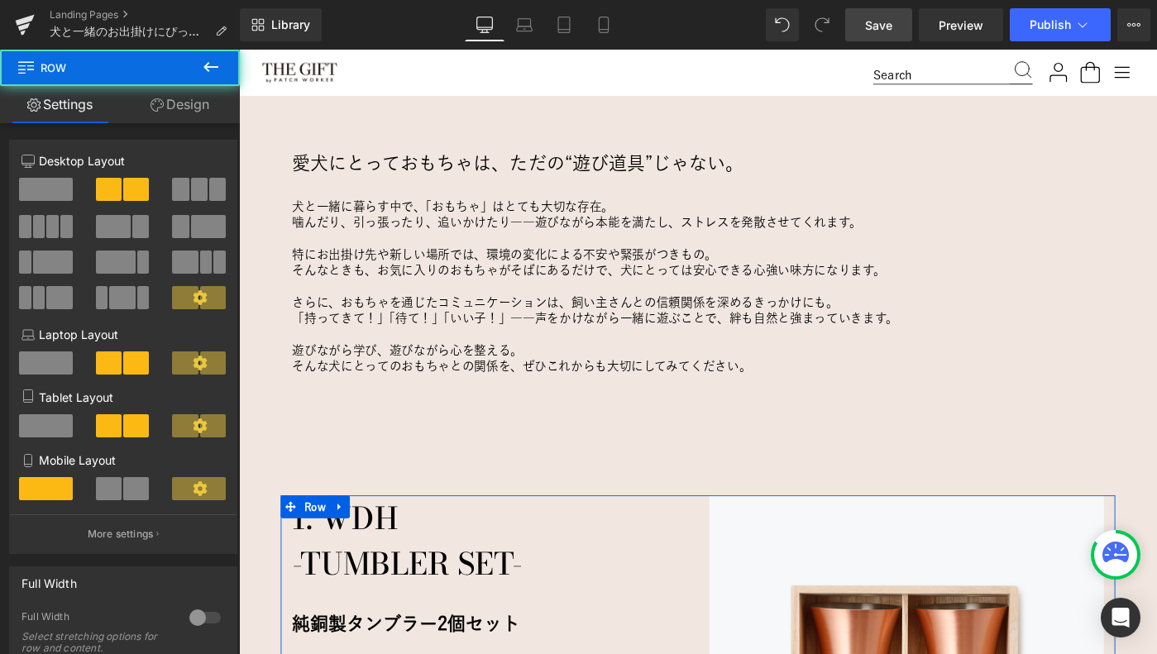
click at [178, 101] on link "Design" at bounding box center [180, 104] width 120 height 37
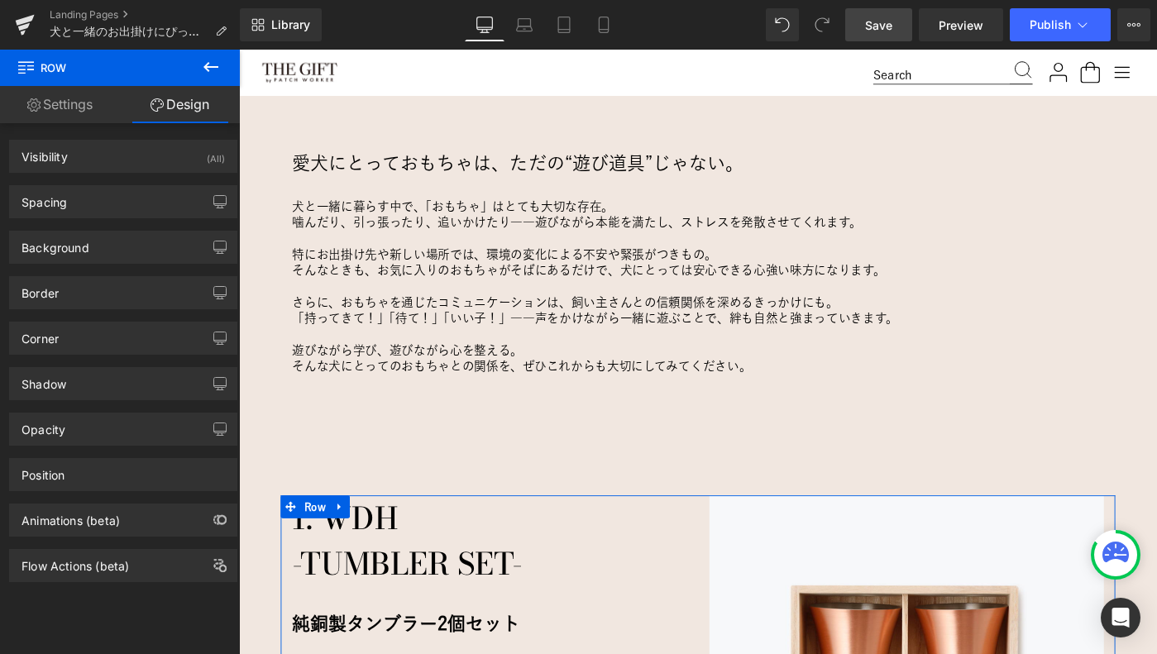
type input "10"
type input "80"
type input "0"
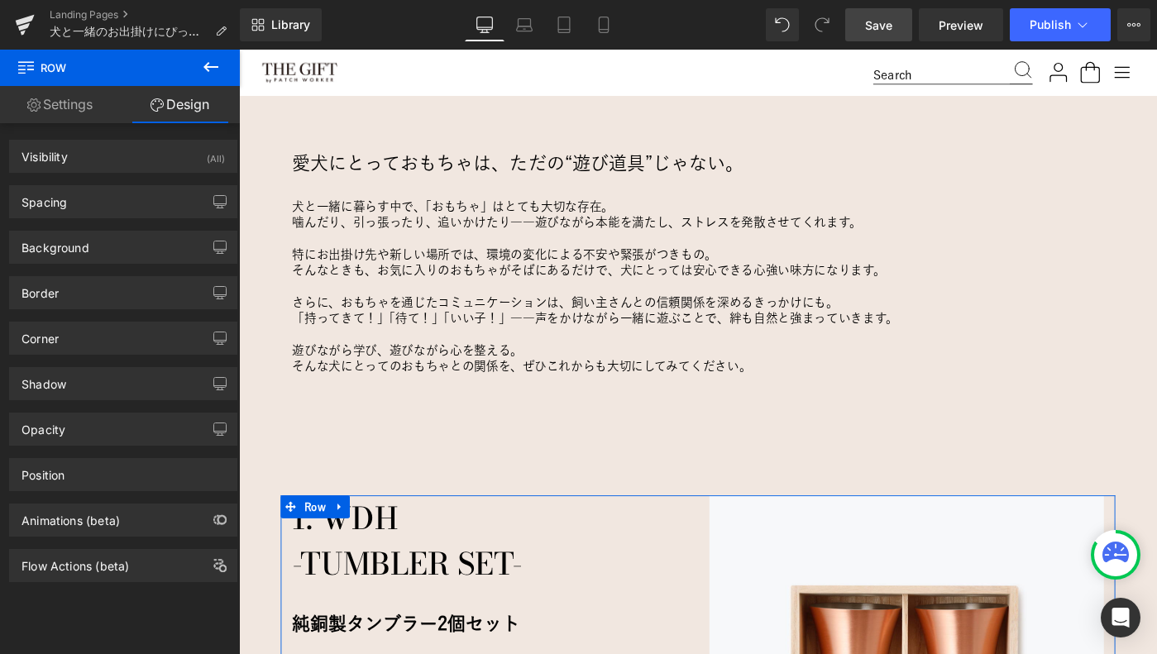
type input "0"
click at [136, 199] on div "Spacing" at bounding box center [123, 201] width 227 height 31
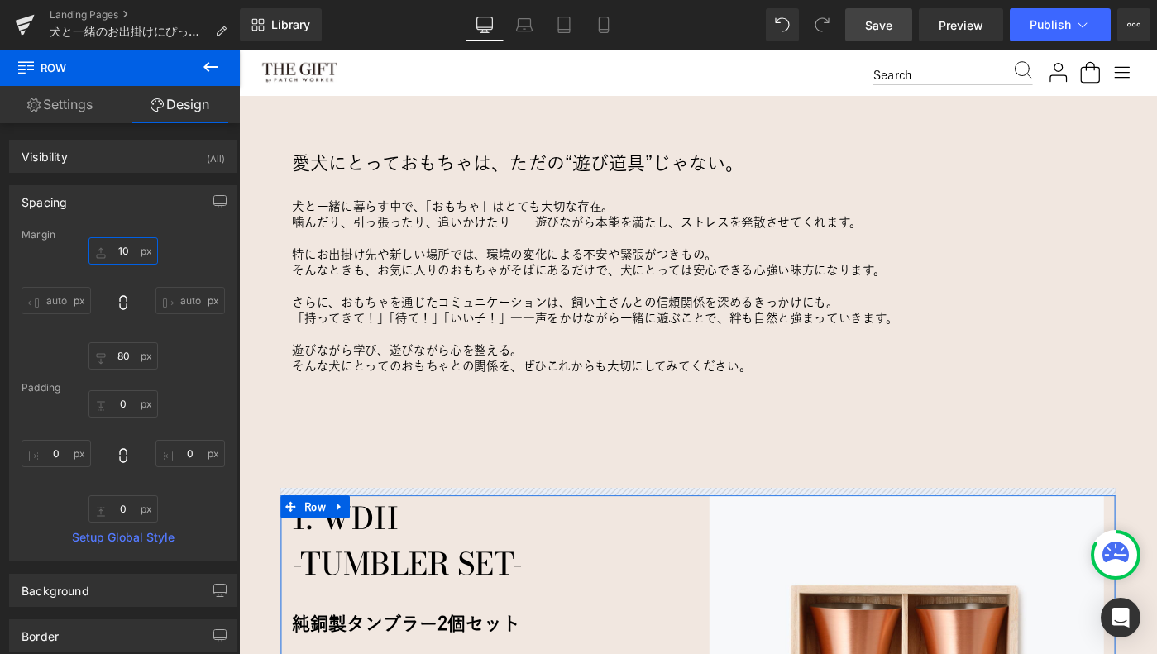
click at [122, 252] on input "10" at bounding box center [123, 250] width 69 height 27
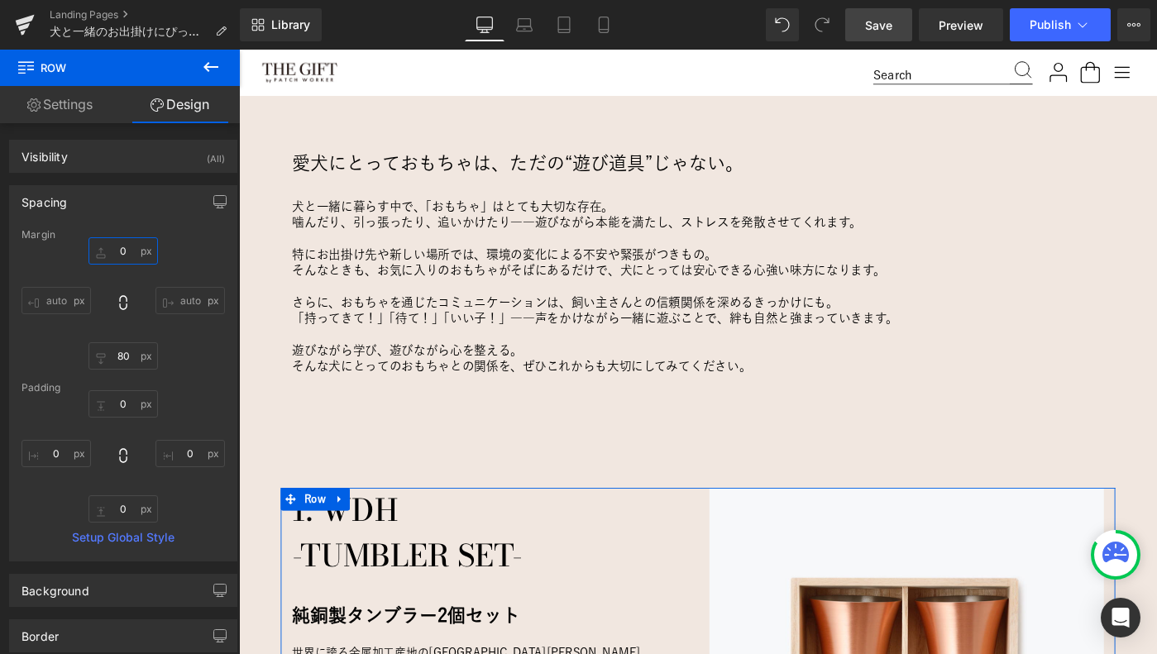
type input "10"
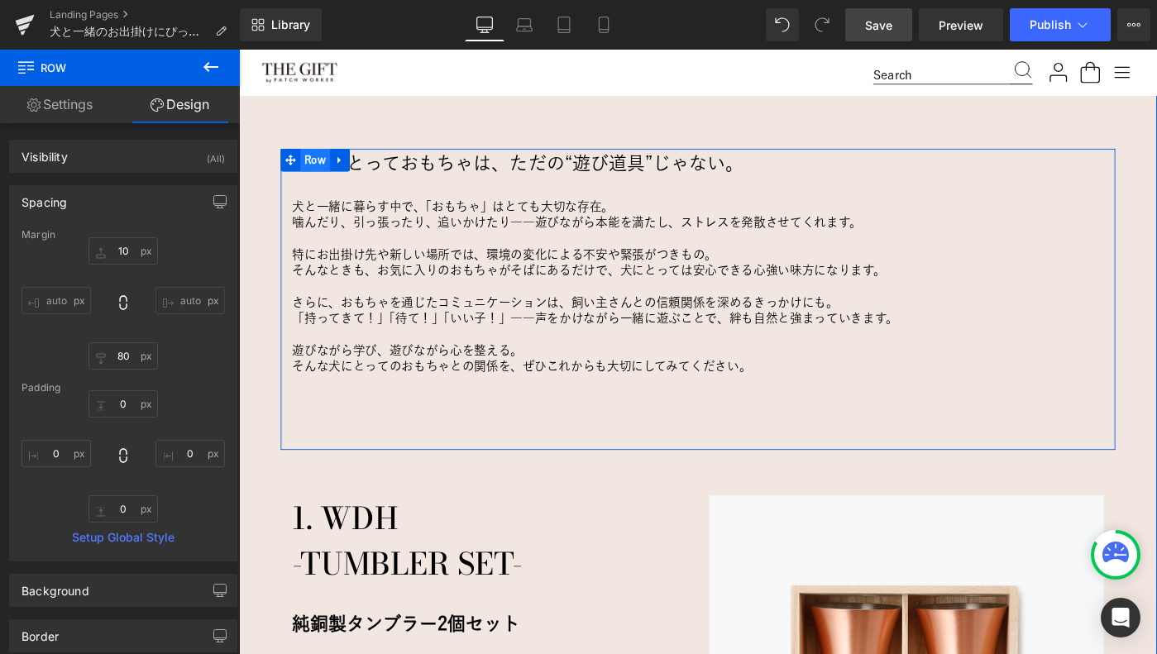
click at [321, 174] on span "Row" at bounding box center [322, 170] width 32 height 25
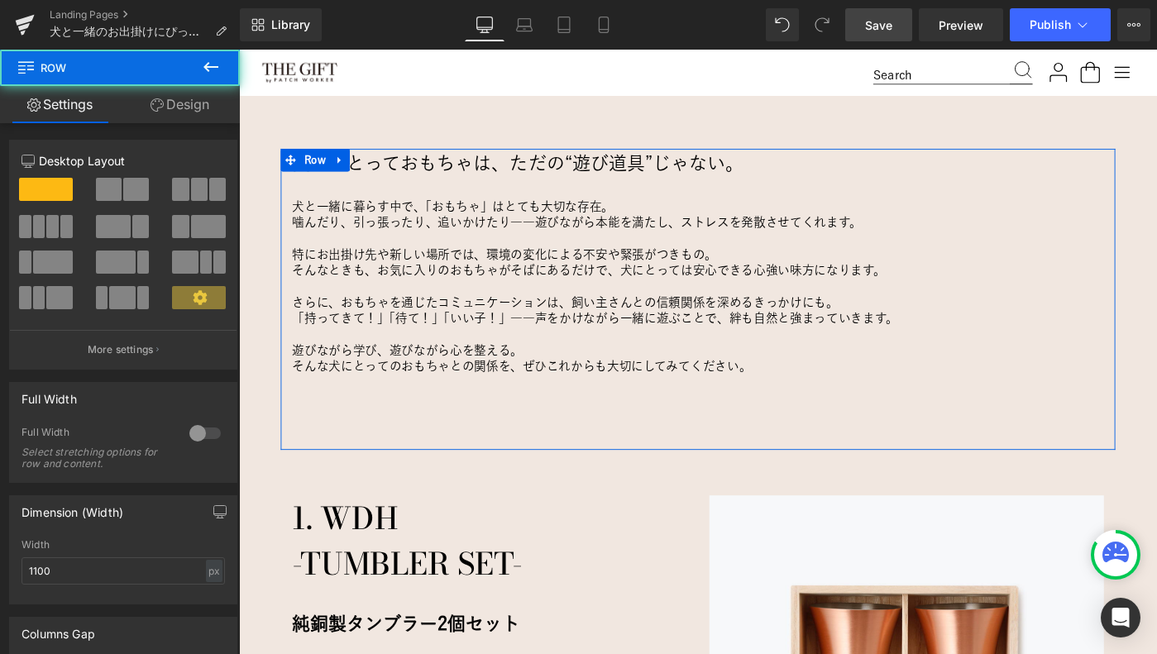
click at [163, 86] on link "Design" at bounding box center [180, 104] width 120 height 37
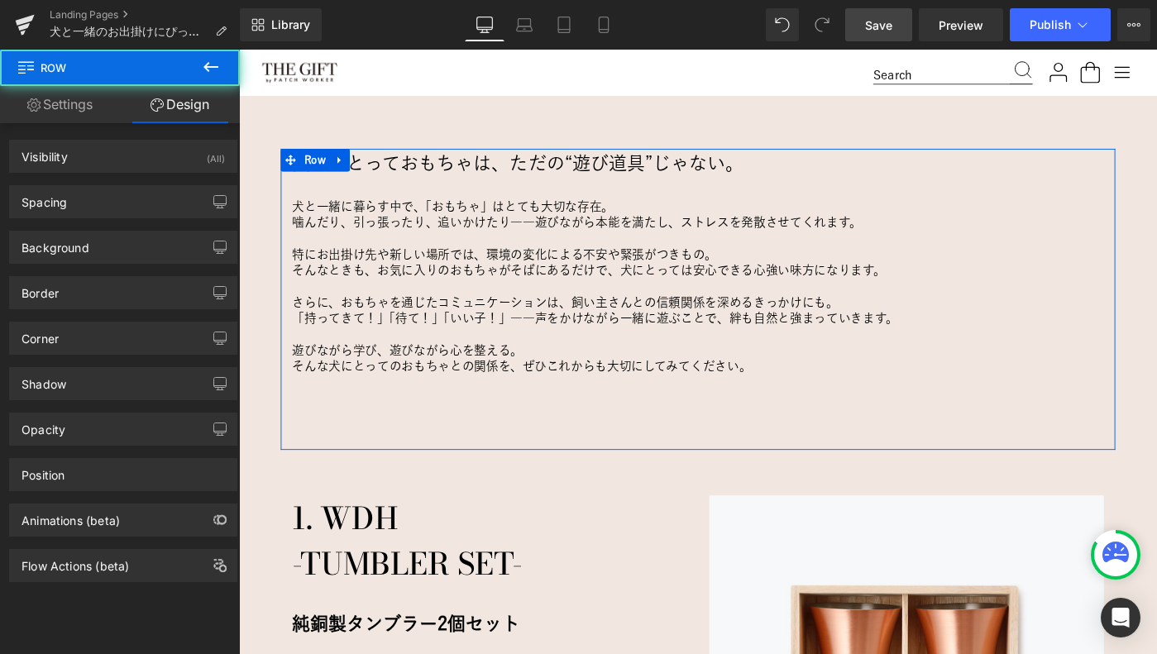
type input "0"
type input "50"
type input "0"
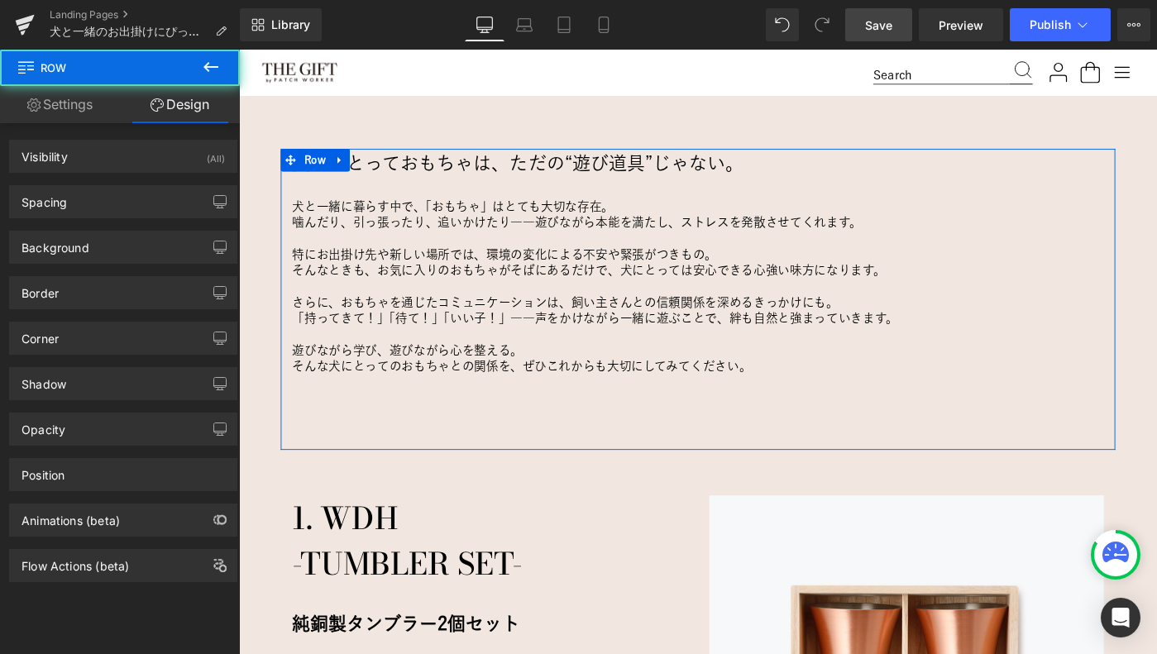
type input "0"
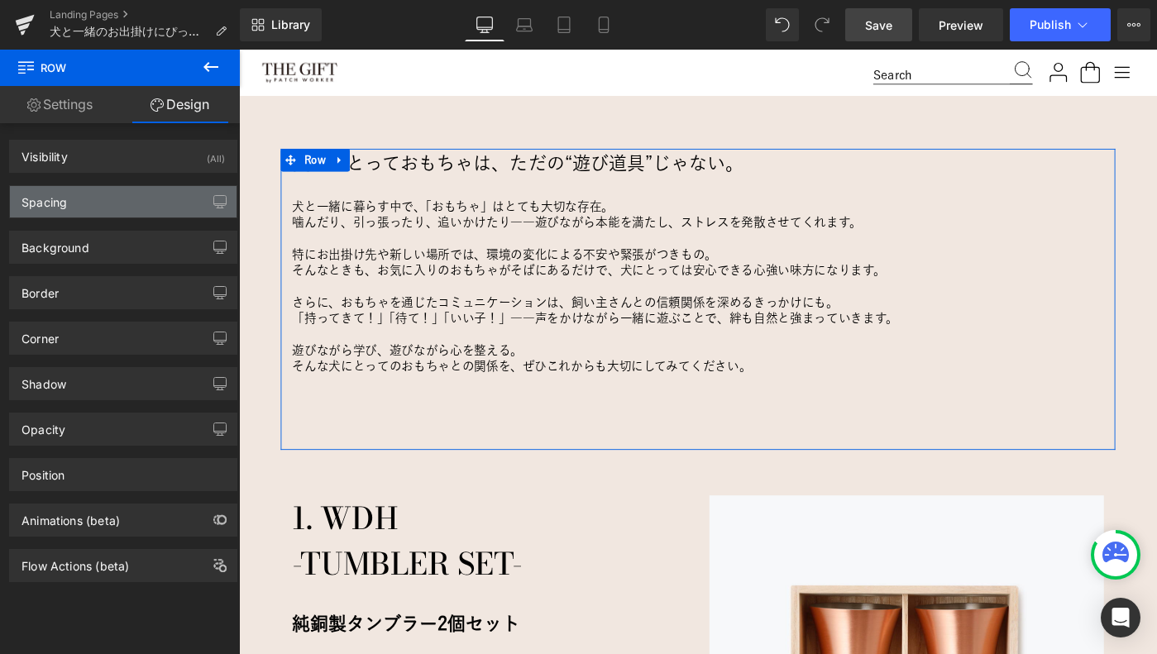
click at [122, 196] on div "Spacing" at bounding box center [123, 201] width 227 height 31
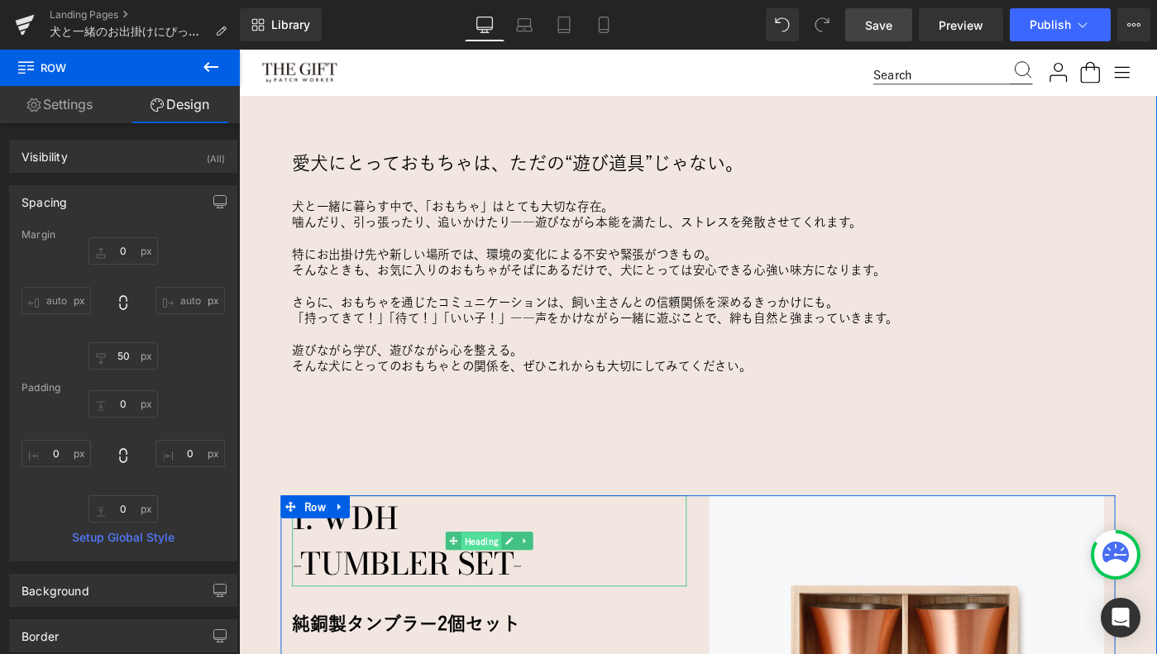
click at [495, 586] on span "Heading" at bounding box center [503, 586] width 44 height 20
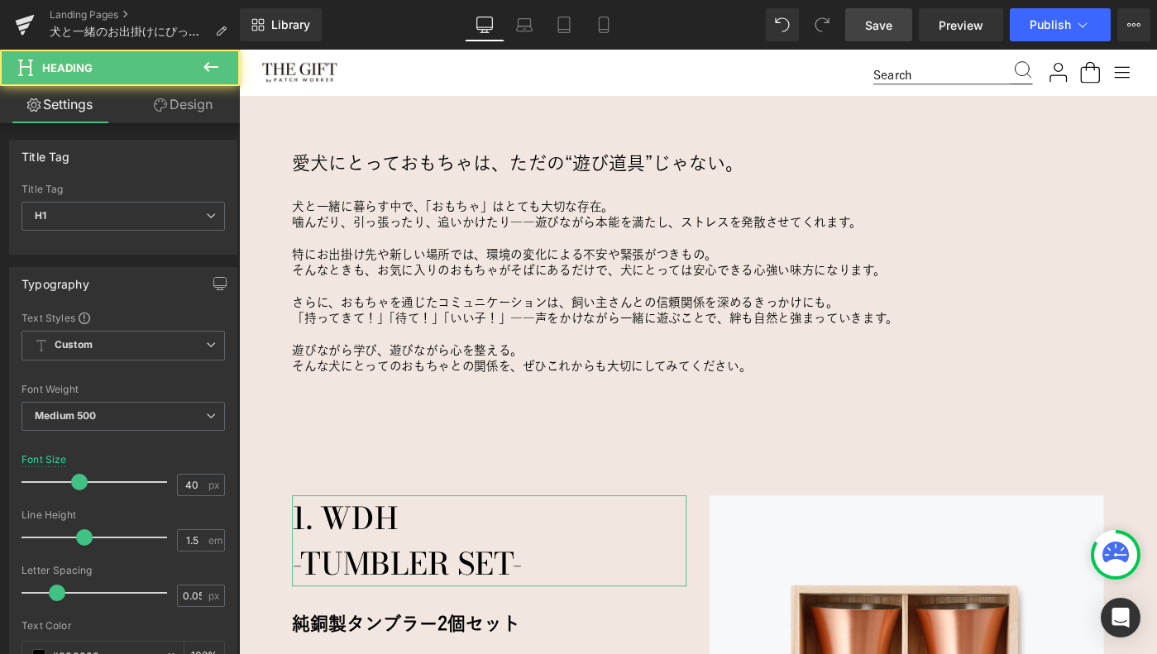
click at [177, 108] on link "Design" at bounding box center [183, 104] width 120 height 37
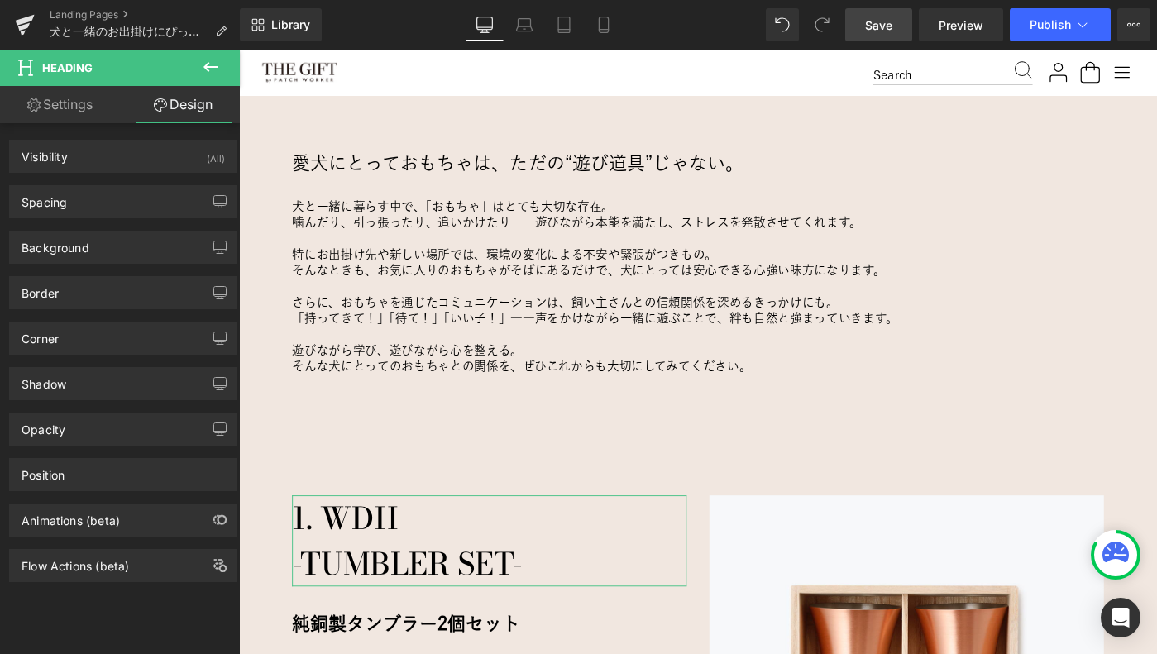
type input "0"
type input "30"
type input "0"
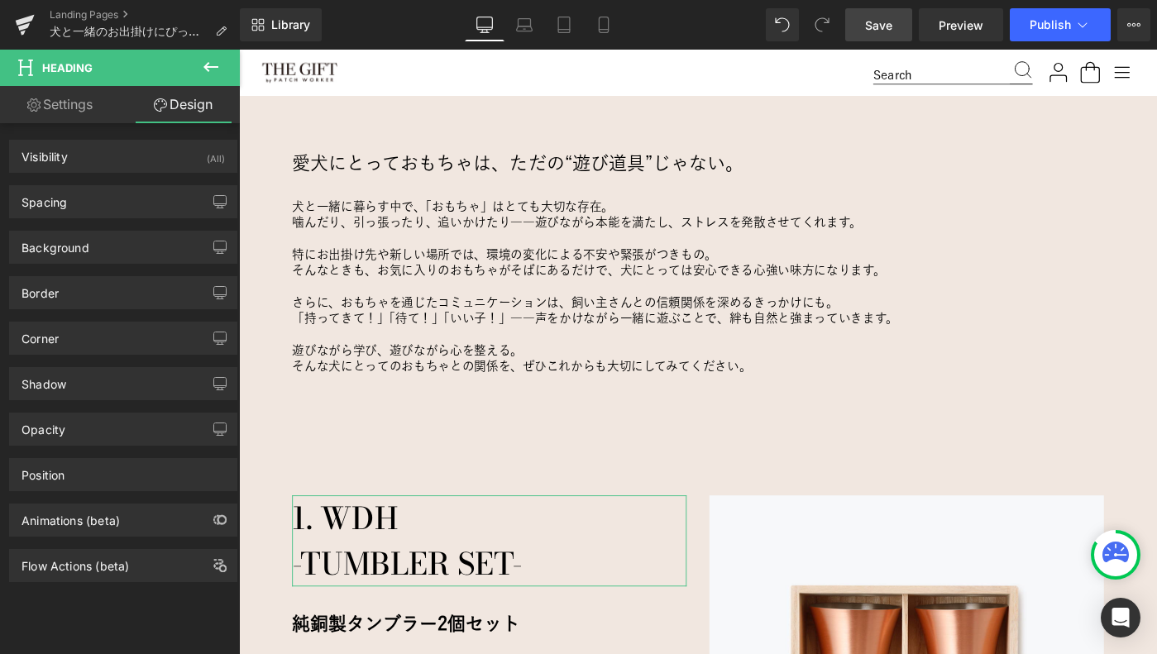
type input "0"
click at [110, 204] on div "Spacing" at bounding box center [123, 201] width 227 height 31
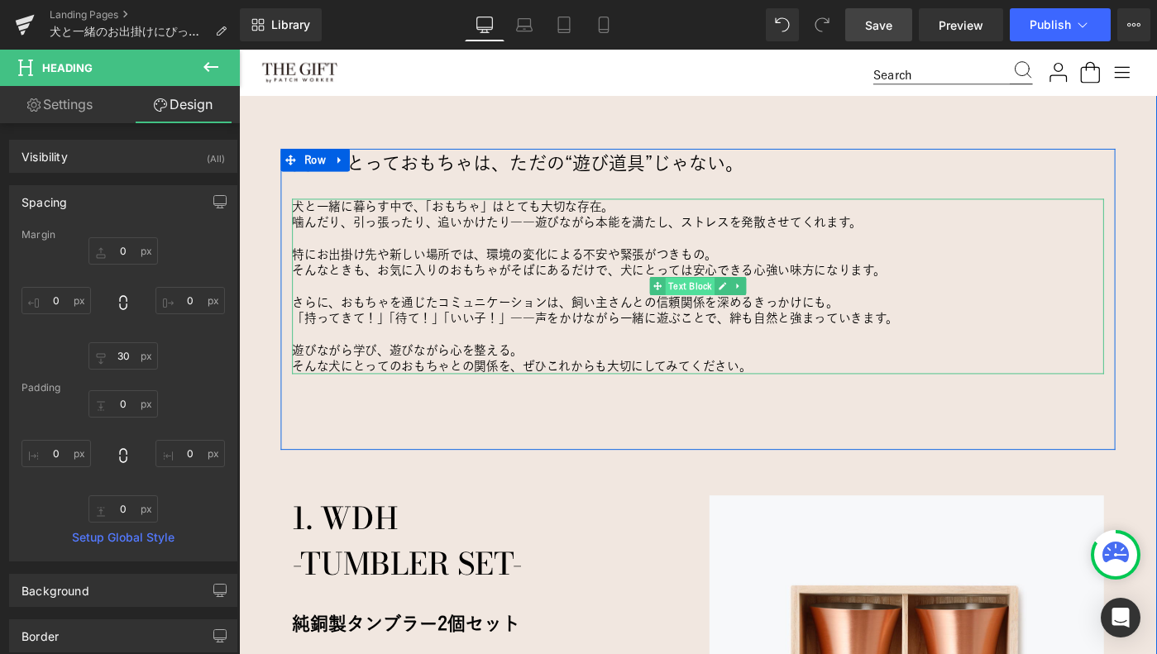
click at [728, 309] on span "Text Block" at bounding box center [731, 309] width 54 height 20
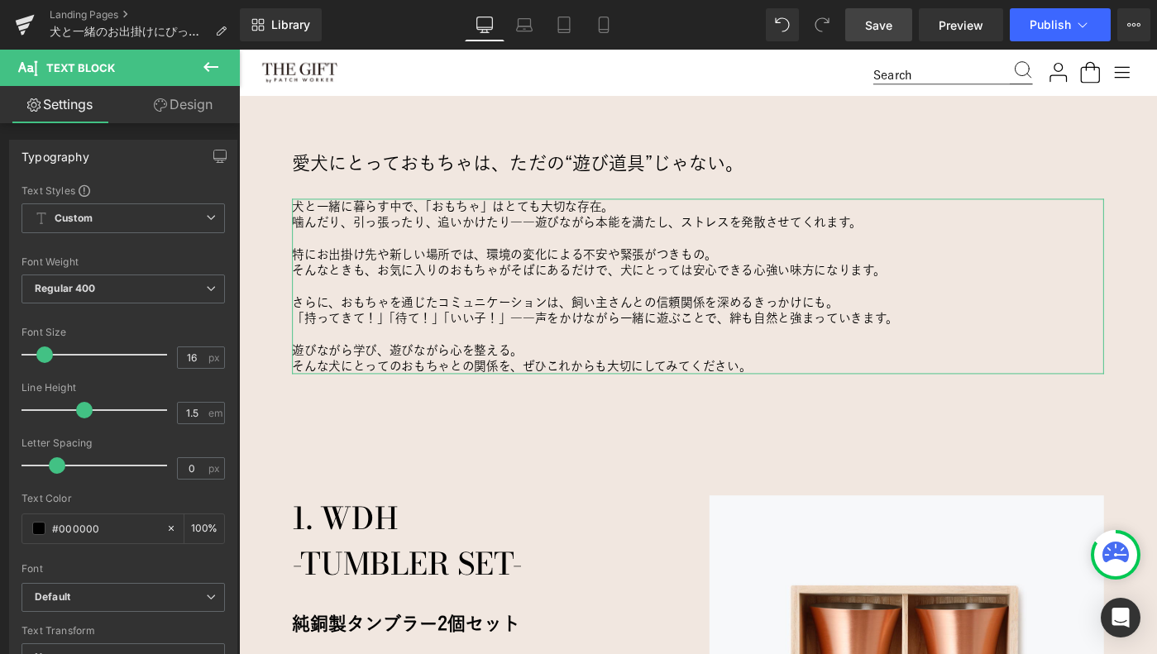
click at [175, 101] on link "Design" at bounding box center [183, 104] width 120 height 37
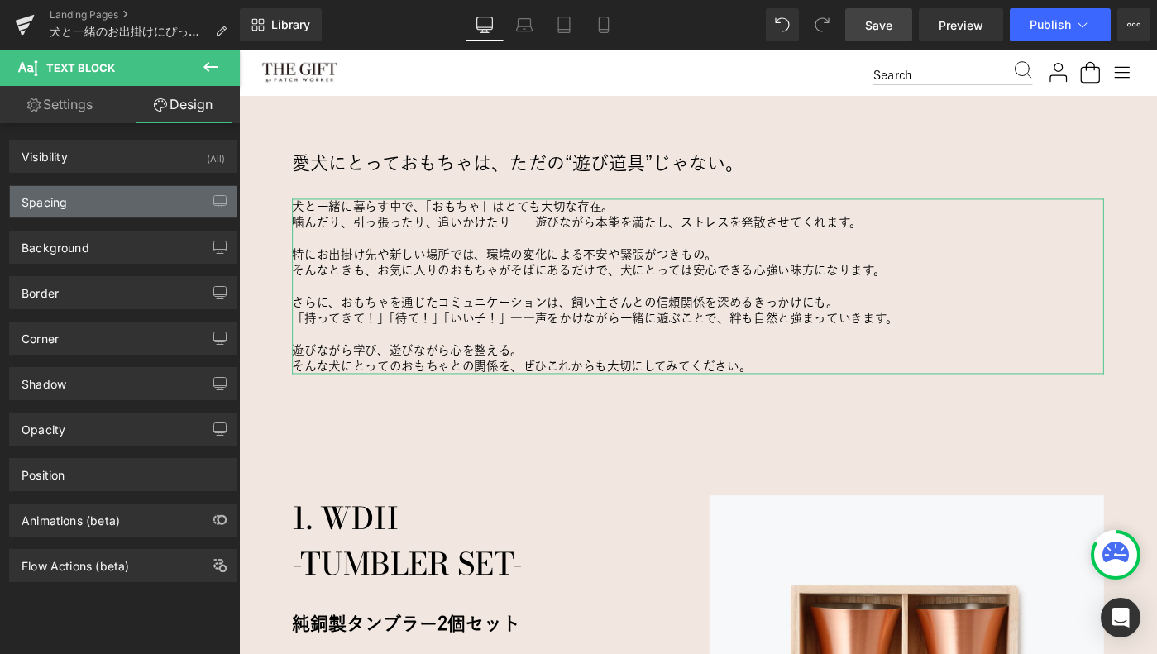
click at [91, 203] on div "Spacing" at bounding box center [123, 201] width 227 height 31
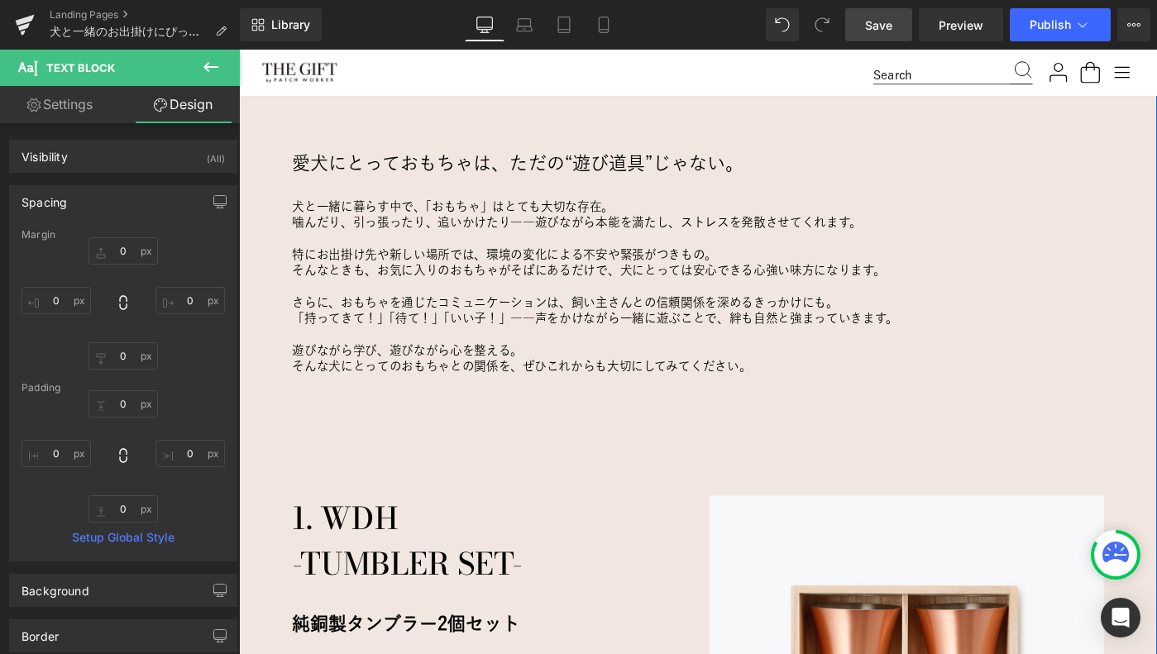
click at [259, 460] on div "愛犬にとっておもちゃは、ただの“遊び道具”じゃない。 Heading 犬と一緒に暮らす中で、「おもちゃ」はとても大切な存在。 噛んだり、引っ張ったり、追いかけ…" at bounding box center [739, 651] width 1001 height 987
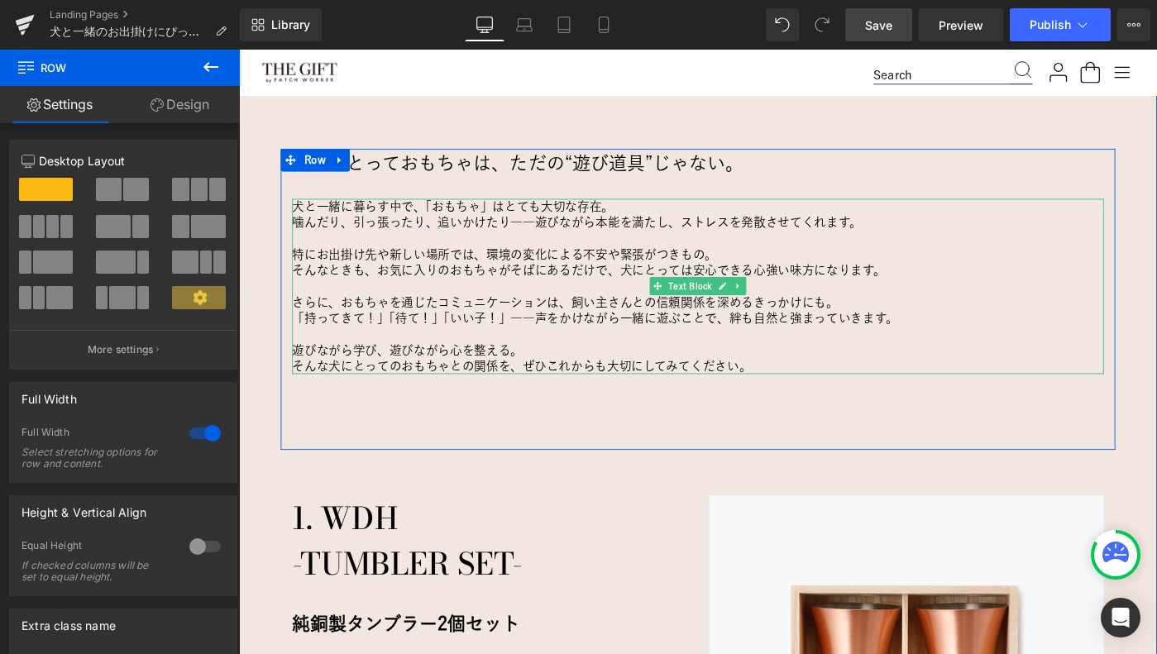
scroll to position [1028, 0]
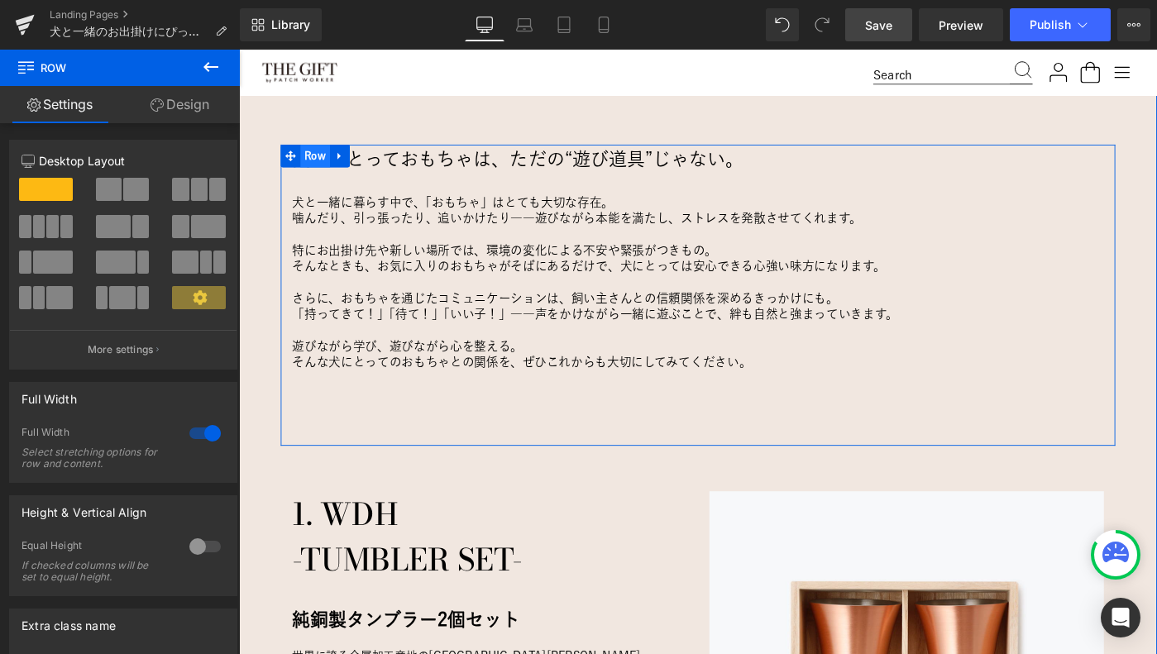
click at [324, 167] on span "Row" at bounding box center [322, 165] width 32 height 25
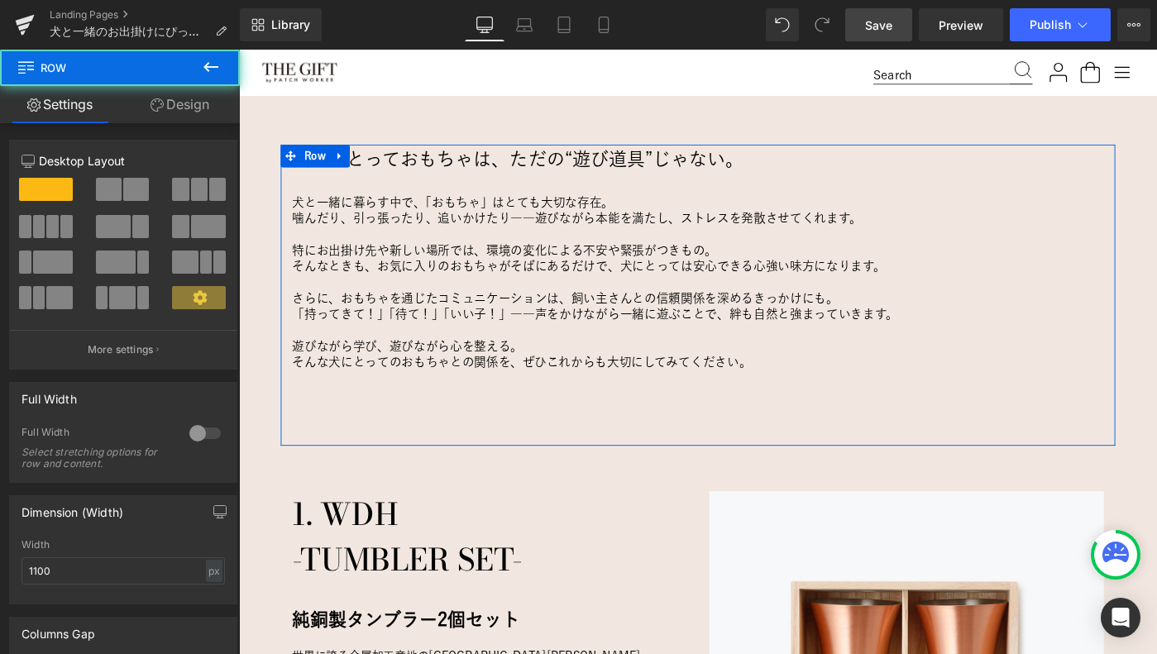
click at [186, 108] on link "Design" at bounding box center [180, 104] width 120 height 37
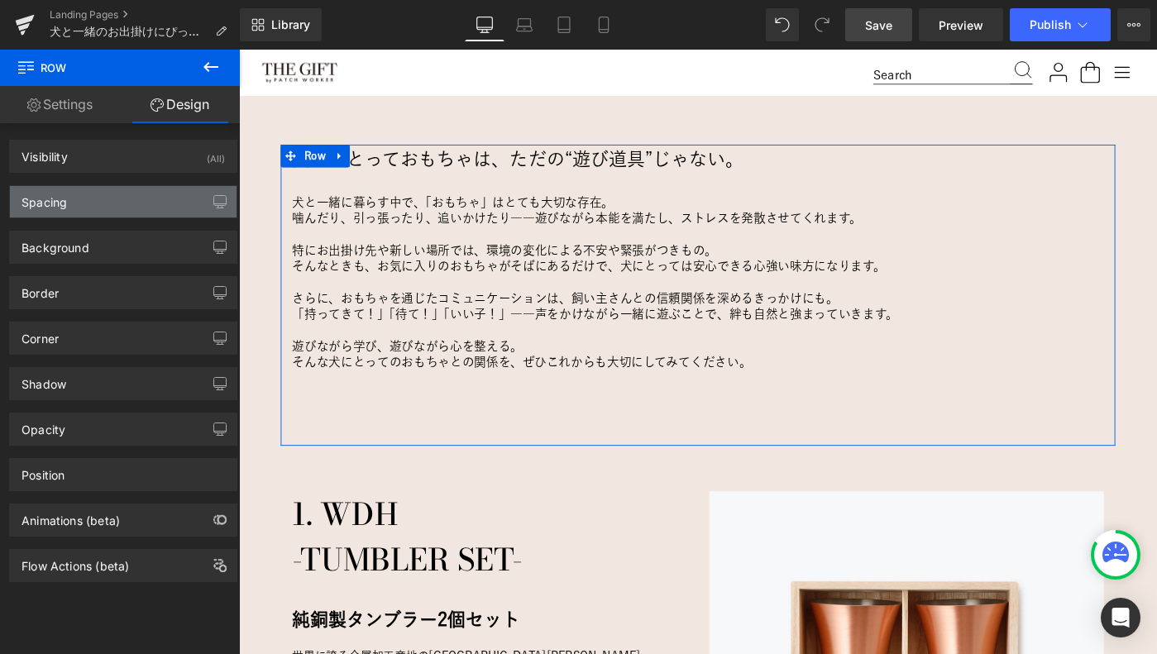
click at [117, 205] on div "Spacing" at bounding box center [123, 201] width 227 height 31
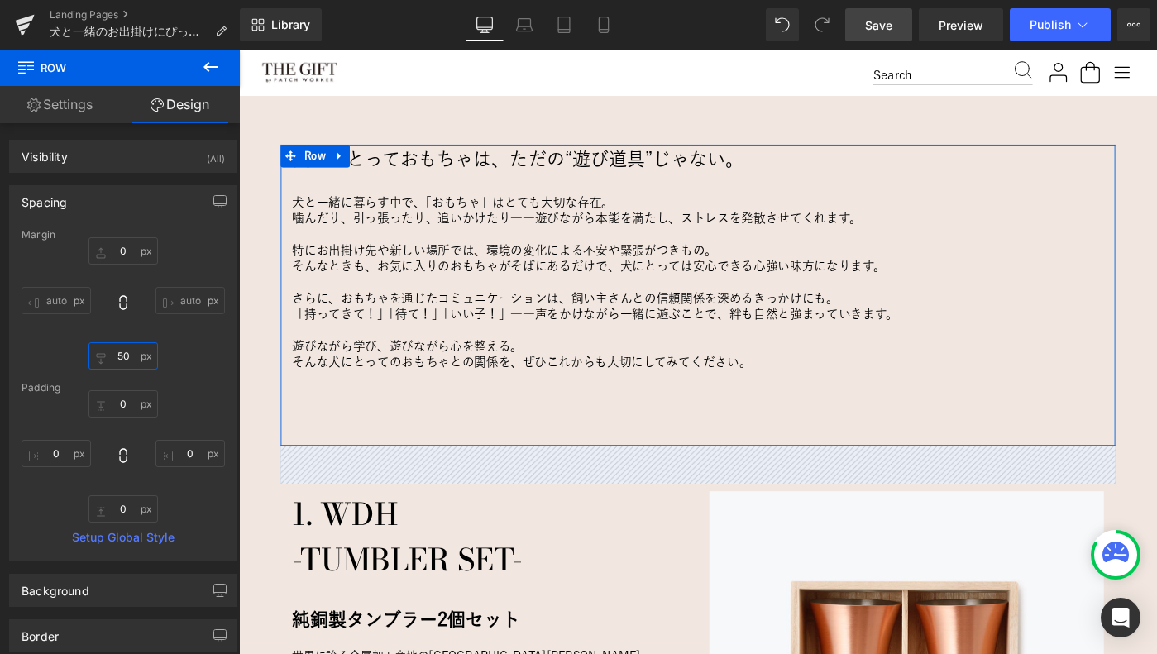
click at [132, 356] on input "50" at bounding box center [123, 355] width 69 height 27
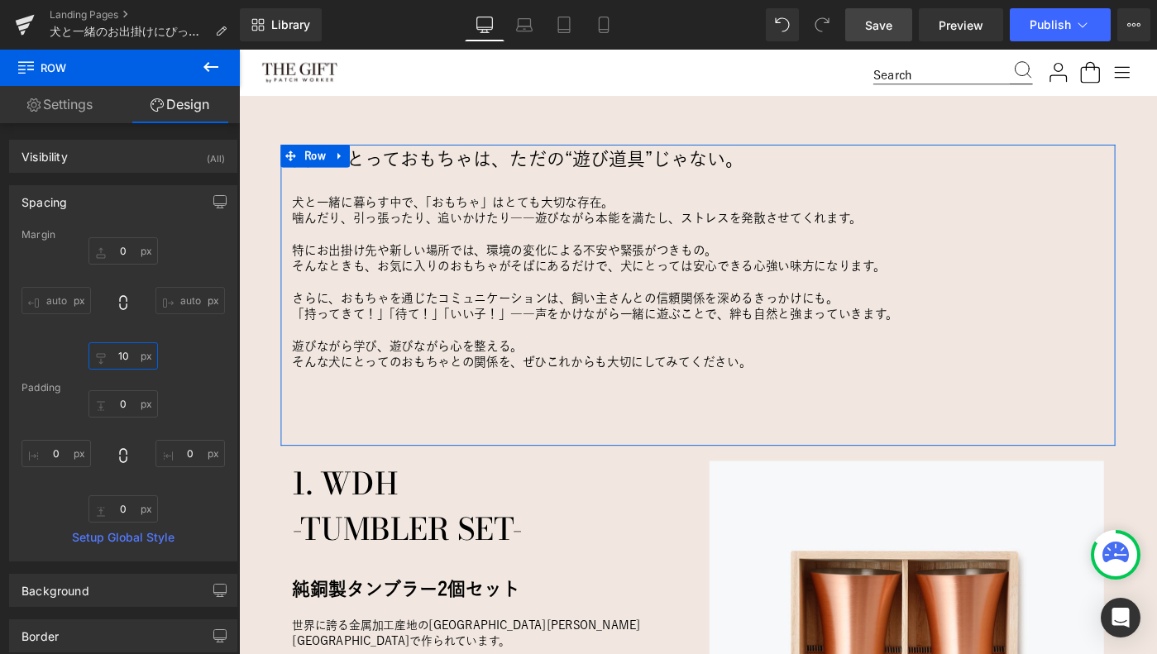
type input "0"
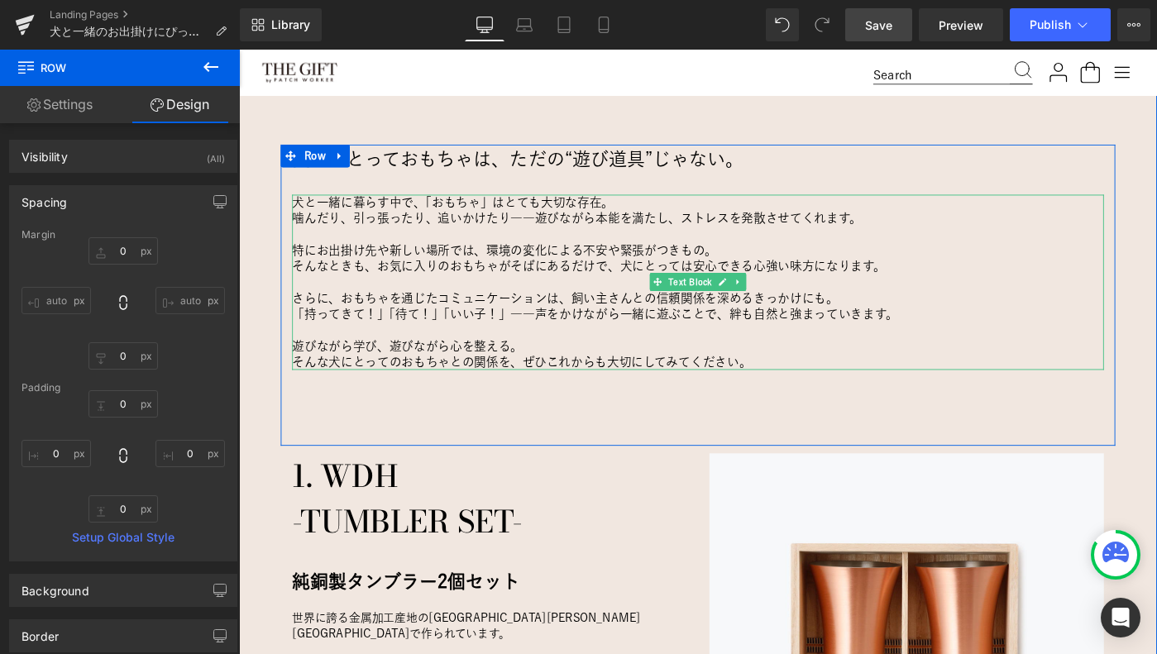
click at [657, 381] on p "そんな犬にとってのおもちゃとの関係を、ぜひこれからも大切にしてみてください。" at bounding box center [739, 389] width 885 height 17
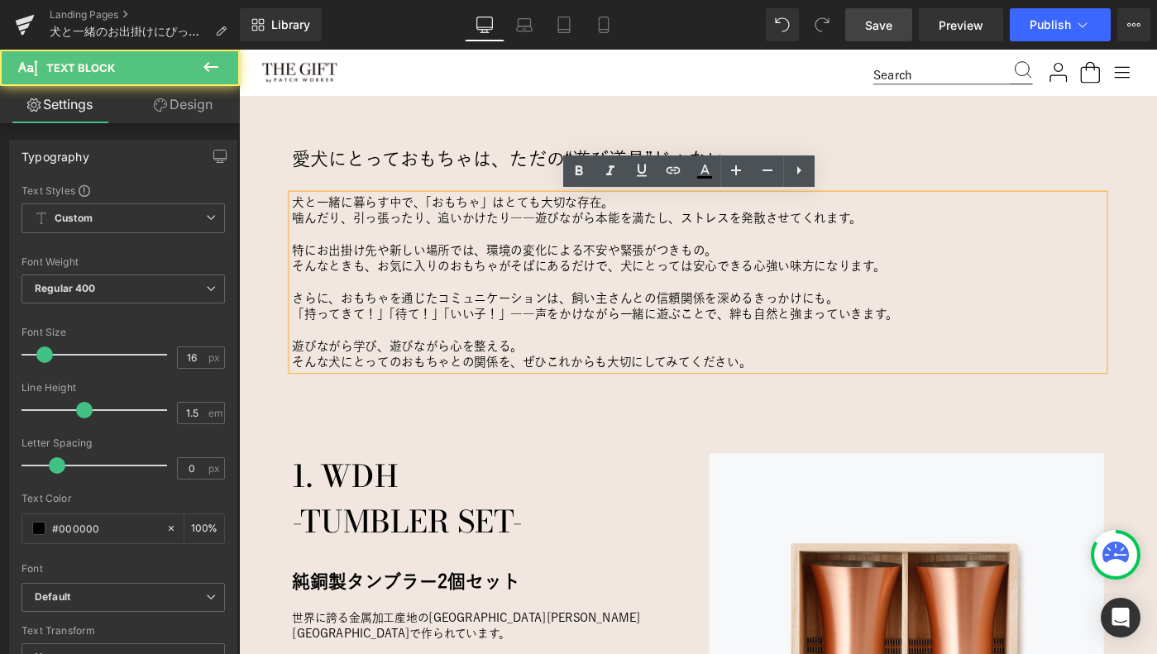
click at [792, 387] on p "そんな犬にとってのおもちゃとの関係を、ぜひこれからも大切にしてみてください。" at bounding box center [739, 389] width 885 height 17
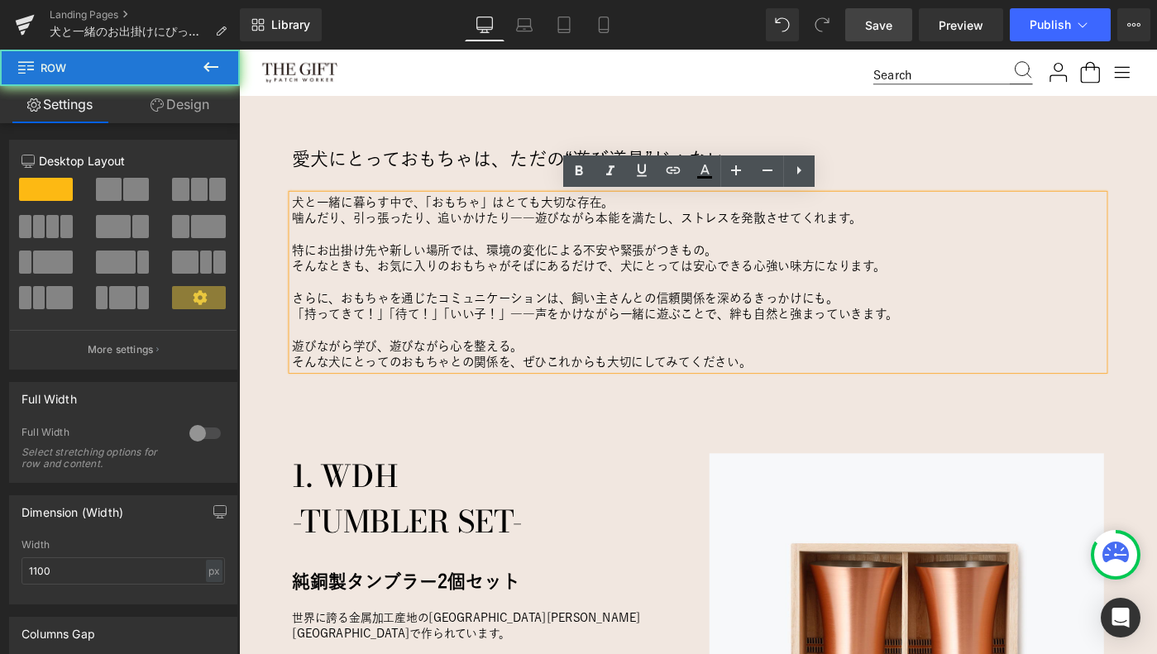
click at [526, 447] on div "愛犬にとっておもちゃは、ただの“遊び道具”じゃない。 Heading 犬と一緒に暮らす中で、「おもちゃ」はとても大切な存在。 噛んだり、引っ張ったり、追いかけ…" at bounding box center [740, 317] width 910 height 328
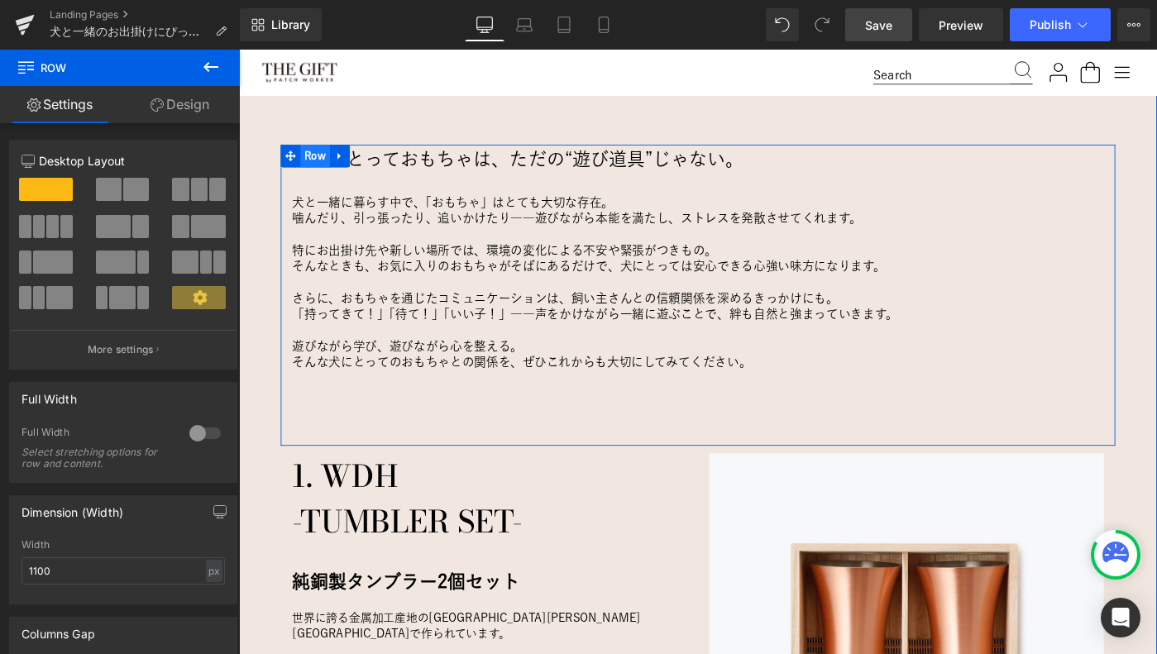
click at [321, 160] on span "Row" at bounding box center [322, 165] width 32 height 25
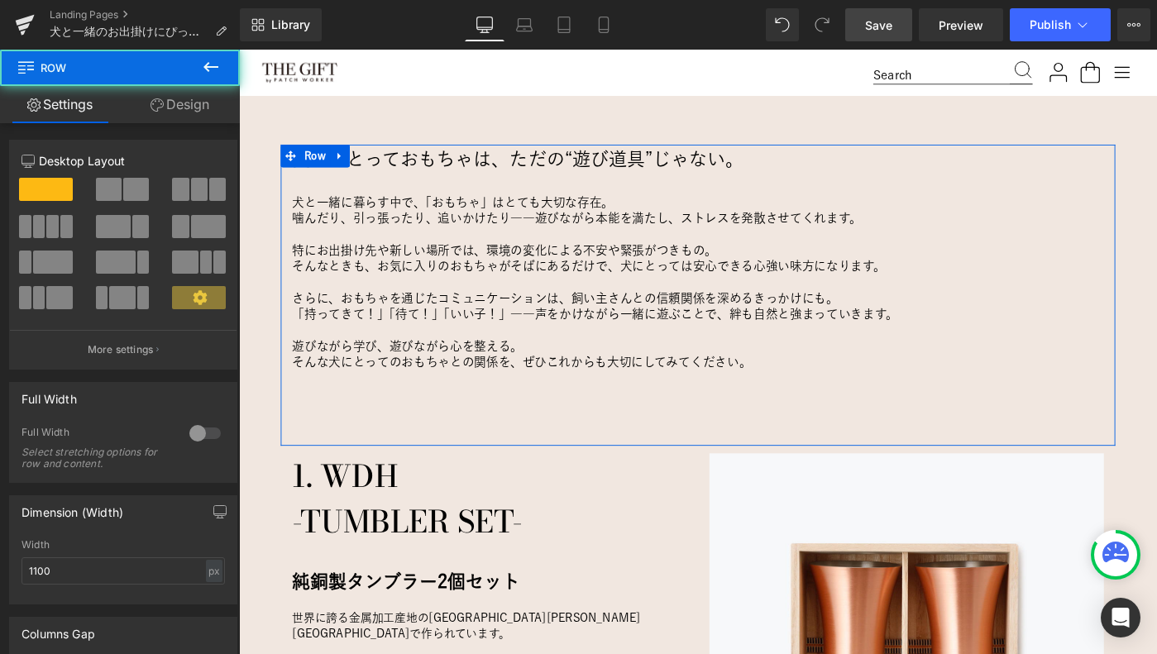
click at [177, 100] on link "Design" at bounding box center [180, 104] width 120 height 37
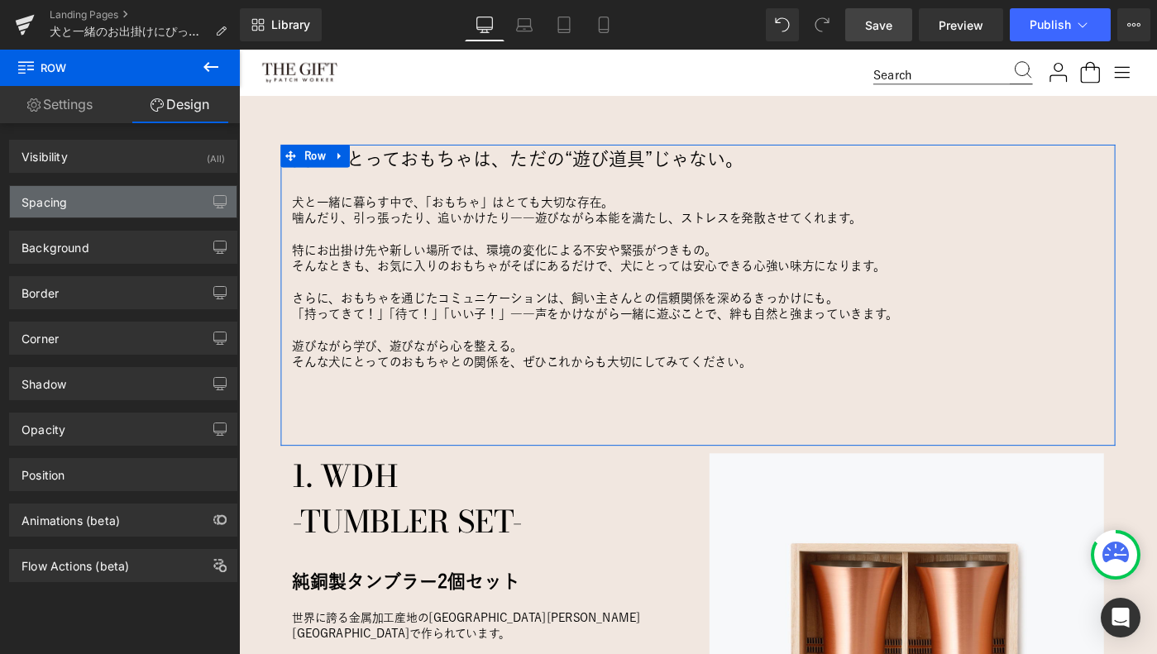
click at [141, 200] on div "Spacing" at bounding box center [123, 201] width 227 height 31
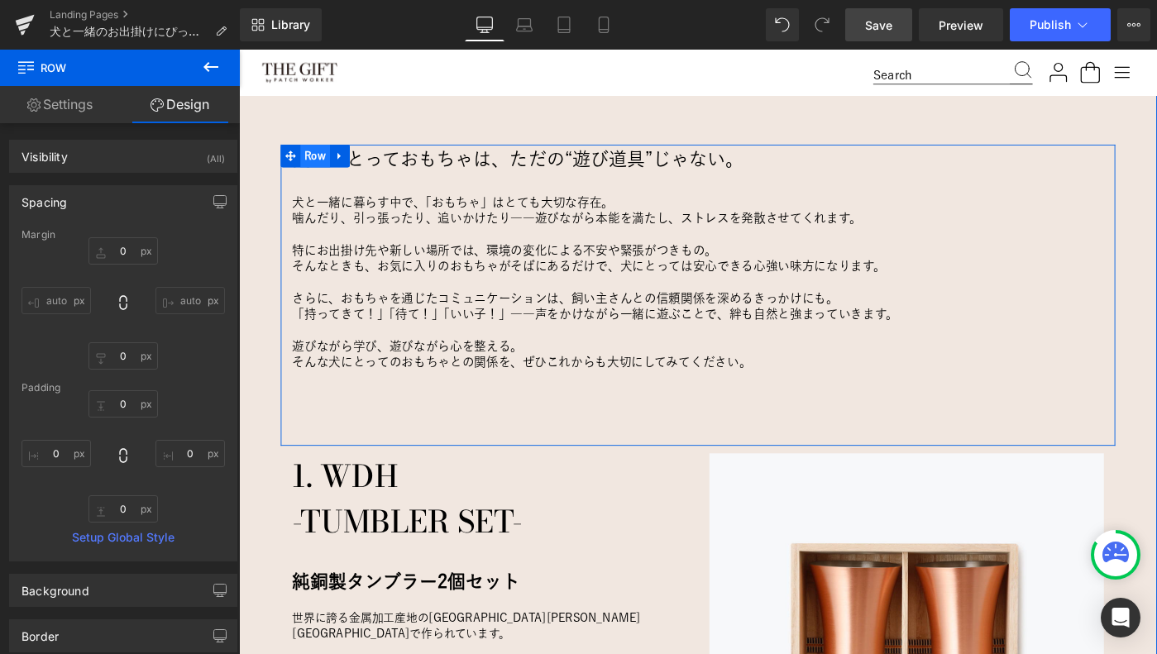
click at [324, 163] on span "Row" at bounding box center [322, 165] width 32 height 25
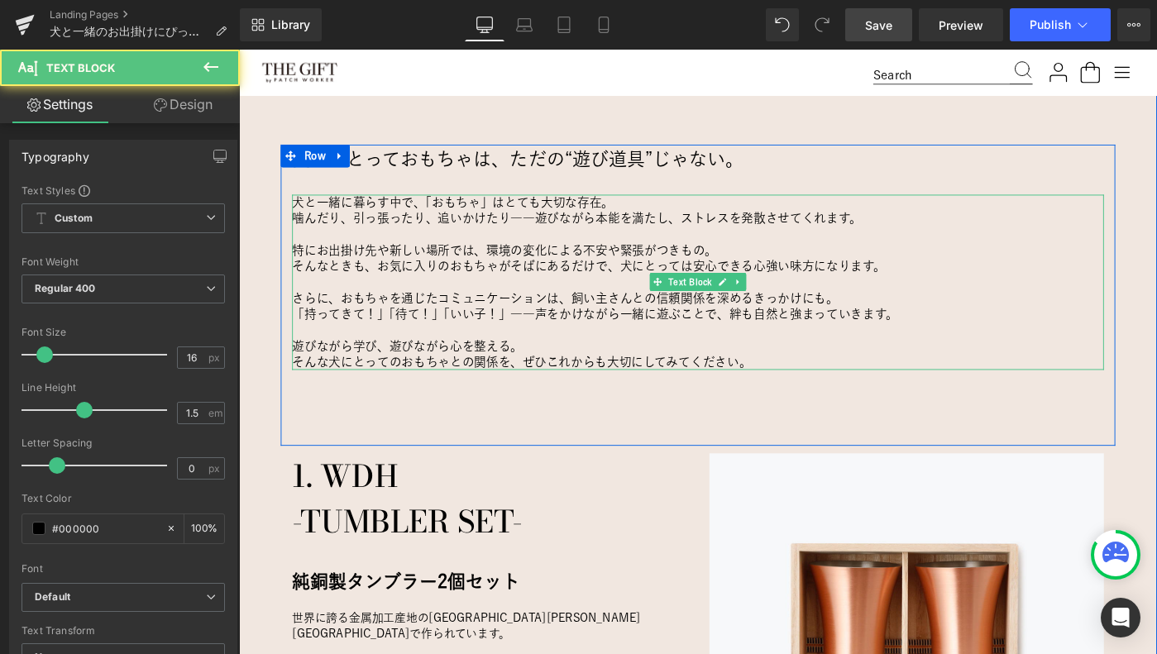
click at [350, 390] on p "そんな犬にとってのおもちゃとの関係を、ぜひこれからも大切にしてみてください。" at bounding box center [739, 389] width 885 height 17
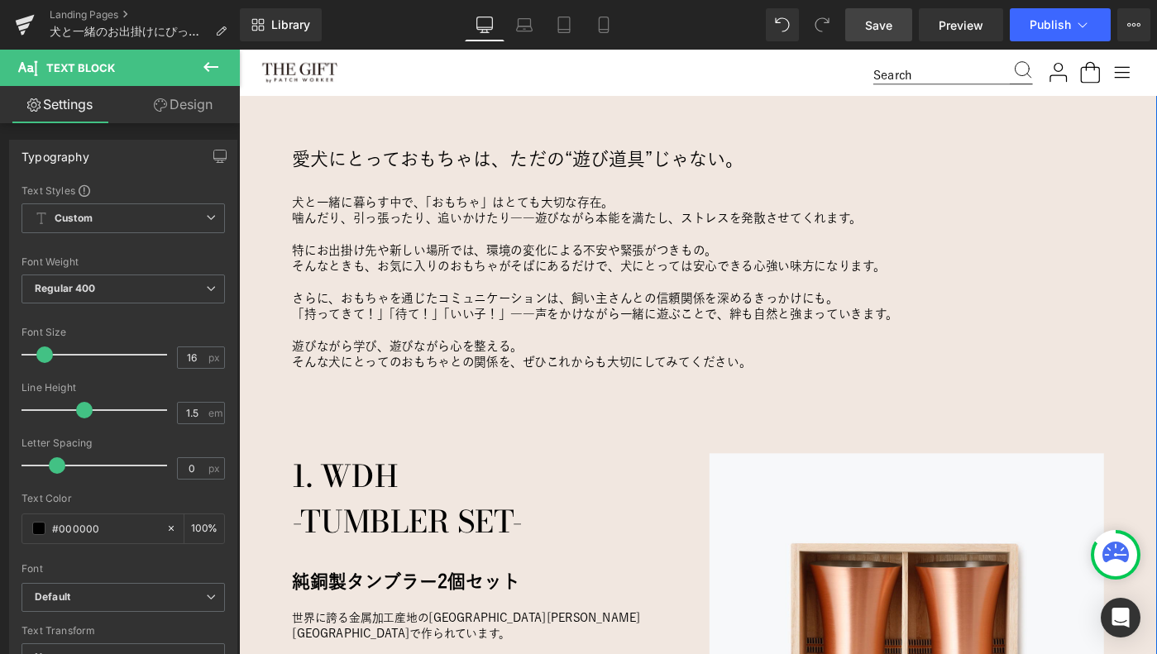
click at [261, 365] on div "愛犬にとっておもちゃは、ただの“遊び道具”じゃない。 Heading 犬と一緒に暮らす中で、「おもちゃ」はとても大切な存在。 噛んだり、引っ張ったり、追いかけ…" at bounding box center [739, 625] width 1001 height 945
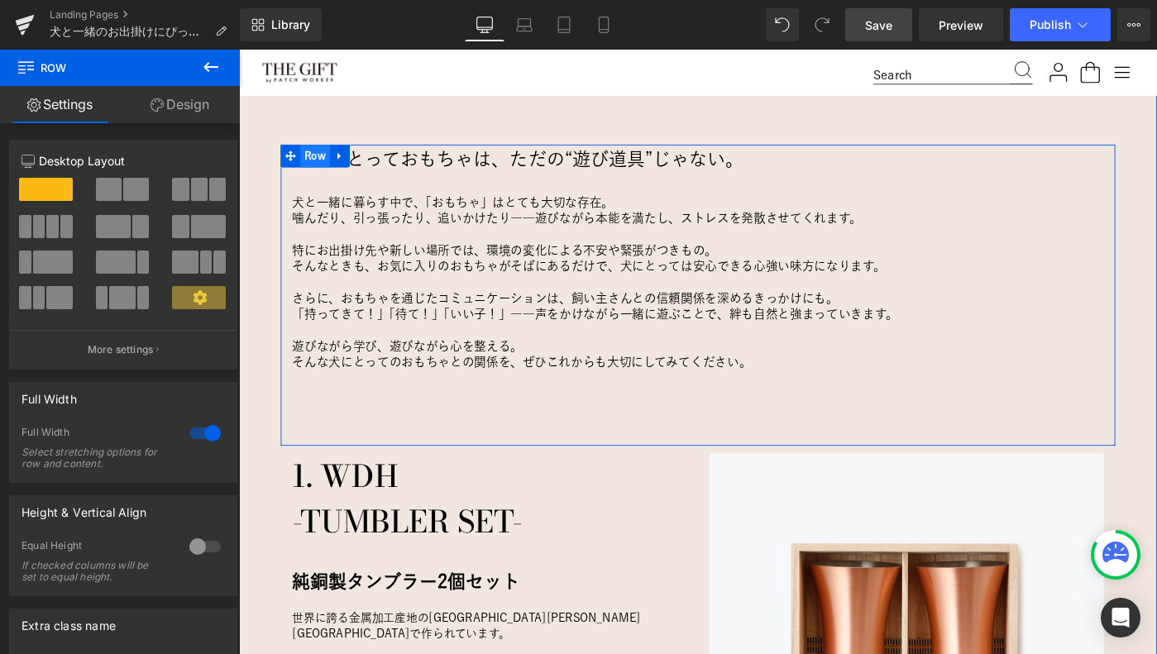
click at [323, 160] on span "Row" at bounding box center [322, 165] width 32 height 25
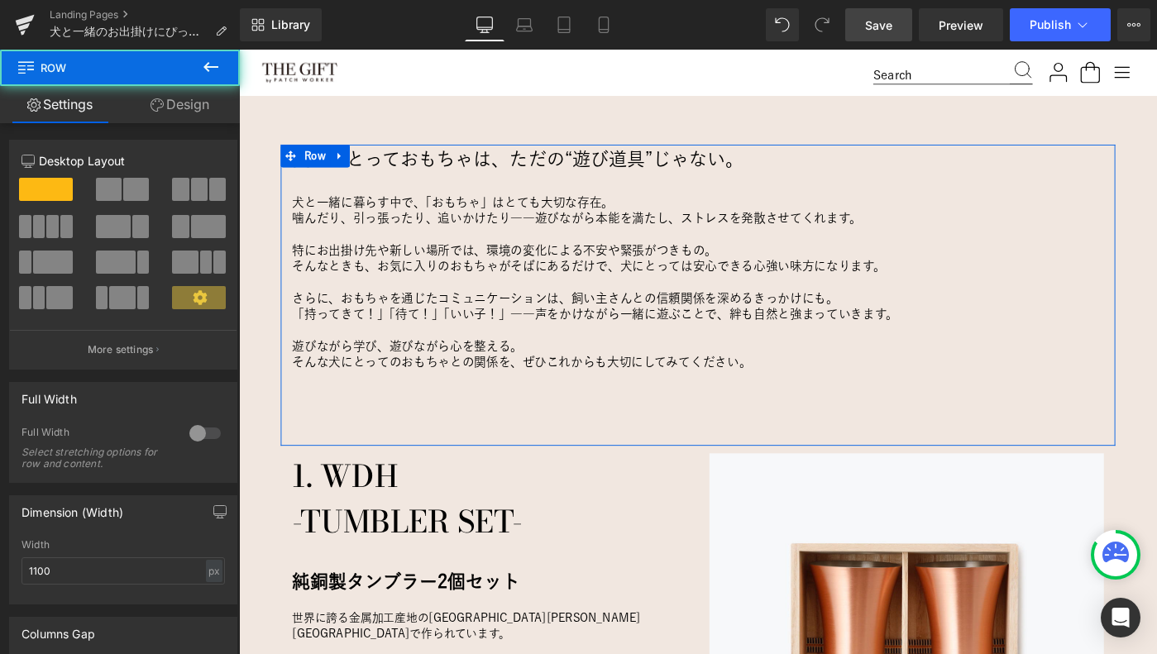
click at [203, 106] on link "Design" at bounding box center [180, 104] width 120 height 37
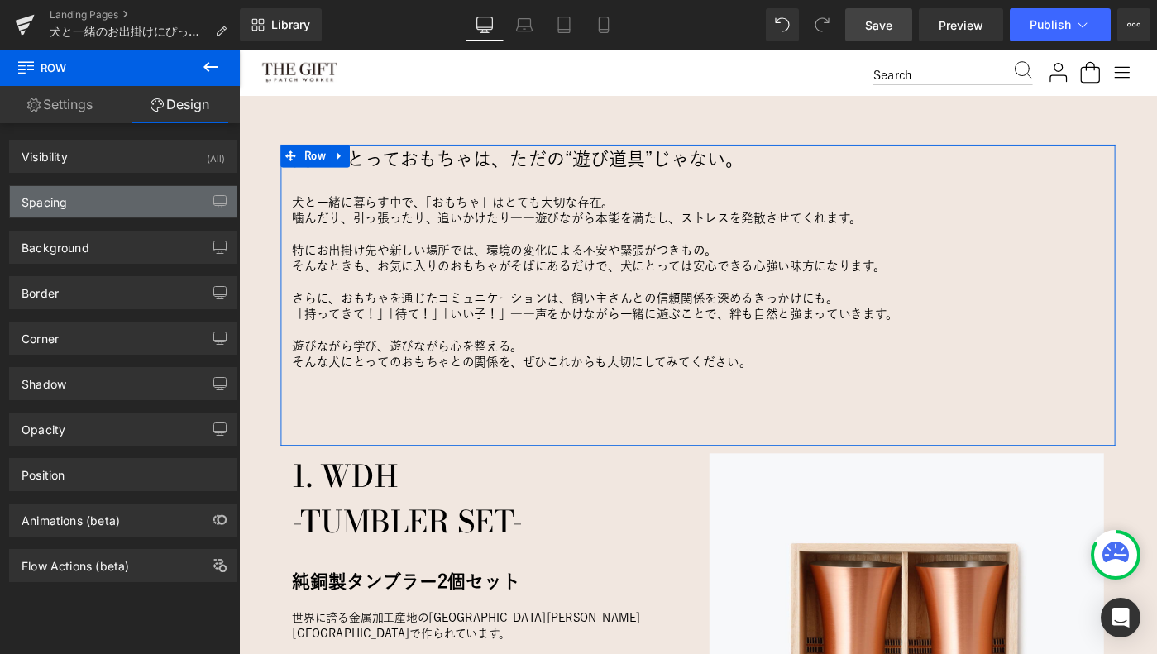
click at [120, 203] on div "Spacing" at bounding box center [123, 201] width 227 height 31
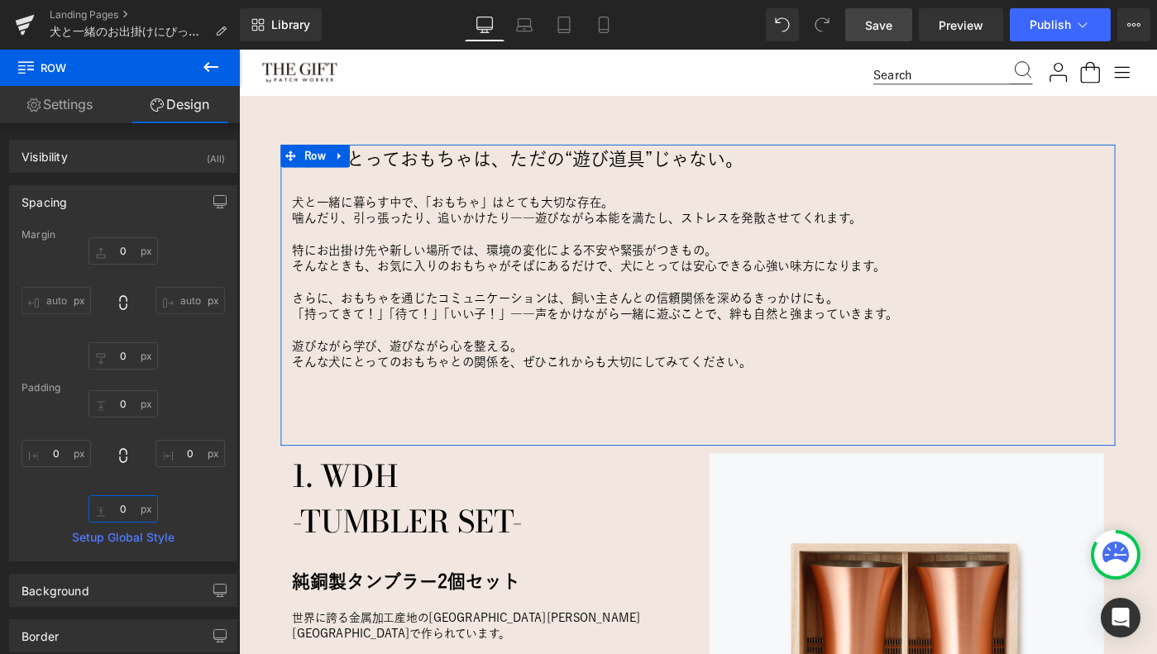
click at [123, 514] on input "0" at bounding box center [123, 508] width 69 height 27
type input "0"
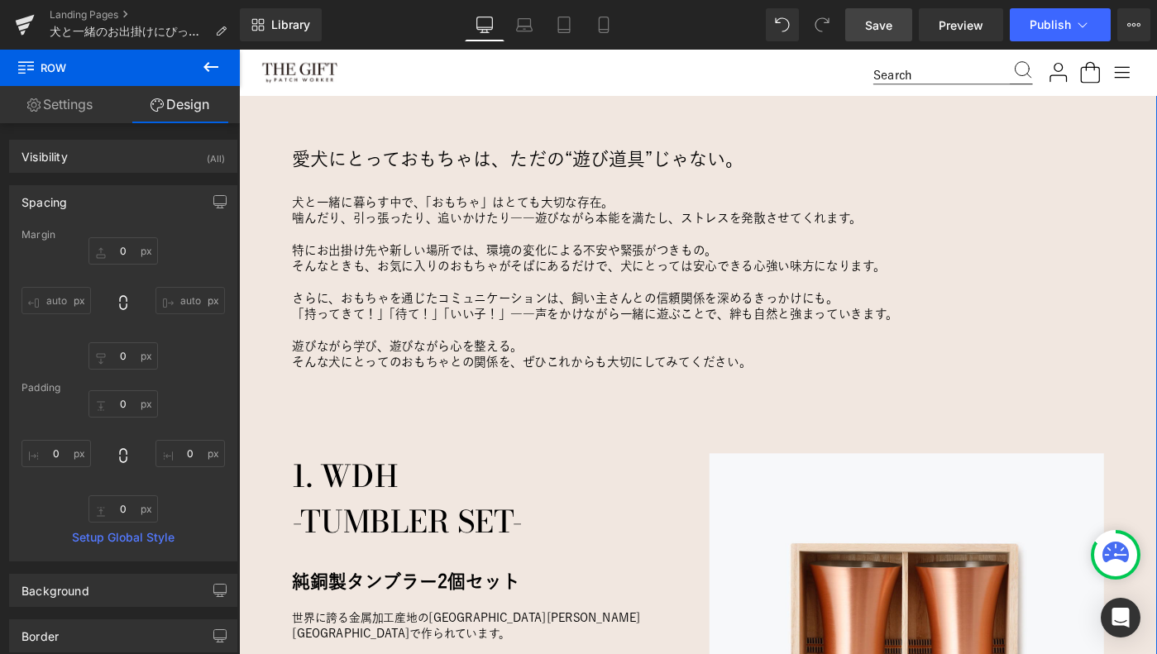
click at [249, 256] on div "愛犬にとっておもちゃは、ただの“遊び道具”じゃない。 Heading 犬と一緒に暮らす中で、「おもちゃ」はとても大切な存在。 噛んだり、引っ張ったり、追いかけ…" at bounding box center [739, 625] width 1001 height 945
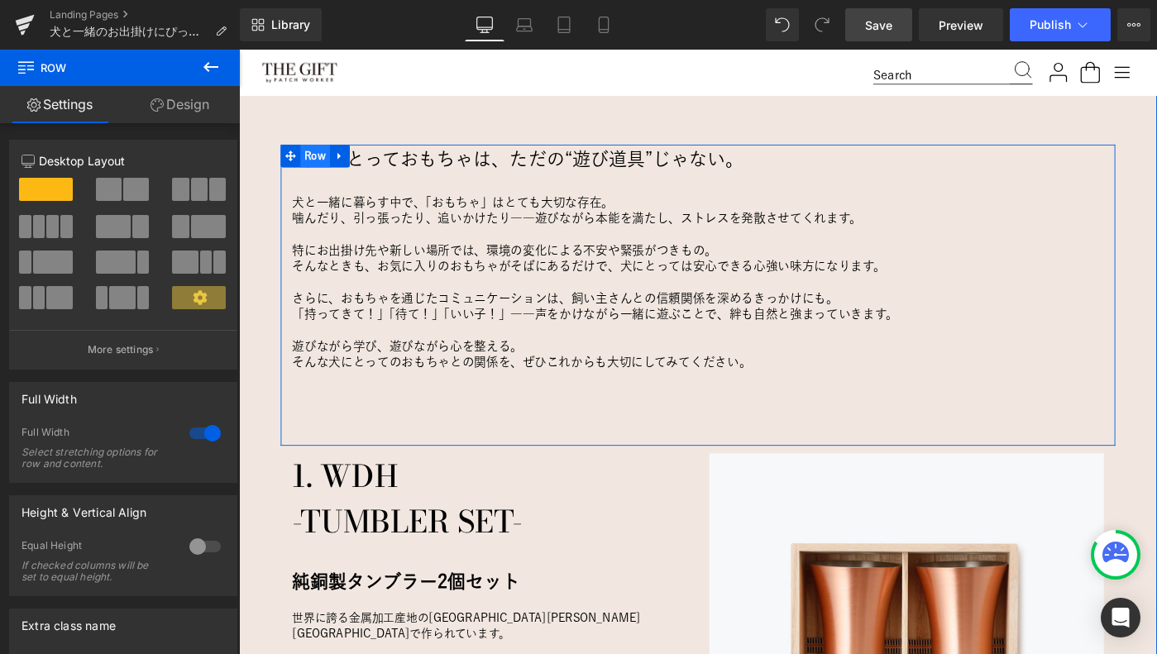
click at [322, 157] on span "Row" at bounding box center [322, 165] width 32 height 25
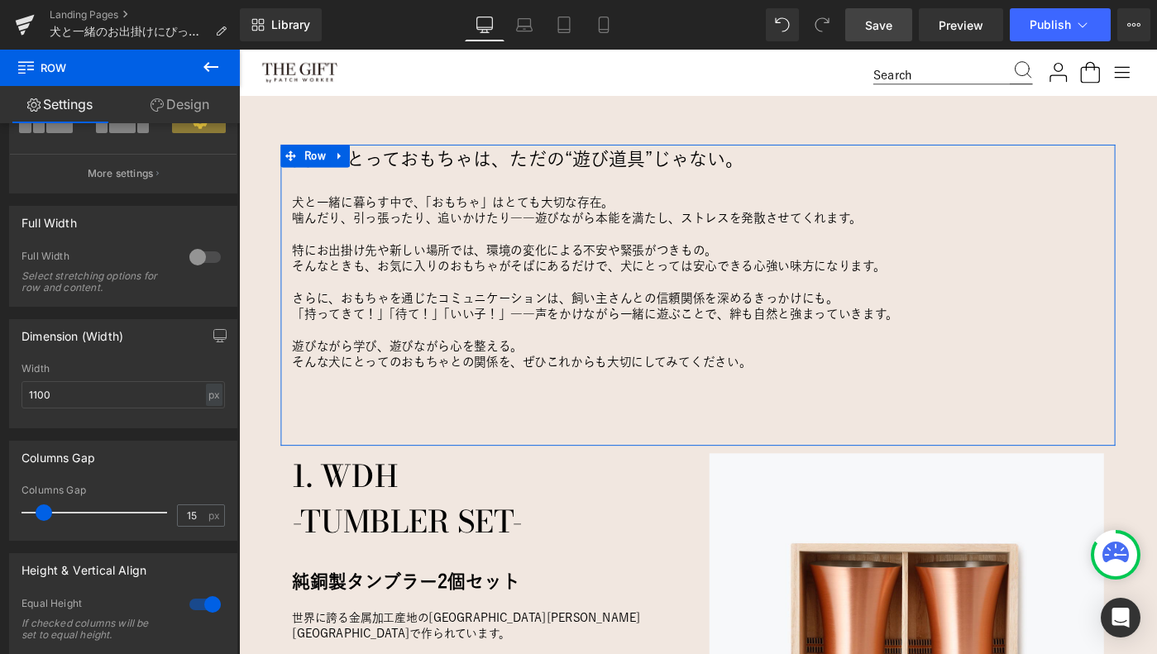
scroll to position [0, 0]
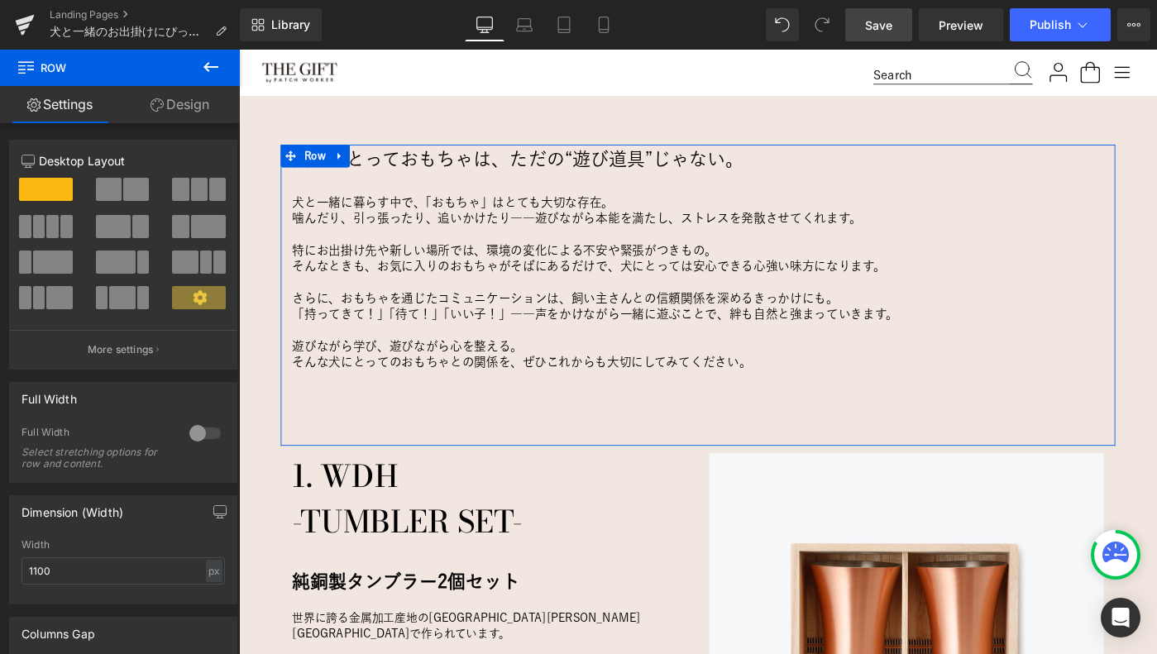
click at [181, 101] on link "Design" at bounding box center [180, 104] width 120 height 37
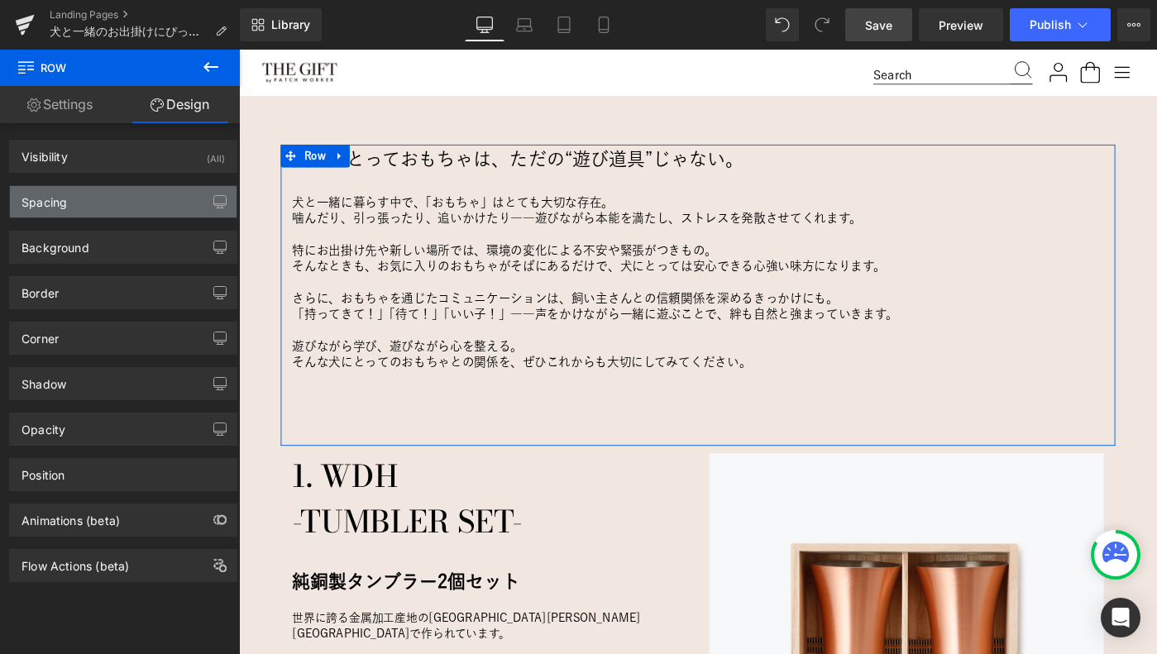
click at [85, 210] on div "Spacing" at bounding box center [123, 201] width 227 height 31
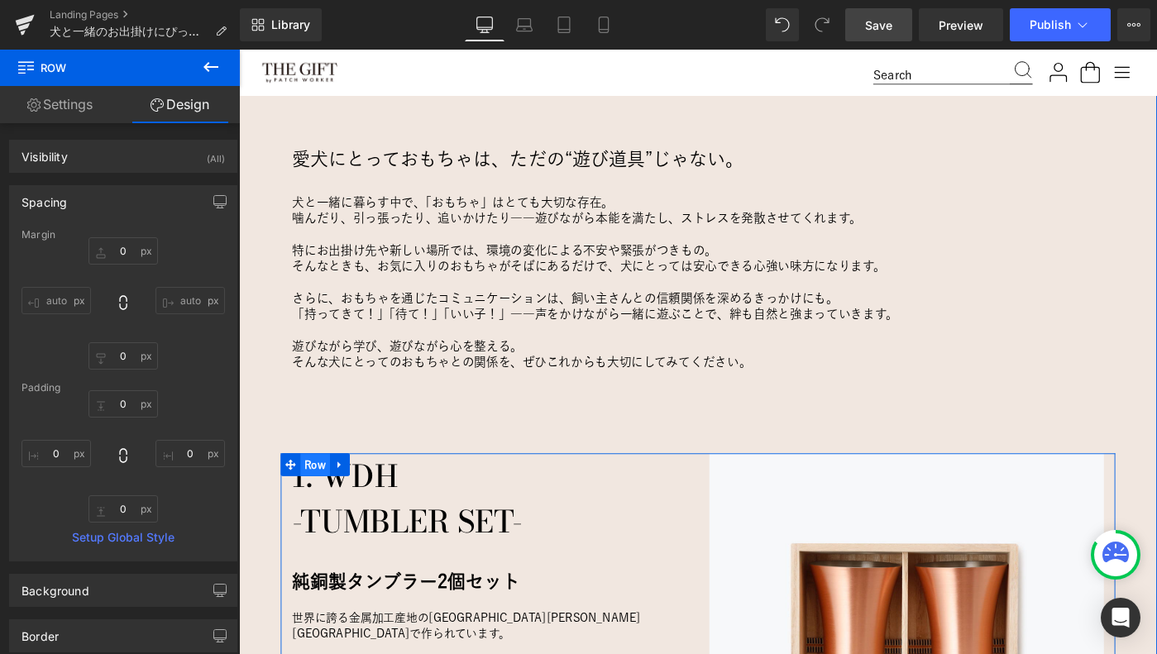
click at [324, 505] on span "Row" at bounding box center [322, 502] width 32 height 25
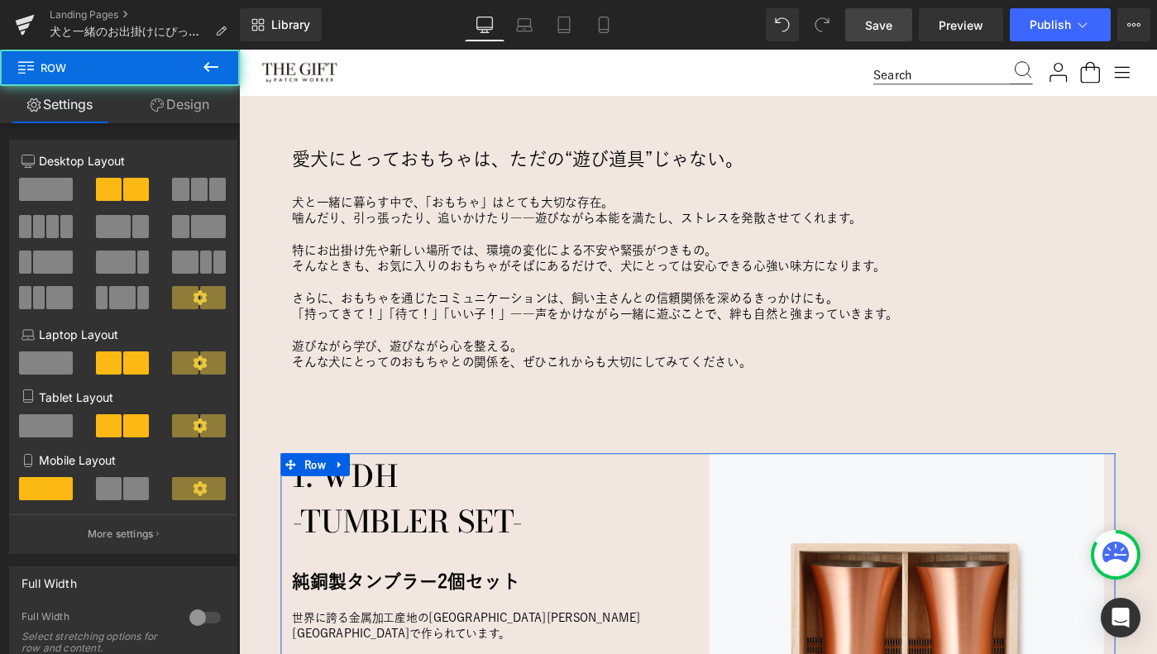
click at [179, 98] on link "Design" at bounding box center [180, 104] width 120 height 37
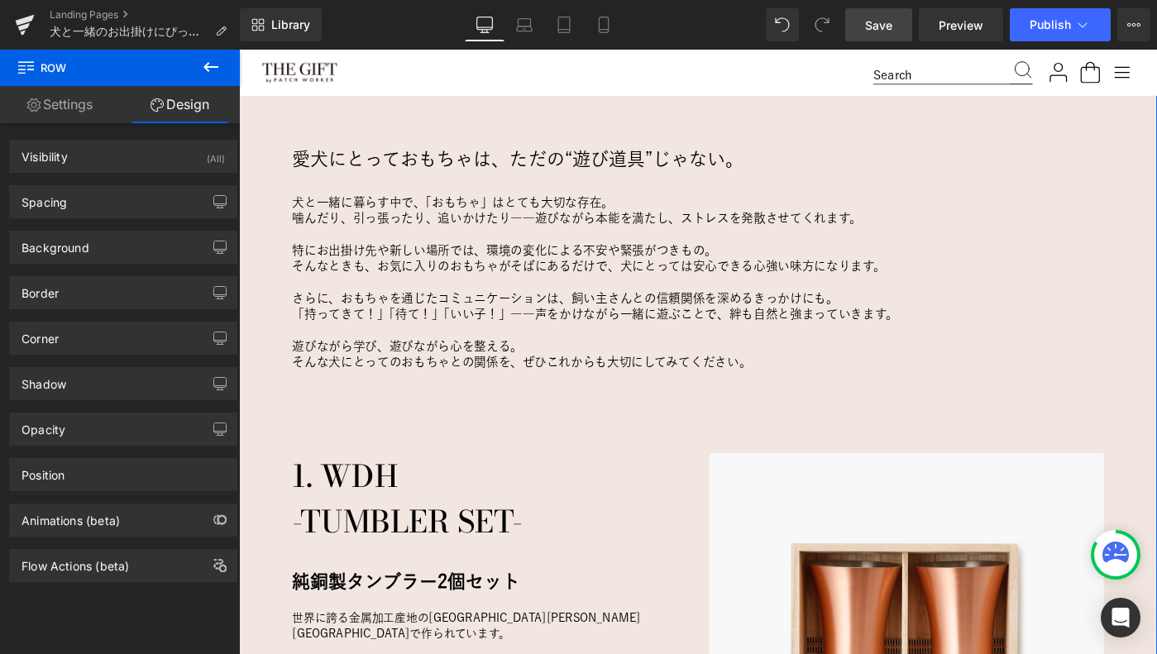
click at [273, 199] on div "愛犬にとっておもちゃは、ただの“遊び道具”じゃない。 Heading 犬と一緒に暮らす中で、「おもちゃ」はとても大切な存在。 噛んだり、引っ張ったり、追いかけ…" at bounding box center [739, 625] width 1001 height 945
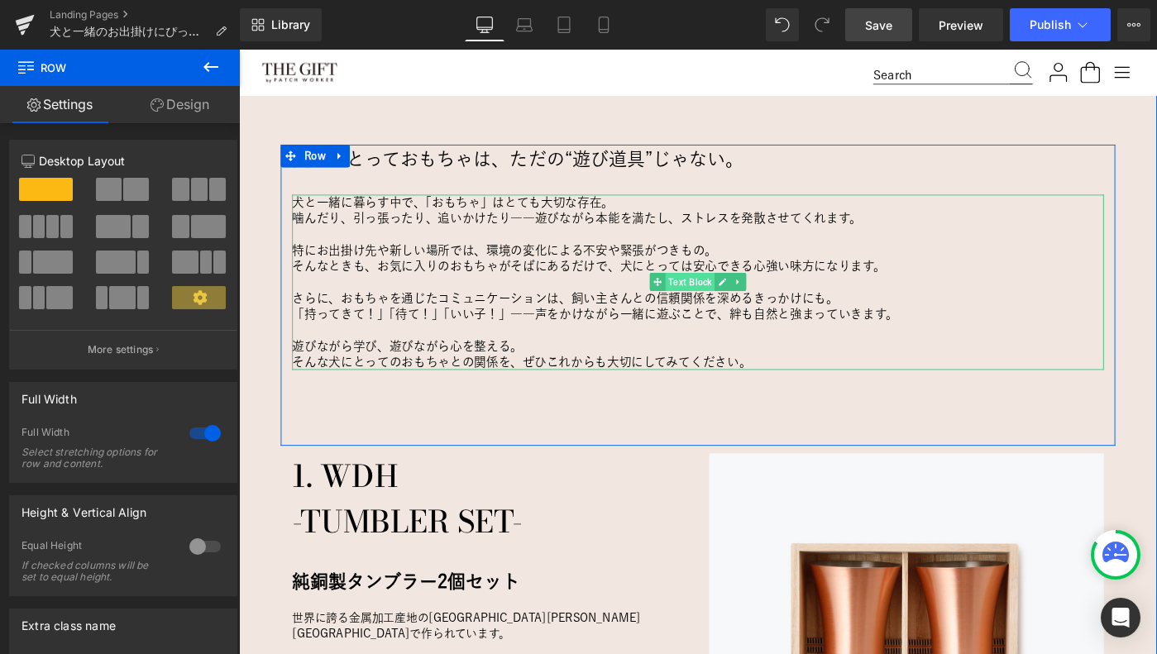
click at [742, 299] on span "Text Block" at bounding box center [731, 303] width 54 height 20
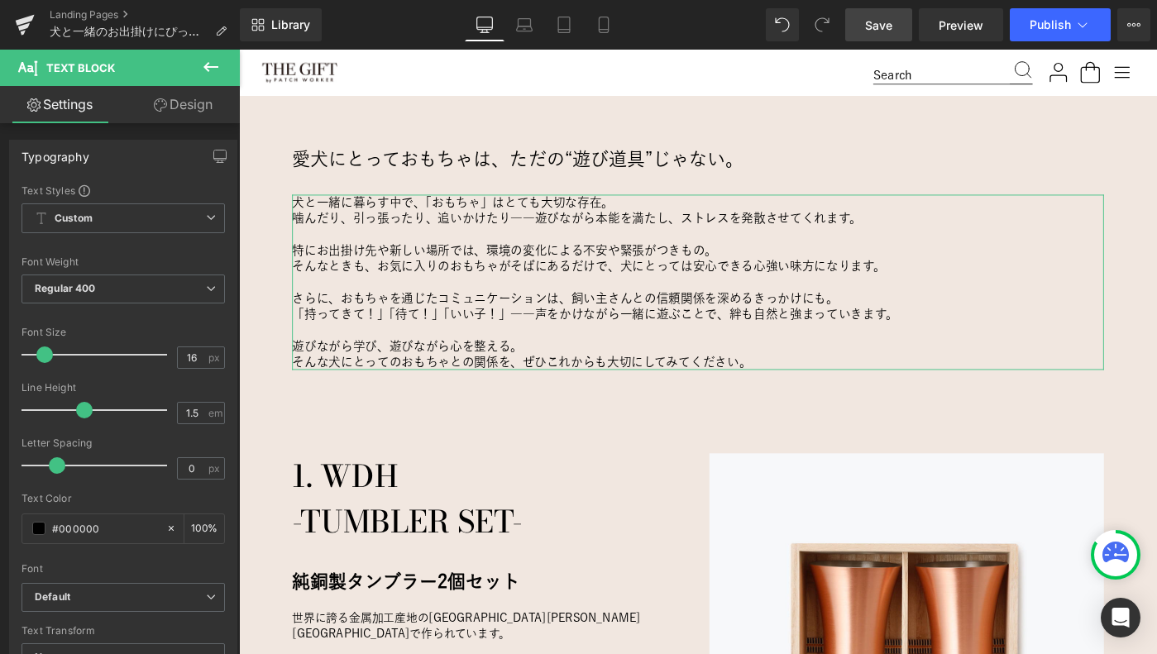
click at [179, 104] on link "Design" at bounding box center [183, 104] width 120 height 37
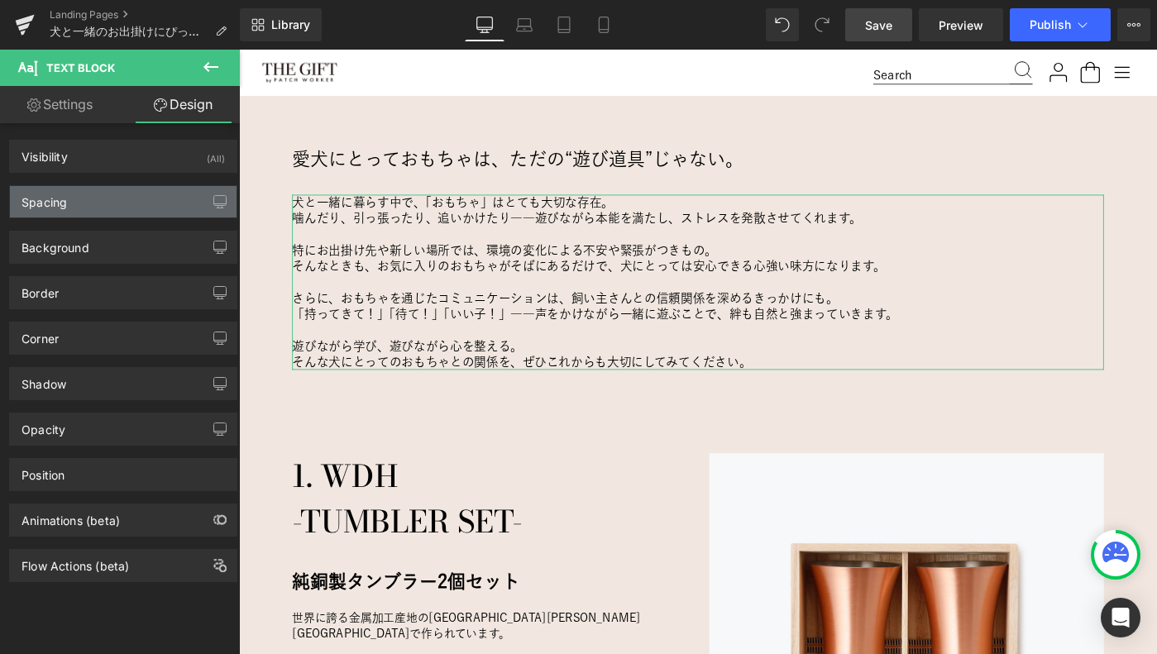
click at [111, 203] on div "Spacing" at bounding box center [123, 201] width 227 height 31
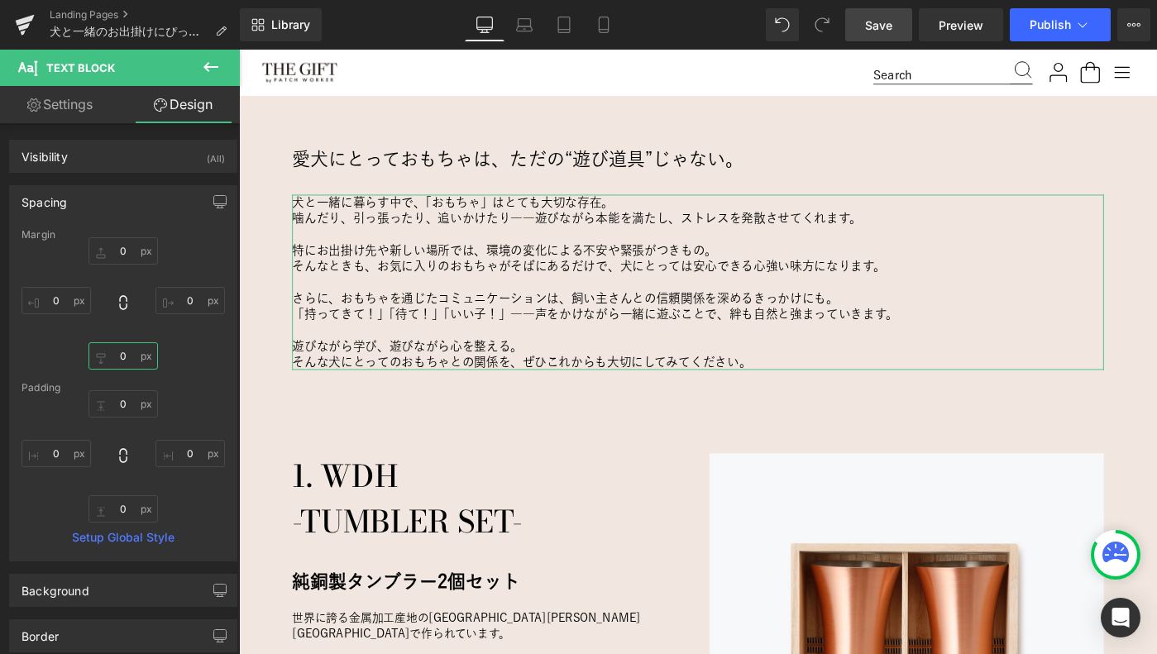
click at [123, 359] on input "0" at bounding box center [123, 355] width 69 height 27
type input "0"
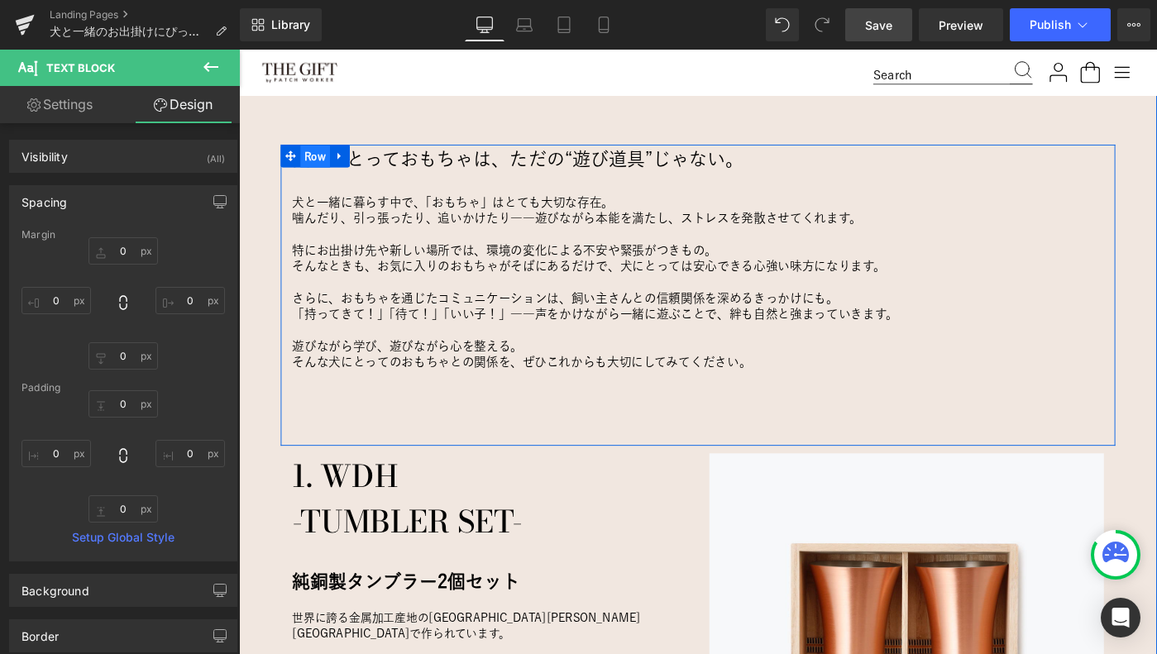
click at [319, 166] on span "Row" at bounding box center [322, 166] width 32 height 25
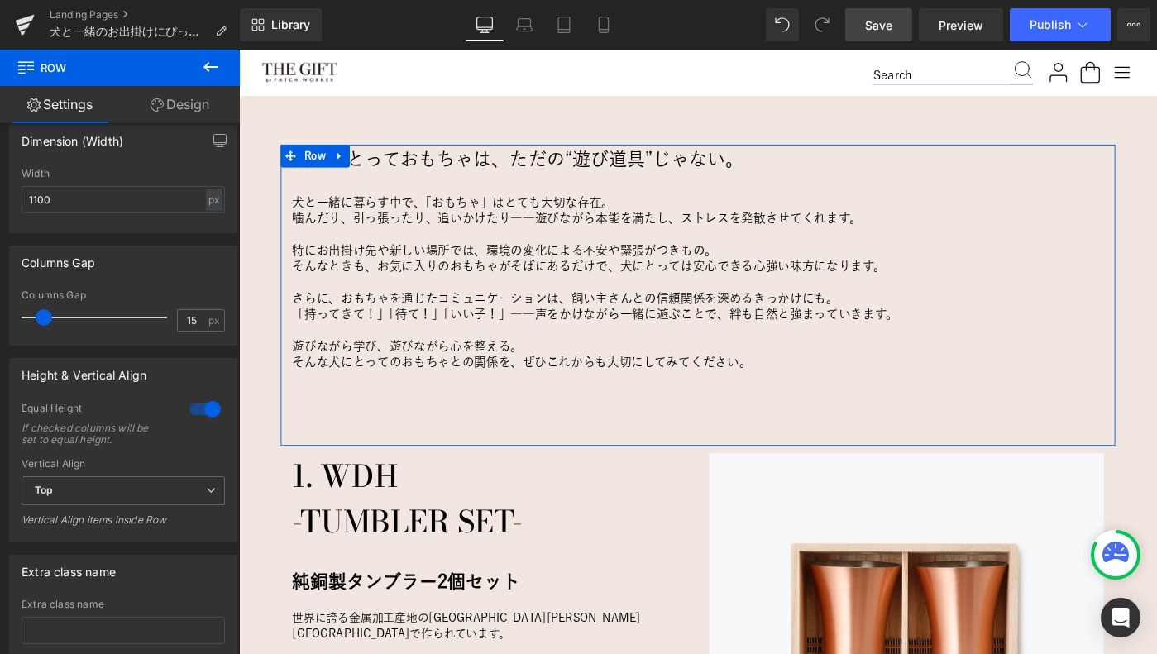
scroll to position [372, 0]
click at [203, 407] on div at bounding box center [205, 408] width 40 height 26
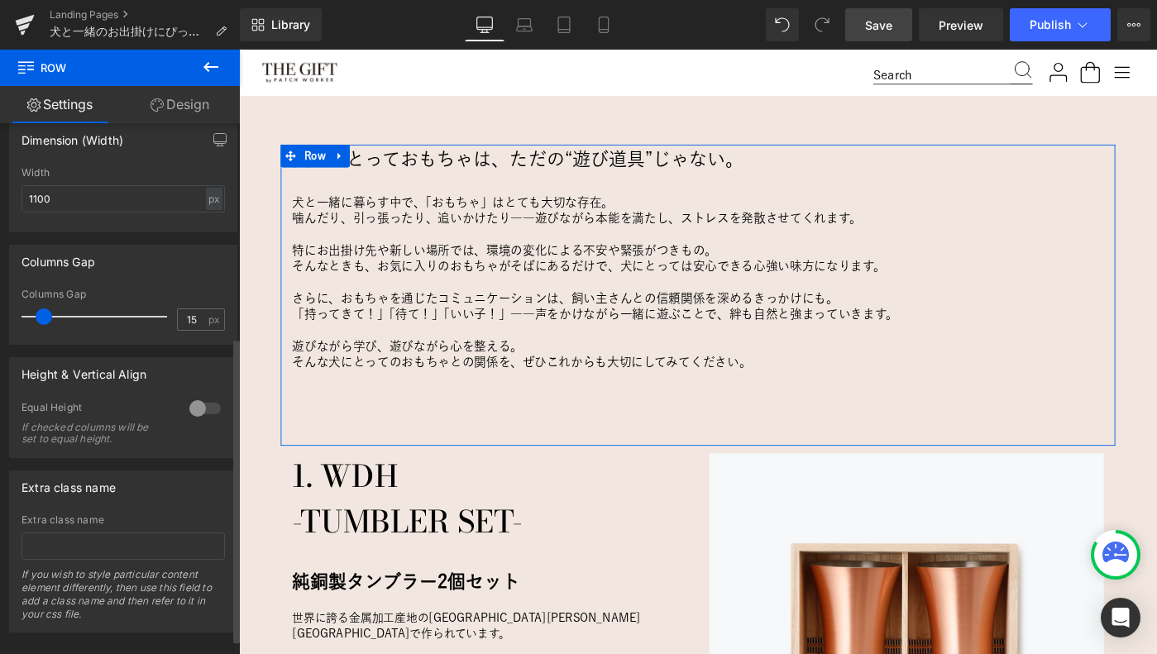
click at [203, 407] on div at bounding box center [205, 408] width 40 height 26
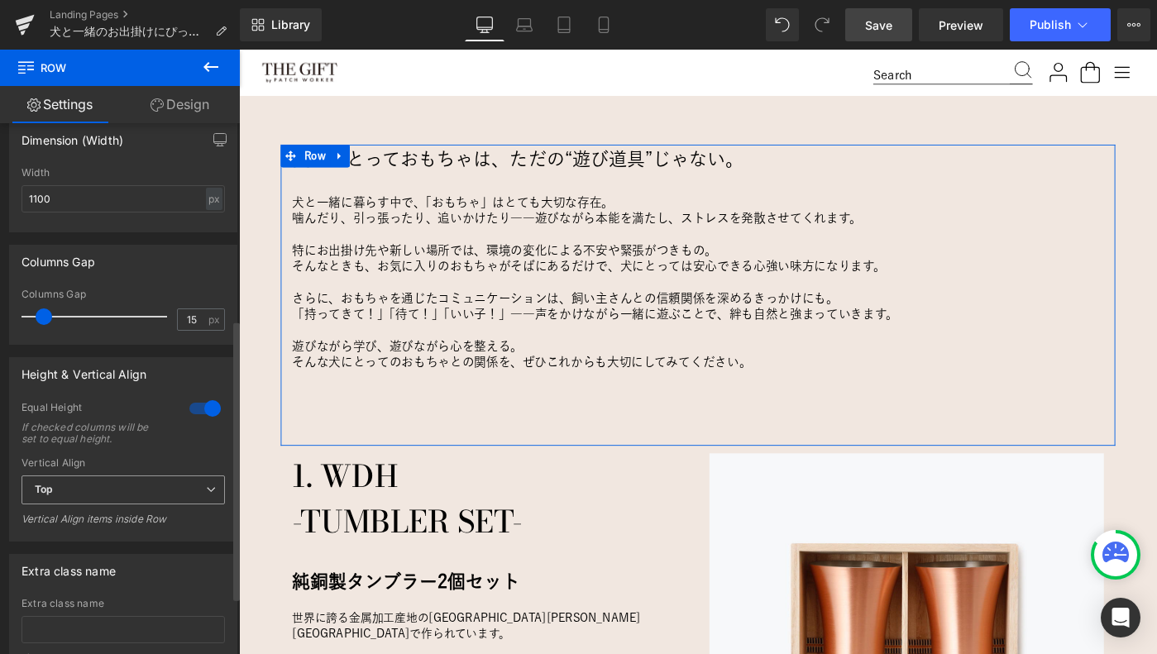
click at [154, 486] on span "Top" at bounding box center [123, 490] width 203 height 29
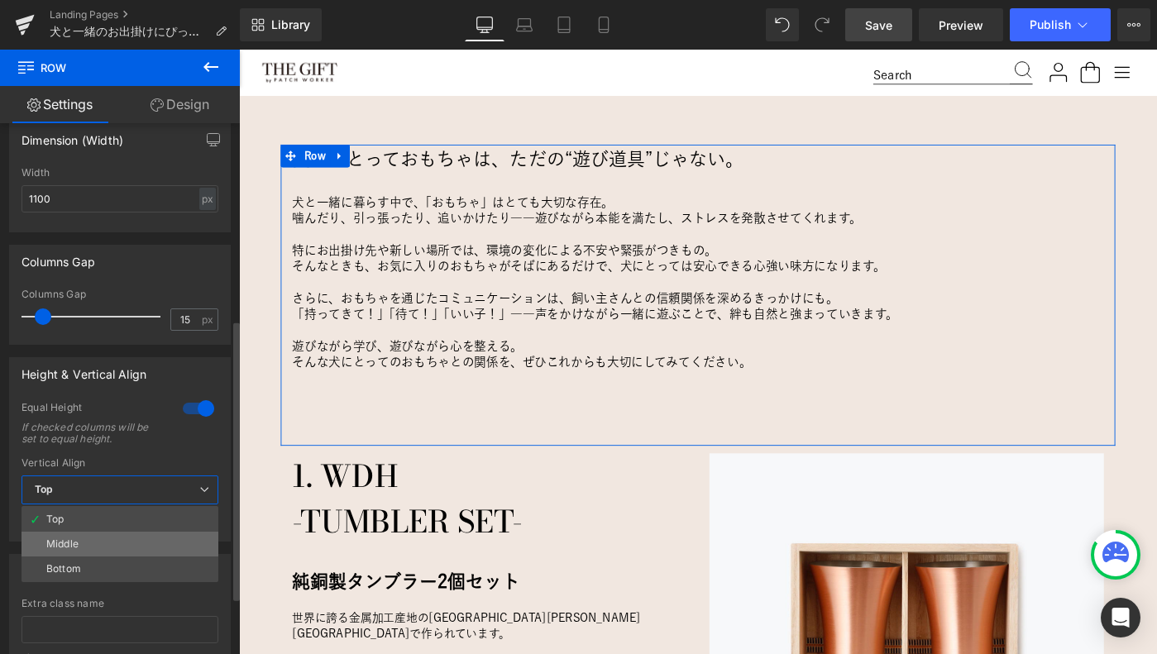
click at [124, 556] on li "Middle" at bounding box center [120, 544] width 197 height 25
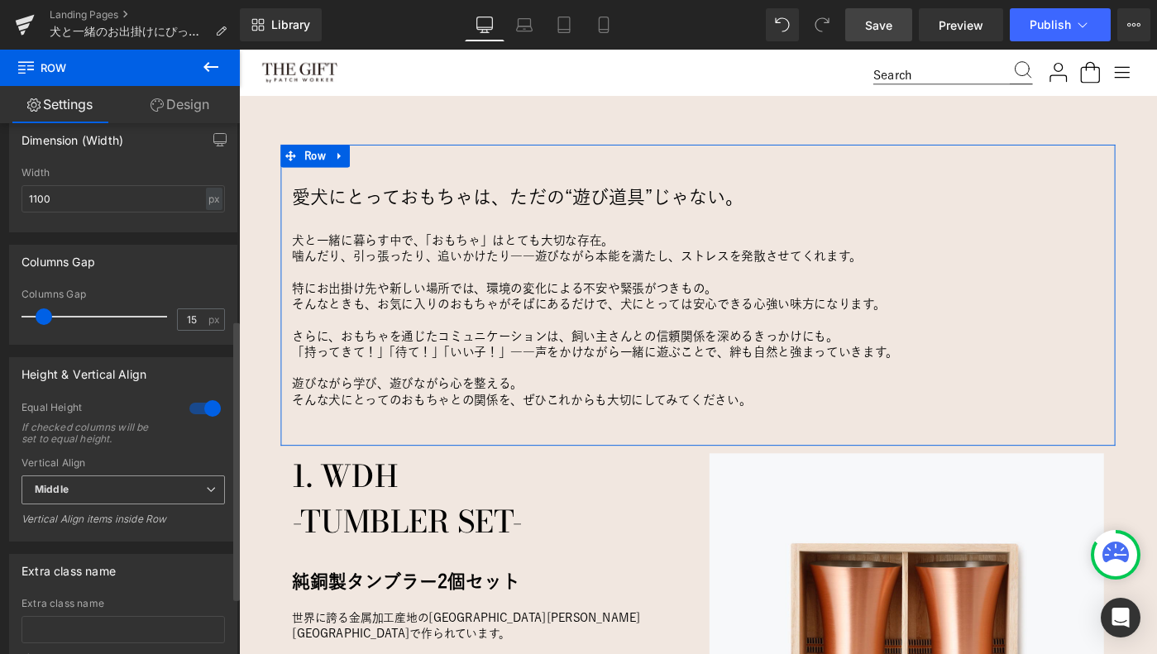
click at [181, 484] on span "Middle" at bounding box center [123, 490] width 203 height 29
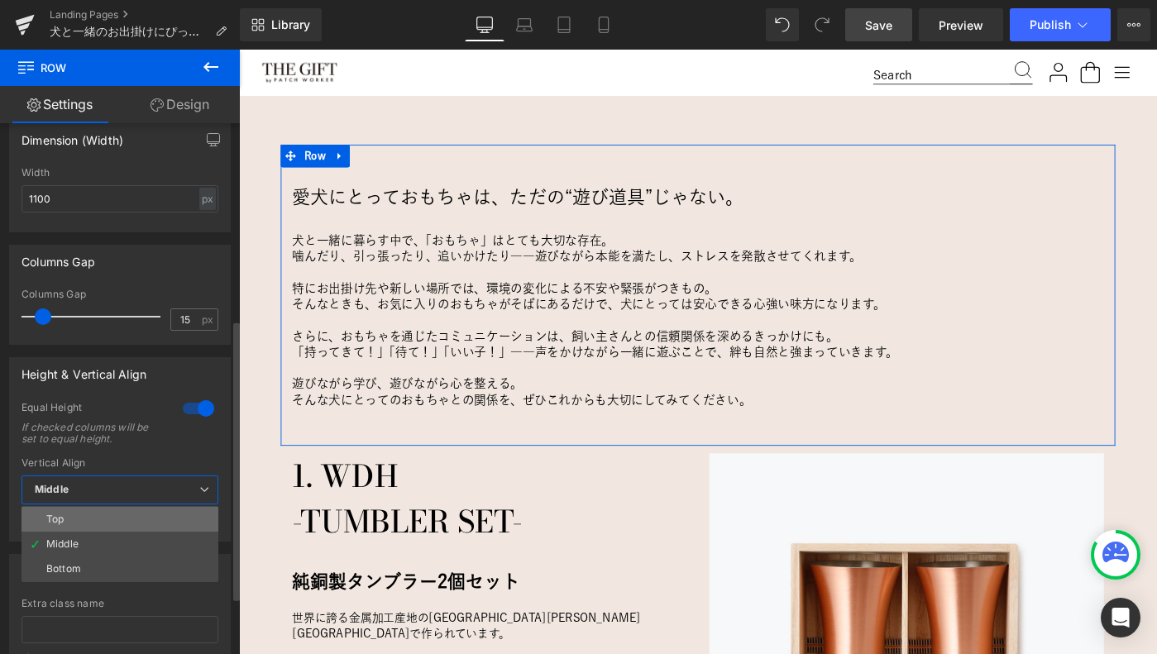
click at [136, 522] on li "Top" at bounding box center [120, 519] width 197 height 25
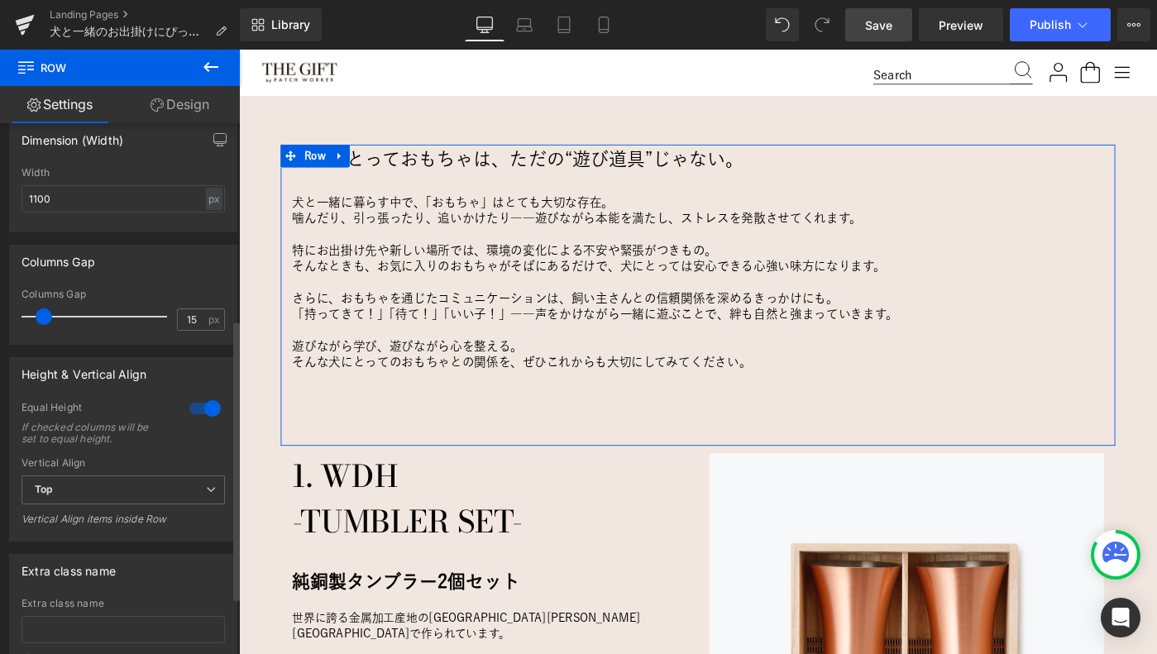
click at [202, 412] on div at bounding box center [205, 408] width 40 height 26
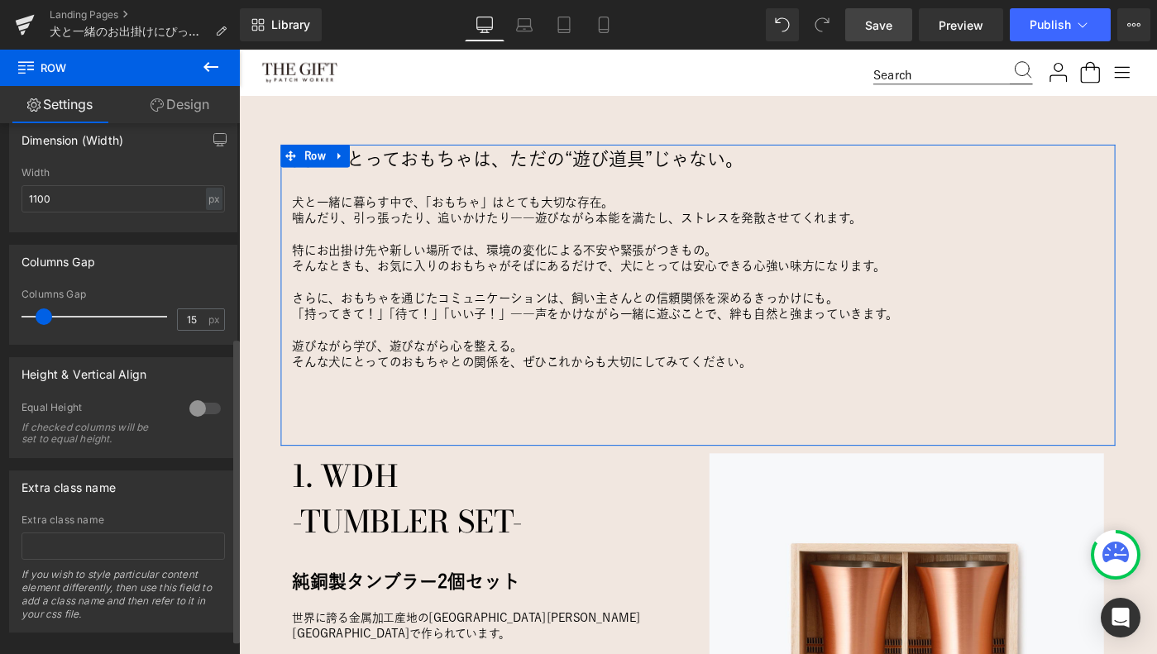
scroll to position [398, 0]
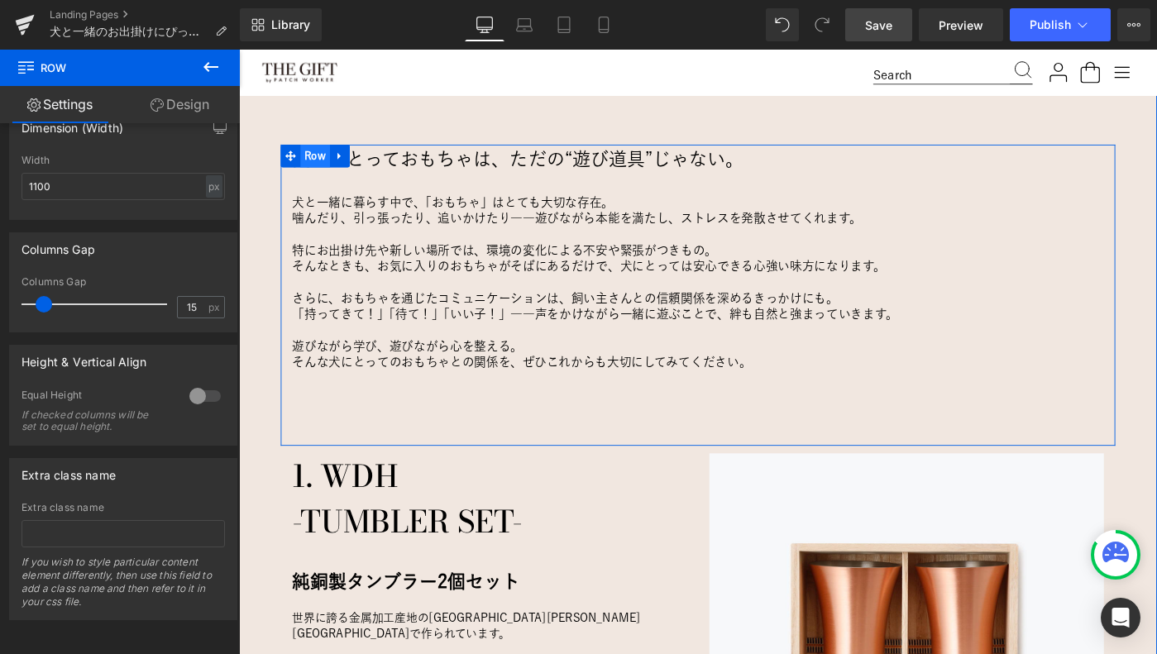
click at [319, 165] on span "Row" at bounding box center [322, 165] width 32 height 25
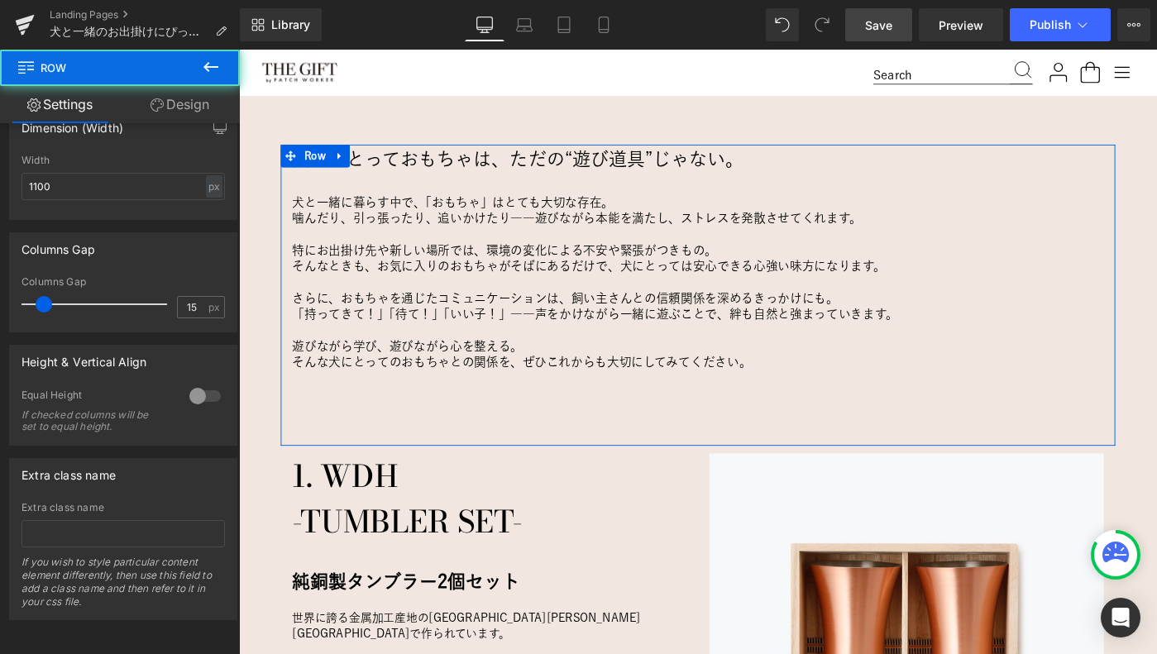
click at [186, 115] on link "Design" at bounding box center [180, 104] width 120 height 37
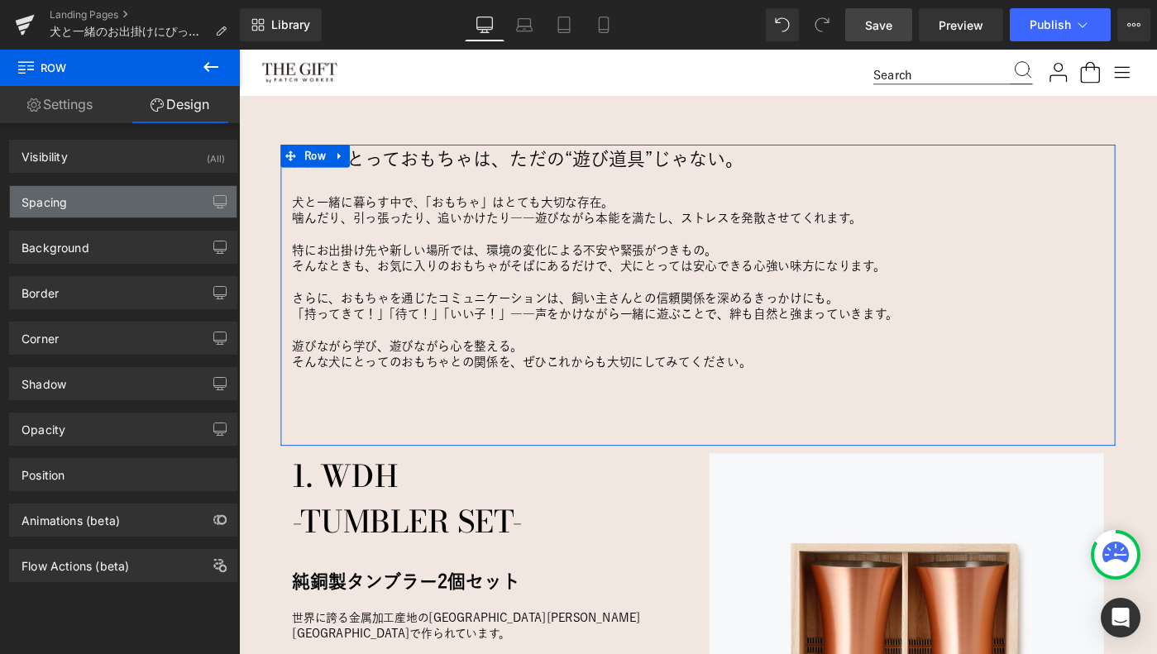
click at [141, 197] on div "Spacing" at bounding box center [123, 201] width 227 height 31
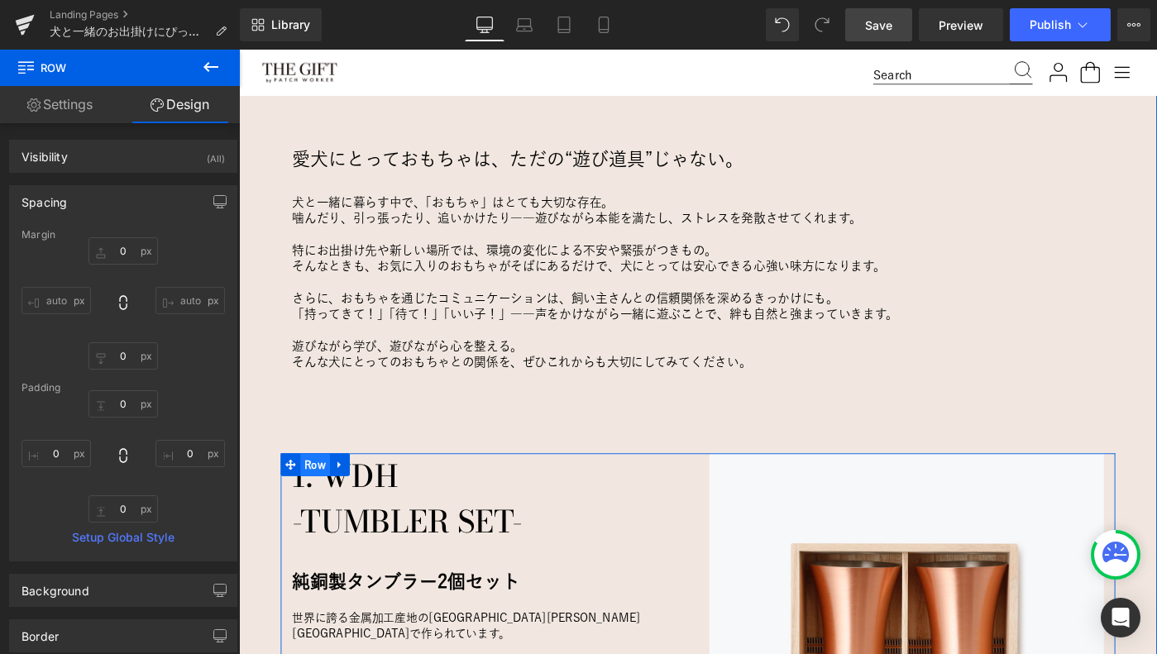
click at [320, 503] on span "Row" at bounding box center [322, 502] width 32 height 25
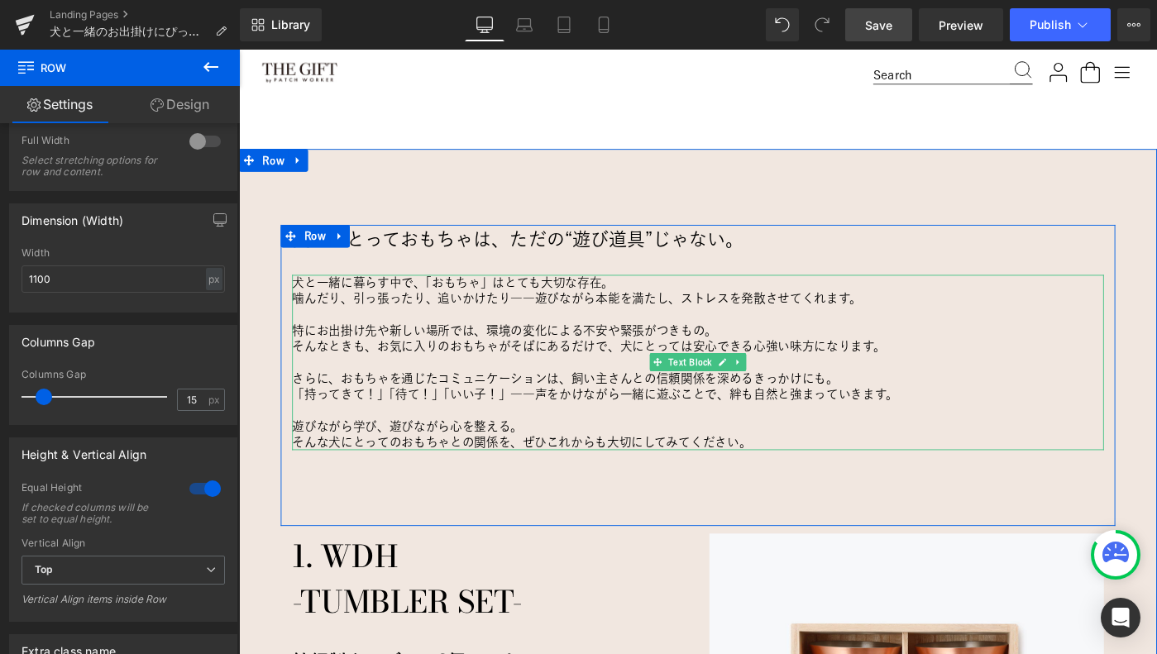
scroll to position [916, 0]
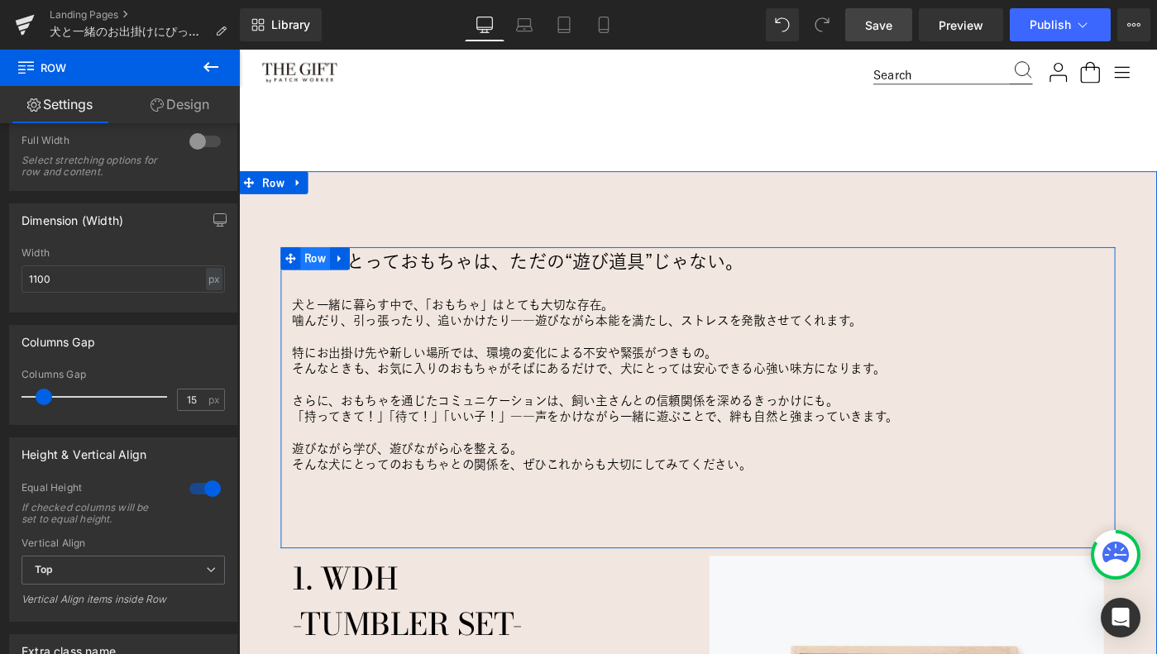
click at [325, 275] on span "Row" at bounding box center [322, 277] width 32 height 25
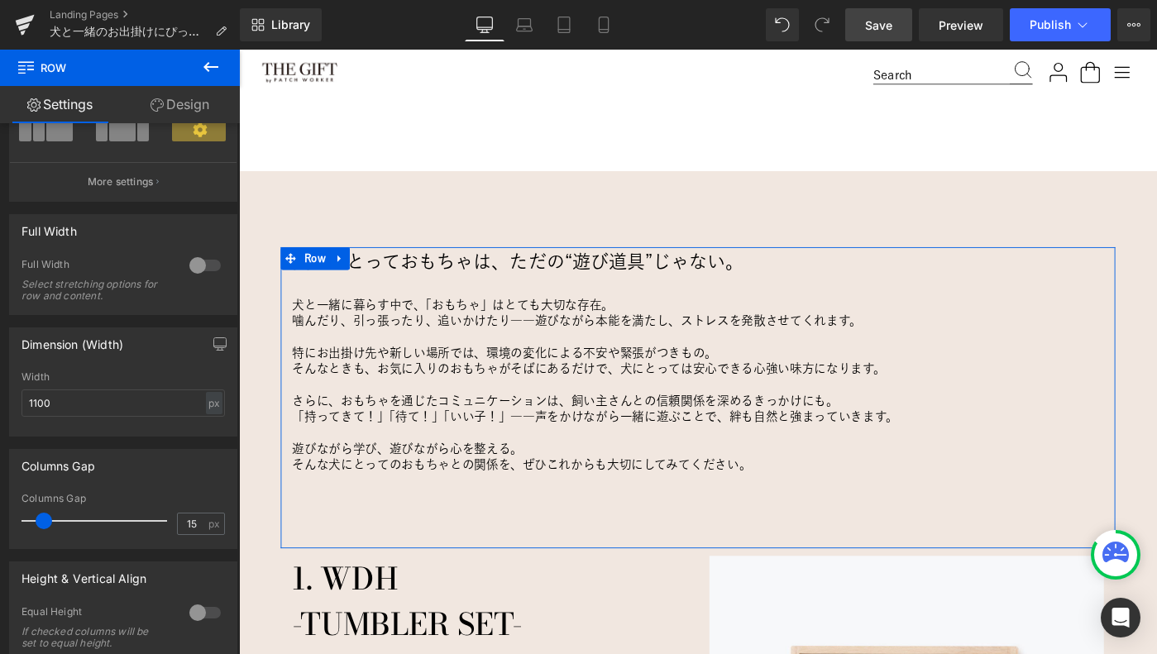
scroll to position [189, 0]
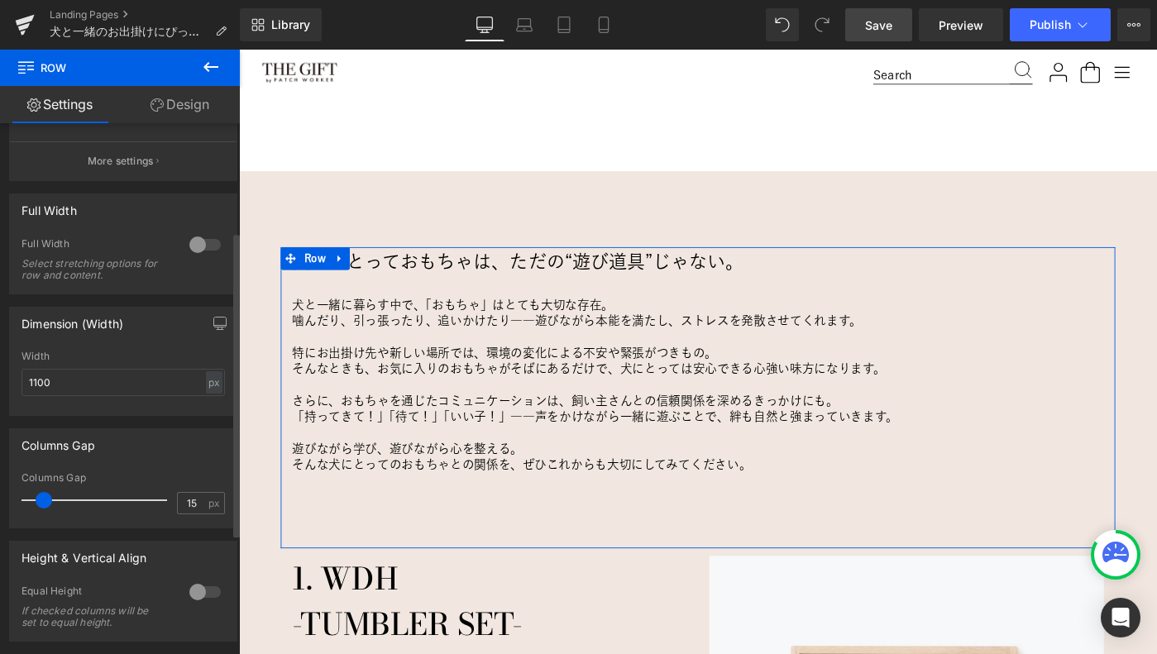
click at [199, 595] on div at bounding box center [205, 592] width 40 height 26
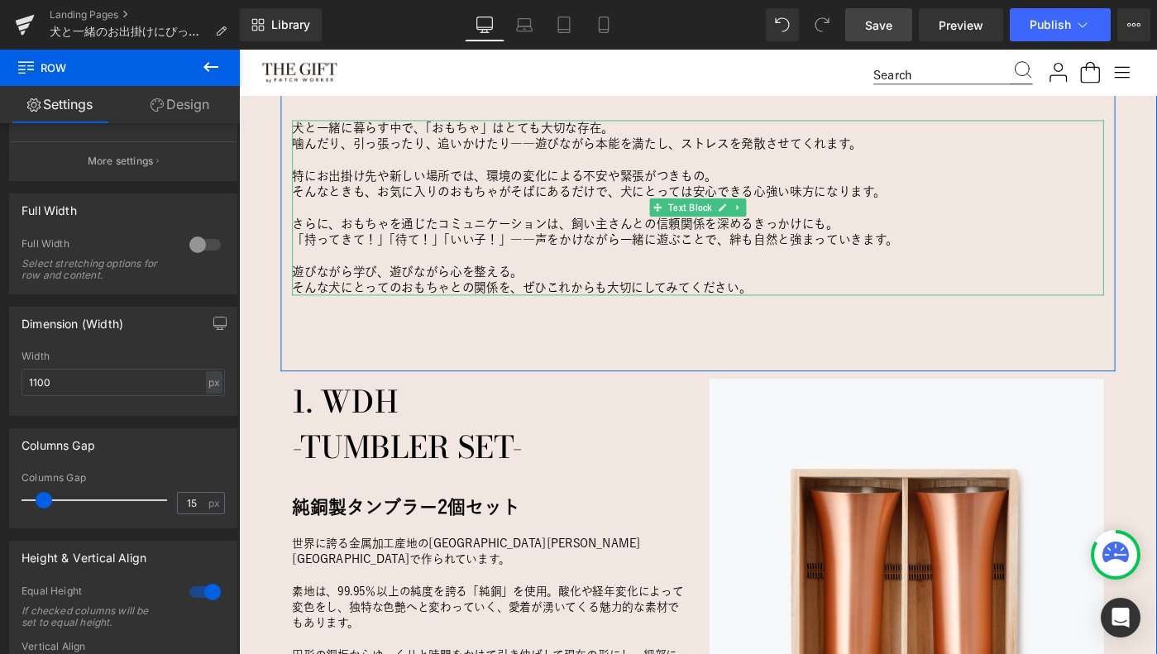
scroll to position [1127, 0]
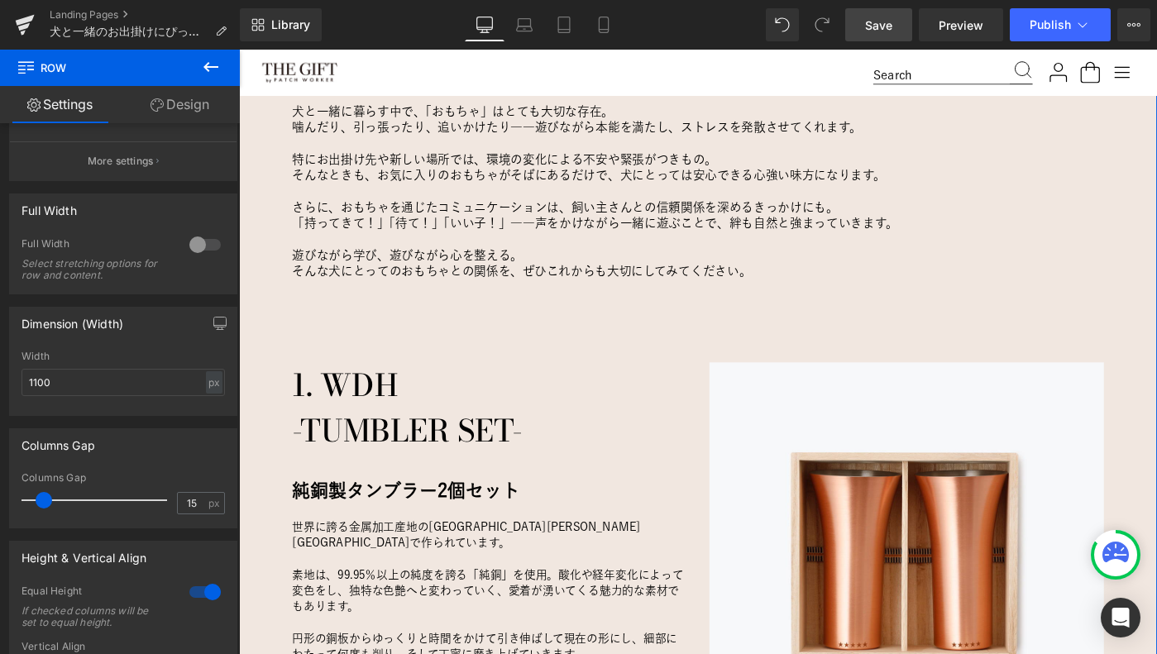
click at [260, 421] on div "愛犬にとっておもちゃは、ただの“遊び道具”じゃない。 Heading 犬と一緒に暮らす中で、「おもちゃ」はとても大切な存在。 噛んだり、引っ張ったり、追いかけ…" at bounding box center [739, 526] width 1001 height 945
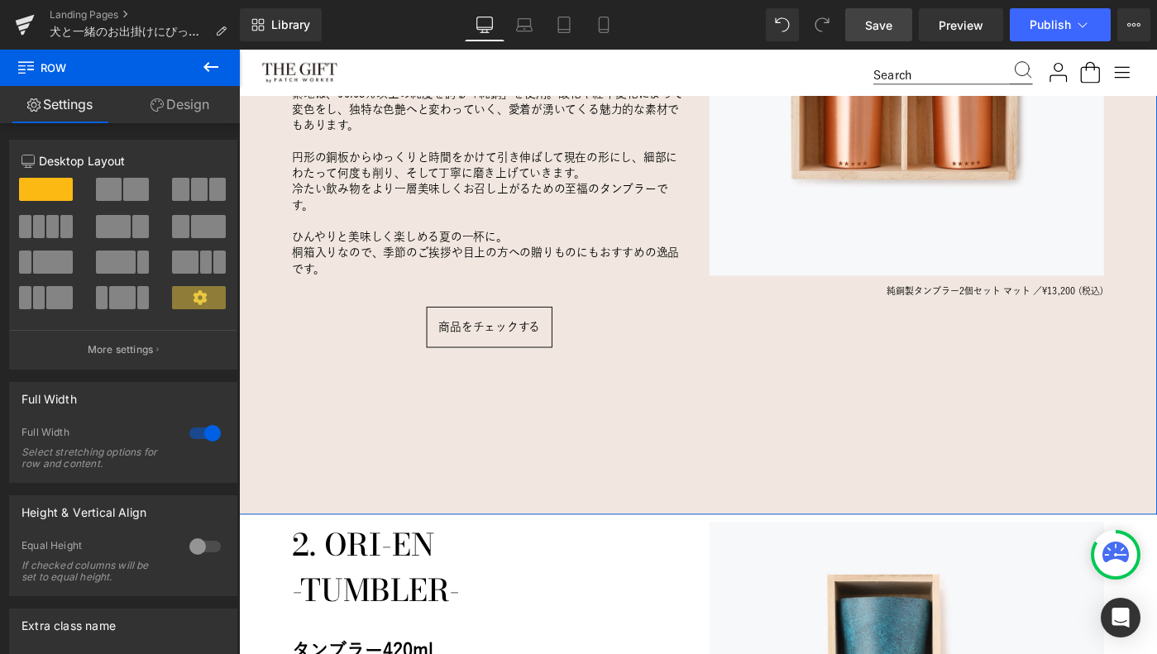
scroll to position [1657, 0]
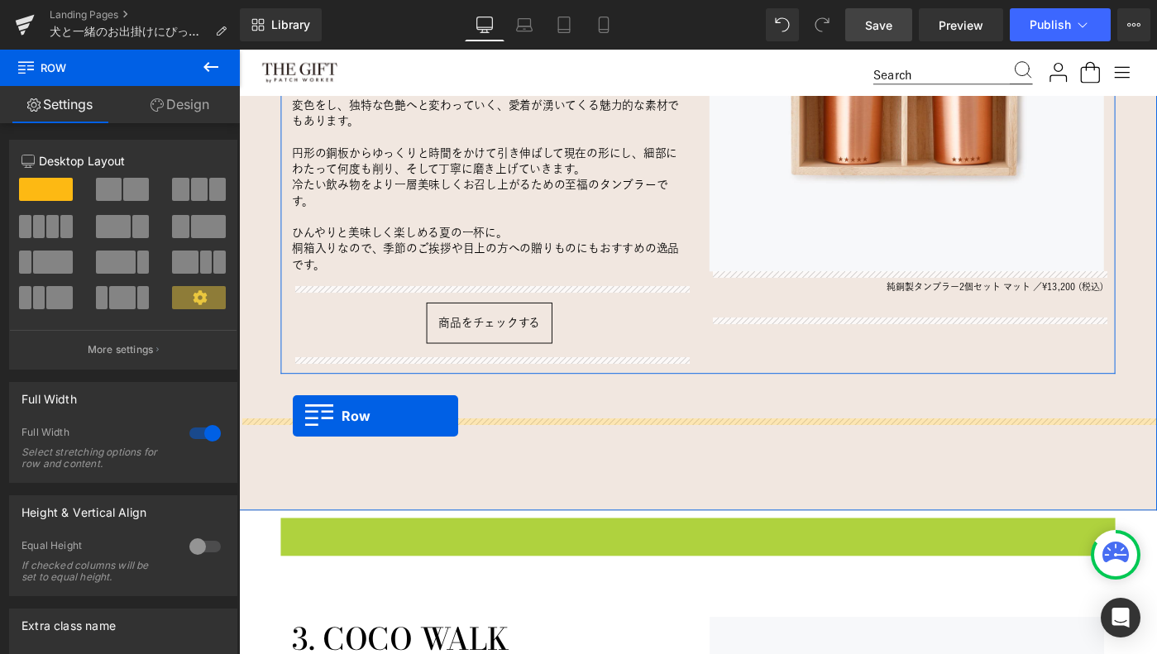
drag, startPoint x: 295, startPoint y: 552, endPoint x: 298, endPoint y: 449, distance: 102.6
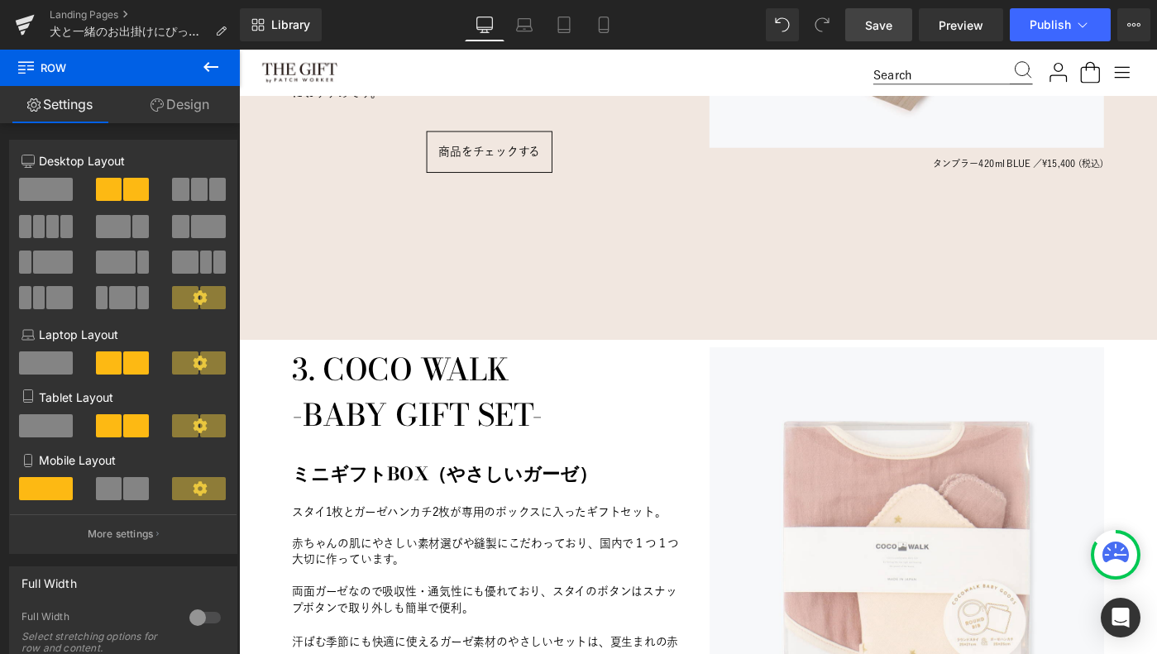
scroll to position [2395, 0]
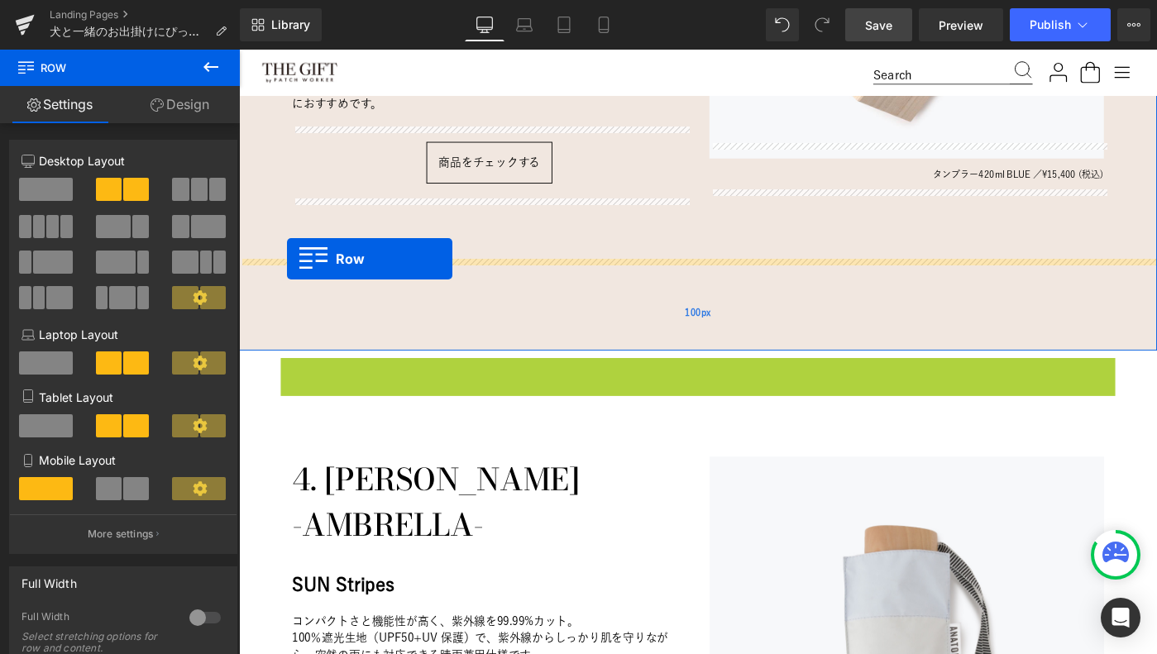
drag, startPoint x: 293, startPoint y: 382, endPoint x: 291, endPoint y: 278, distance: 104.2
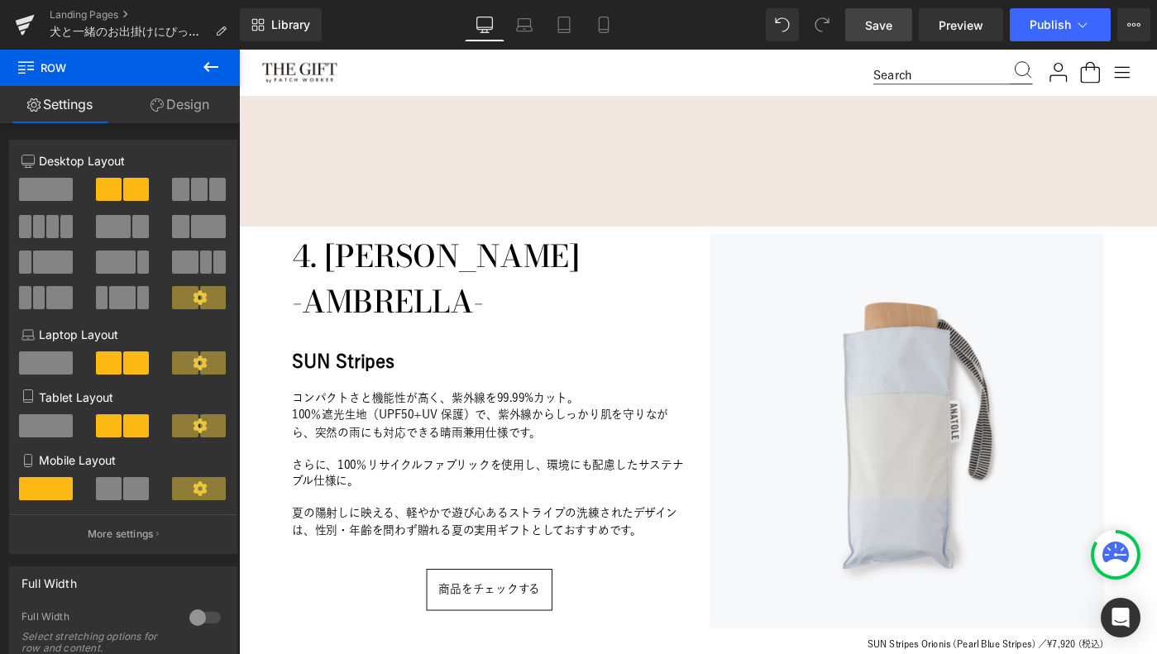
scroll to position [3078, 0]
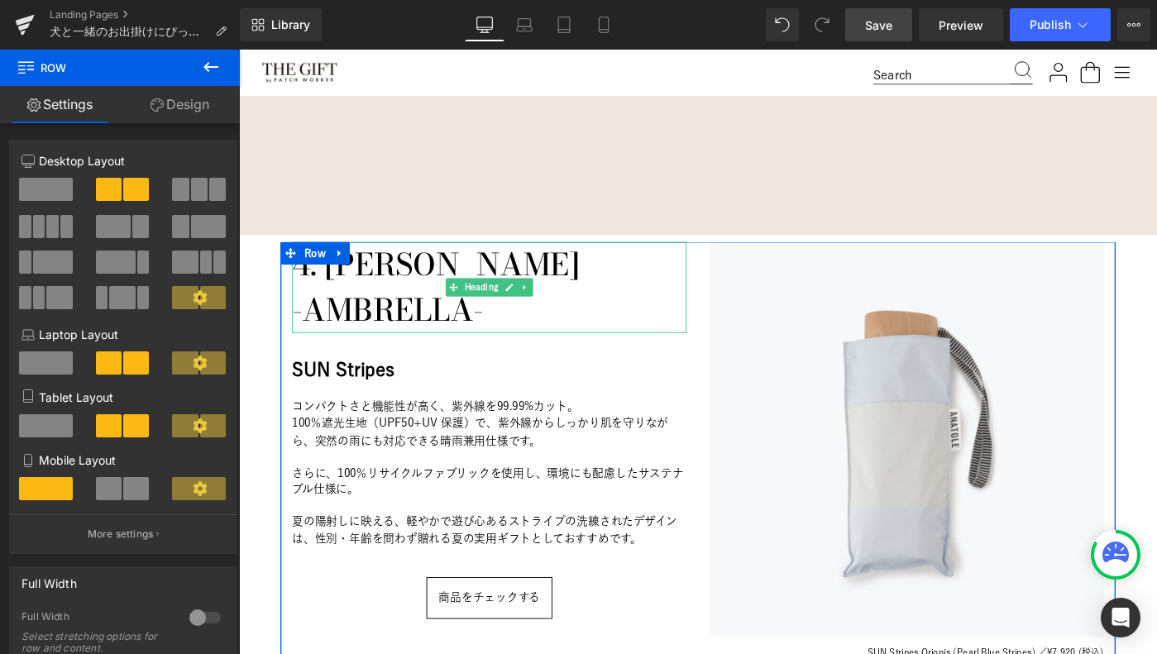
click at [338, 309] on h1 "-AMBRELLA-" at bounding box center [512, 334] width 430 height 50
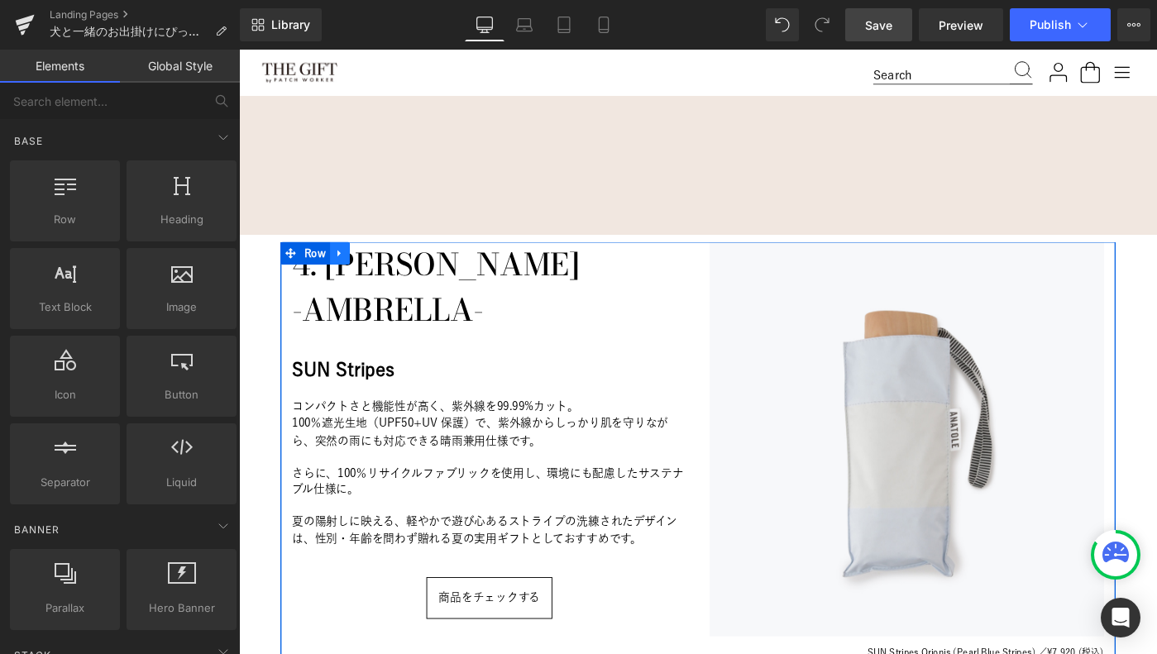
click at [347, 267] on icon at bounding box center [348, 270] width 3 height 7
click at [394, 266] on icon at bounding box center [392, 272] width 12 height 12
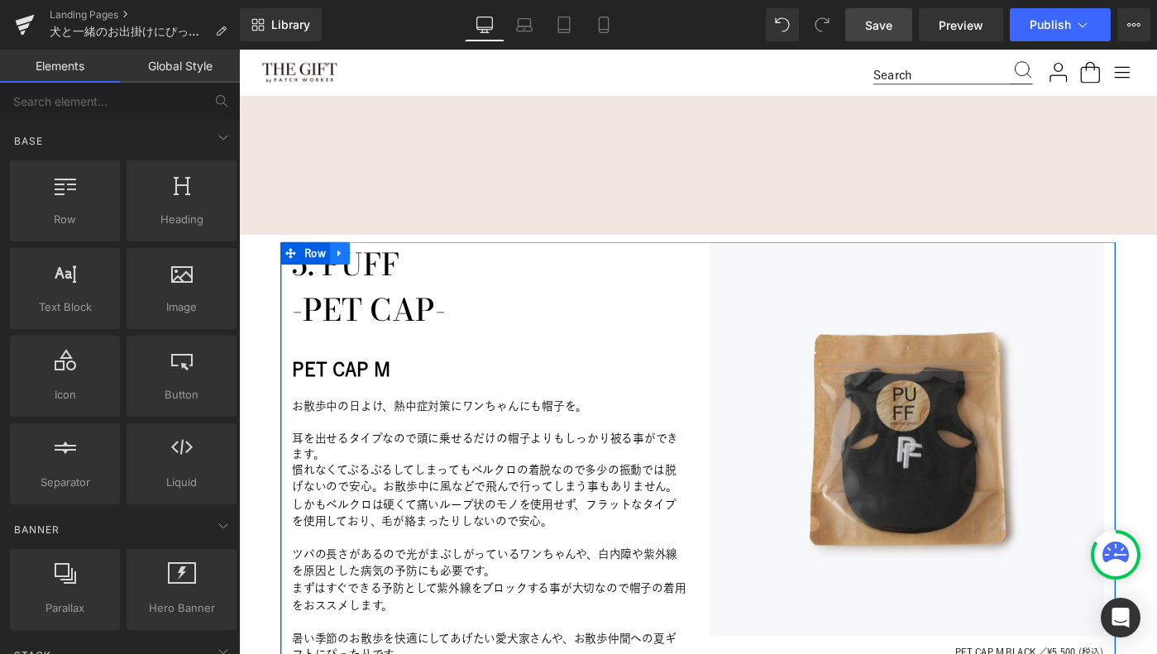
click at [352, 265] on icon at bounding box center [349, 271] width 12 height 12
click at [388, 266] on icon at bounding box center [392, 272] width 12 height 12
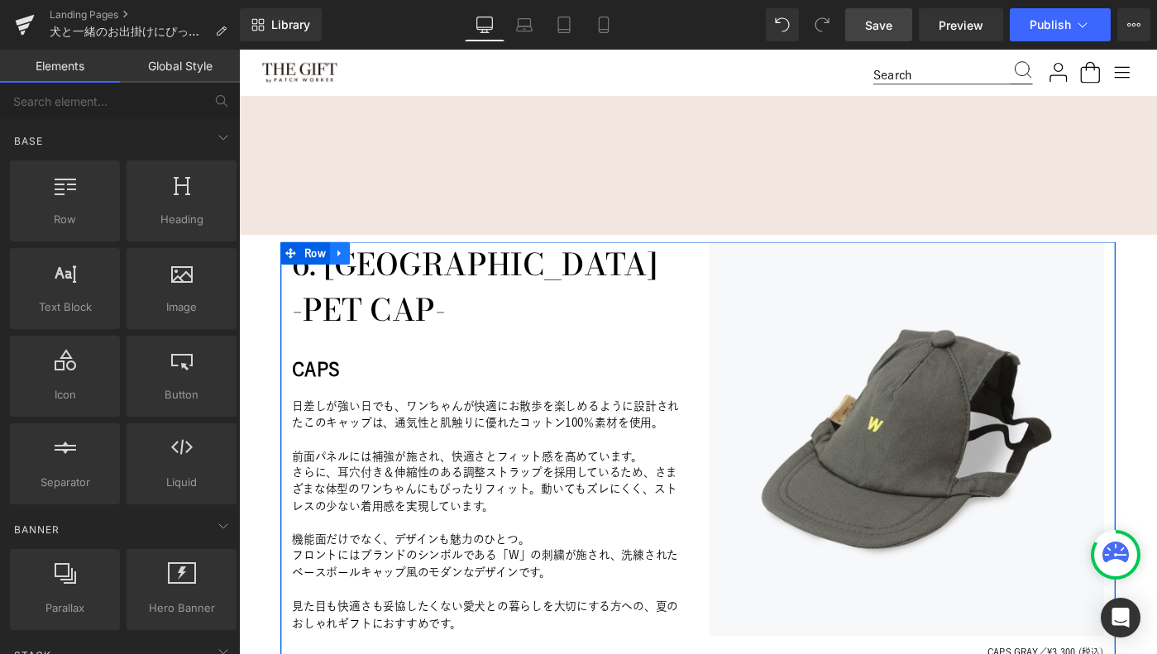
click at [347, 267] on icon at bounding box center [348, 270] width 3 height 7
click at [390, 265] on icon at bounding box center [392, 271] width 12 height 12
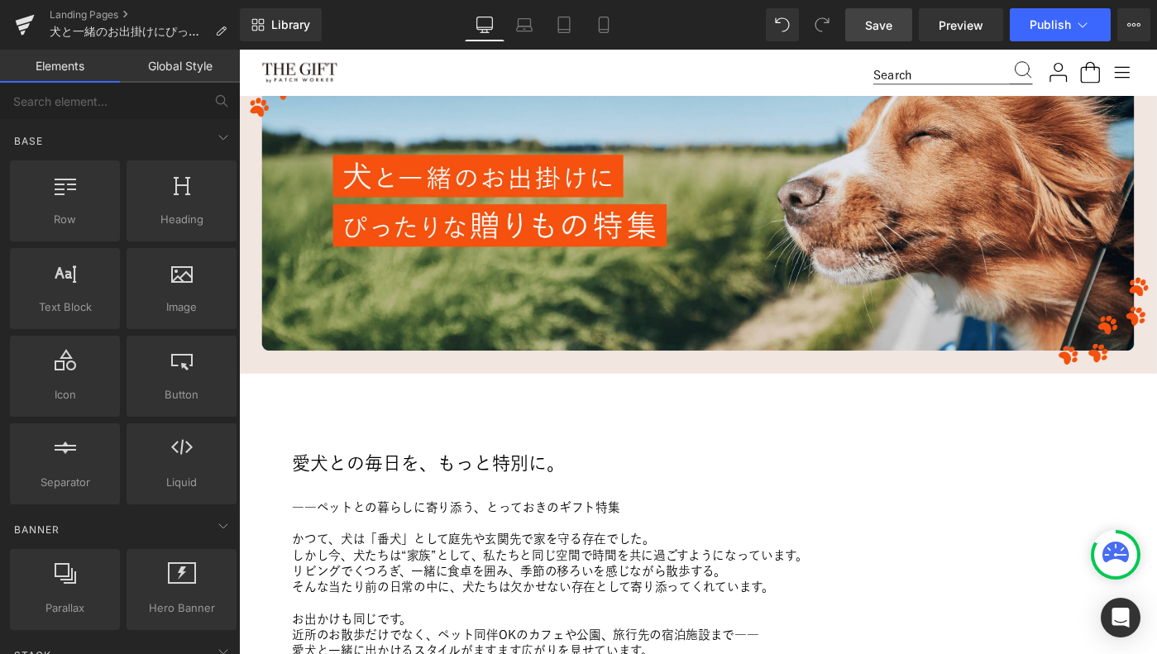
scroll to position [203, 0]
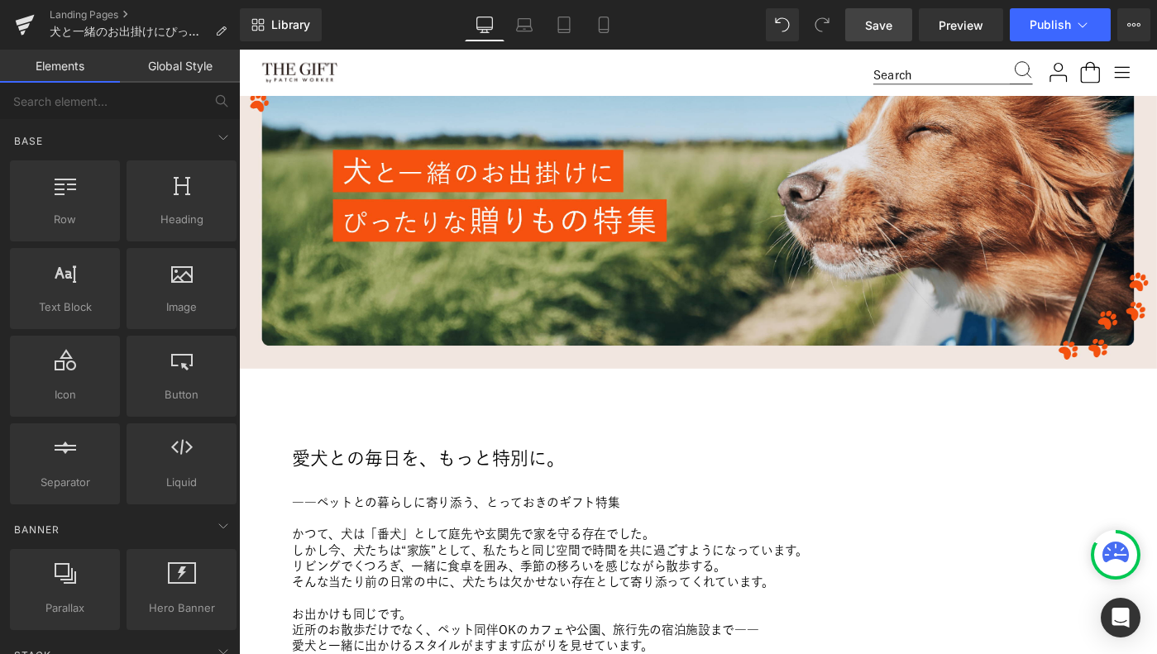
click at [854, 22] on link "Save" at bounding box center [878, 24] width 67 height 33
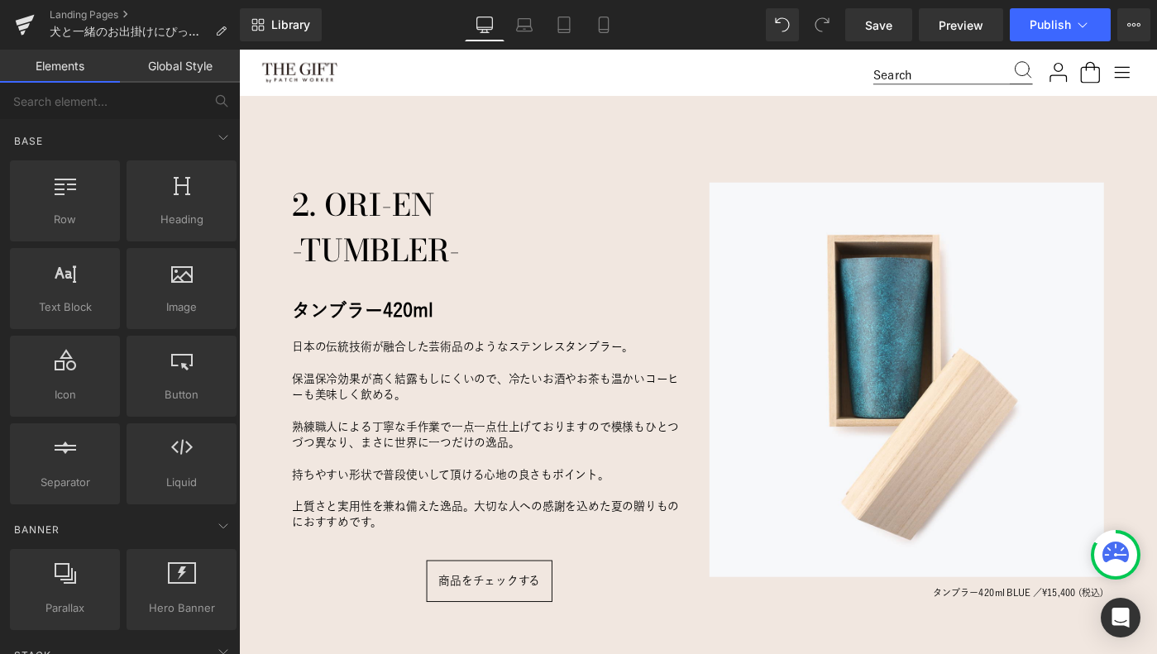
scroll to position [1934, 0]
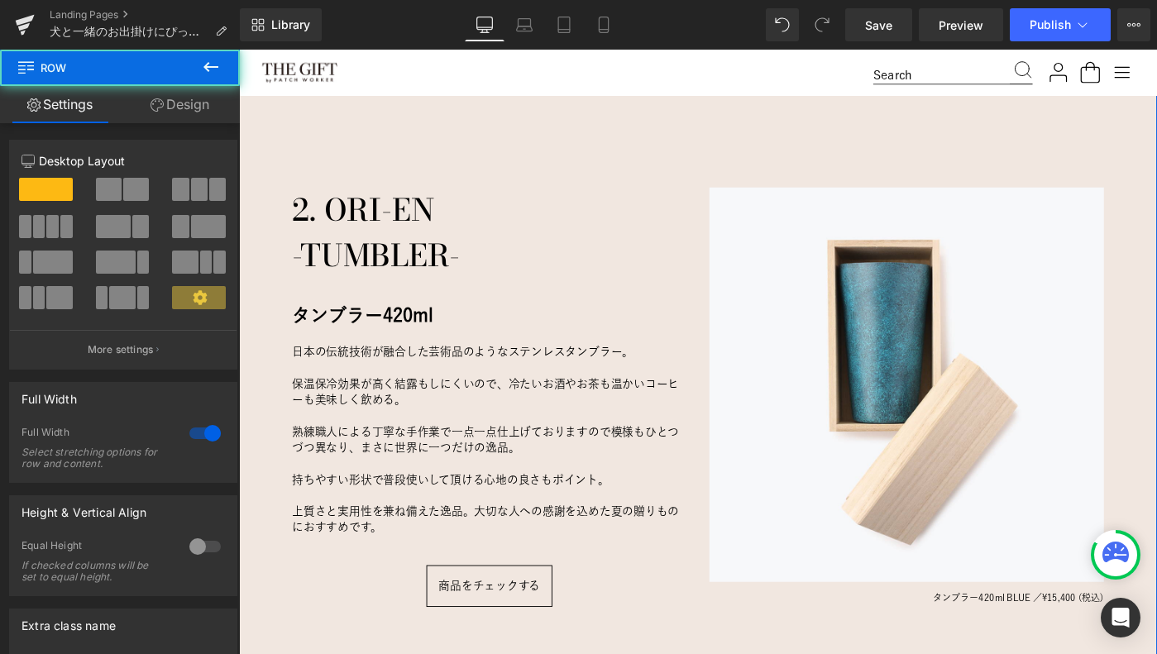
click at [524, 149] on div "愛犬にとっておもちゃは、ただの“遊び道具”じゃない。 Heading 犬と一緒に暮らす中で、「おもちゃ」はとても大切な存在。 噛んだり、引っ張ったり、追いかけ…" at bounding box center [739, 279] width 1001 height 2065
